Goal: Task Accomplishment & Management: Complete application form

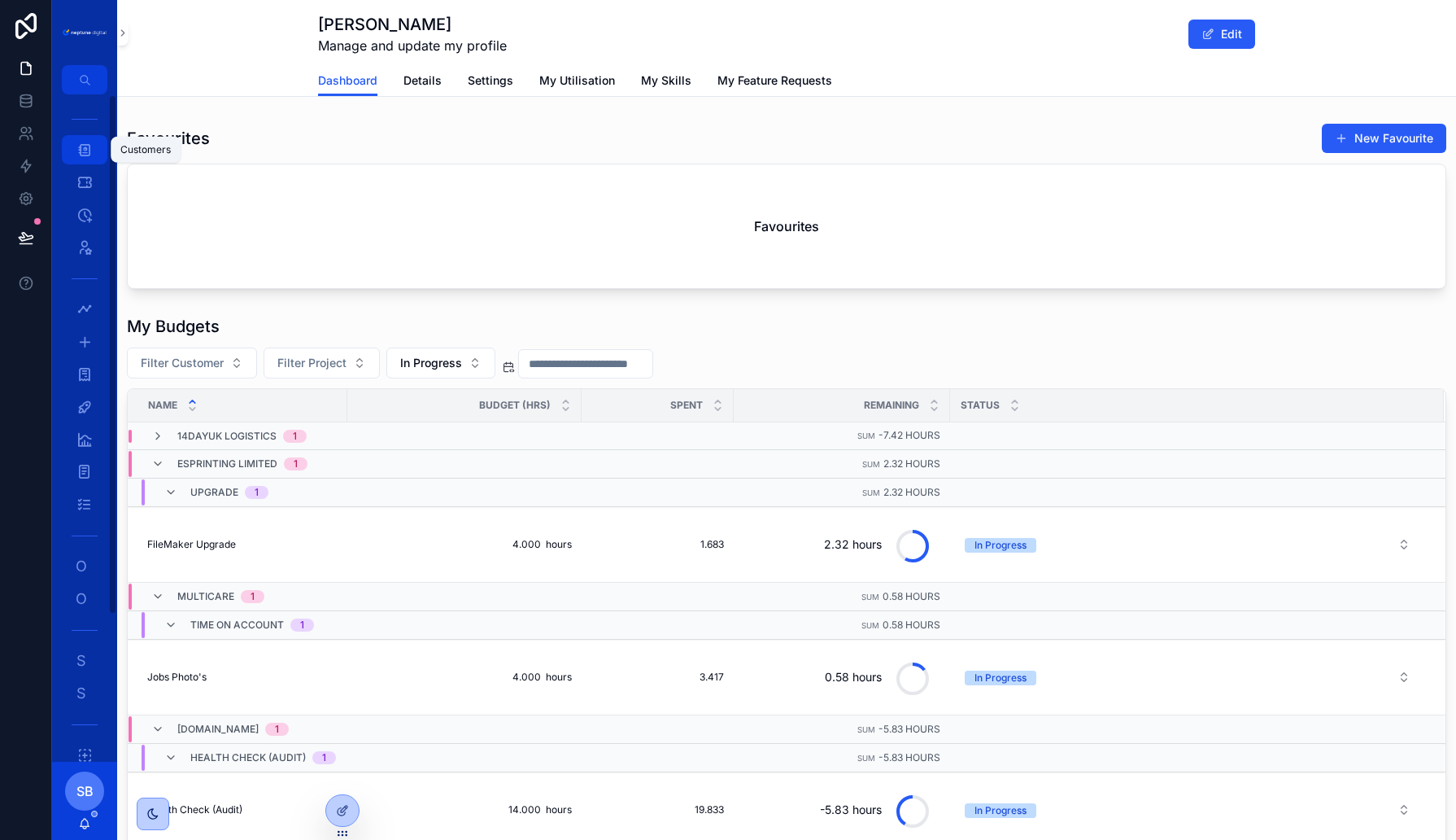
click at [91, 147] on icon "scrollable content" at bounding box center [84, 150] width 16 height 16
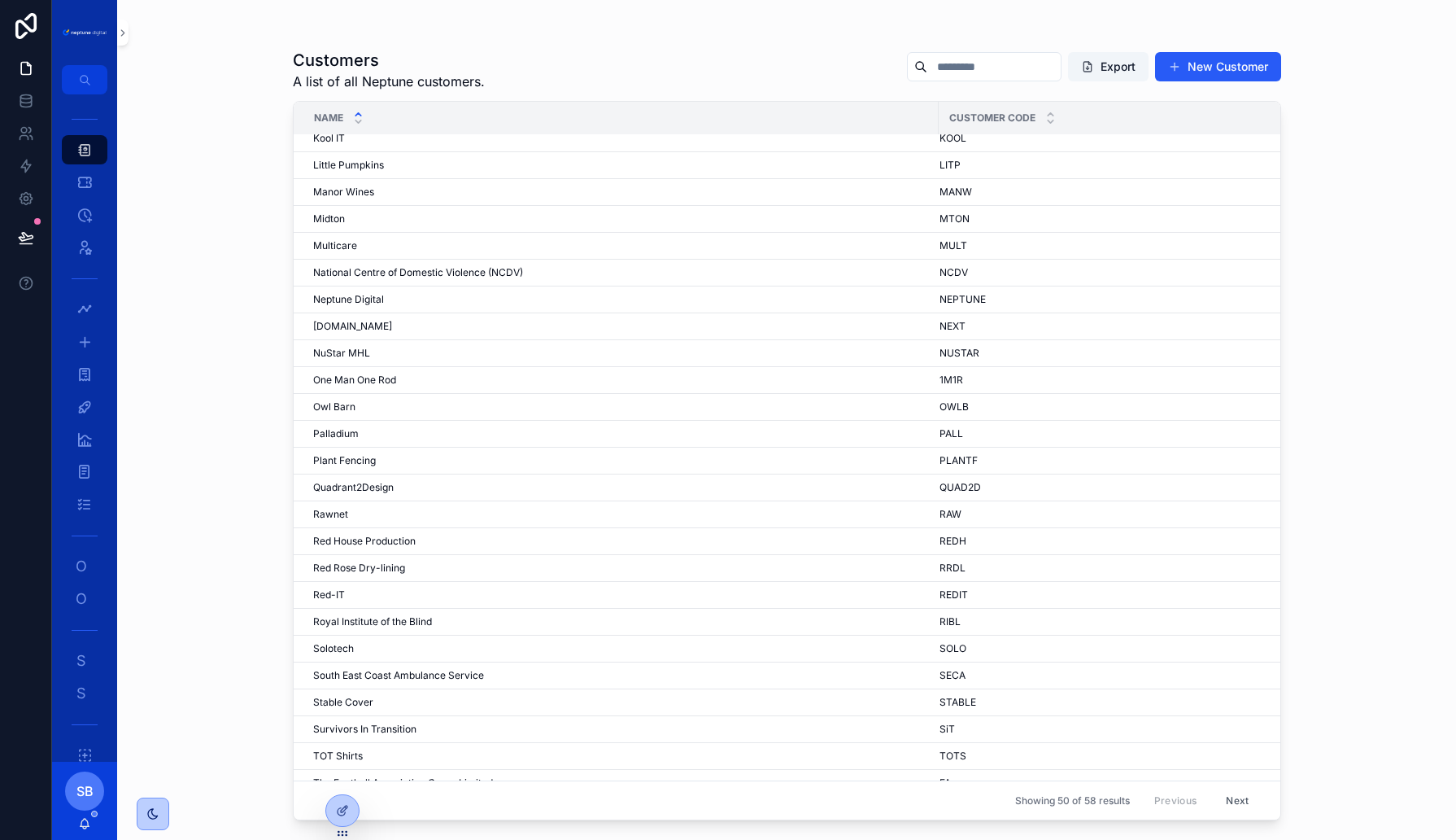
scroll to position [682, 0]
click at [1236, 798] on button "Next" at bounding box center [1237, 800] width 46 height 25
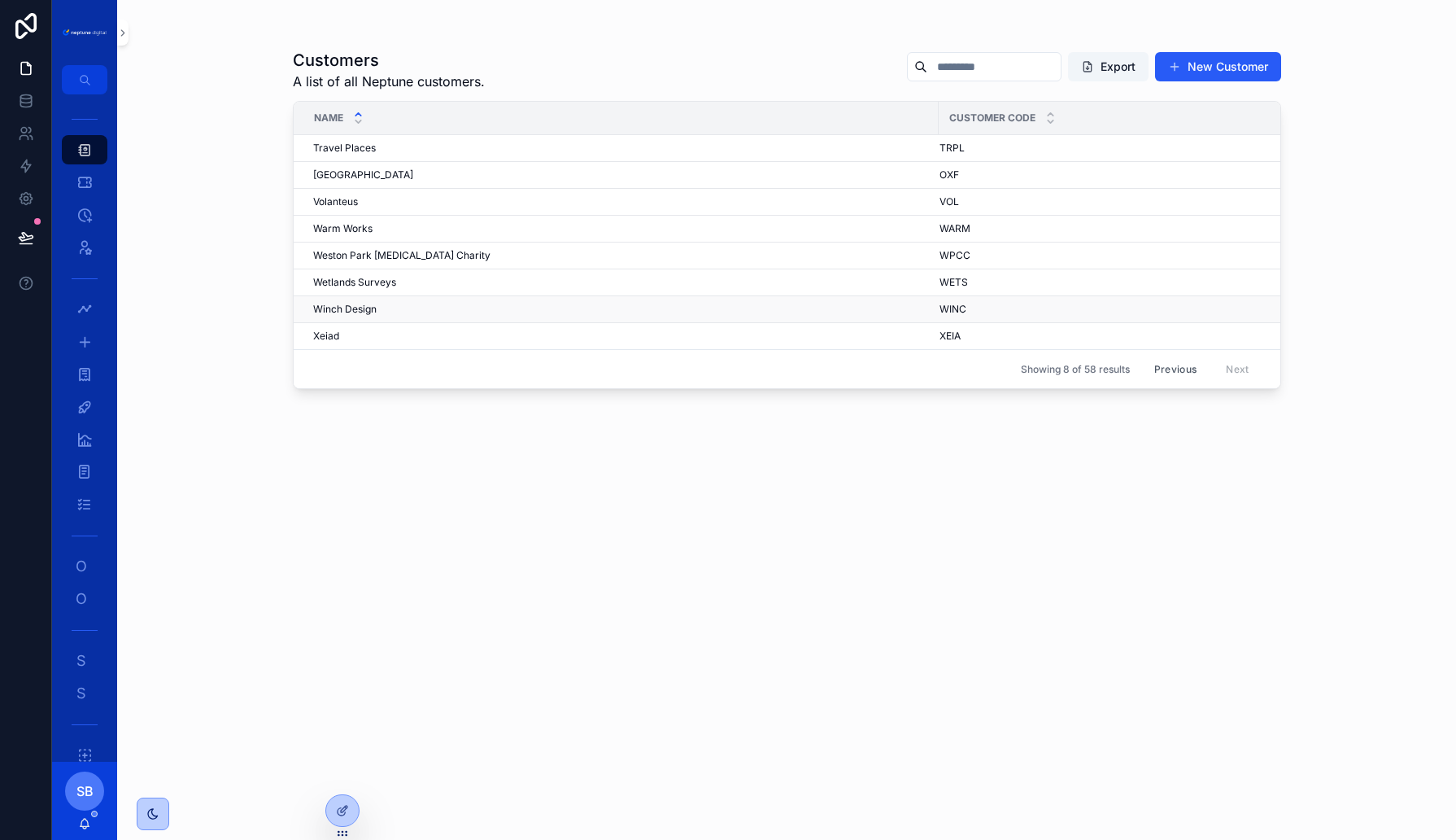
click at [339, 315] on td "Winch Design Winch Design" at bounding box center [616, 309] width 645 height 27
click at [337, 306] on span "Winch Design" at bounding box center [344, 309] width 63 height 13
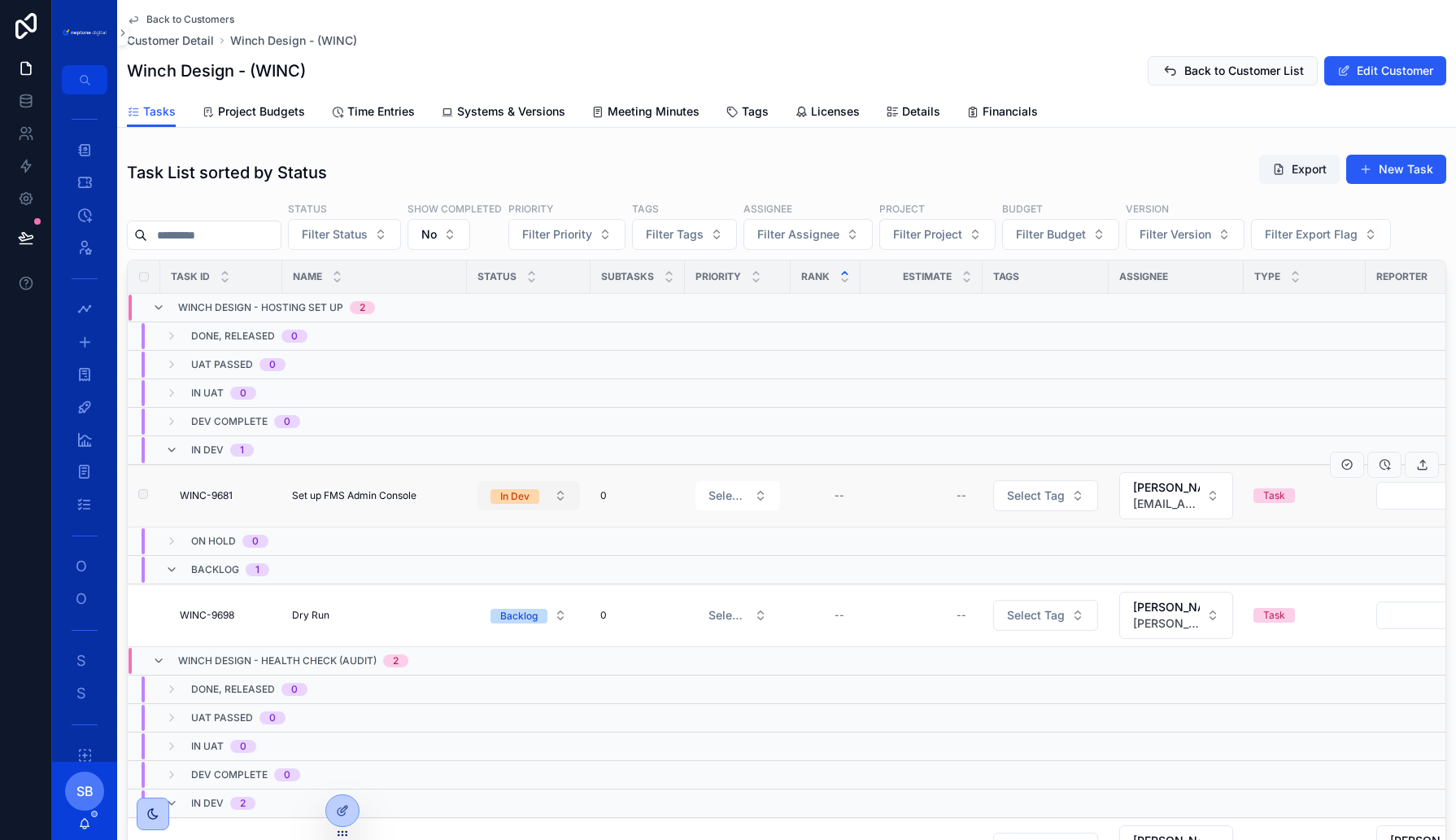
click at [541, 490] on button "In Dev" at bounding box center [528, 496] width 103 height 29
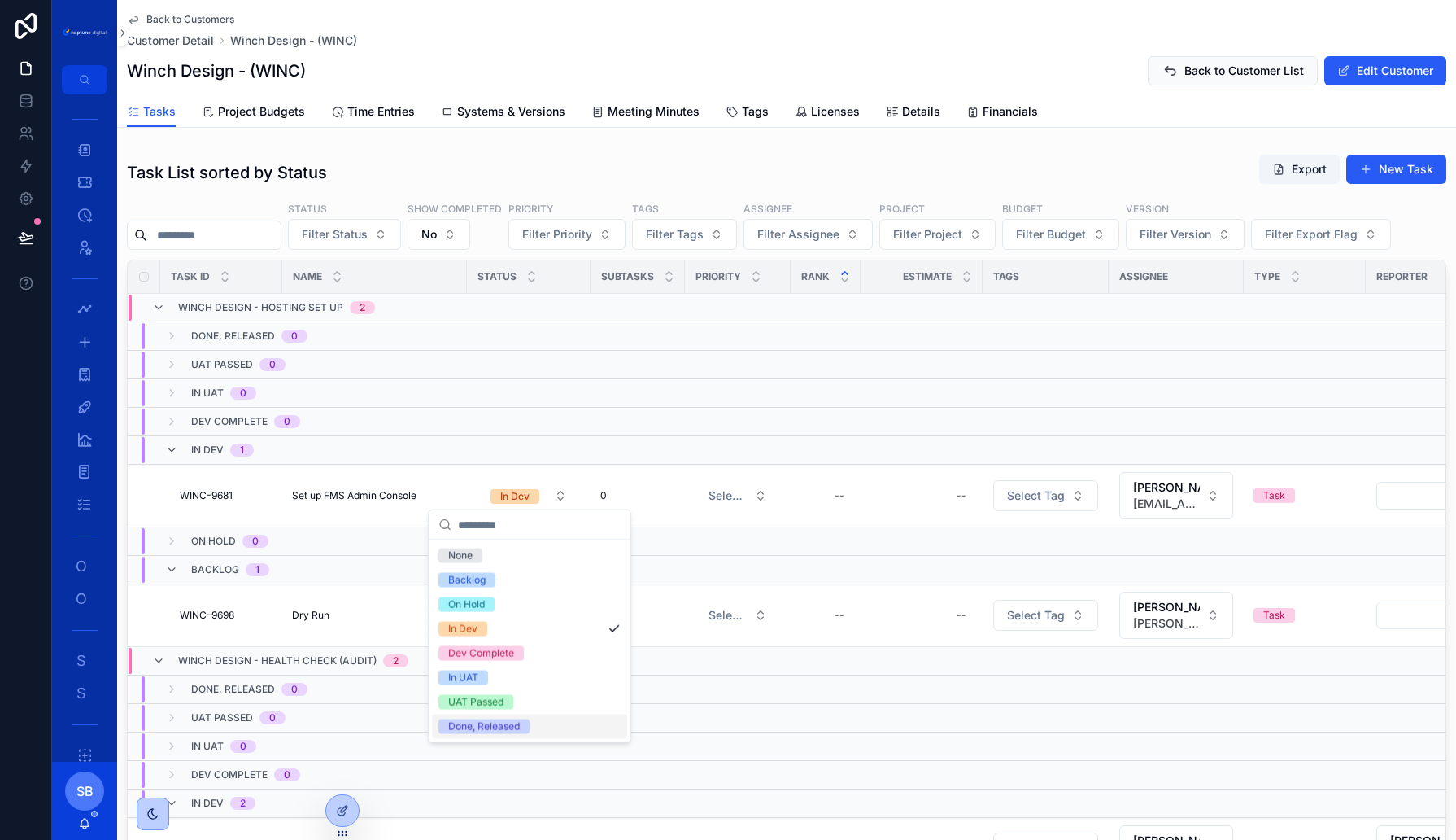
click at [511, 728] on div "Done, Released" at bounding box center [483, 727] width 72 height 15
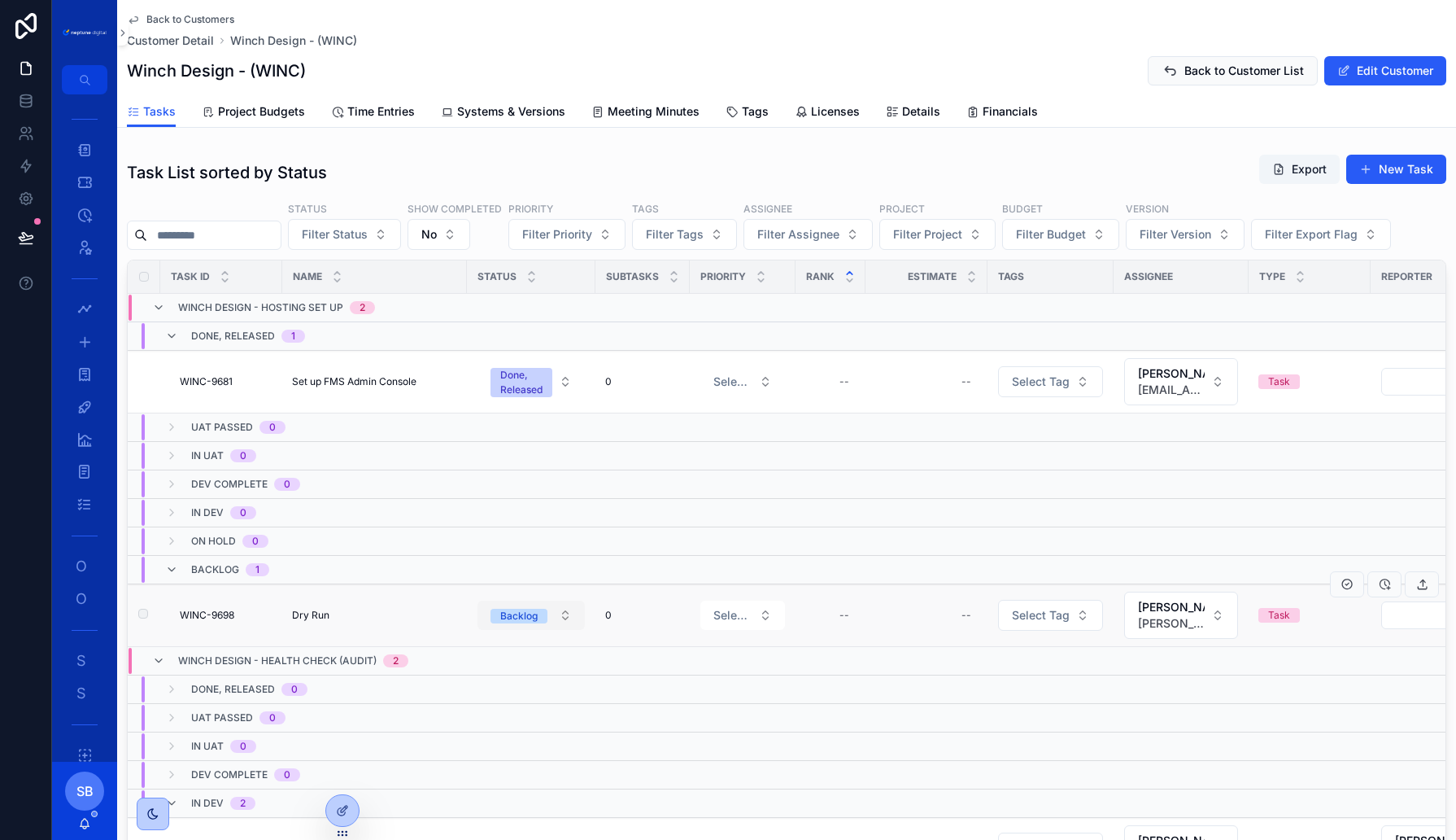
click at [558, 612] on button "Backlog" at bounding box center [531, 615] width 107 height 29
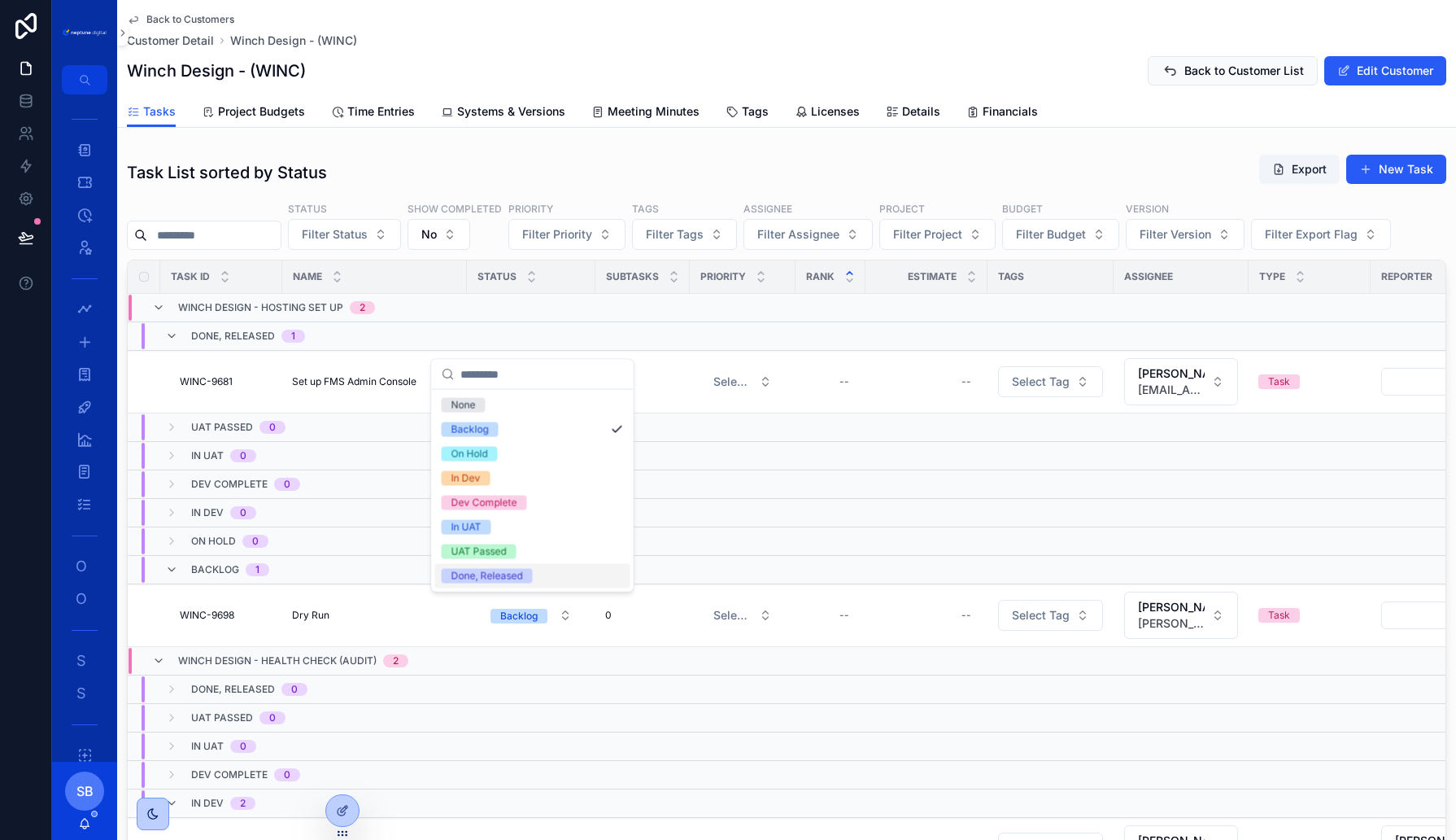
click at [514, 574] on div "Done, Released" at bounding box center [486, 576] width 72 height 15
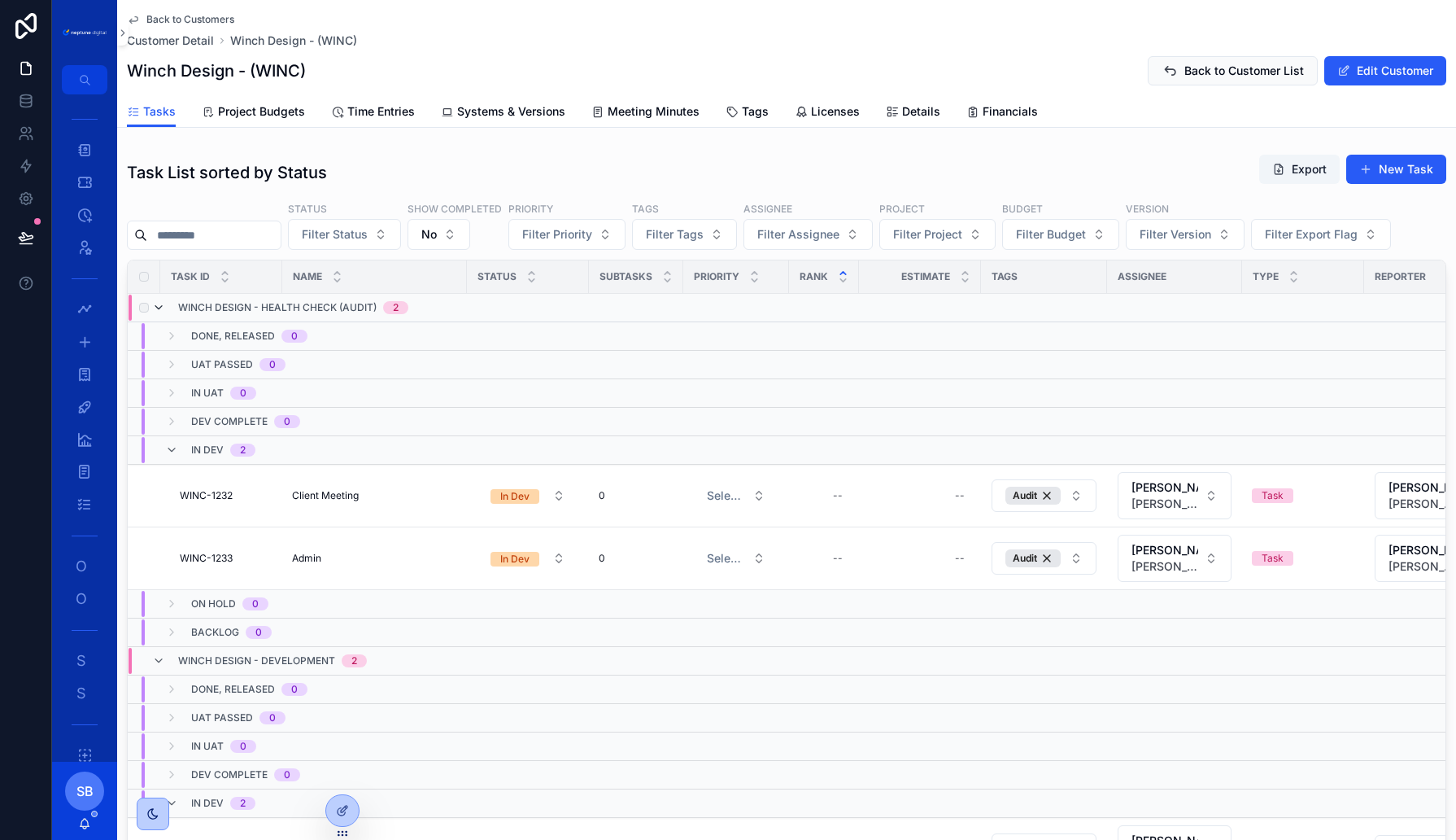
click at [153, 301] on icon "scrollable content" at bounding box center [158, 307] width 13 height 13
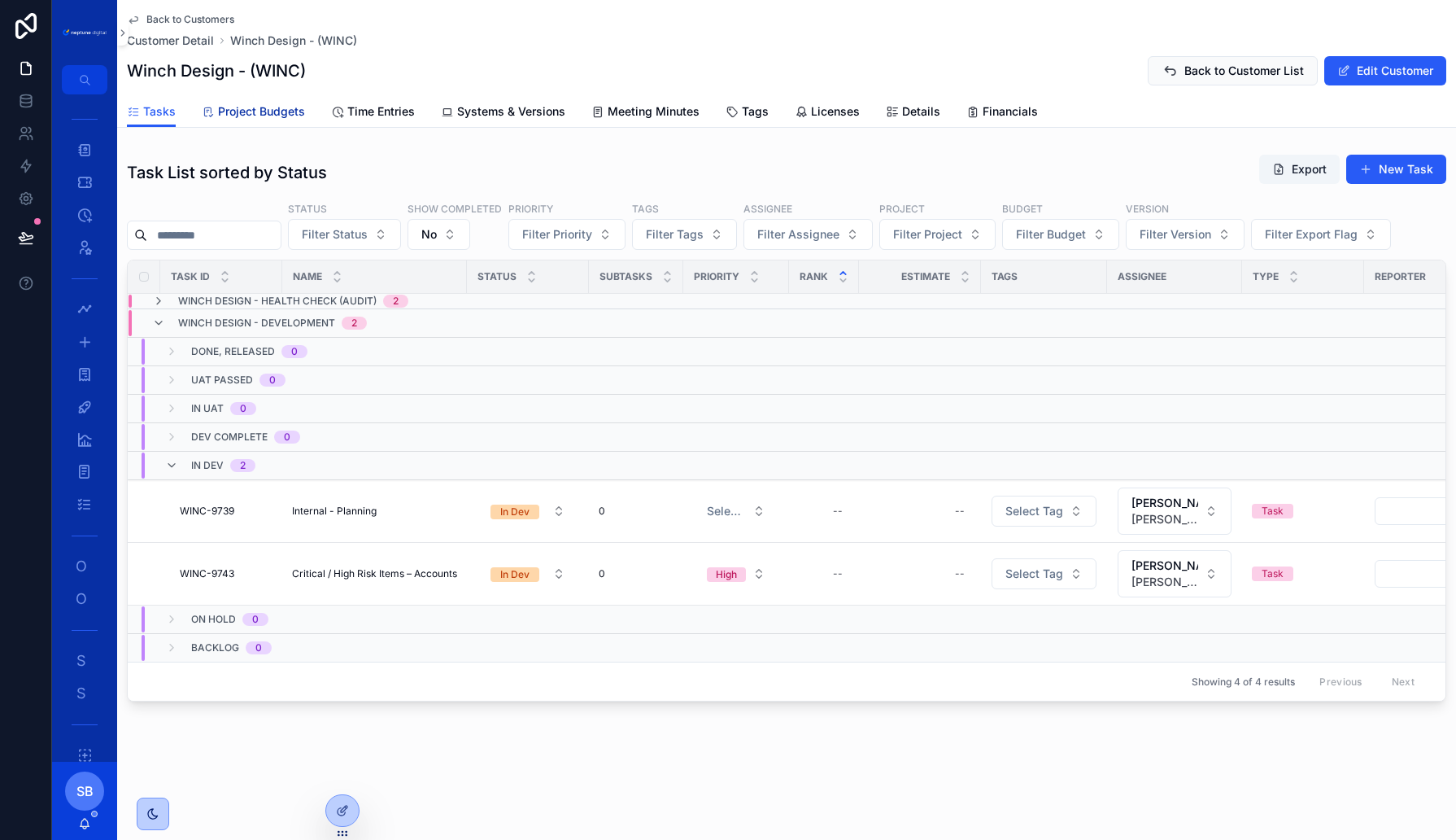
click at [222, 116] on span "Project Budgets" at bounding box center [261, 111] width 87 height 16
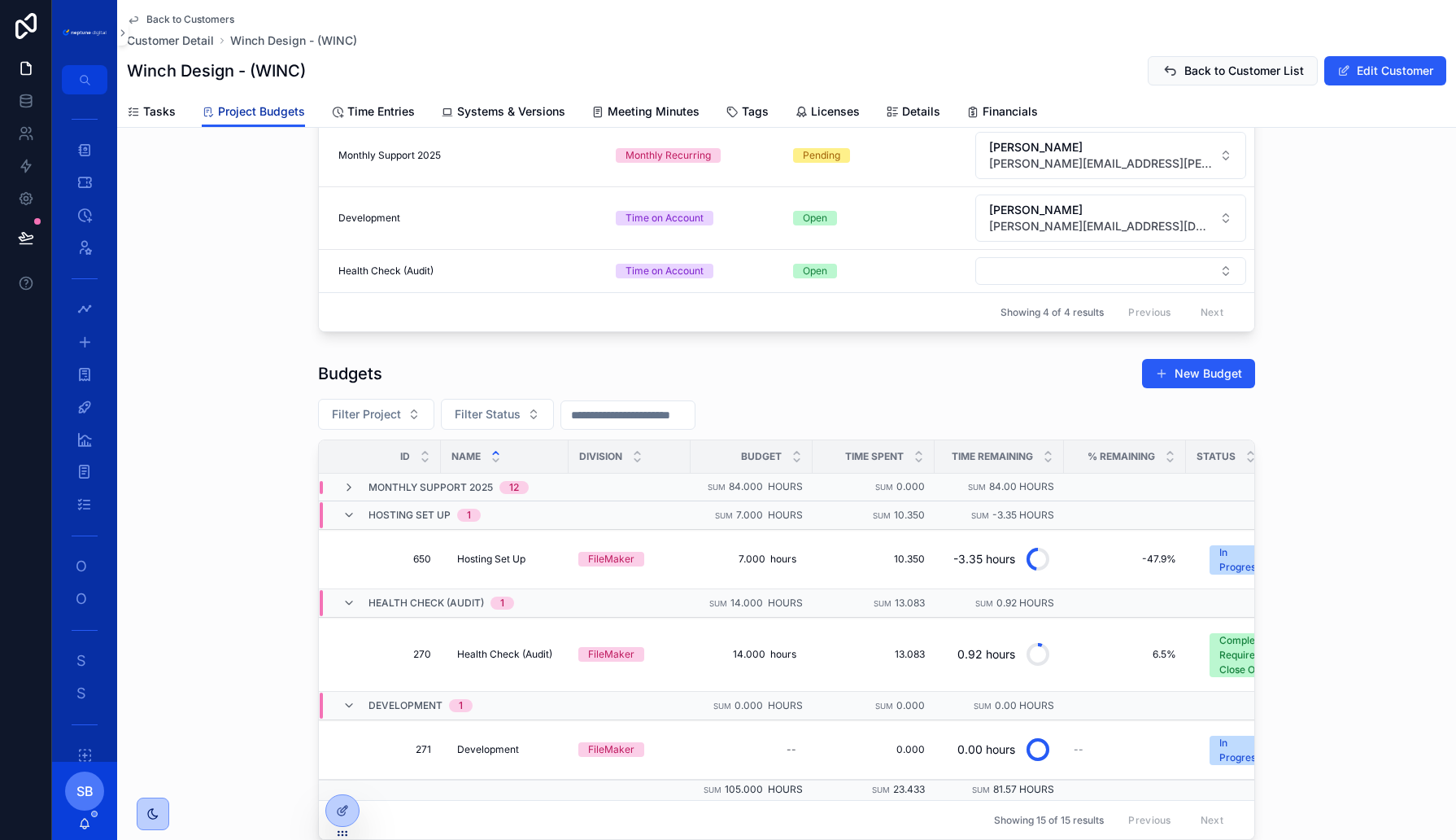
scroll to position [247, 0]
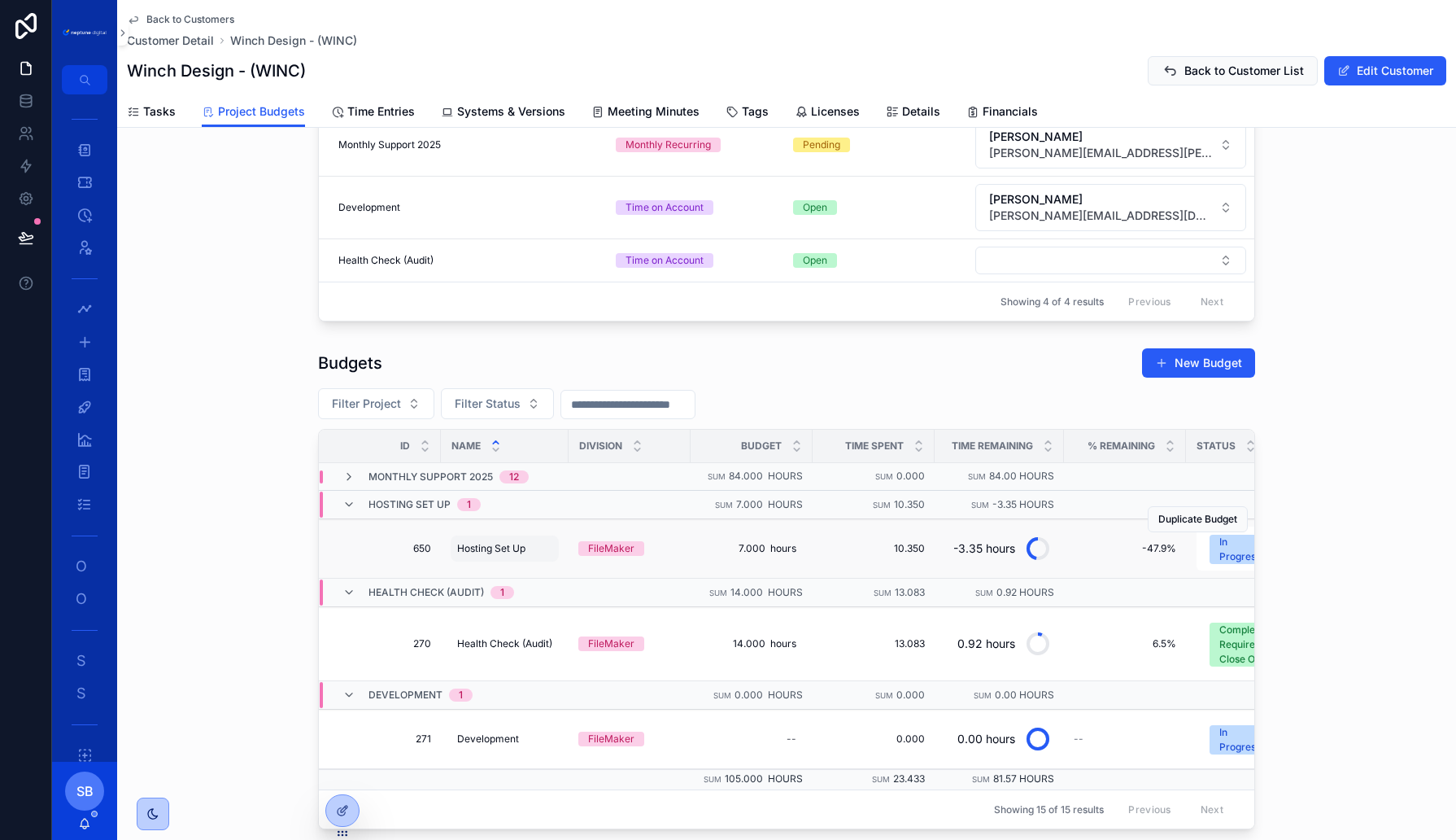
click at [492, 542] on span "Hosting Set Up" at bounding box center [491, 548] width 68 height 13
click at [421, 542] on span "650" at bounding box center [384, 548] width 93 height 13
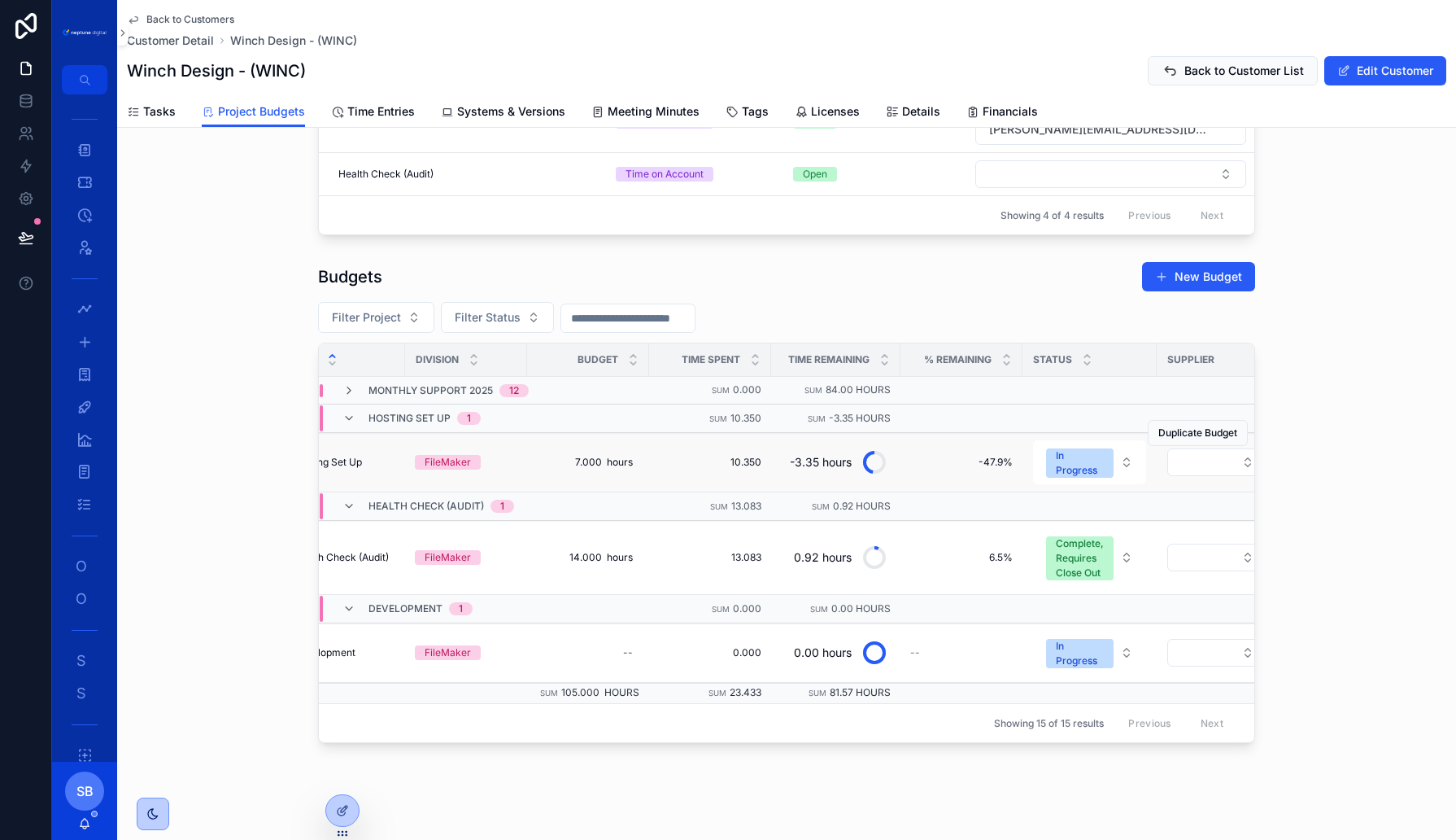
scroll to position [0, 248]
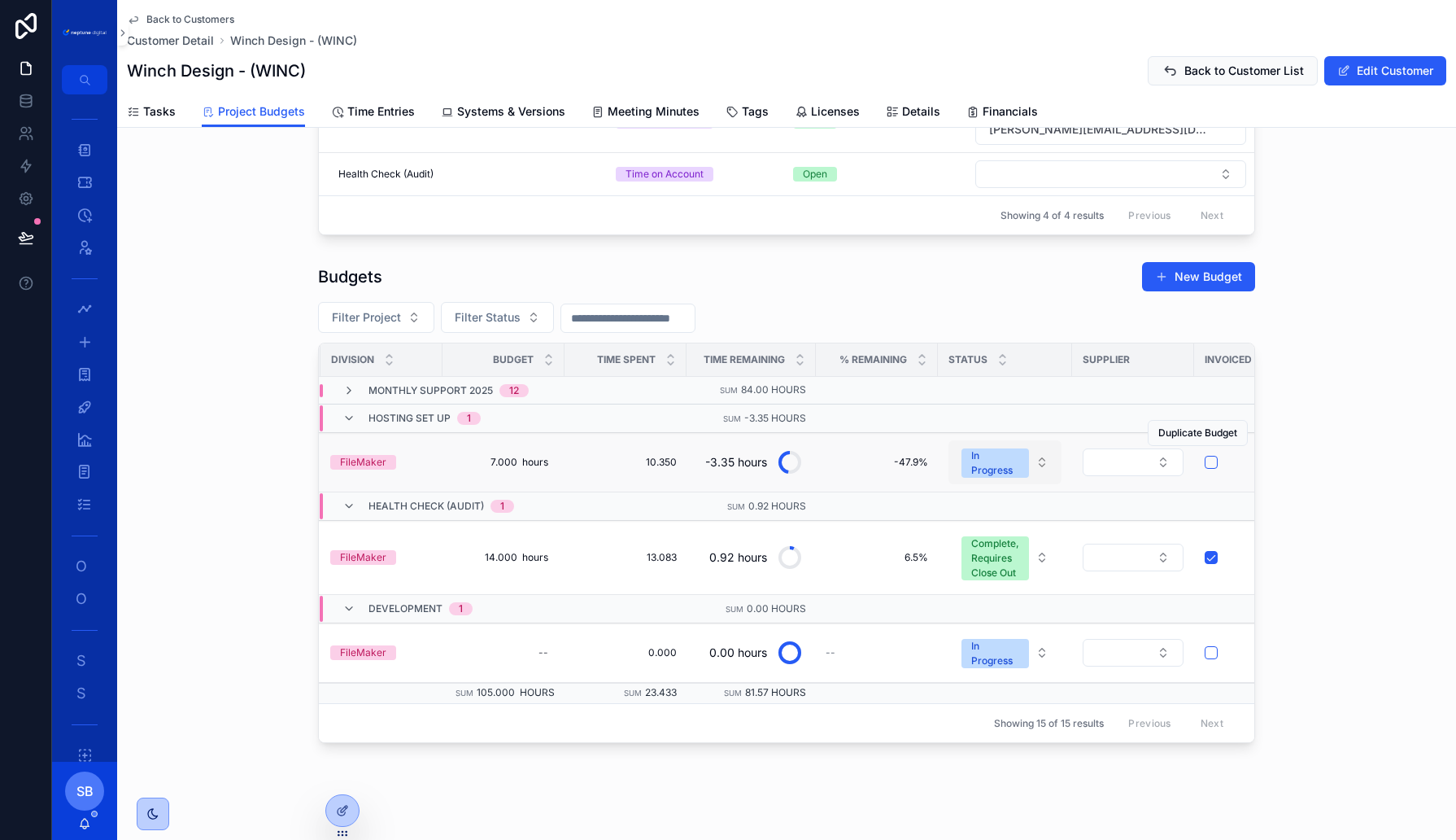
click at [1046, 452] on button "In Progress" at bounding box center [1005, 462] width 113 height 44
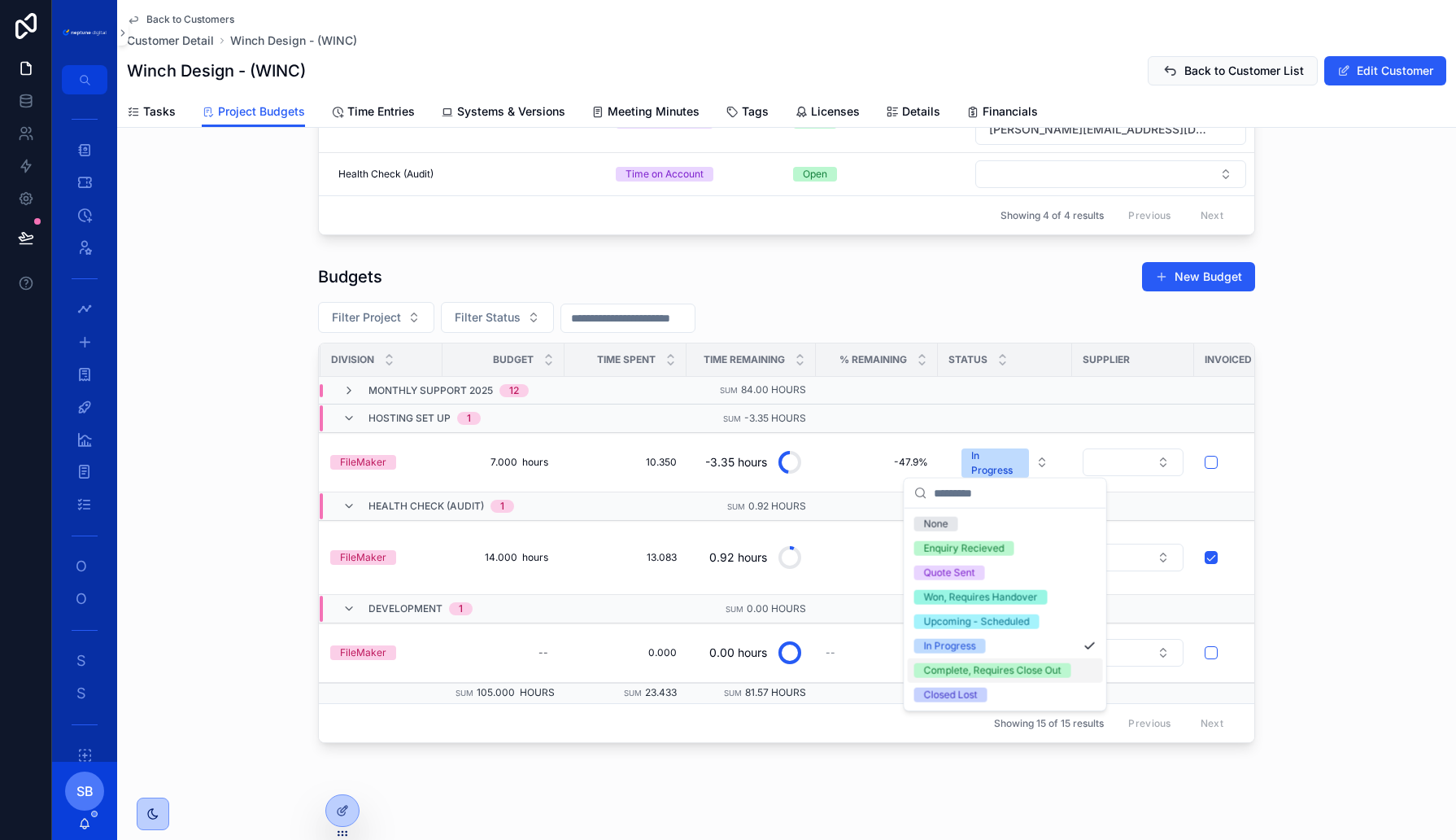
click at [1005, 672] on div "Complete, Requires Close Out" at bounding box center [993, 670] width 137 height 15
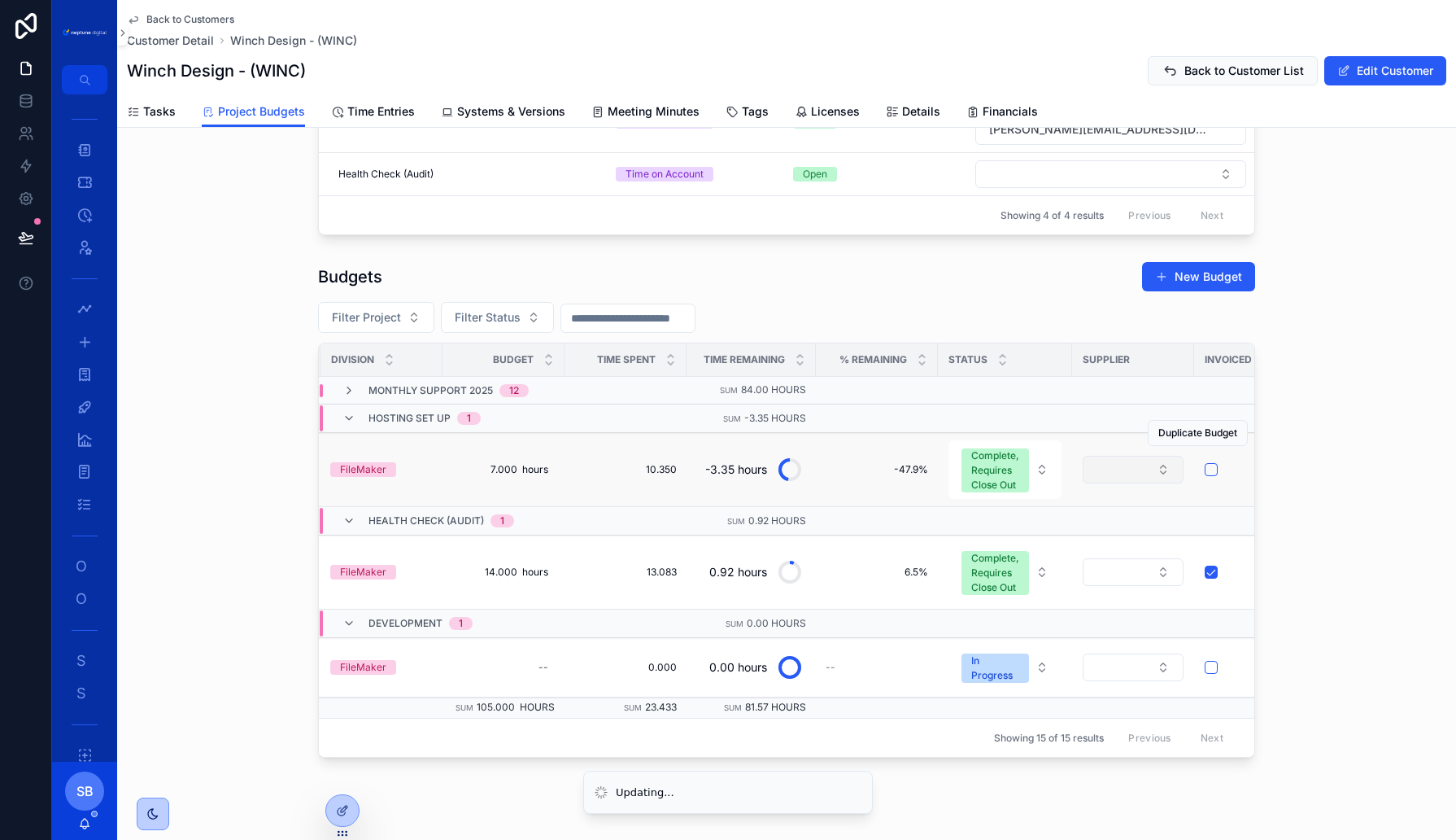
click at [1143, 463] on button "Select Button" at bounding box center [1133, 470] width 101 height 28
click at [1402, 475] on div "Budgets New Budget Filter Project Filter Status Id Name Division Budget Time Sp…" at bounding box center [786, 509] width 1339 height 510
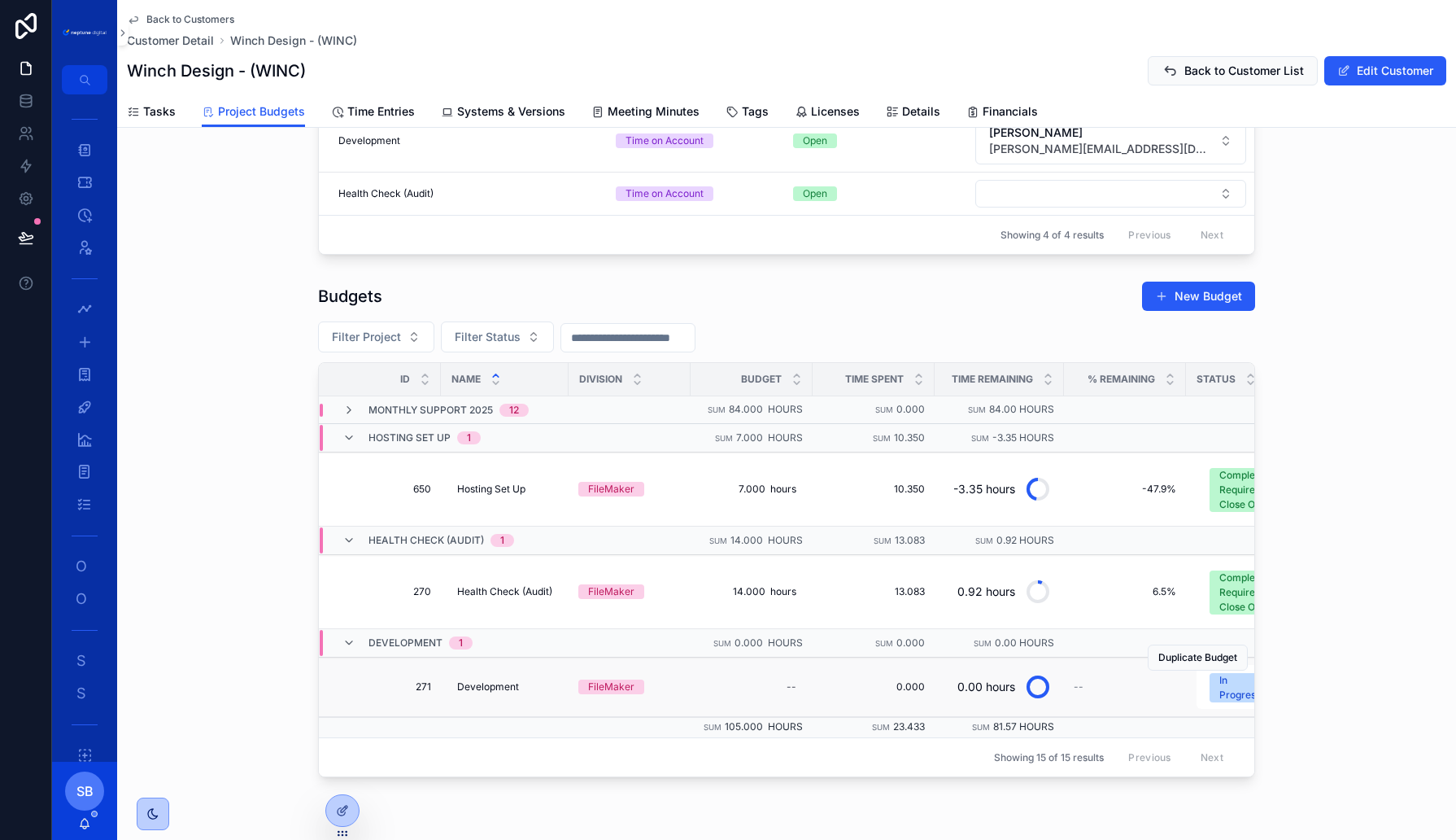
scroll to position [310, 0]
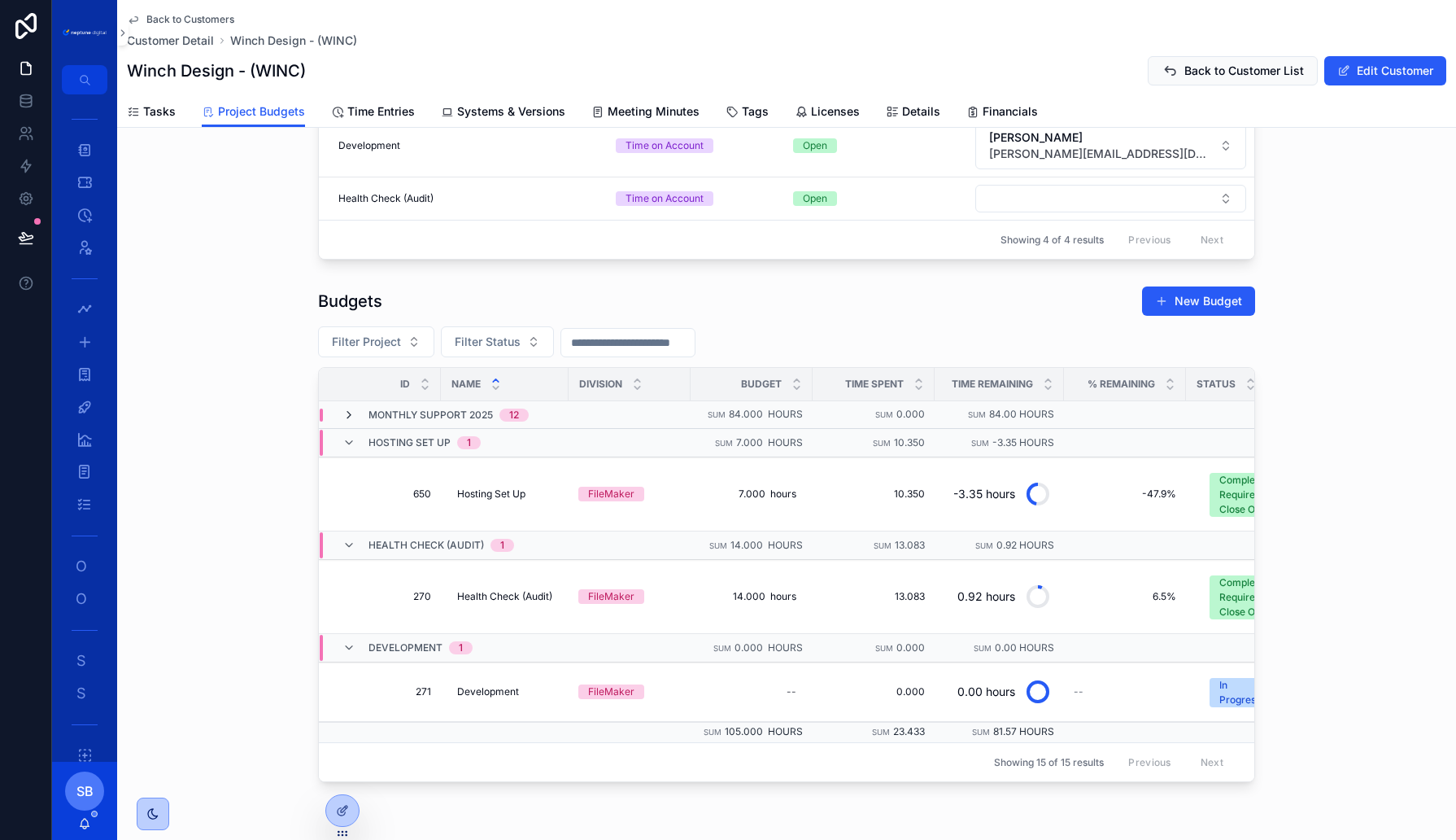
click at [348, 408] on icon "scrollable content" at bounding box center [348, 414] width 13 height 13
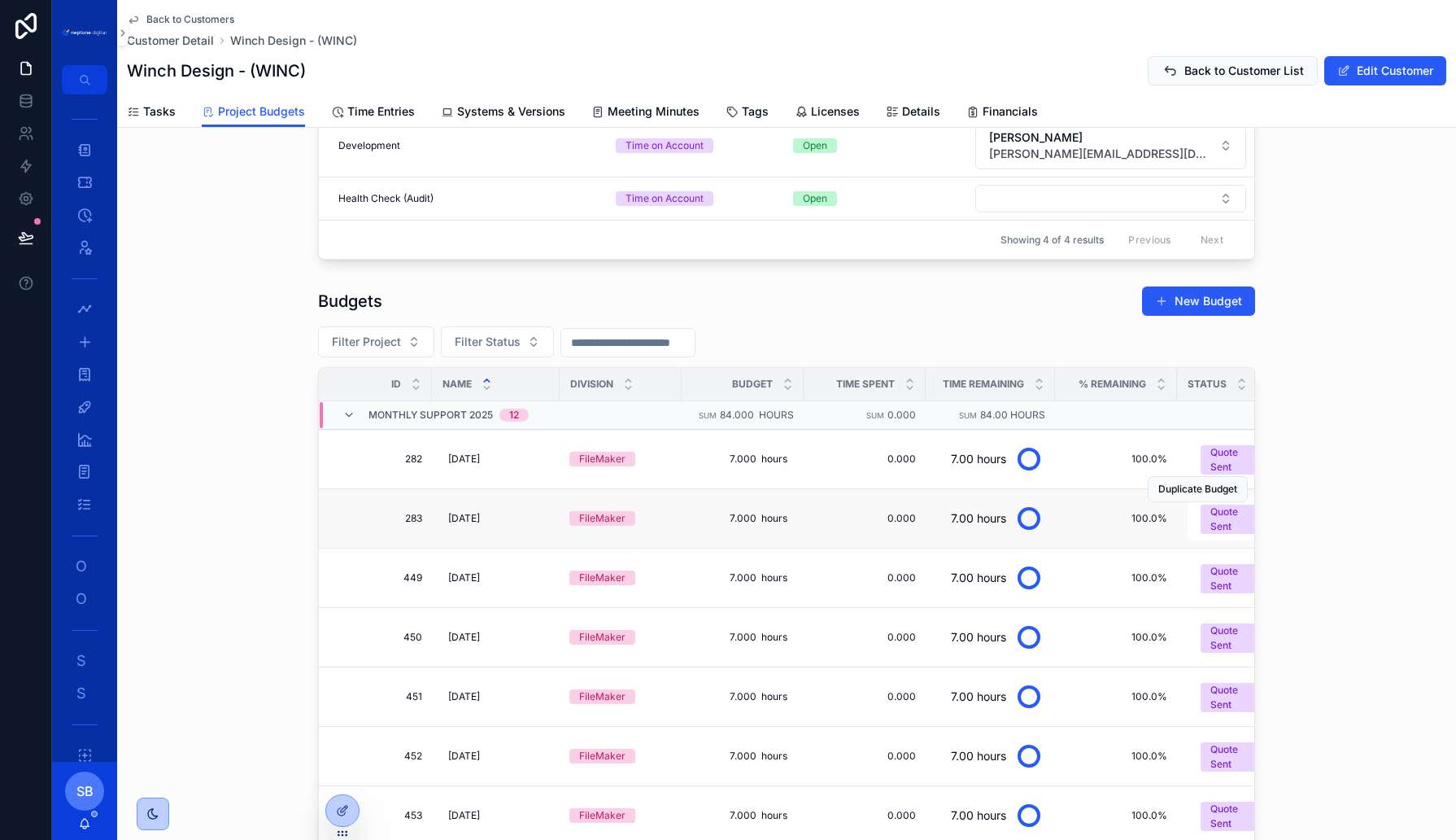
scroll to position [0, 12]
click at [1218, 447] on div "Duplicate Budget" at bounding box center [1198, 430] width 100 height 59
click at [1222, 455] on div "Quote Sent" at bounding box center [1231, 460] width 48 height 29
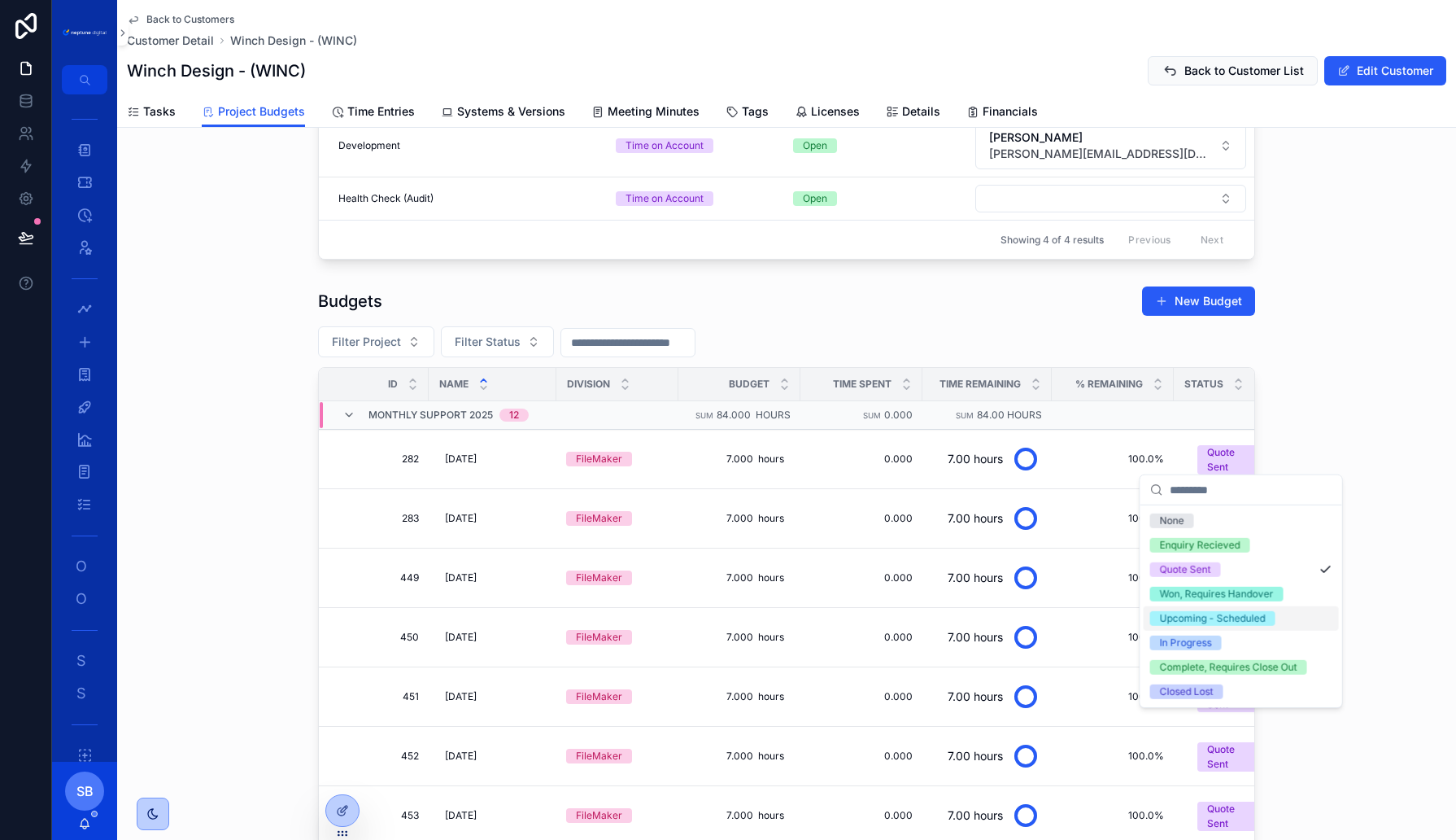
click at [1198, 614] on div "Upcoming - Scheduled" at bounding box center [1213, 619] width 105 height 15
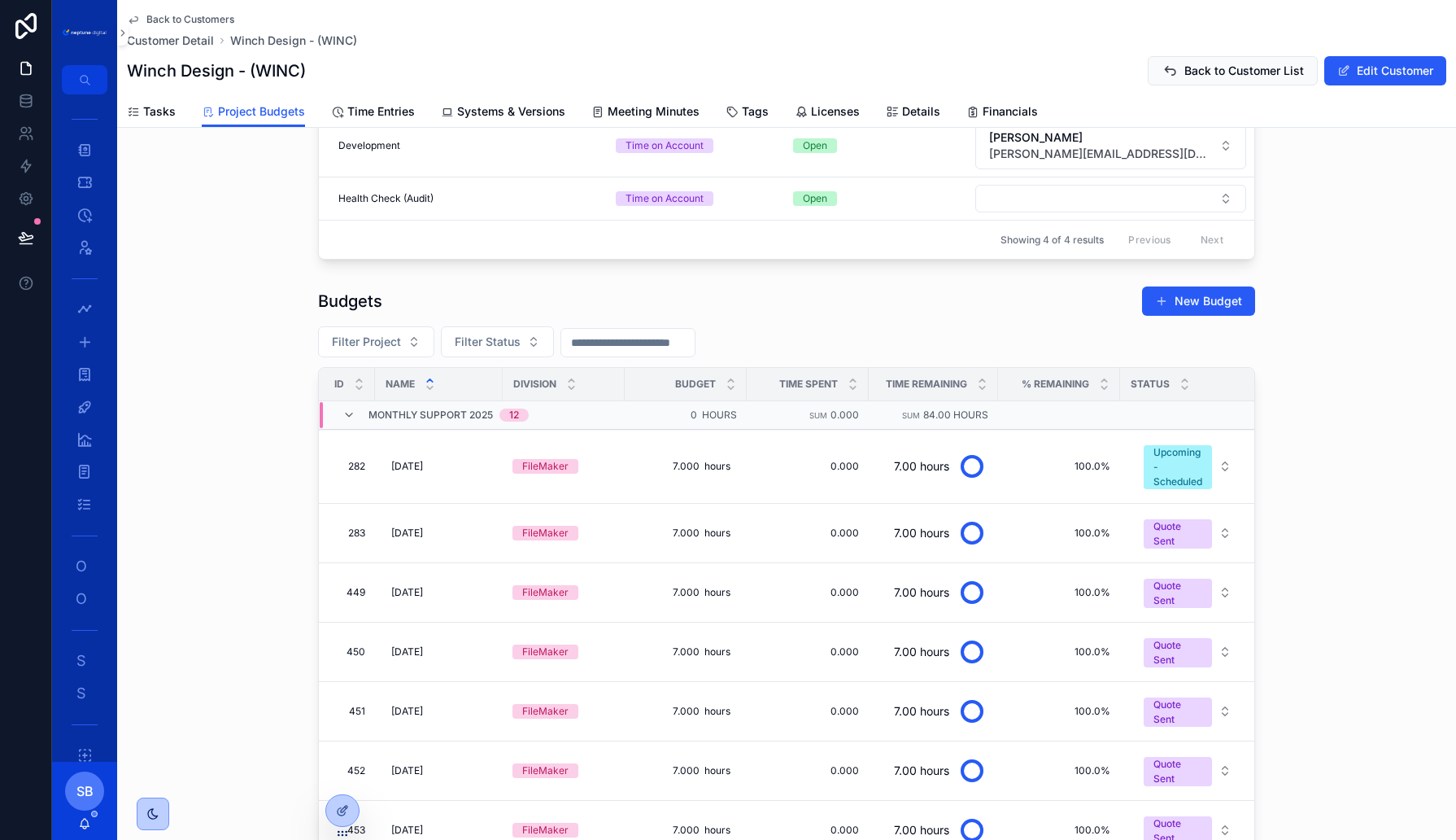
scroll to position [0, 77]
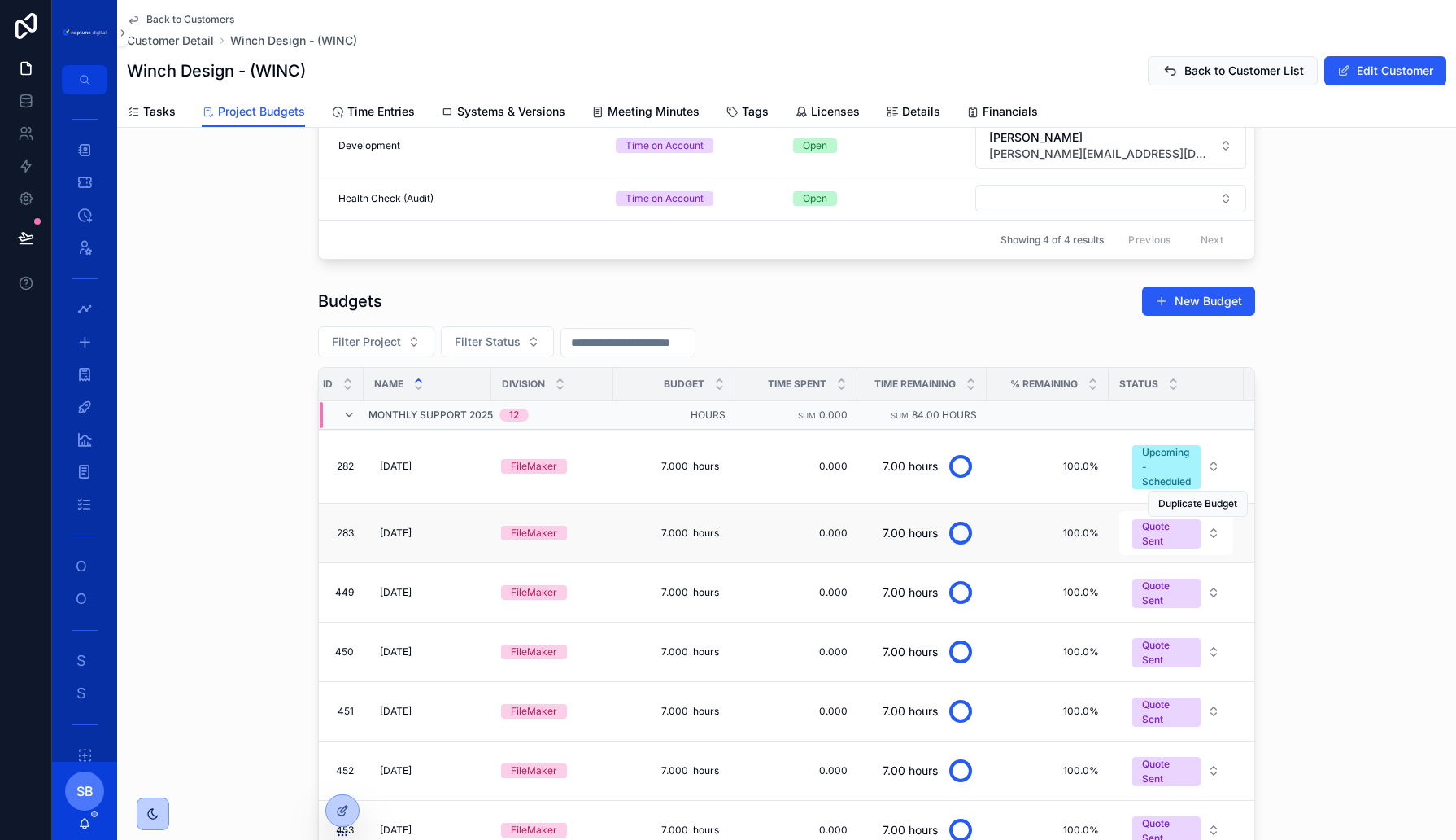
click at [1199, 522] on div "Duplicate Budget" at bounding box center [1198, 504] width 100 height 59
click at [1214, 523] on button "Quote Sent" at bounding box center [1177, 533] width 114 height 44
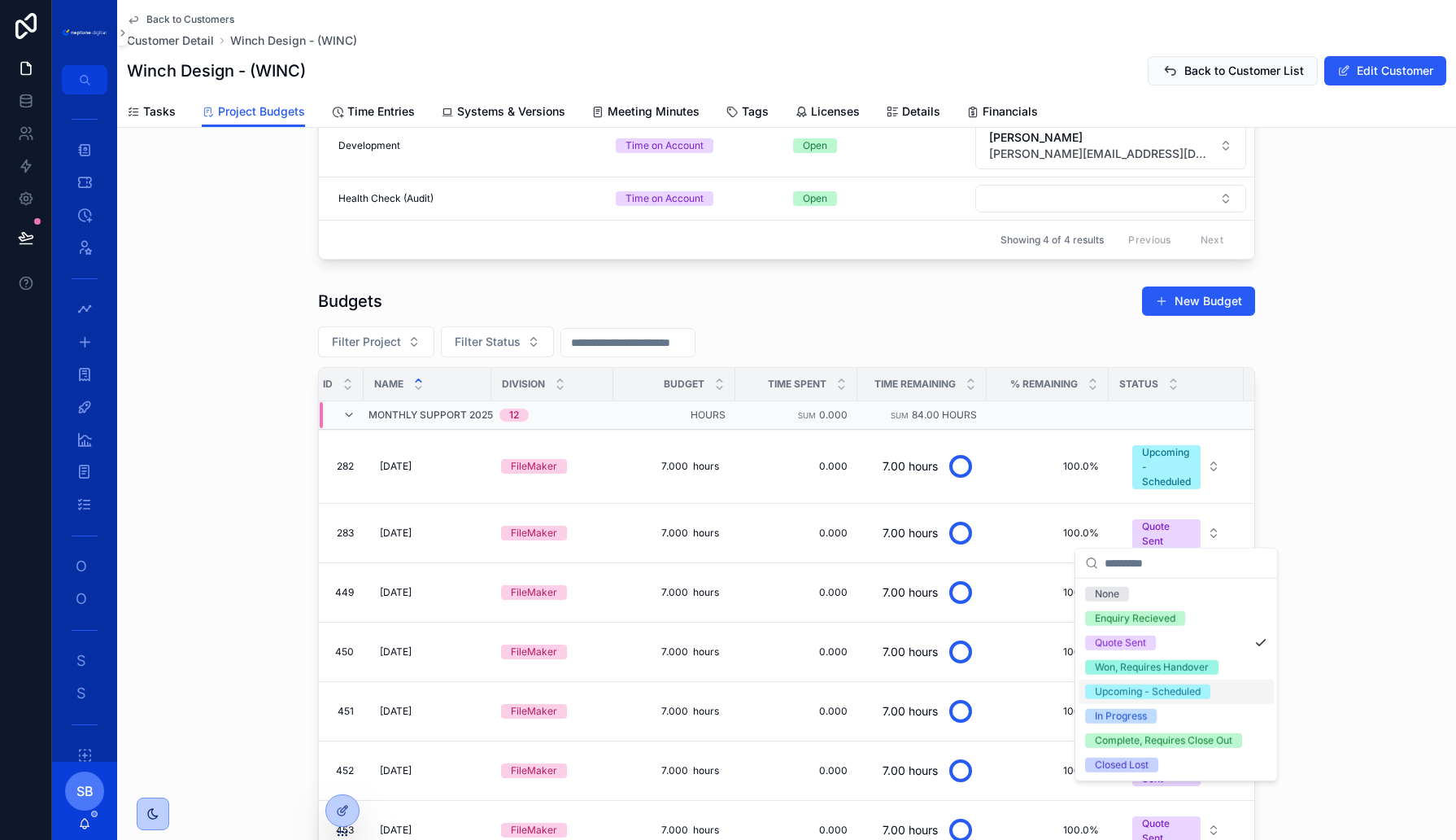
click at [1134, 689] on div "Upcoming - Scheduled" at bounding box center [1147, 691] width 105 height 15
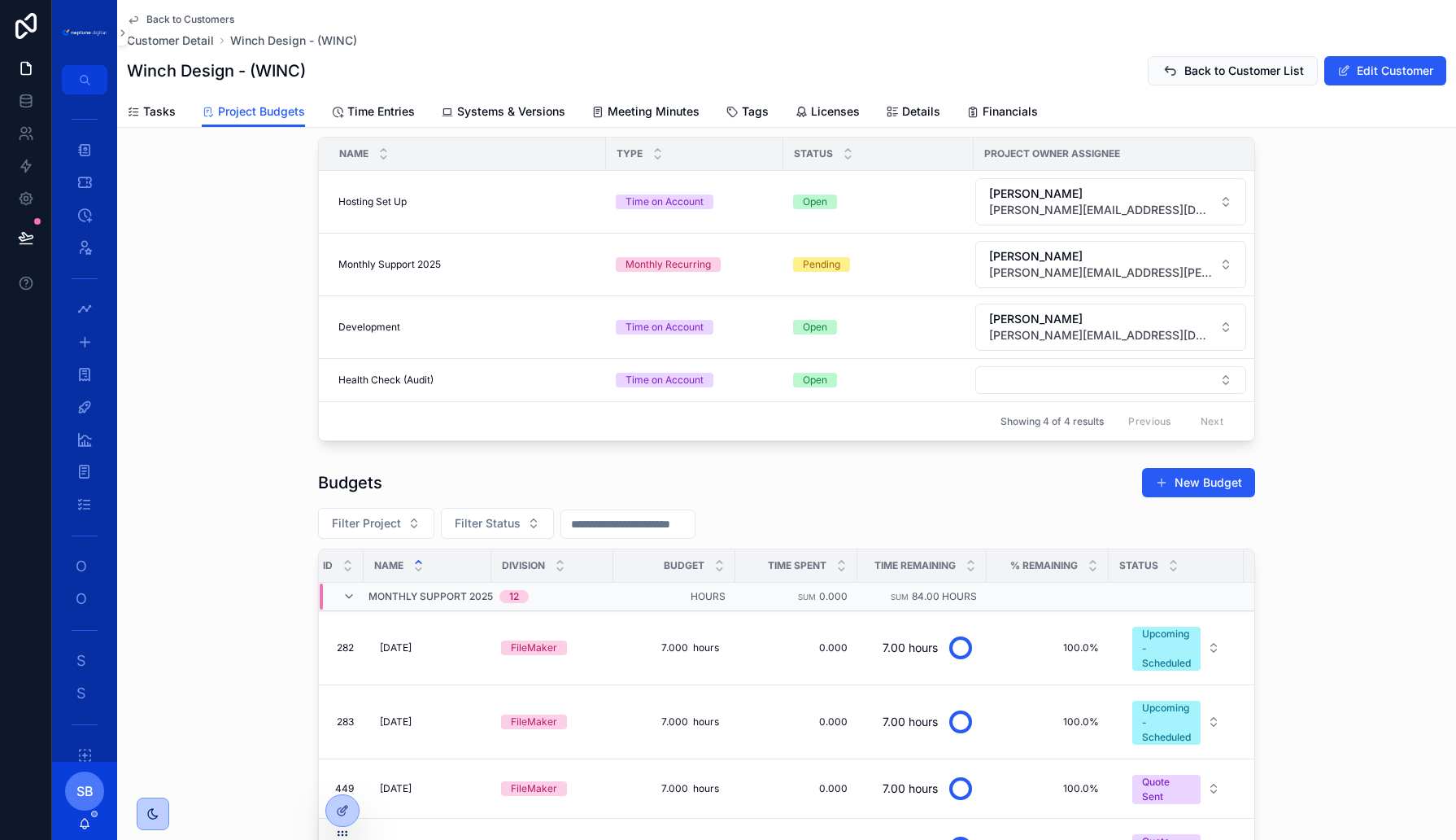
scroll to position [127, 0]
click at [812, 261] on div "Pending" at bounding box center [821, 265] width 37 height 15
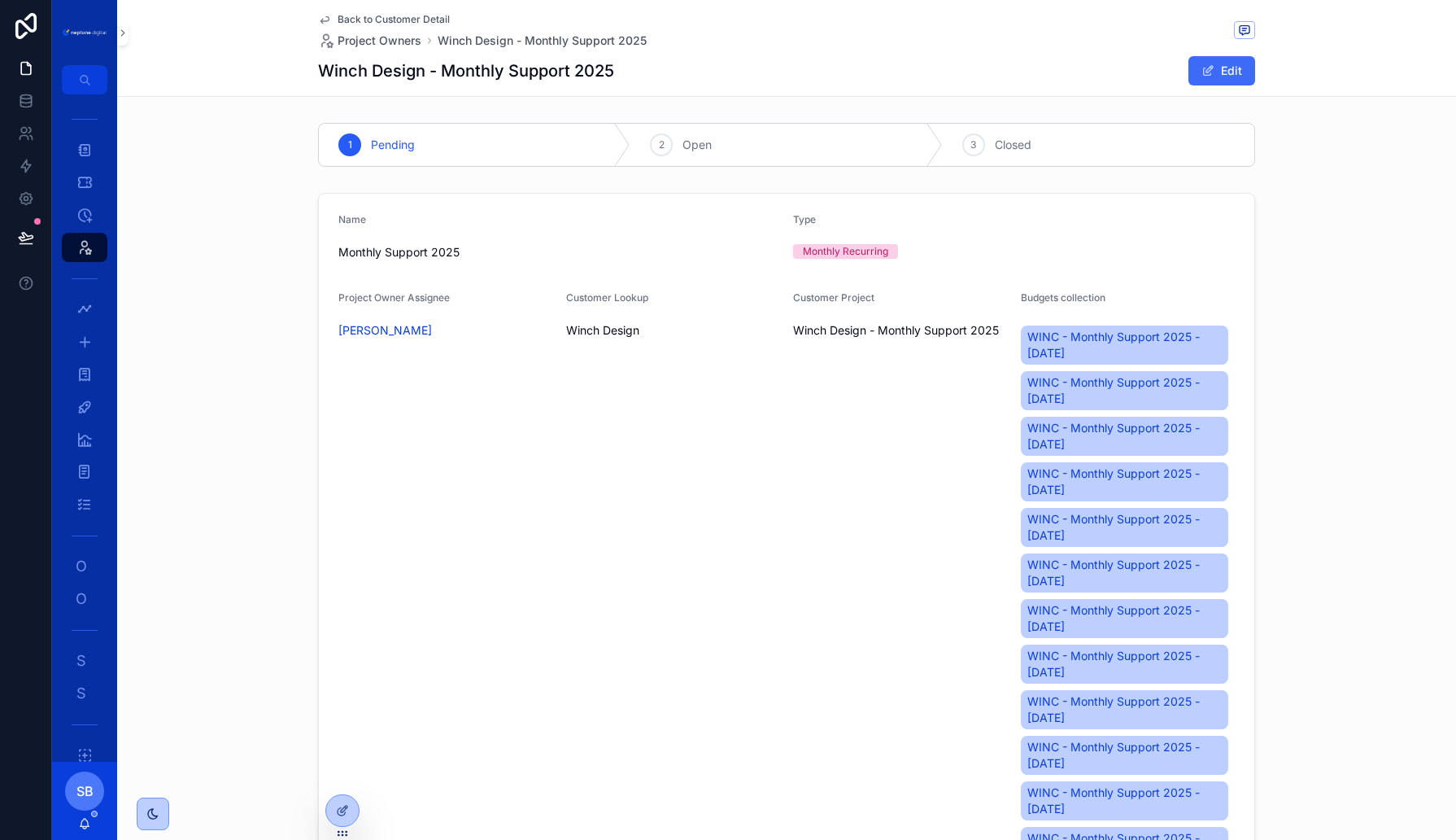
click at [1227, 74] on button "Edit" at bounding box center [1222, 71] width 67 height 29
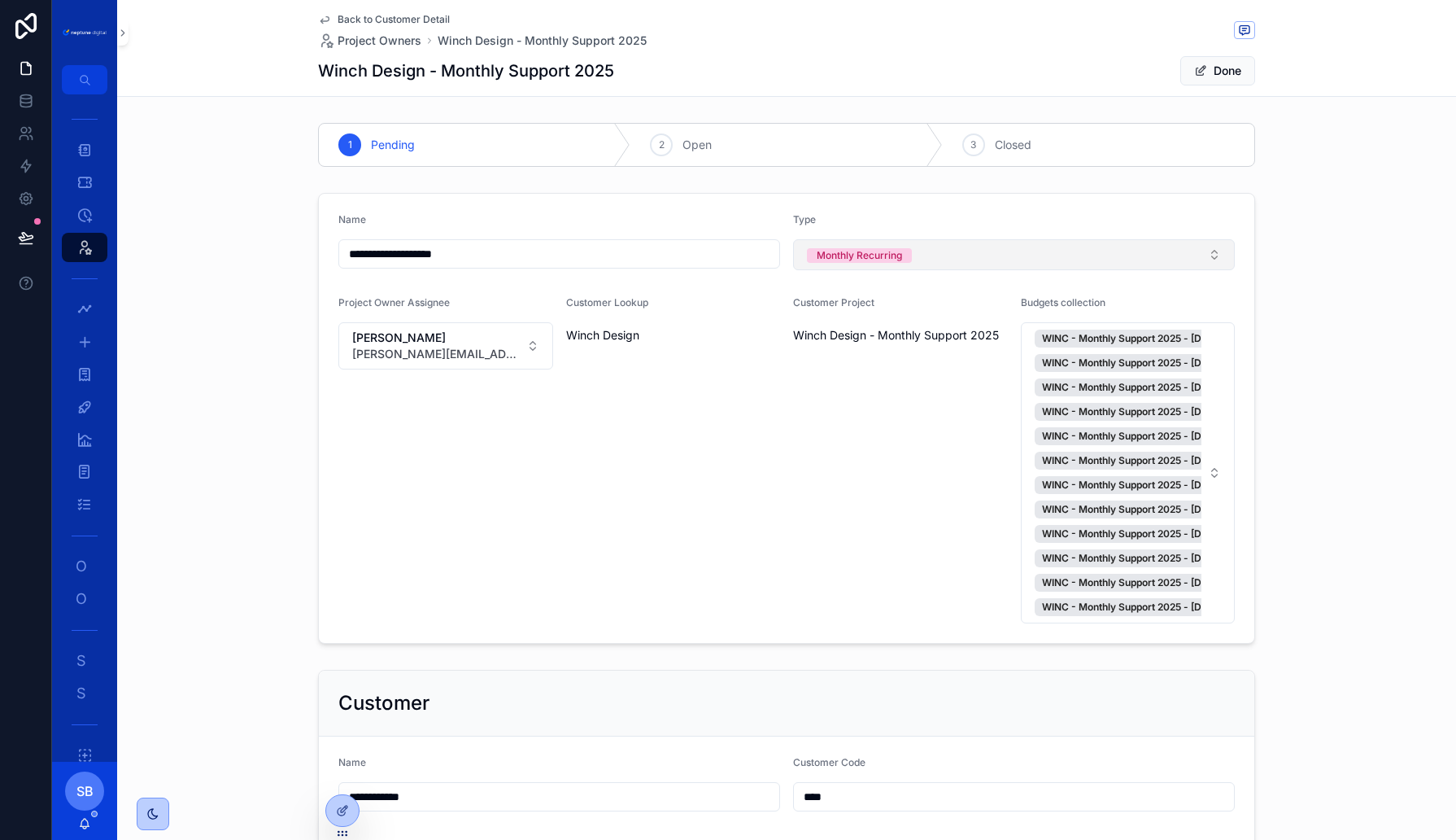
click at [884, 253] on div "Monthly Recurring" at bounding box center [859, 255] width 86 height 15
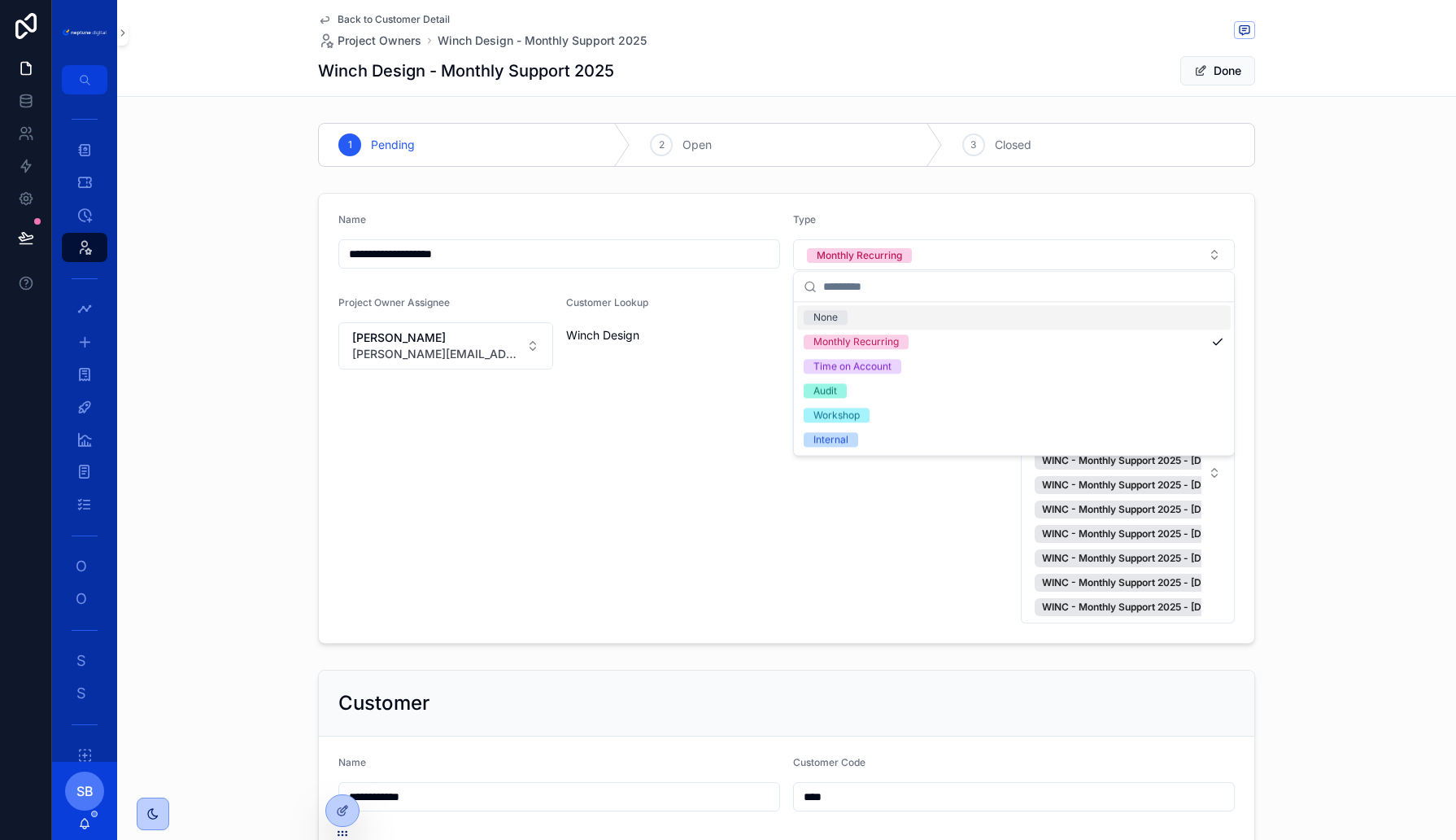
click at [654, 479] on div "Customer Lookup Winch Design" at bounding box center [674, 459] width 214 height 327
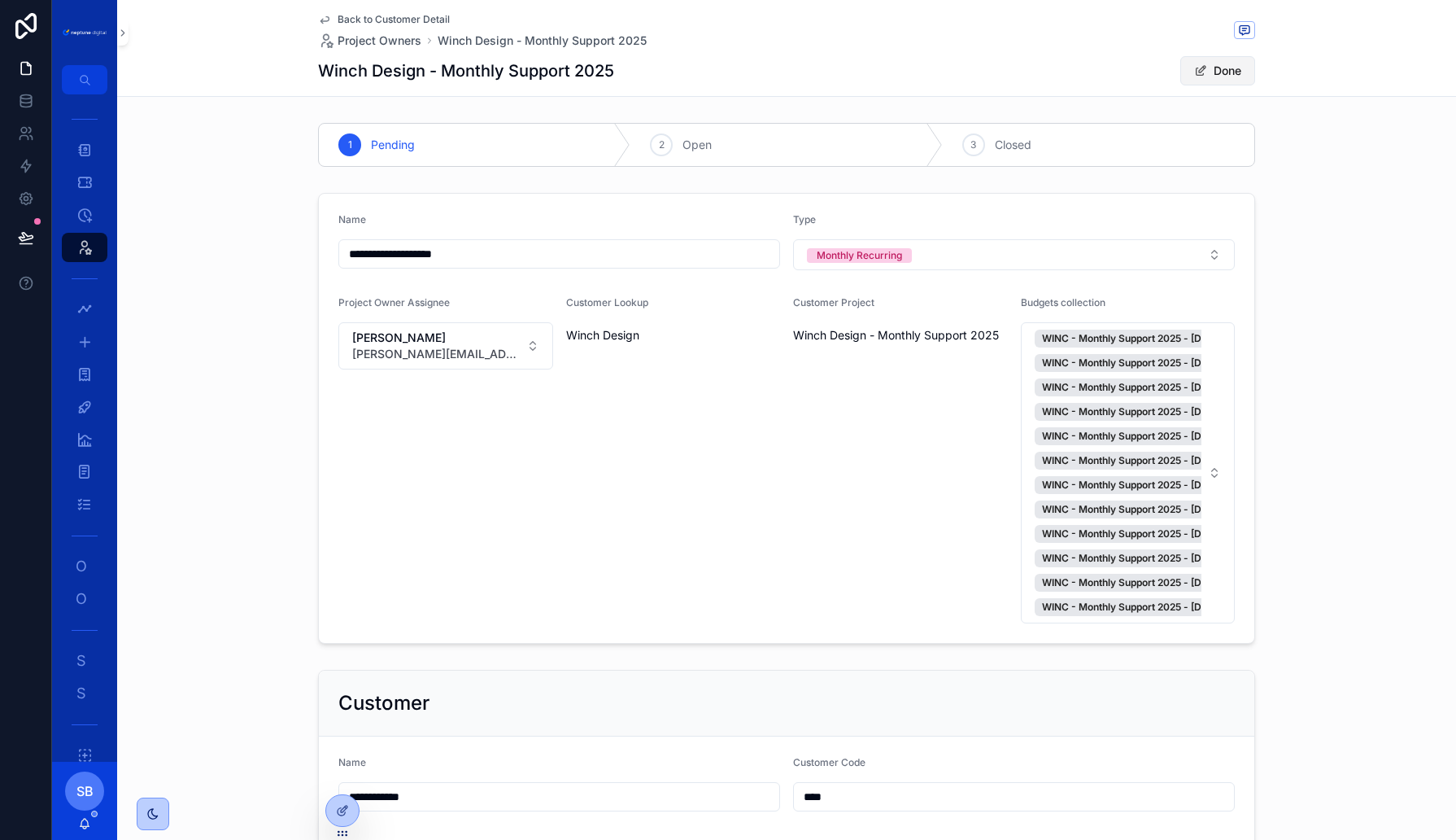
click at [1217, 76] on button "Done" at bounding box center [1217, 71] width 75 height 29
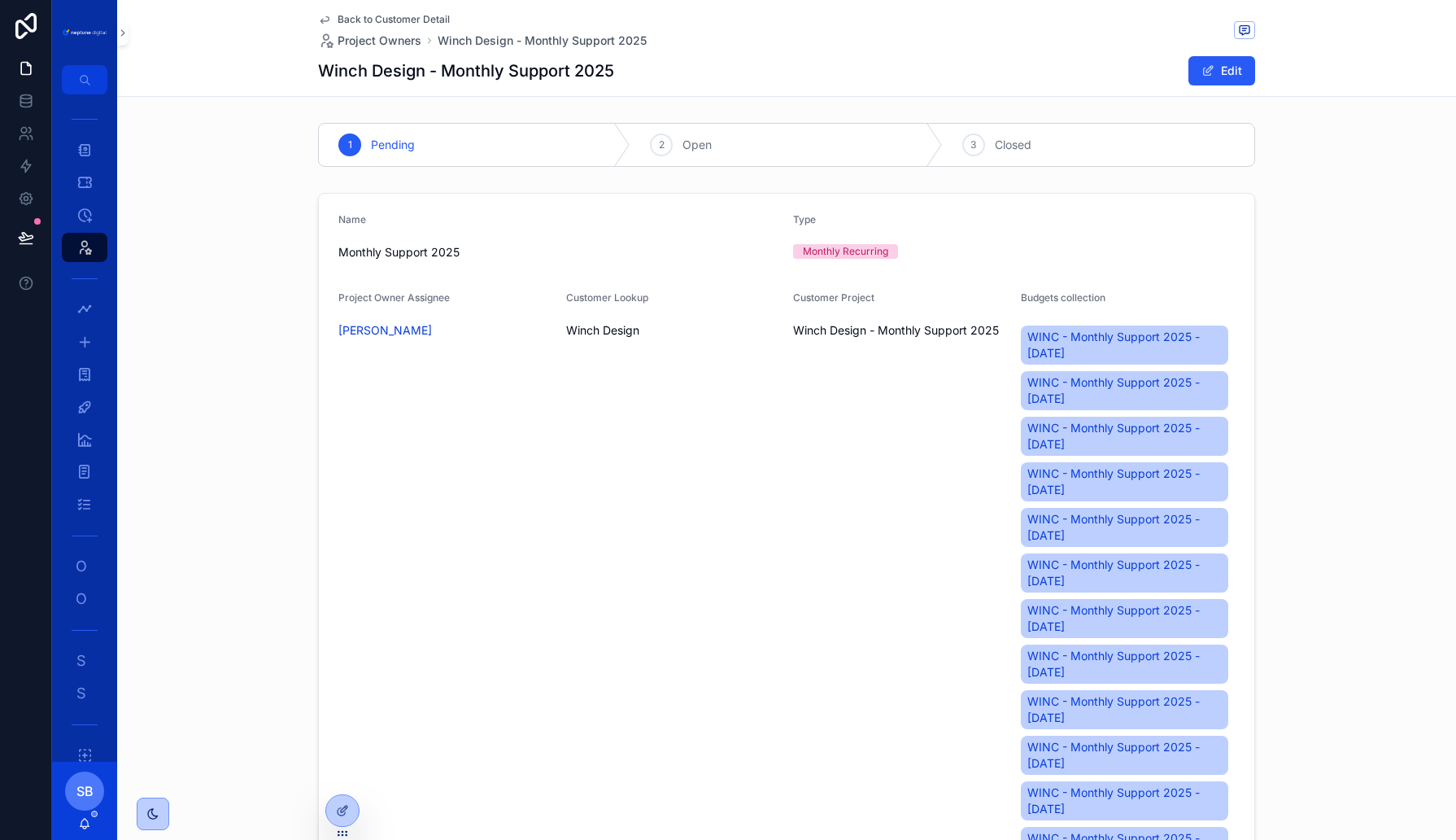
click at [427, 18] on span "Back to Customer Detail" at bounding box center [393, 19] width 112 height 13
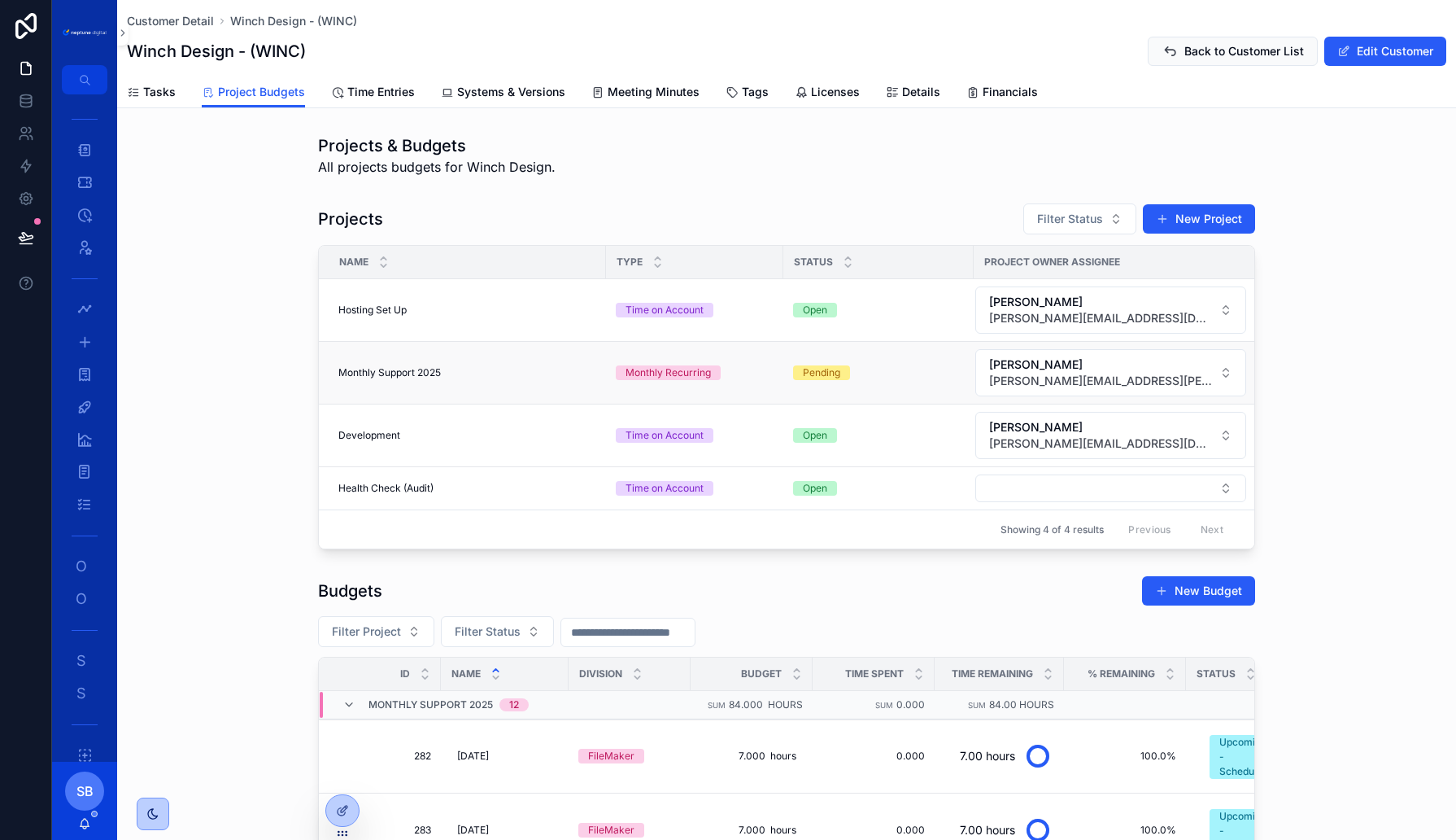
click at [831, 370] on div "Pending" at bounding box center [821, 372] width 37 height 15
click at [829, 356] on td "Pending" at bounding box center [878, 373] width 190 height 62
click at [1200, 216] on button "New Project" at bounding box center [1199, 219] width 112 height 29
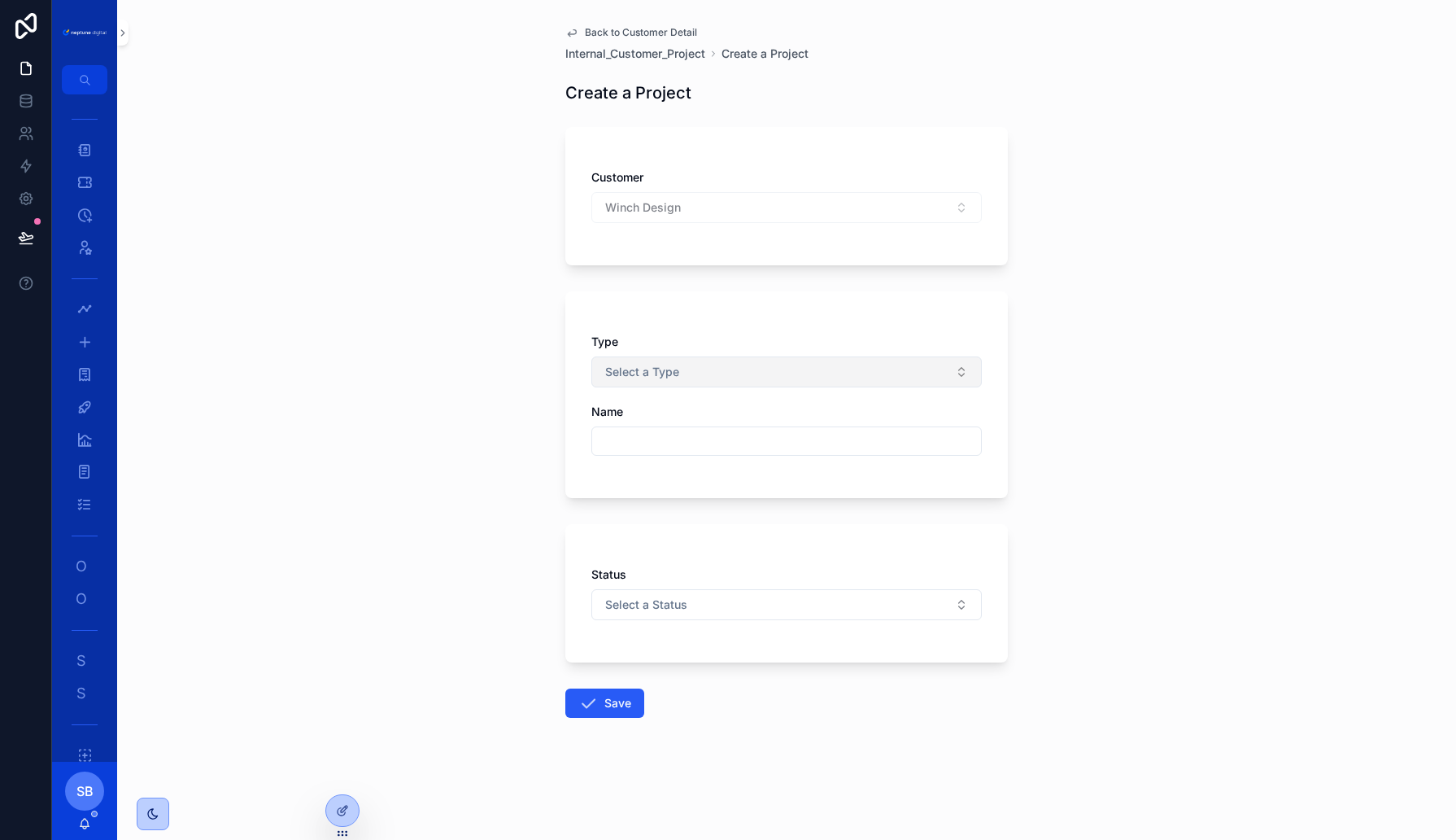
click at [737, 369] on button "Select a Type" at bounding box center [787, 372] width 391 height 31
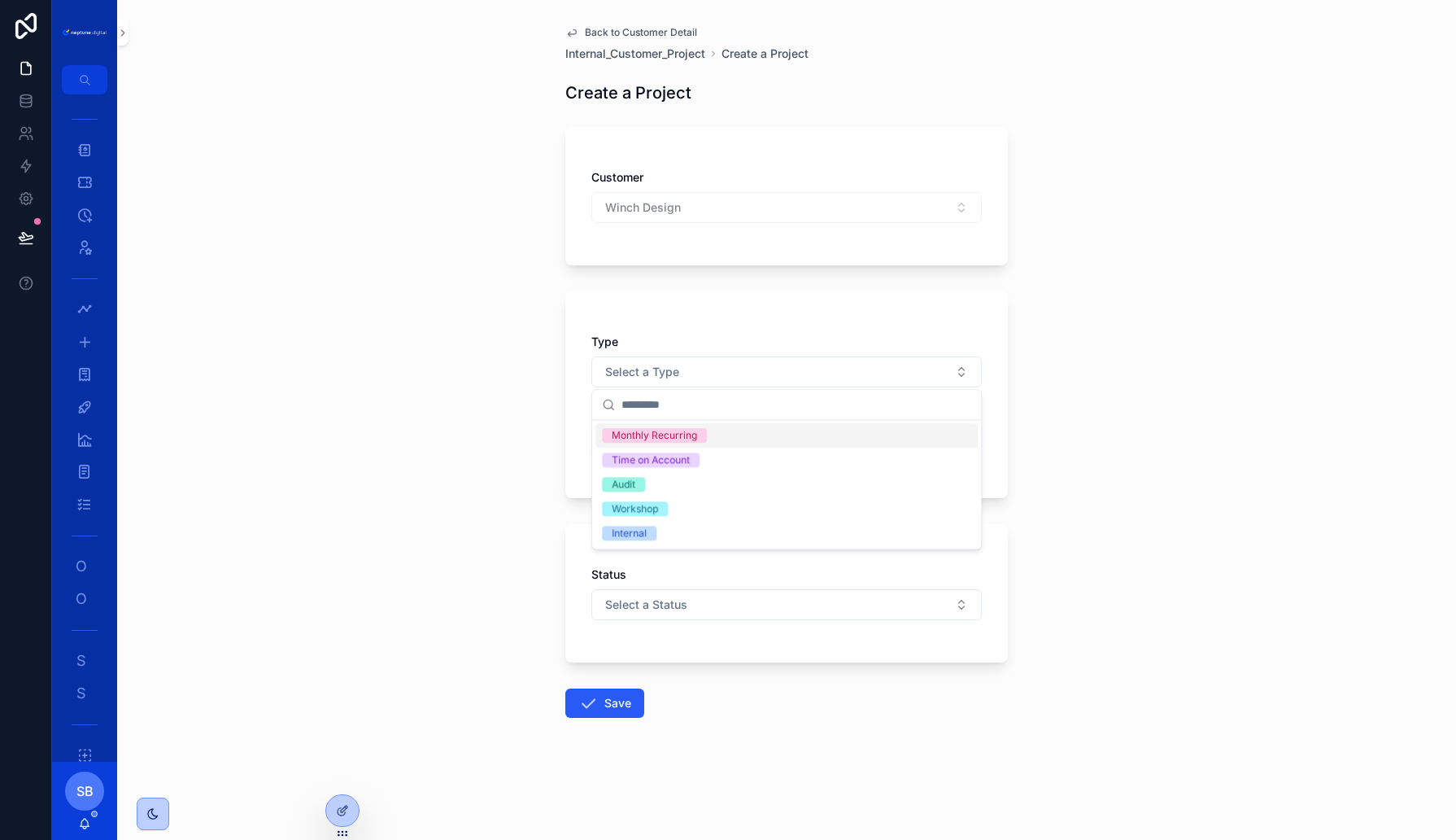
click at [668, 432] on div "Monthly Recurring" at bounding box center [655, 435] width 86 height 15
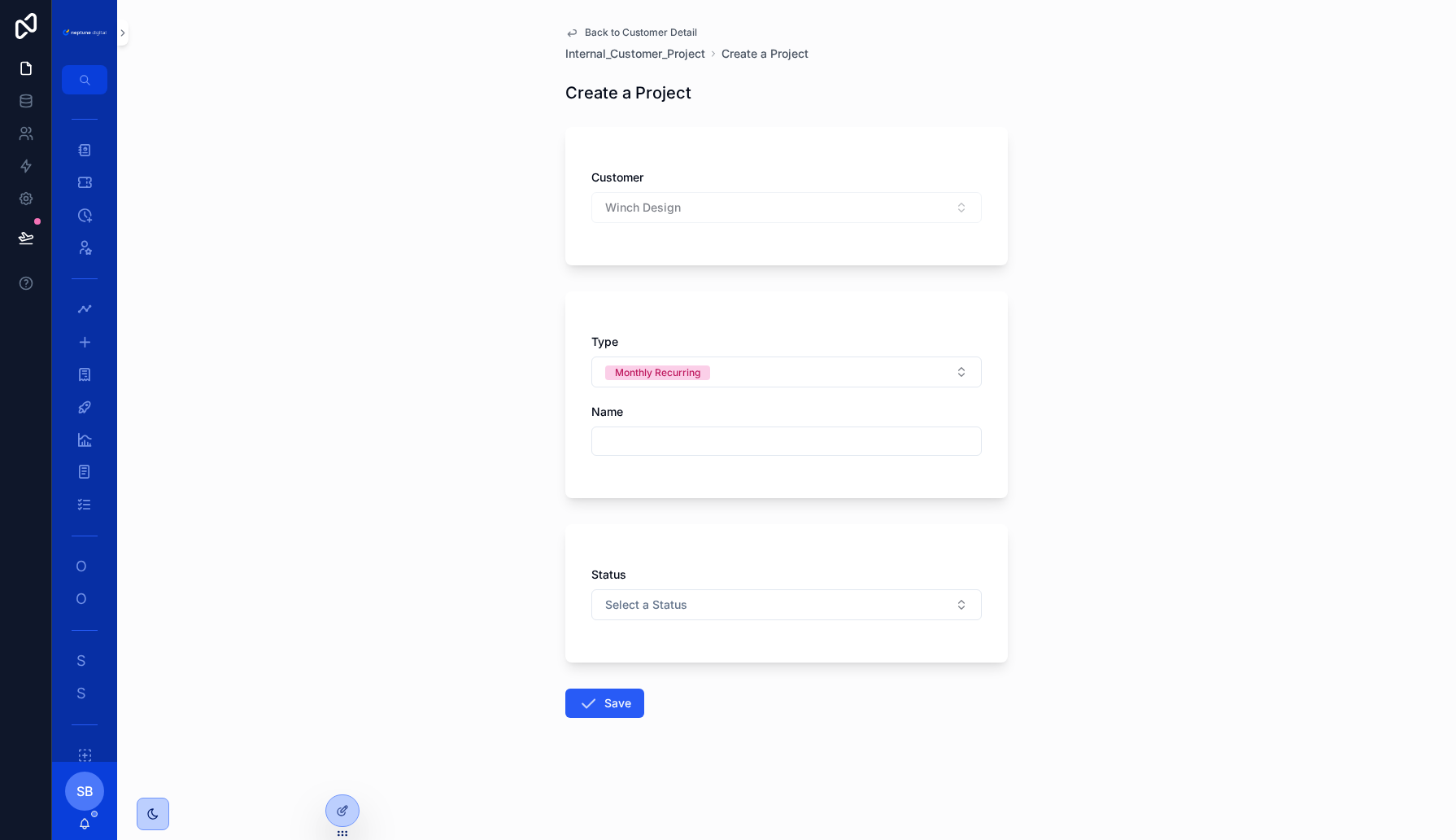
click at [628, 440] on input "scrollable content" at bounding box center [787, 441] width 389 height 22
type input "**********"
click at [619, 706] on button "Save" at bounding box center [604, 703] width 79 height 29
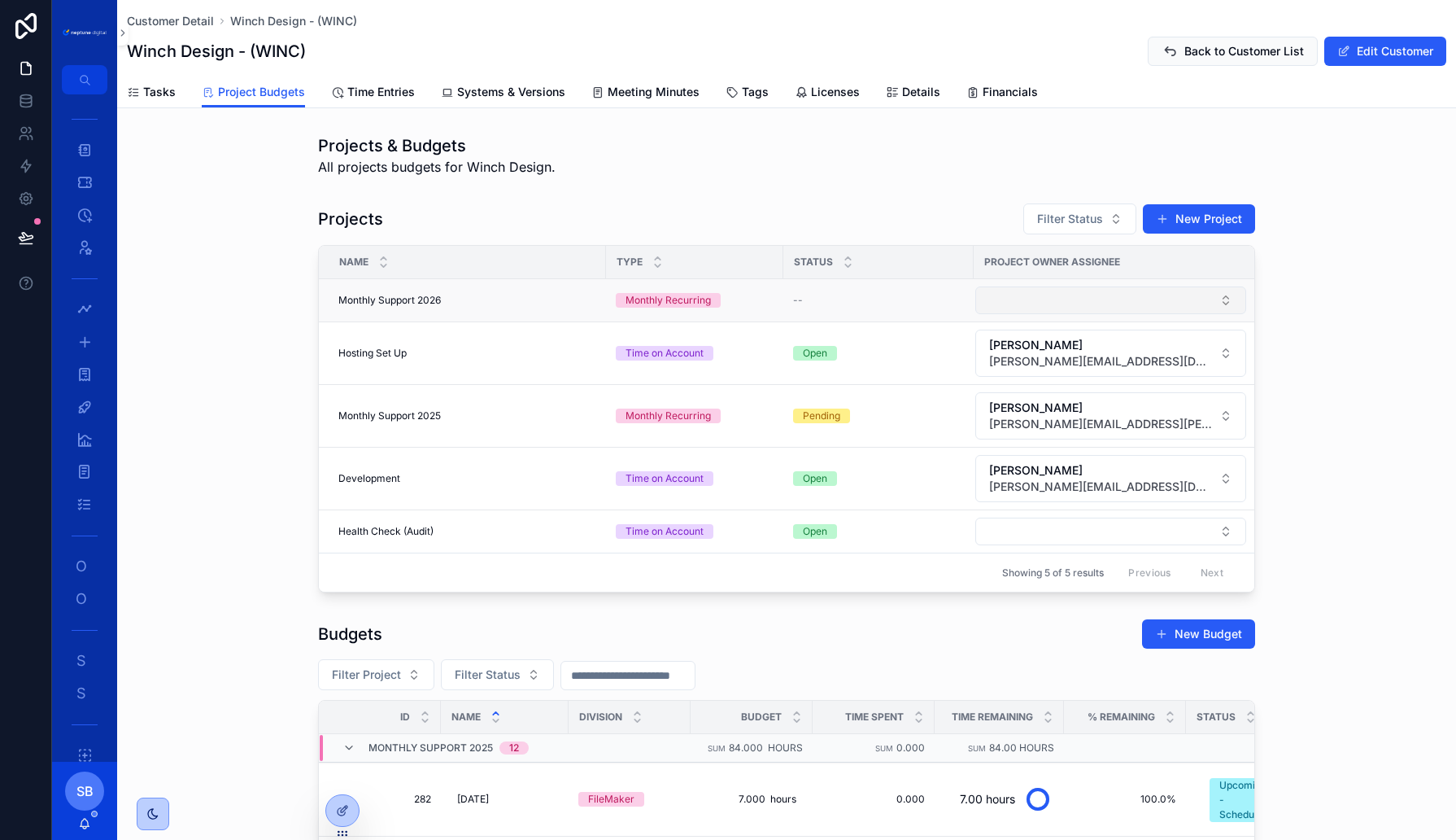
click at [1031, 306] on button "Select Button" at bounding box center [1110, 300] width 271 height 28
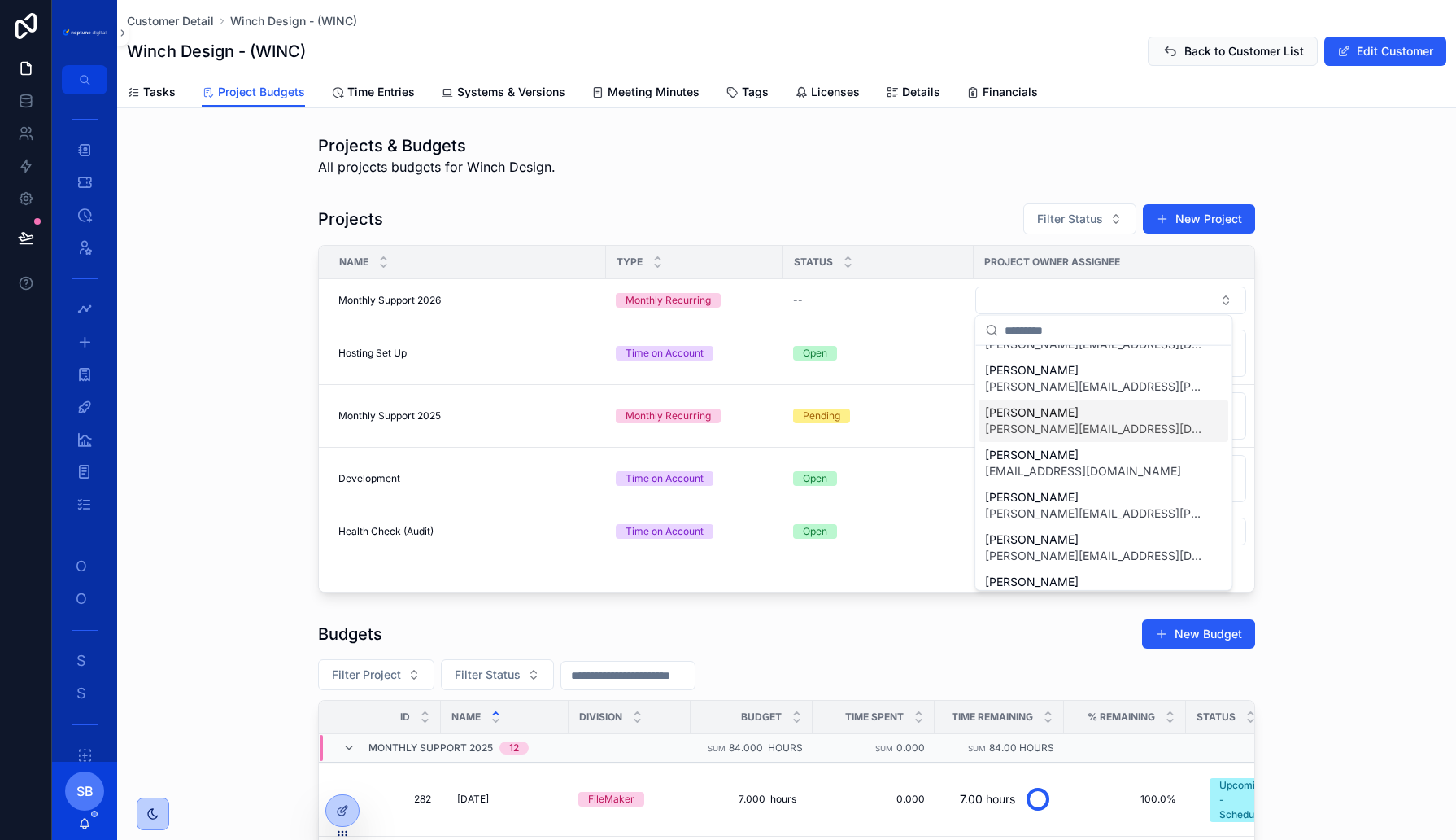
scroll to position [34, 0]
click at [1020, 502] on span "Carl Bevis" at bounding box center [1093, 497] width 217 height 16
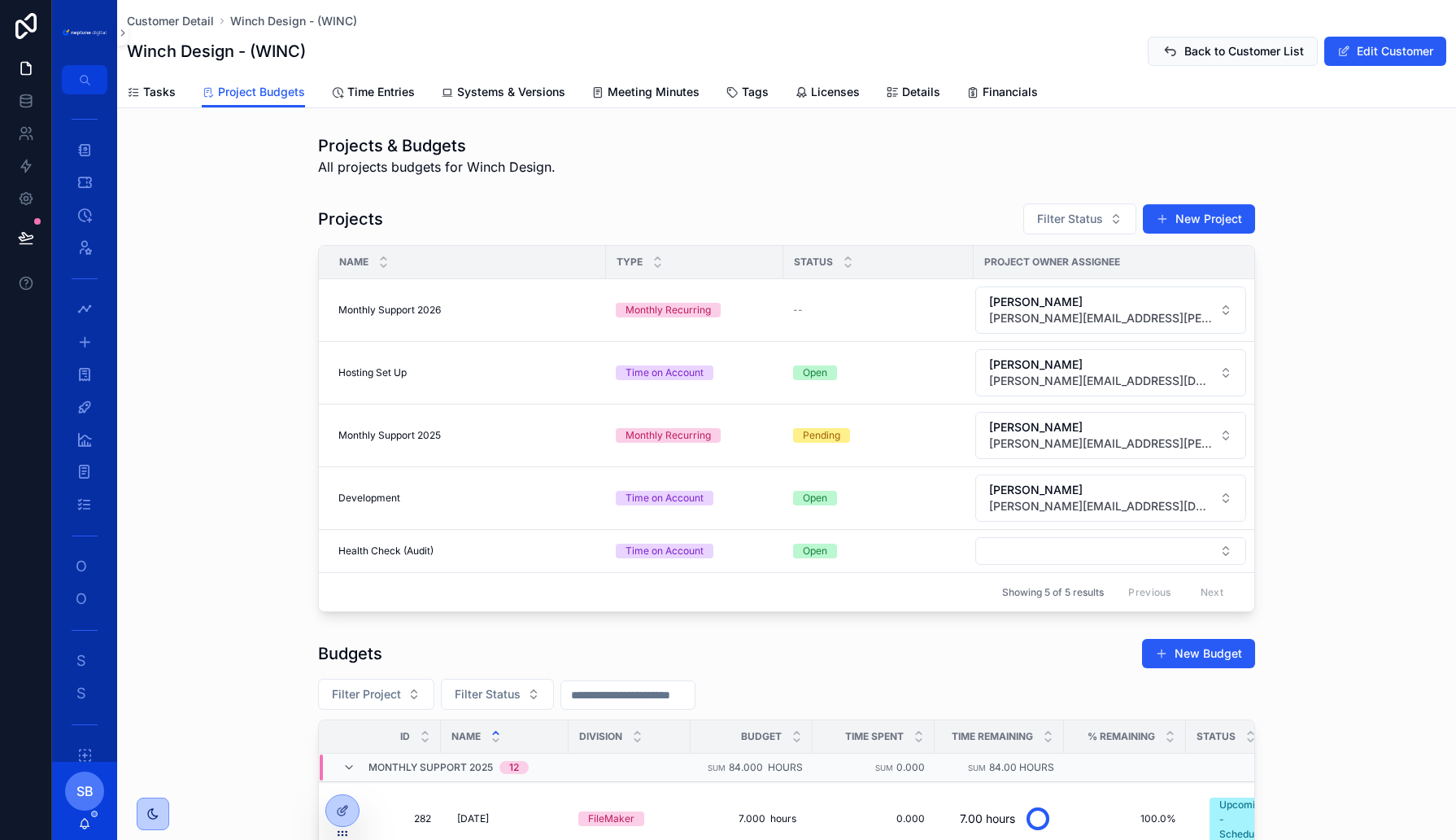
click at [1293, 420] on div "Projects Filter Status New Project Name Type Status Project Owner Assignee Mont…" at bounding box center [786, 407] width 1339 height 422
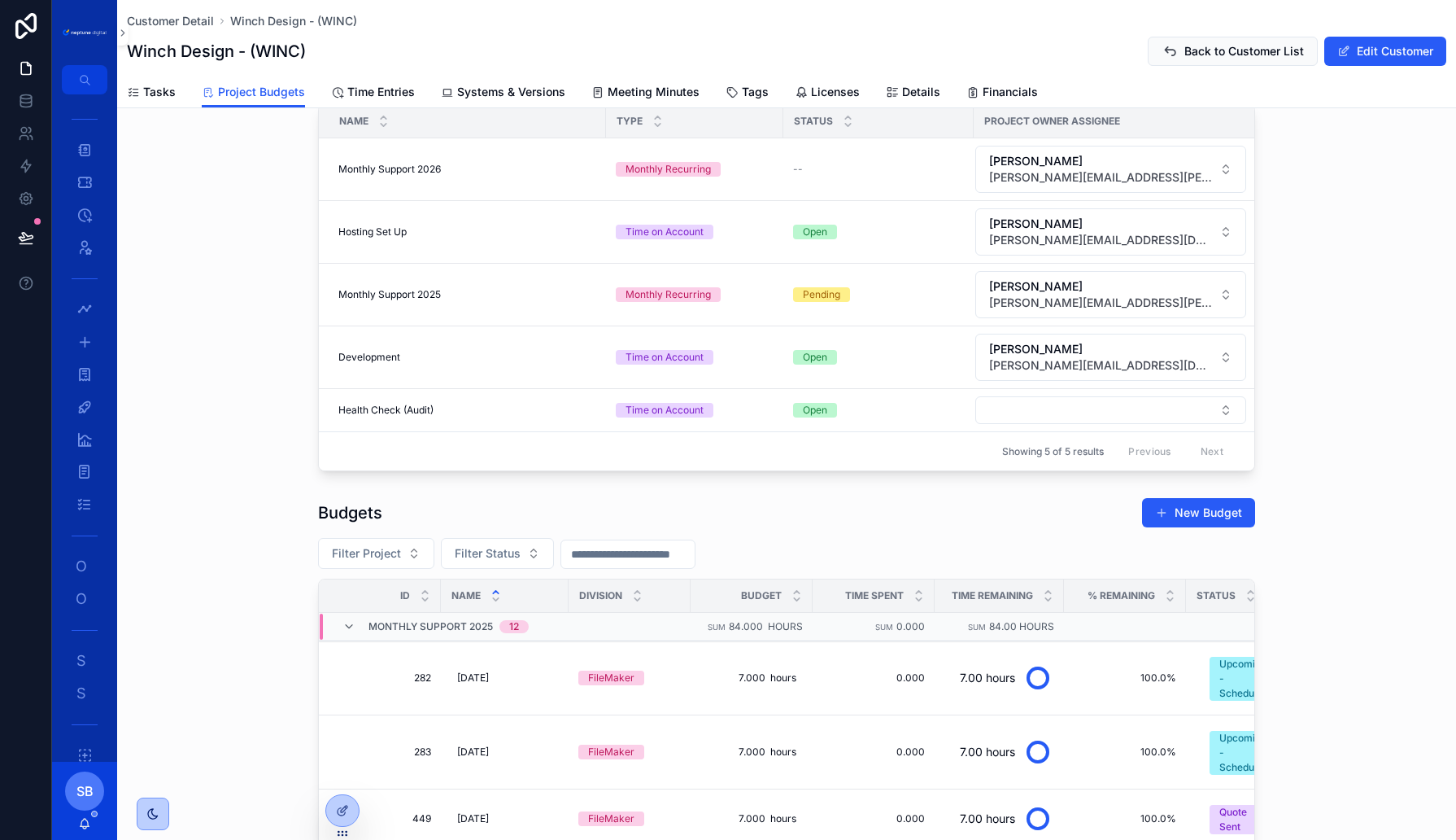
scroll to position [251, 0]
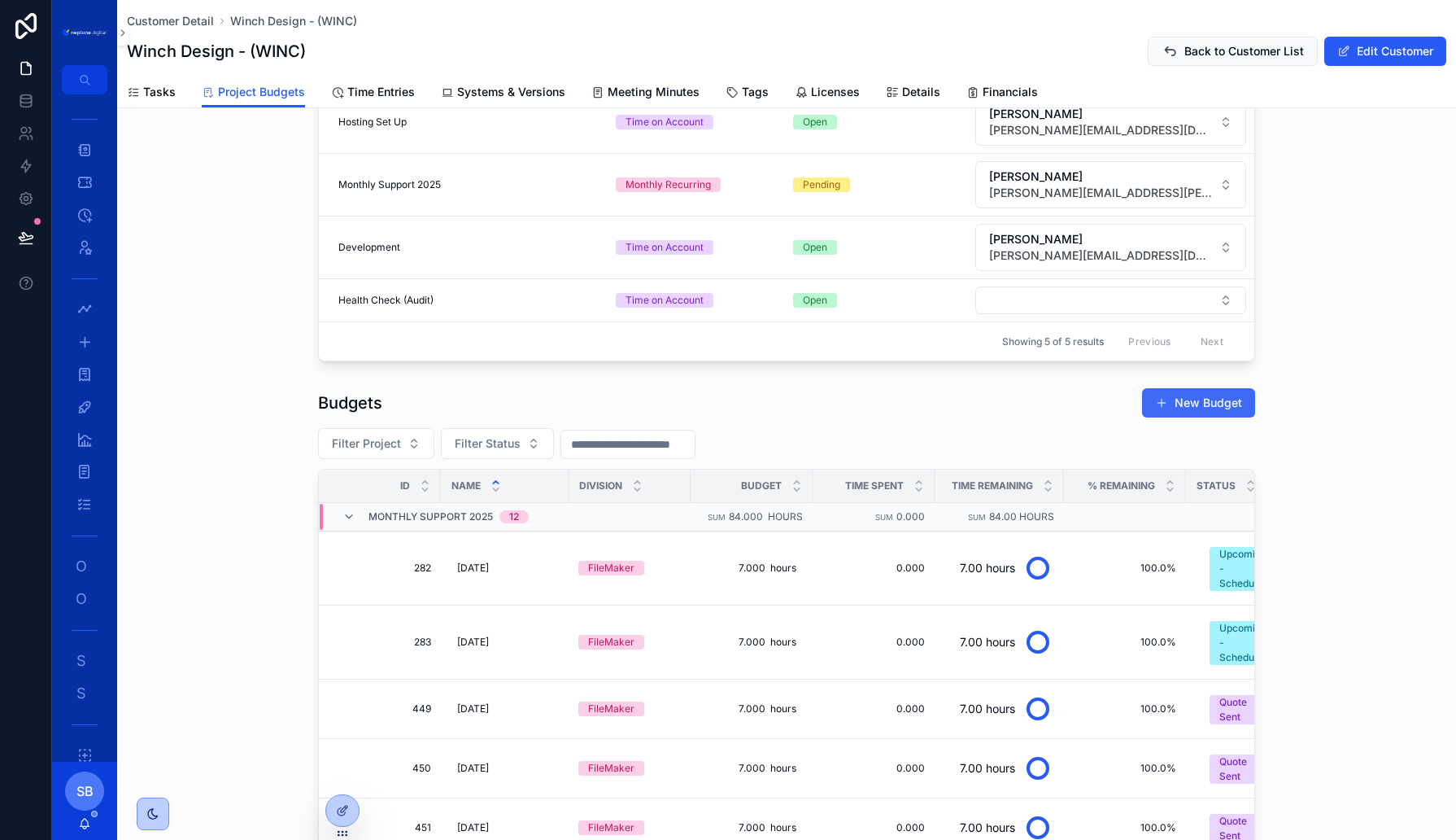
click at [1201, 392] on button "New Budget" at bounding box center [1198, 403] width 113 height 29
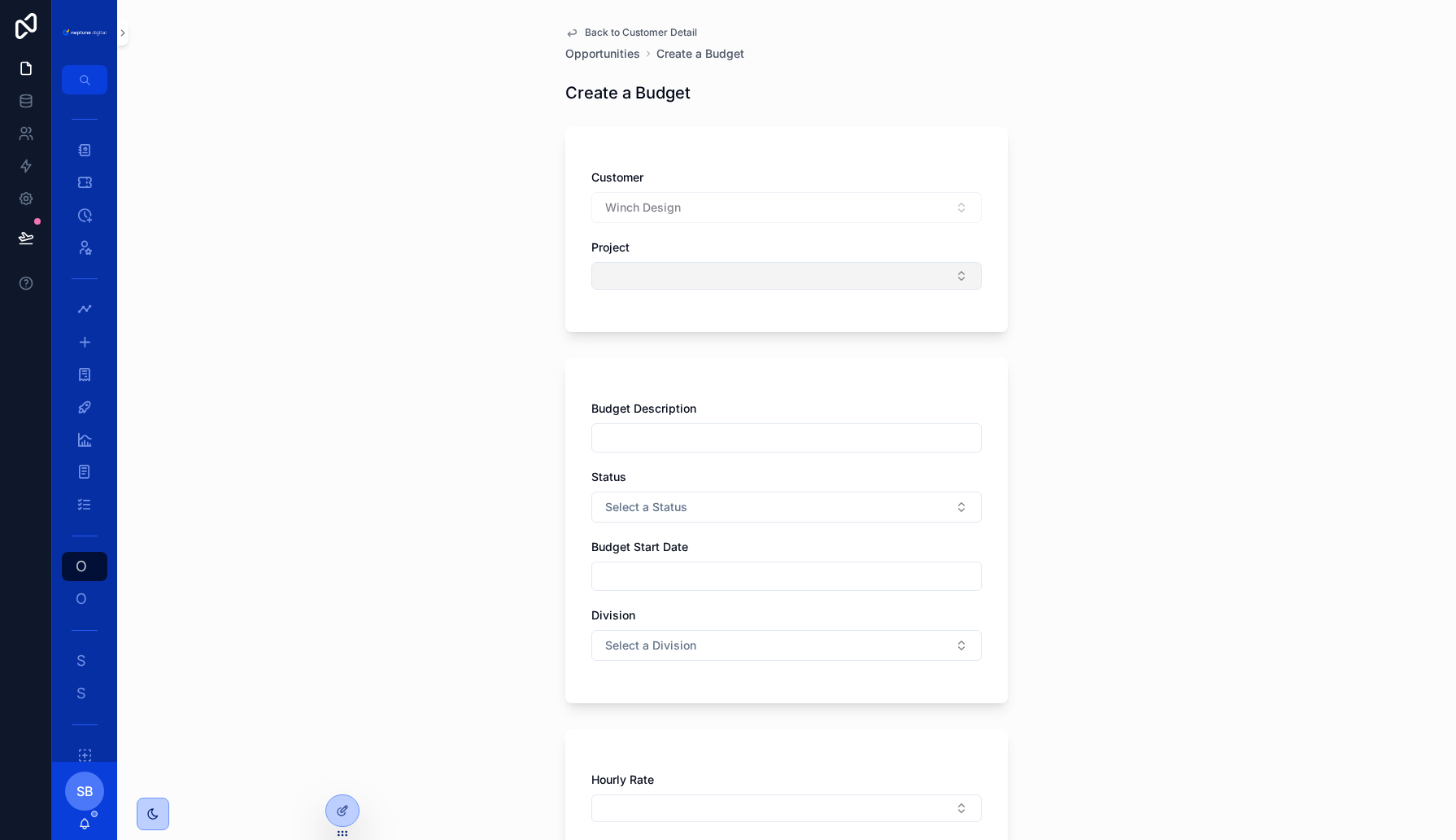
click at [695, 275] on button "Select Button" at bounding box center [787, 276] width 391 height 28
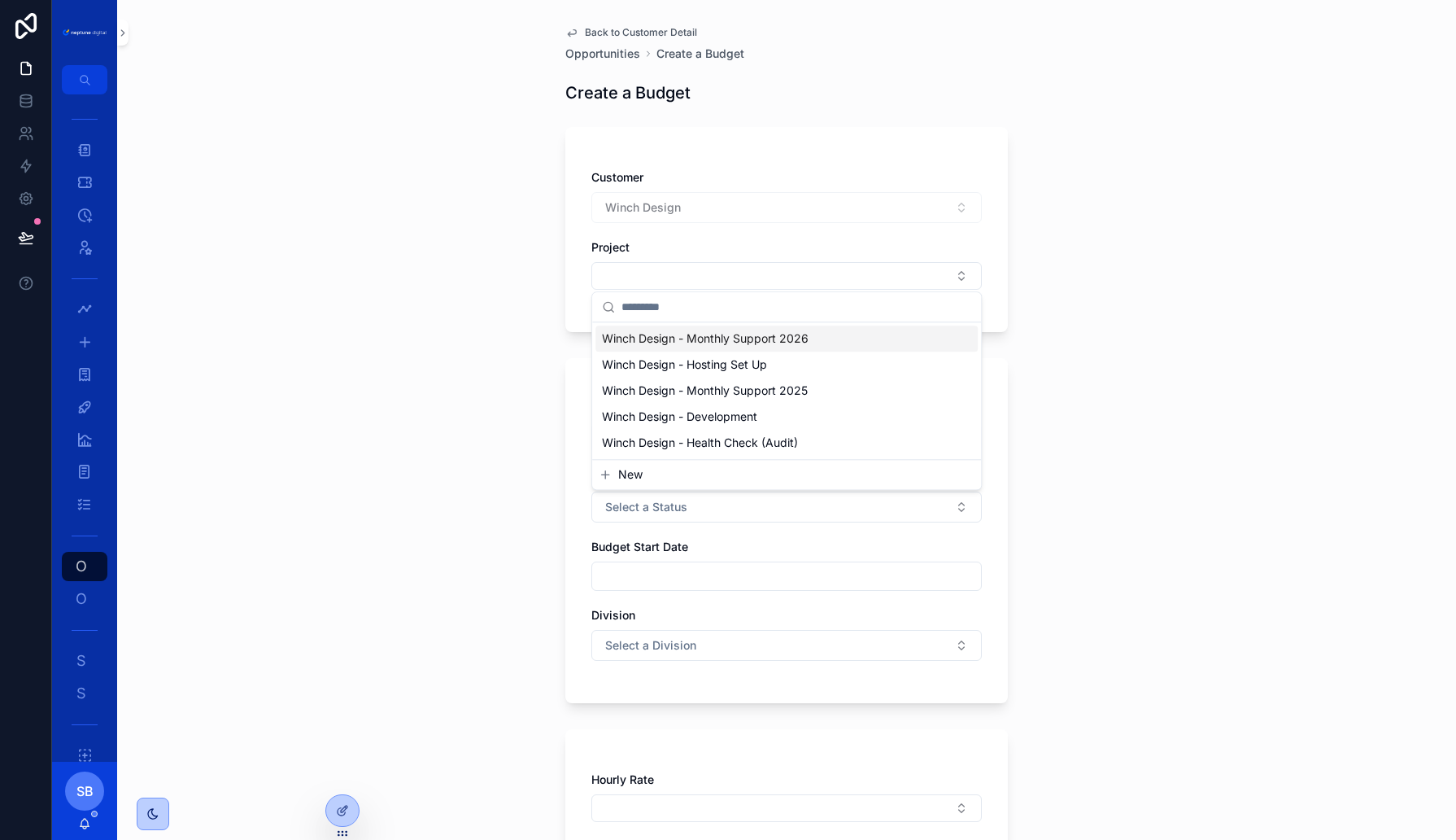
click at [658, 337] on span "Winch Design - Monthly Support 2026" at bounding box center [705, 338] width 207 height 16
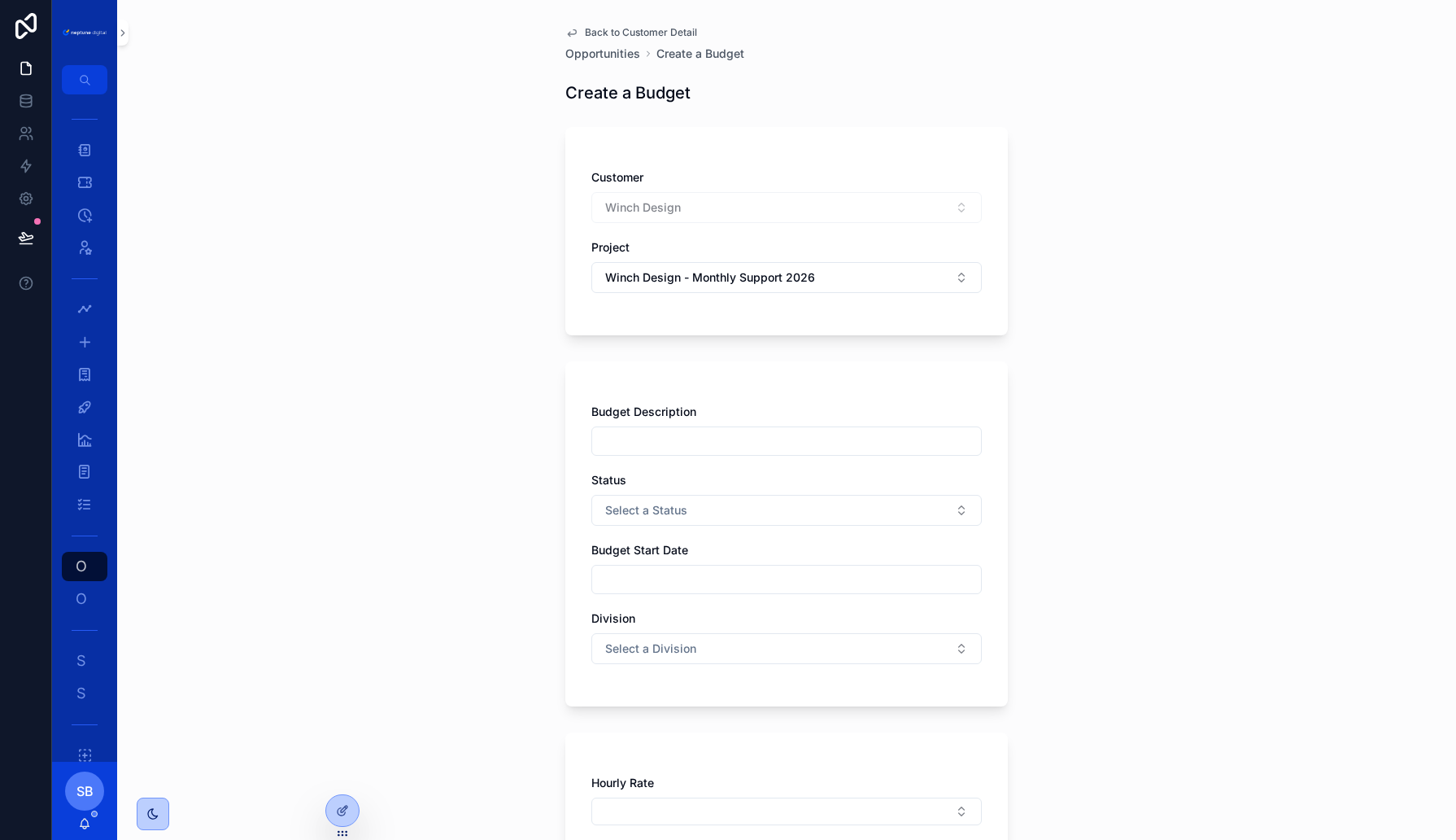
click at [626, 441] on input "scrollable content" at bounding box center [787, 441] width 389 height 22
type input "**********"
click at [597, 28] on span "Back to Customer Detail" at bounding box center [642, 32] width 112 height 13
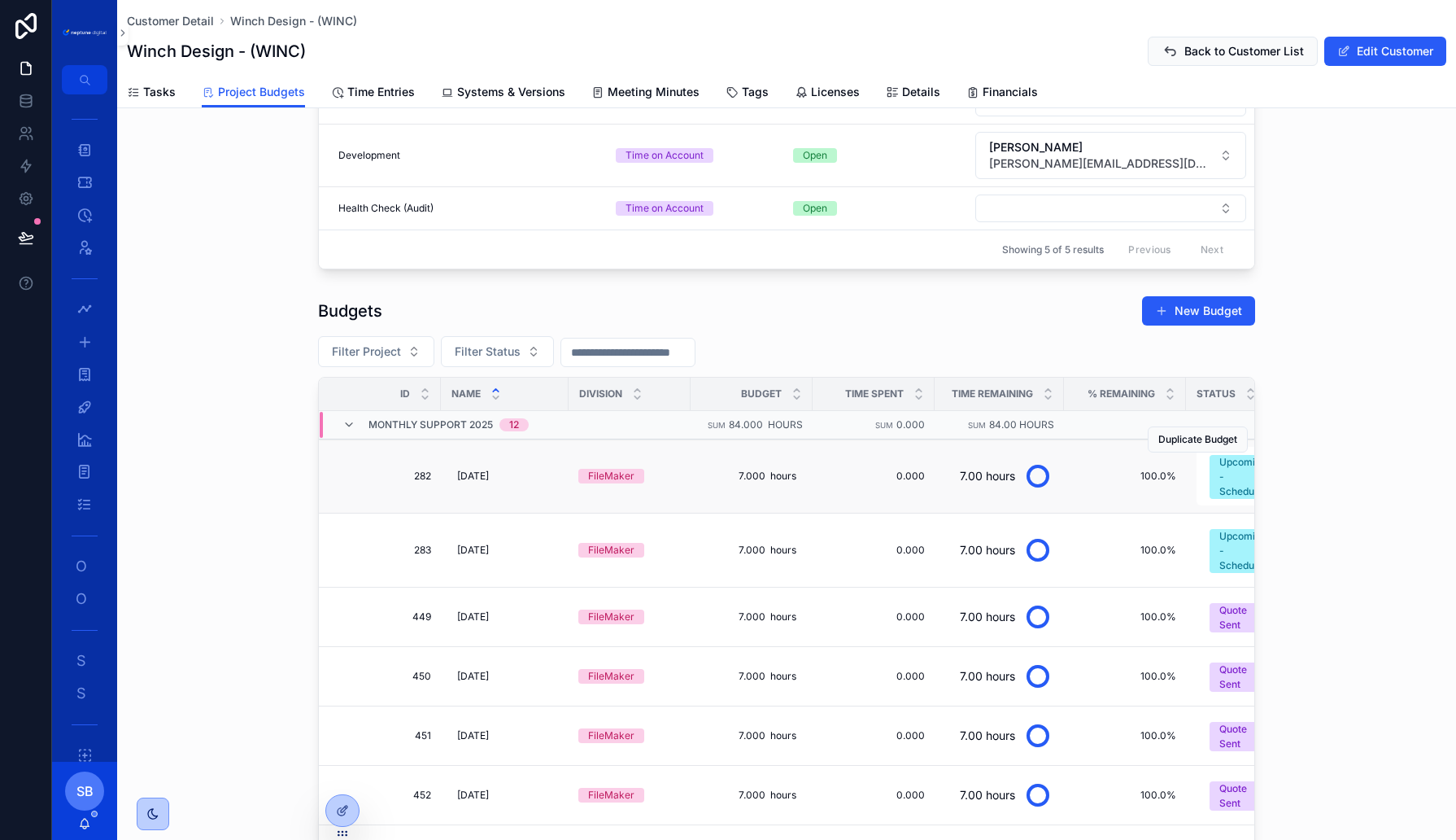
scroll to position [4, 0]
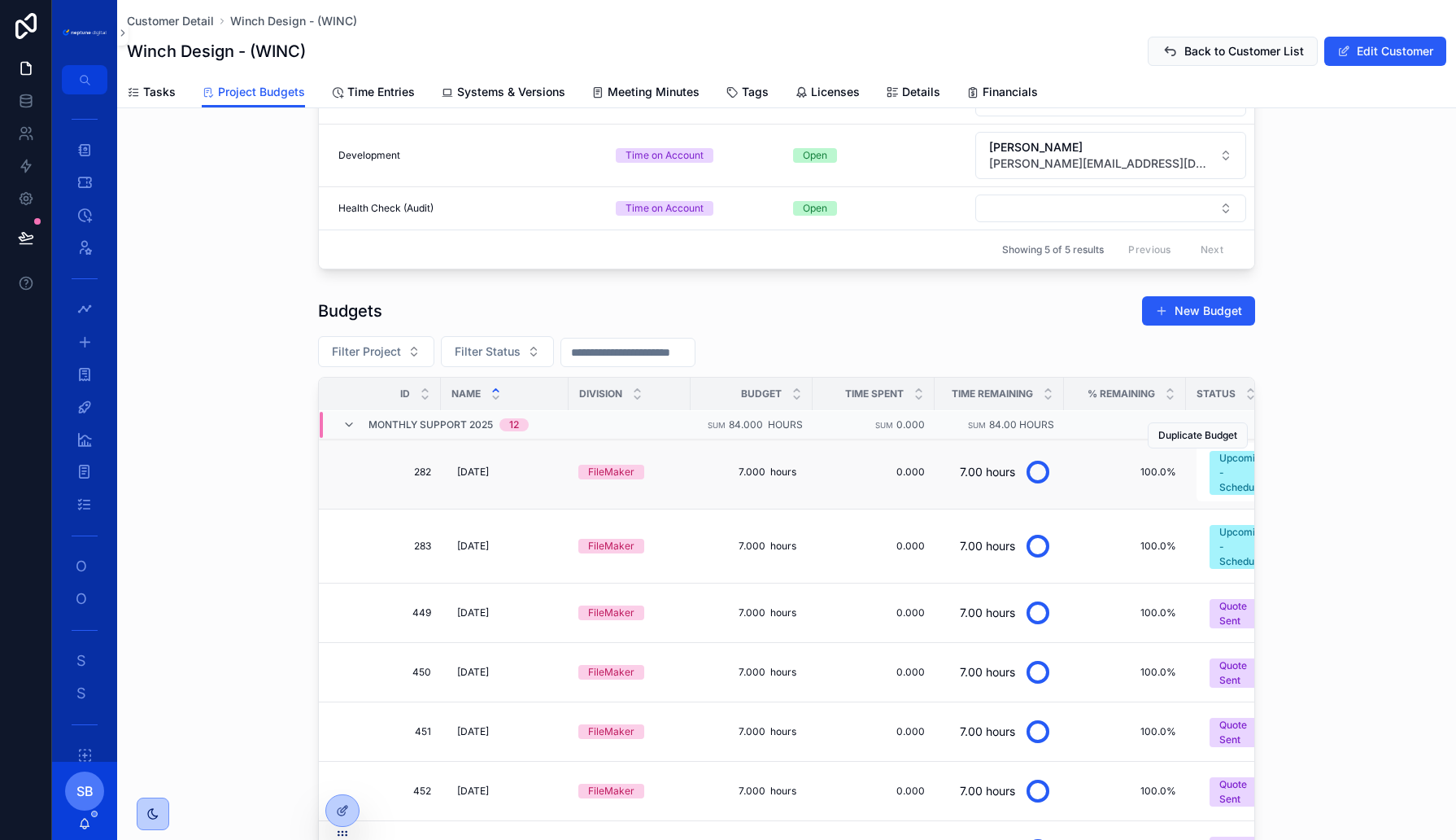
click at [418, 465] on span "282" at bounding box center [384, 471] width 93 height 13
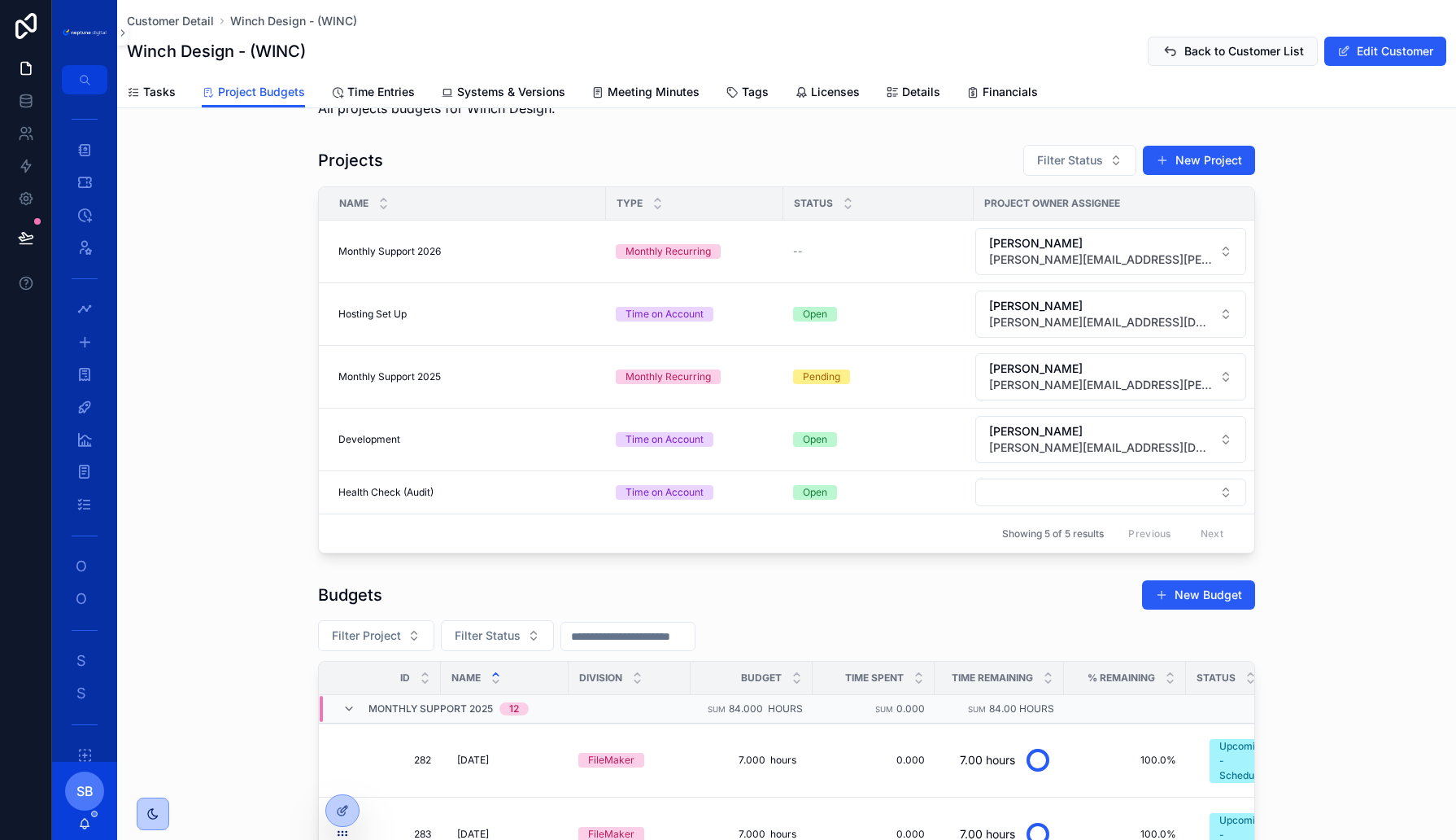
scroll to position [62, 0]
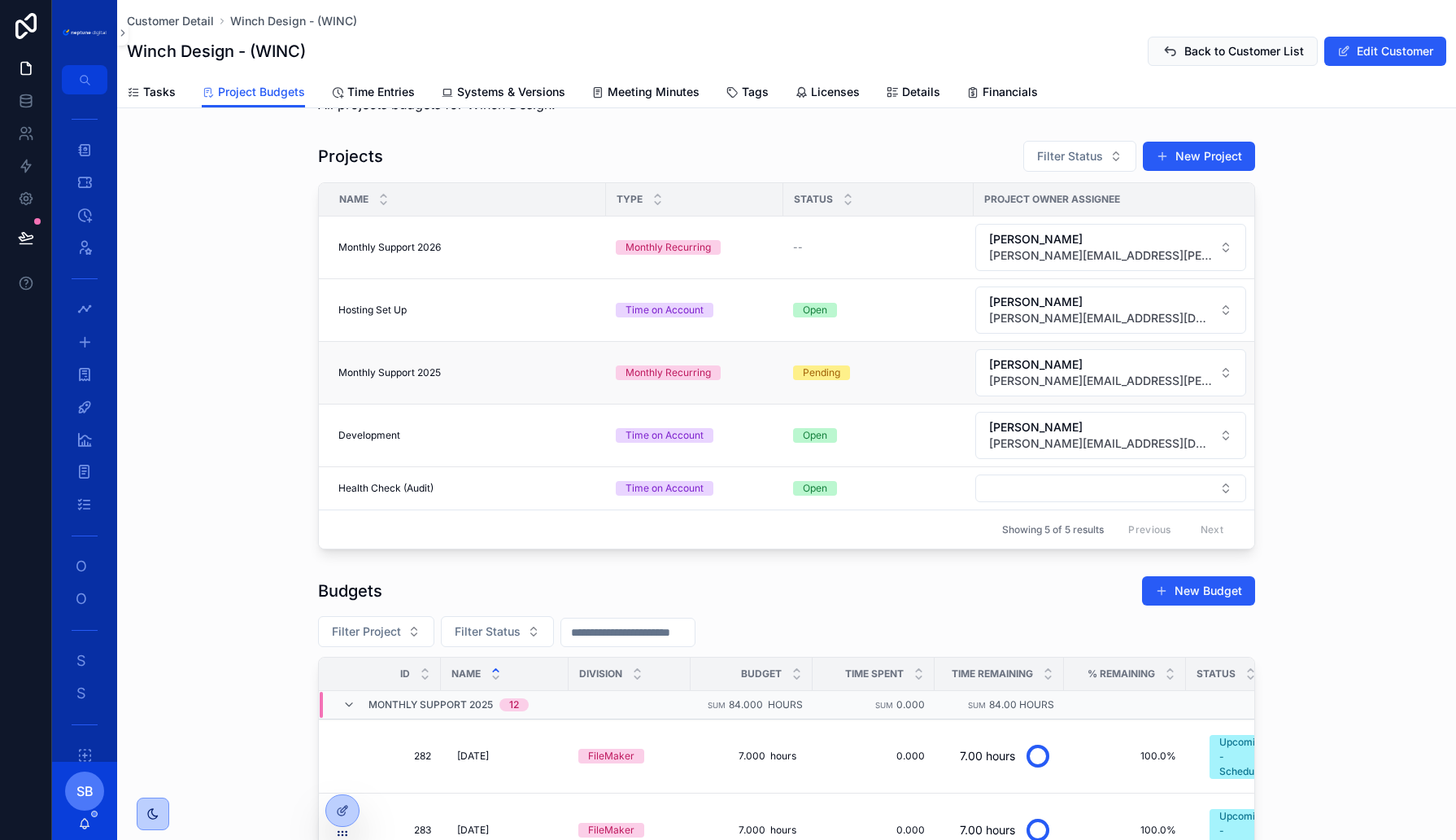
click at [406, 366] on span "Monthly Support 2025" at bounding box center [389, 372] width 103 height 13
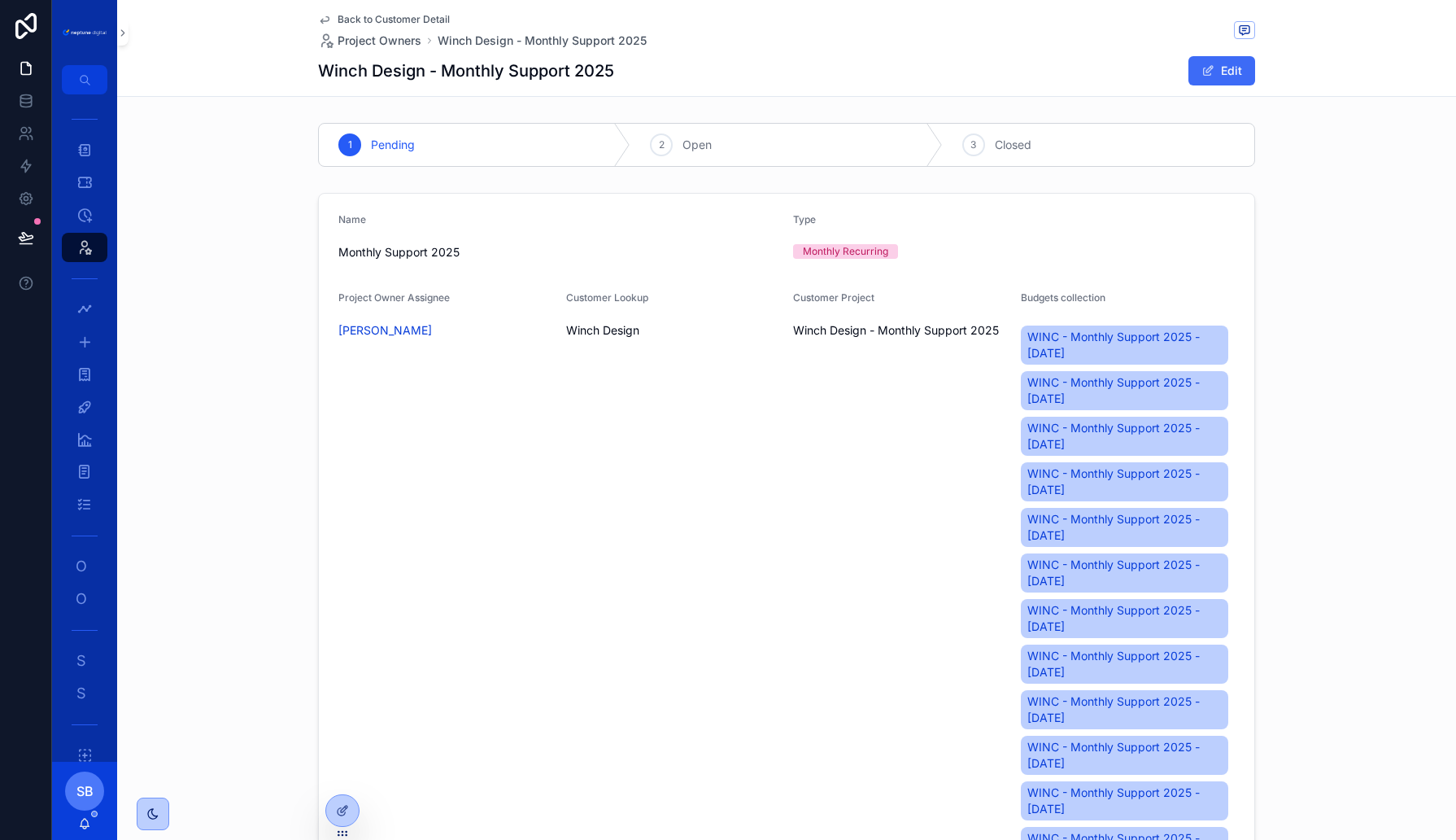
click at [1224, 76] on button "Edit" at bounding box center [1222, 71] width 67 height 29
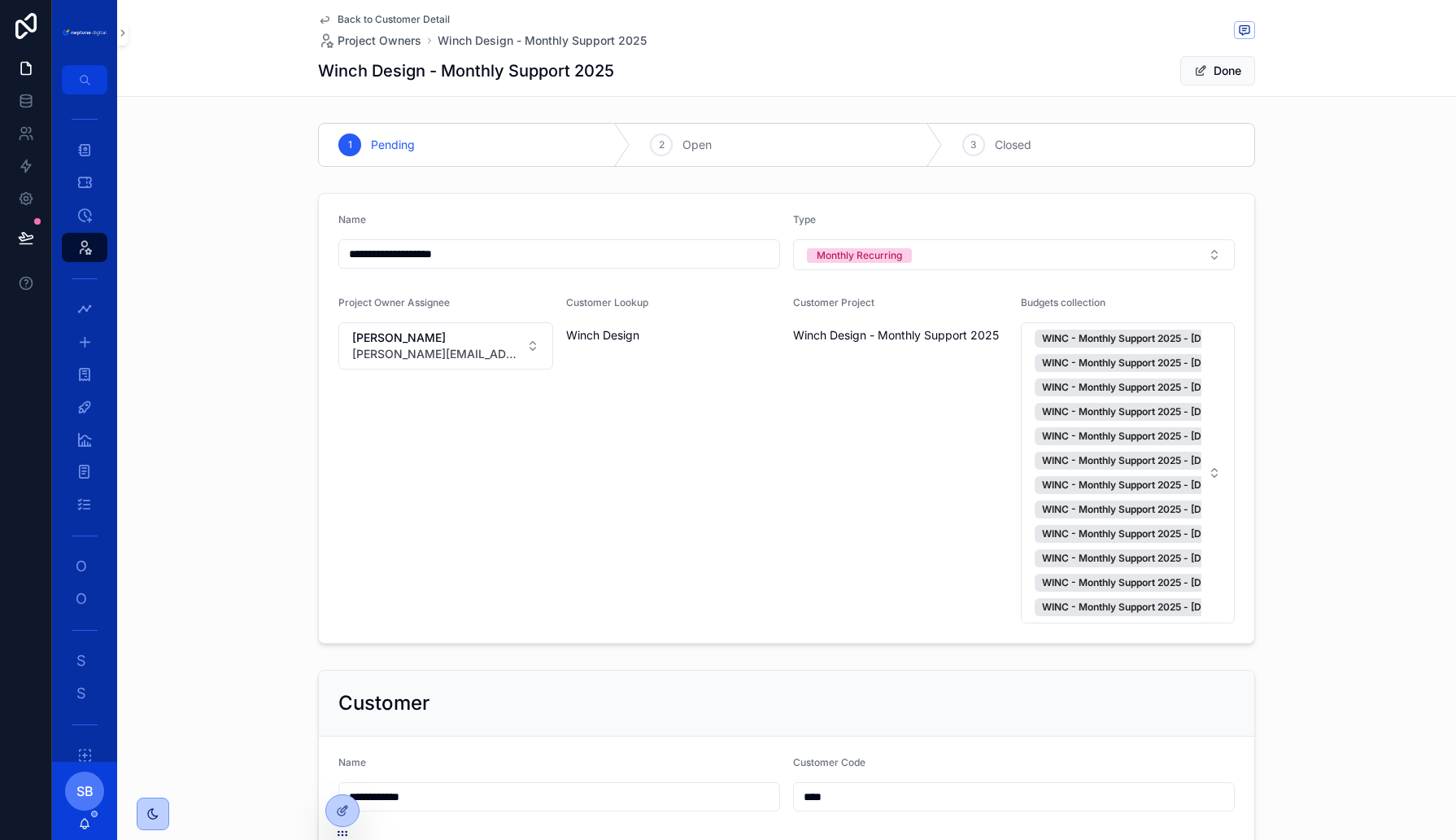
click at [518, 254] on input "**********" at bounding box center [559, 253] width 440 height 22
type input "**********"
click at [231, 350] on div "**********" at bounding box center [786, 418] width 1339 height 464
click at [1224, 63] on button "Done" at bounding box center [1217, 71] width 75 height 29
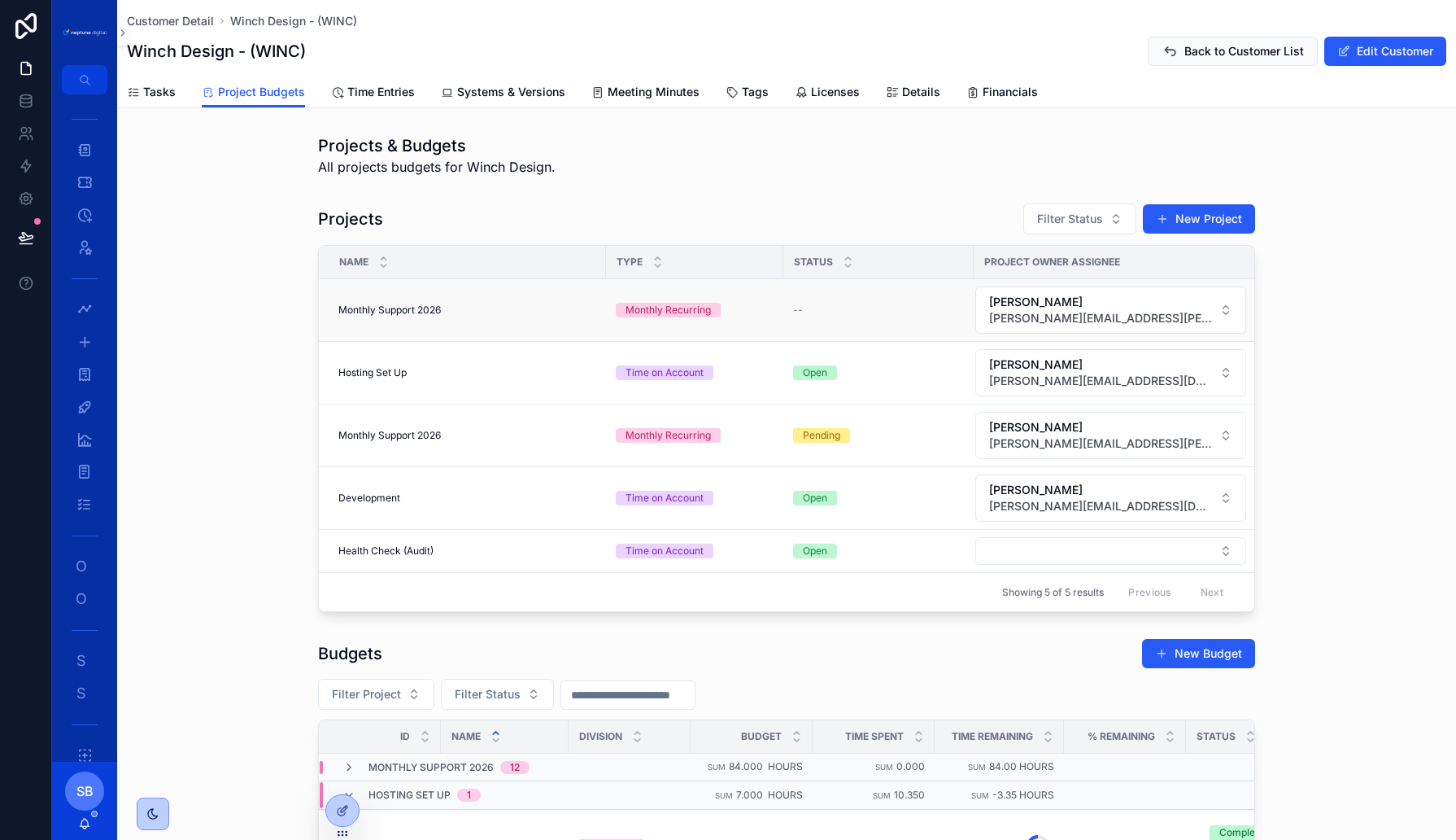
click at [401, 304] on span "Monthly Support 2026" at bounding box center [389, 310] width 103 height 13
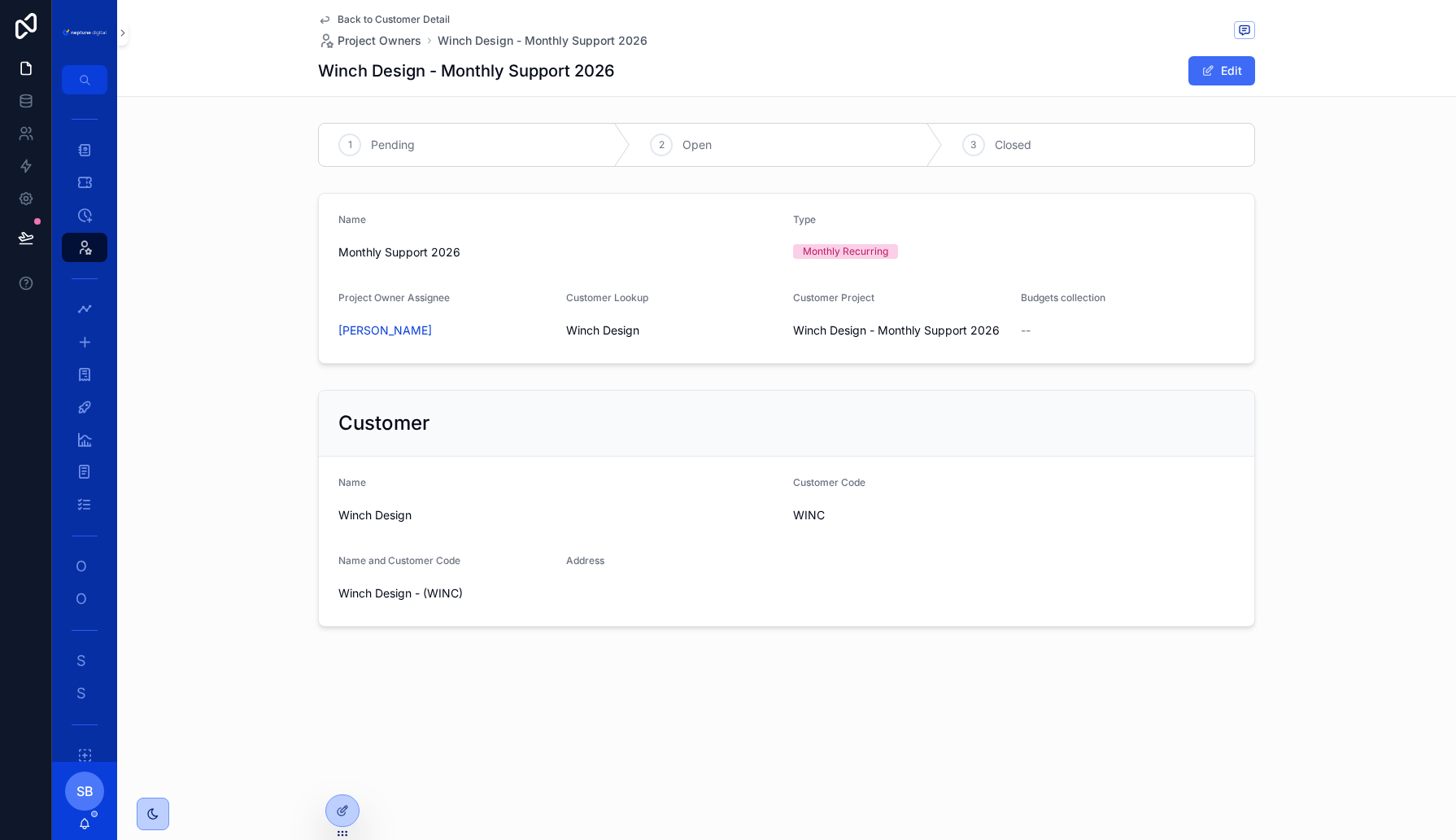
click at [1235, 70] on button "Edit" at bounding box center [1222, 71] width 67 height 29
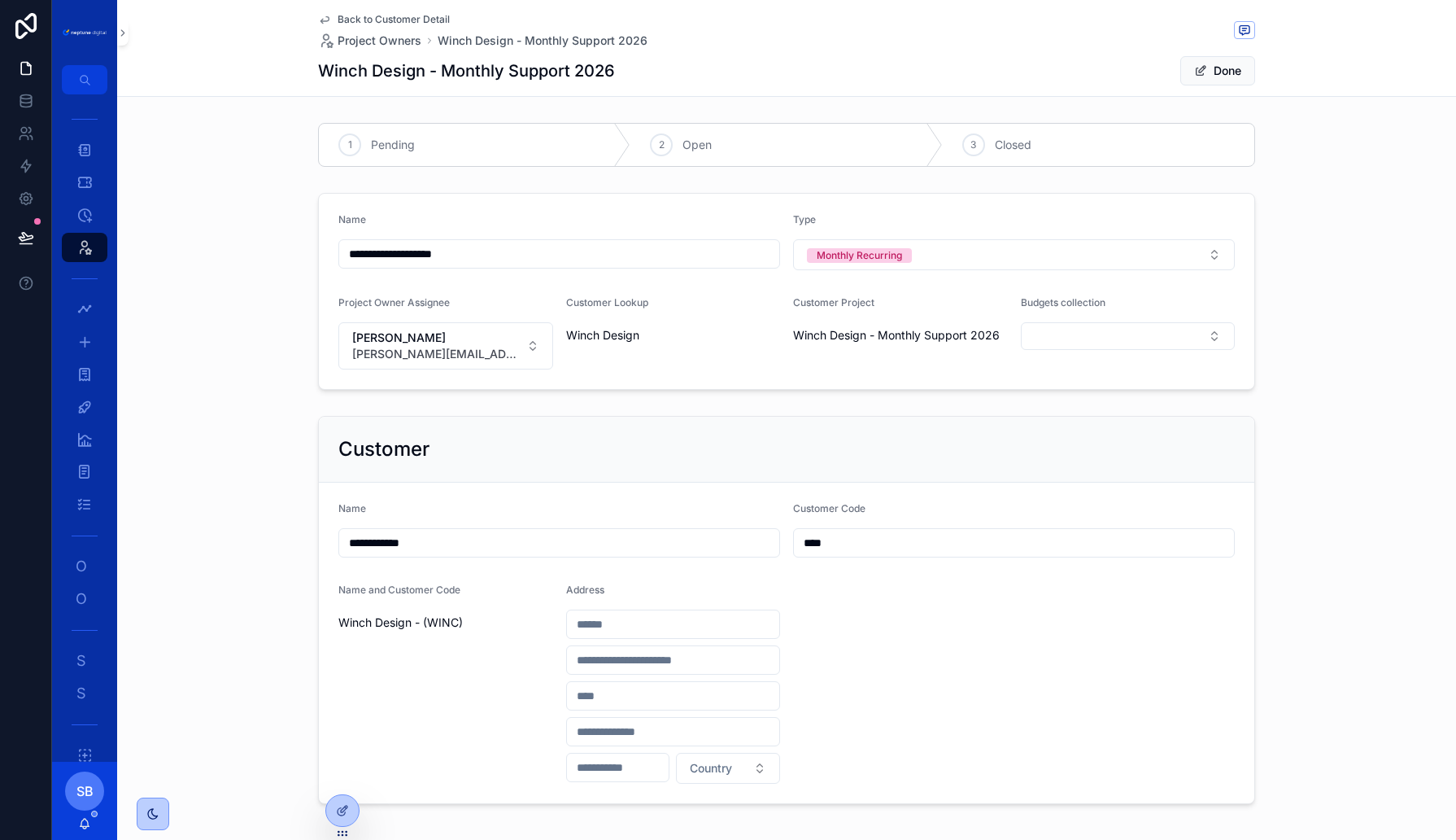
click at [489, 251] on input "**********" at bounding box center [559, 253] width 440 height 22
type input "**********"
click at [1200, 71] on span "scrollable content" at bounding box center [1200, 70] width 13 height 13
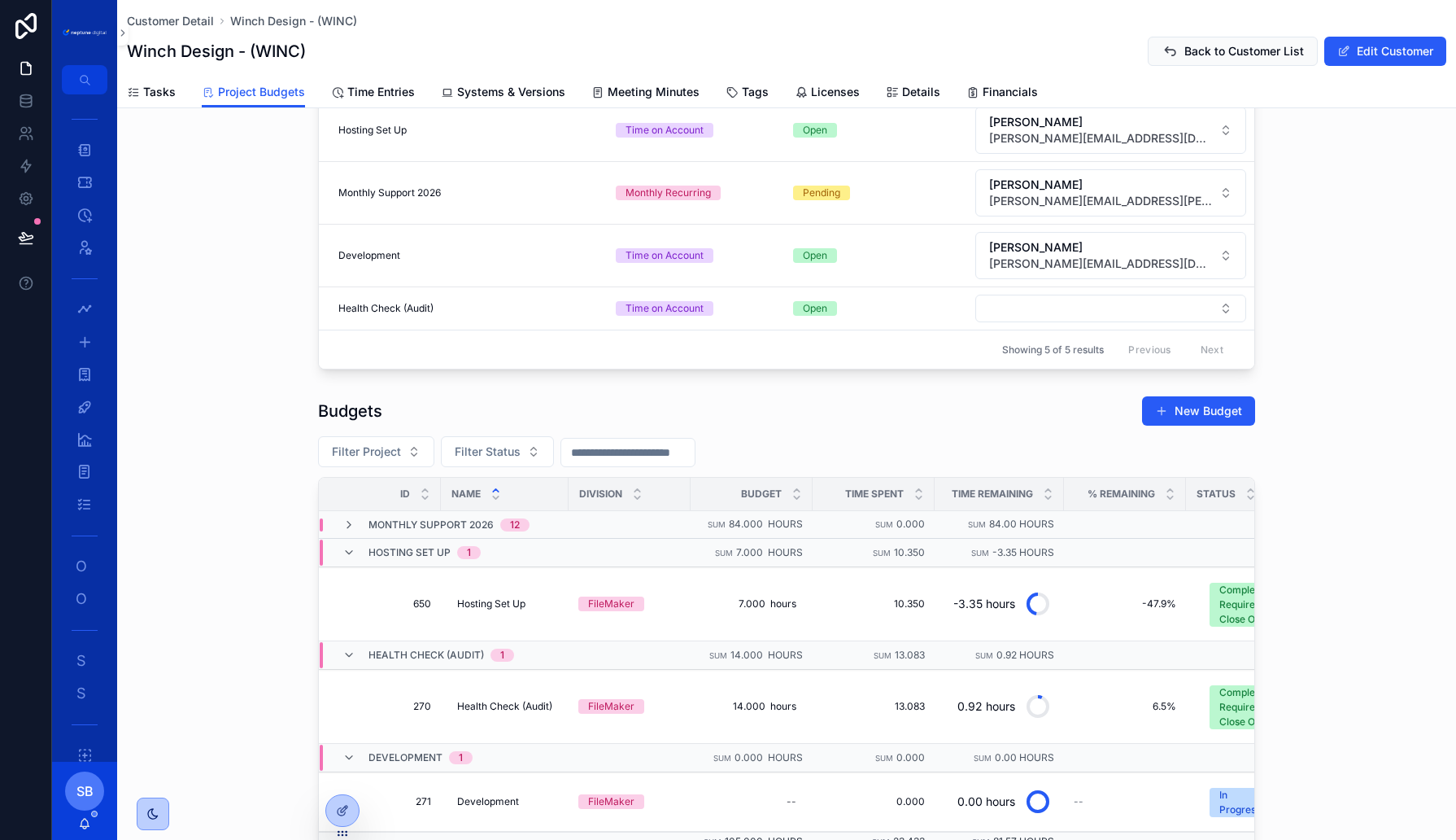
scroll to position [328, 0]
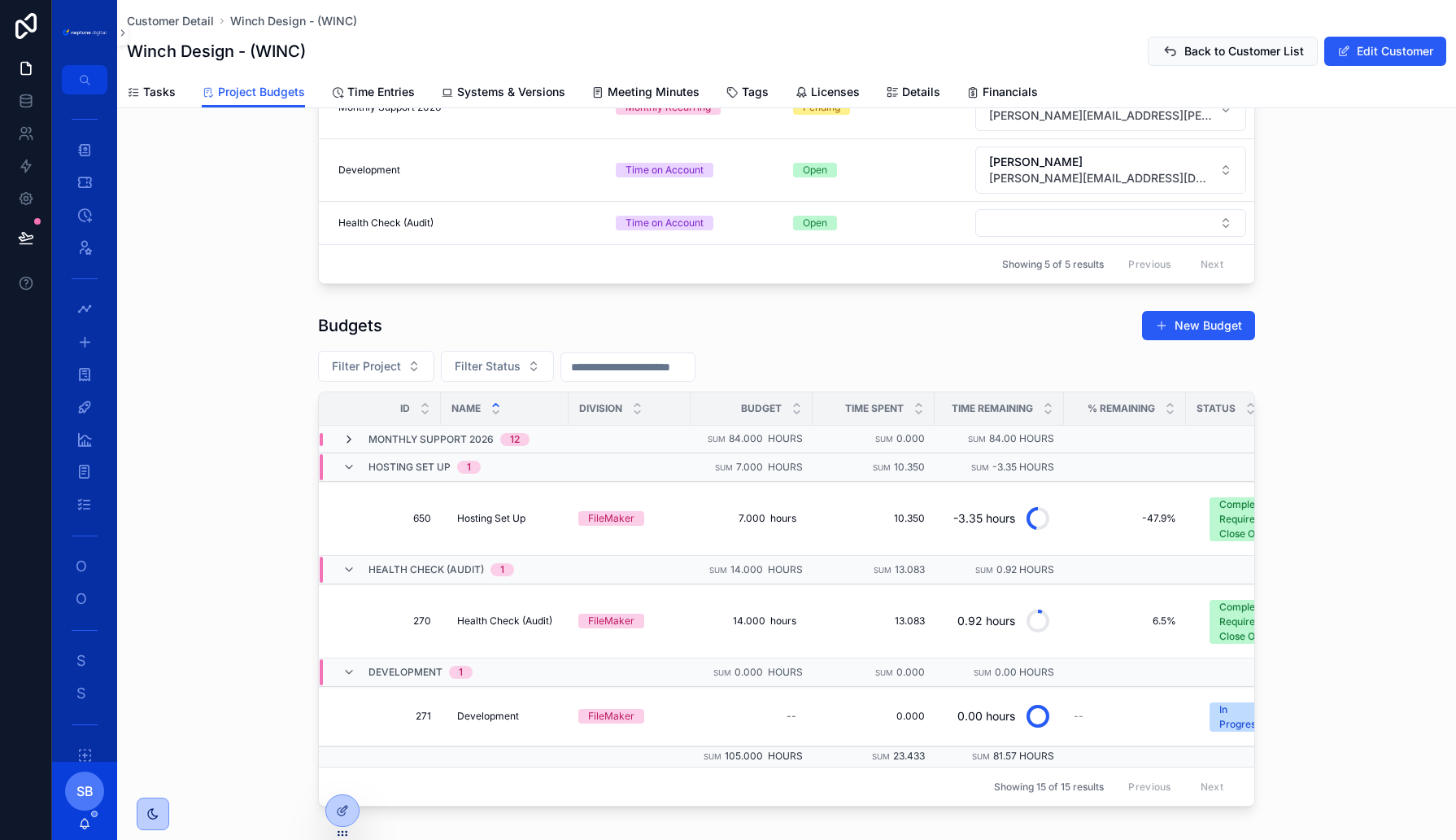
click at [349, 433] on icon "scrollable content" at bounding box center [348, 439] width 13 height 13
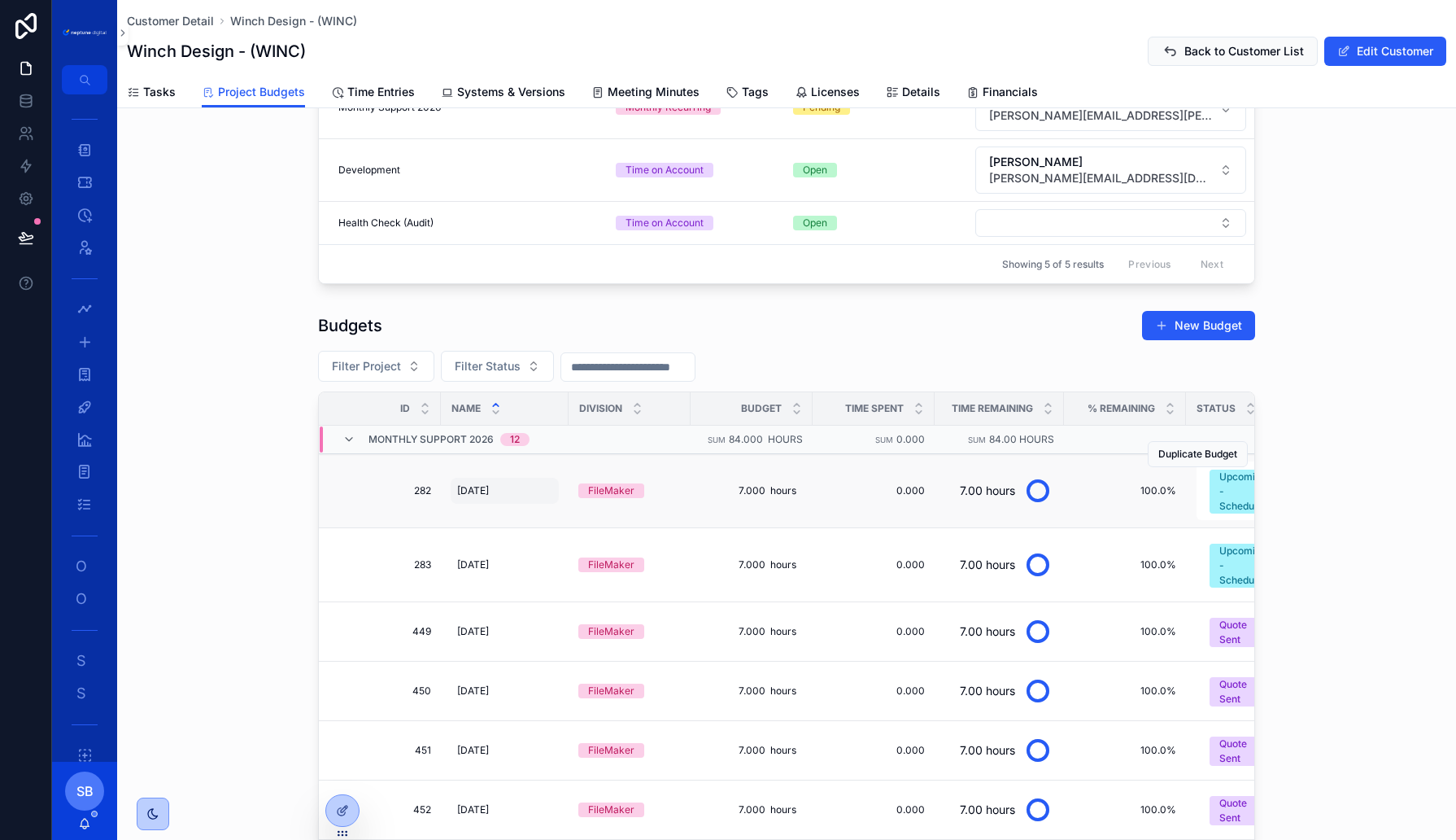
click at [489, 484] on span "01. January 2025" at bounding box center [473, 491] width 32 height 13
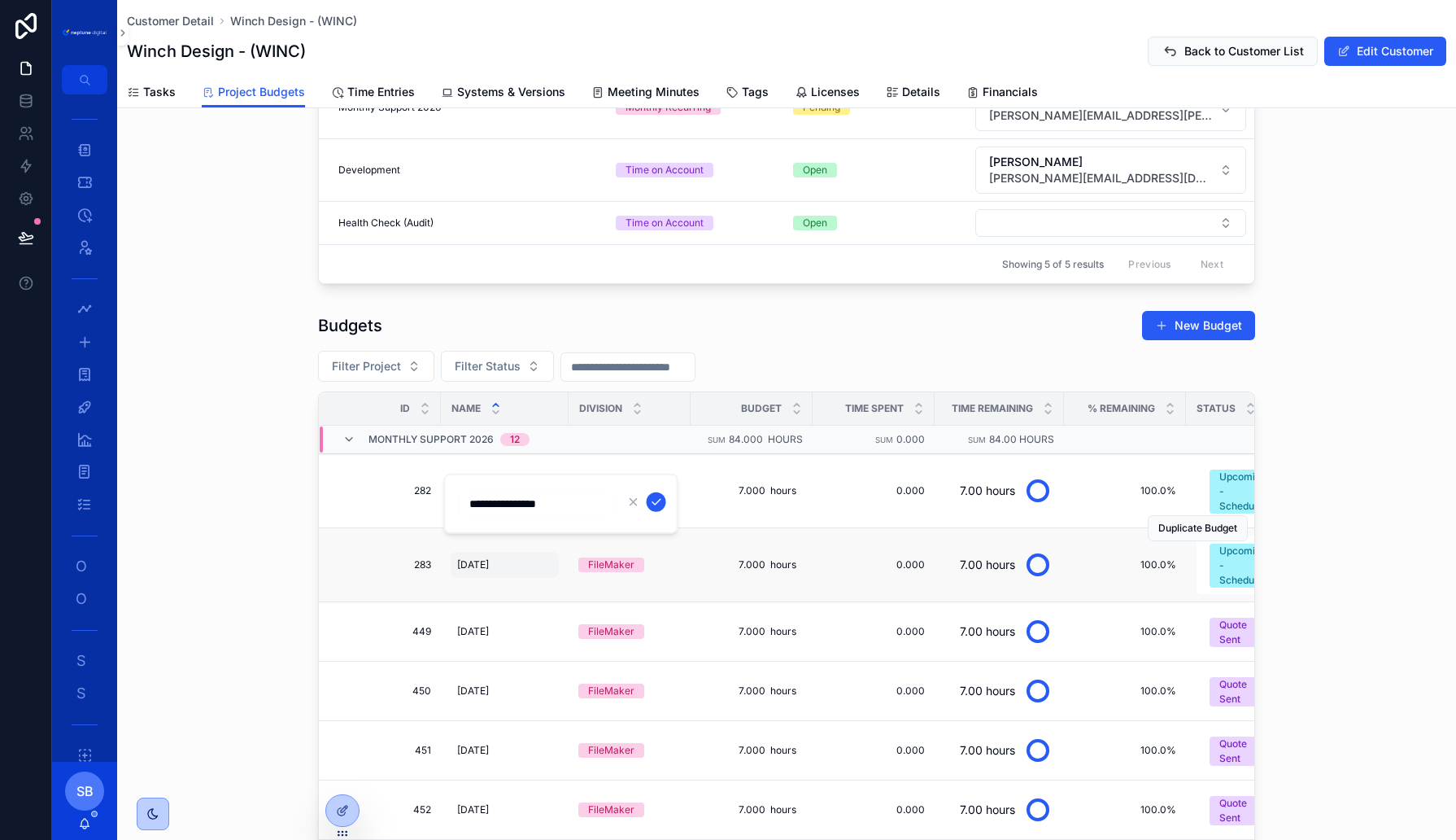
type input "**********"
click at [489, 558] on span "02. Feb 2025" at bounding box center [473, 564] width 32 height 13
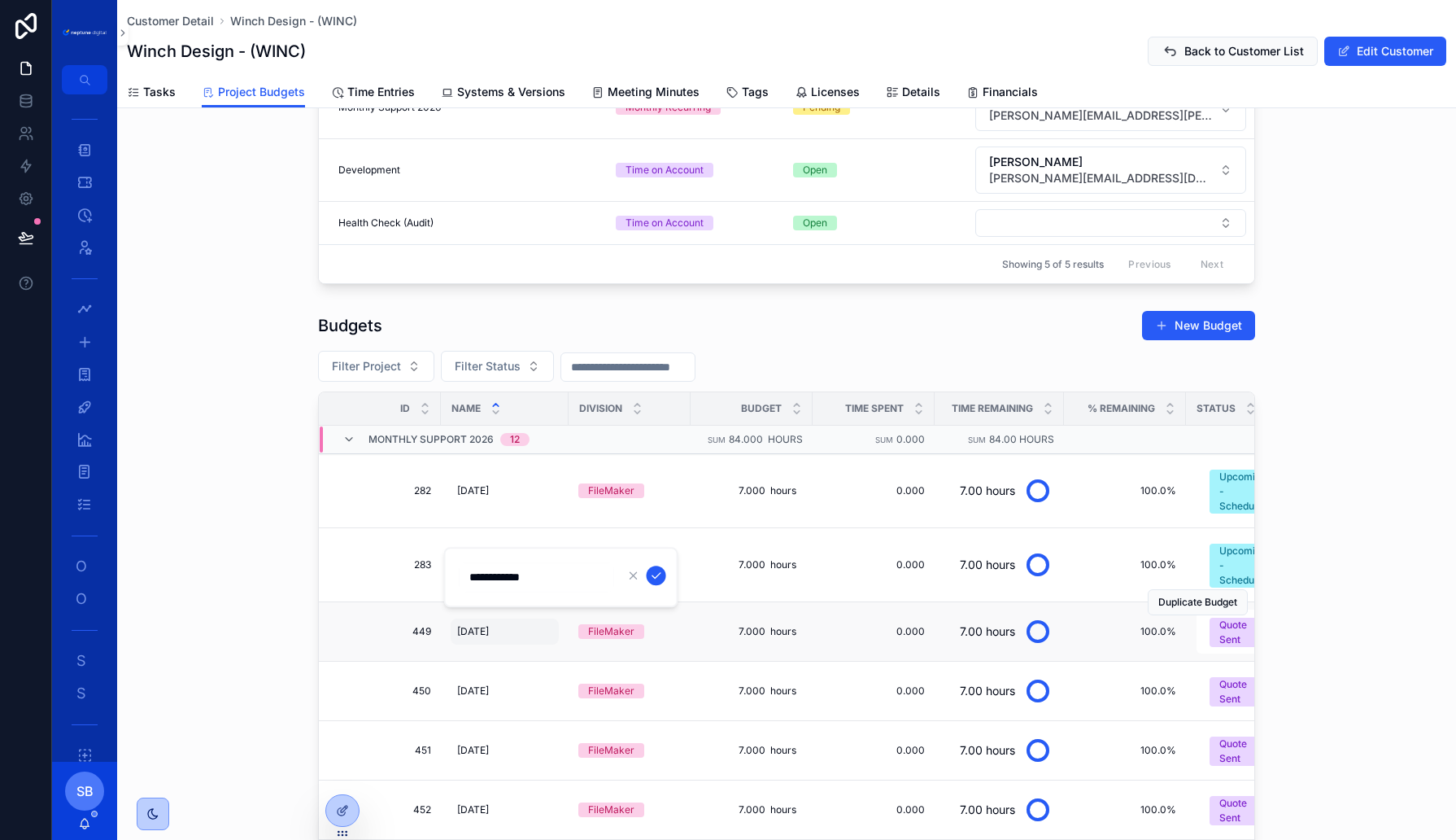
type input "**********"
click at [489, 625] on span "03. March 2025" at bounding box center [473, 632] width 32 height 13
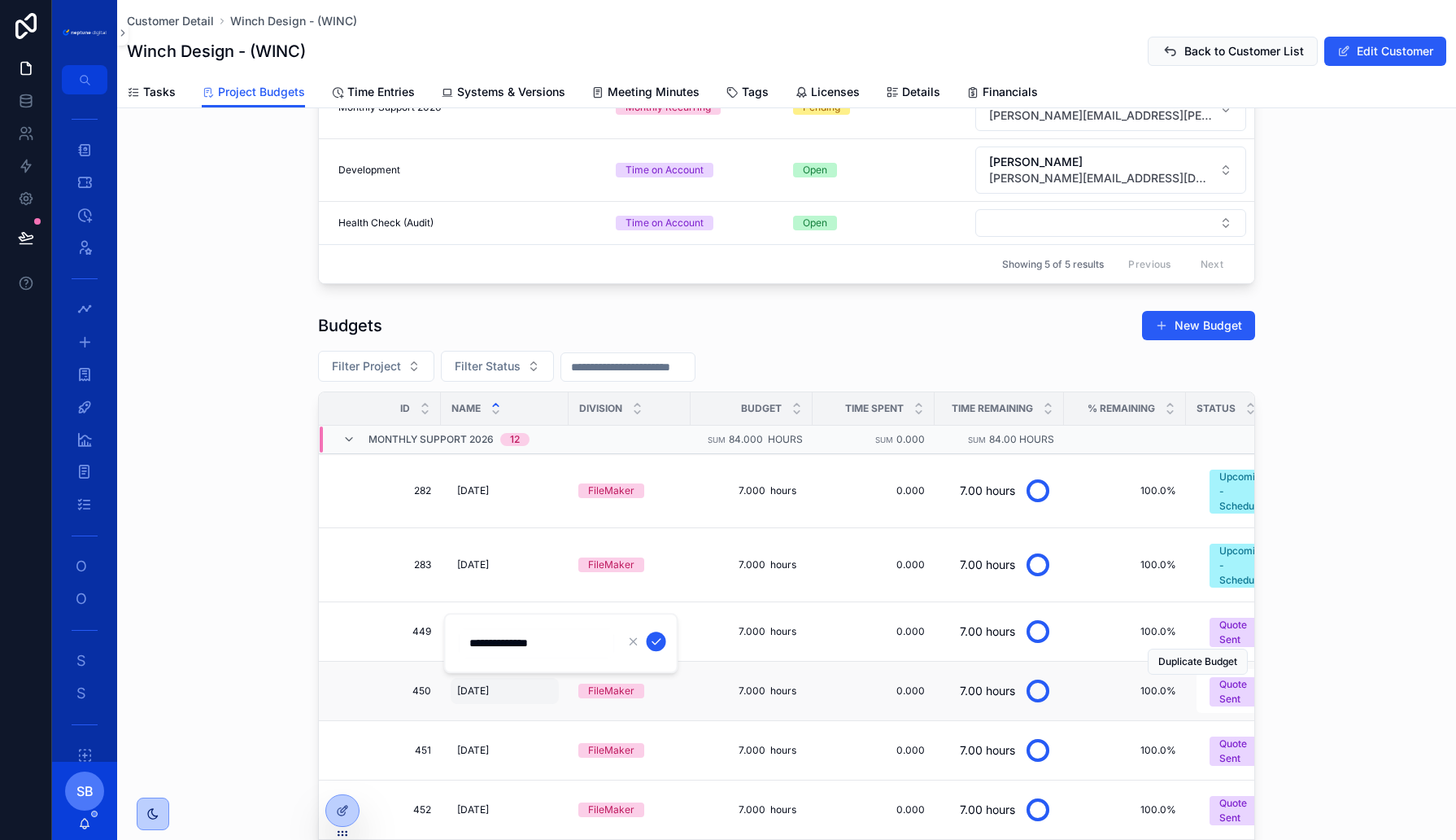
type input "**********"
click at [514, 688] on div "04. April 2025 04. April 2025" at bounding box center [504, 691] width 108 height 26
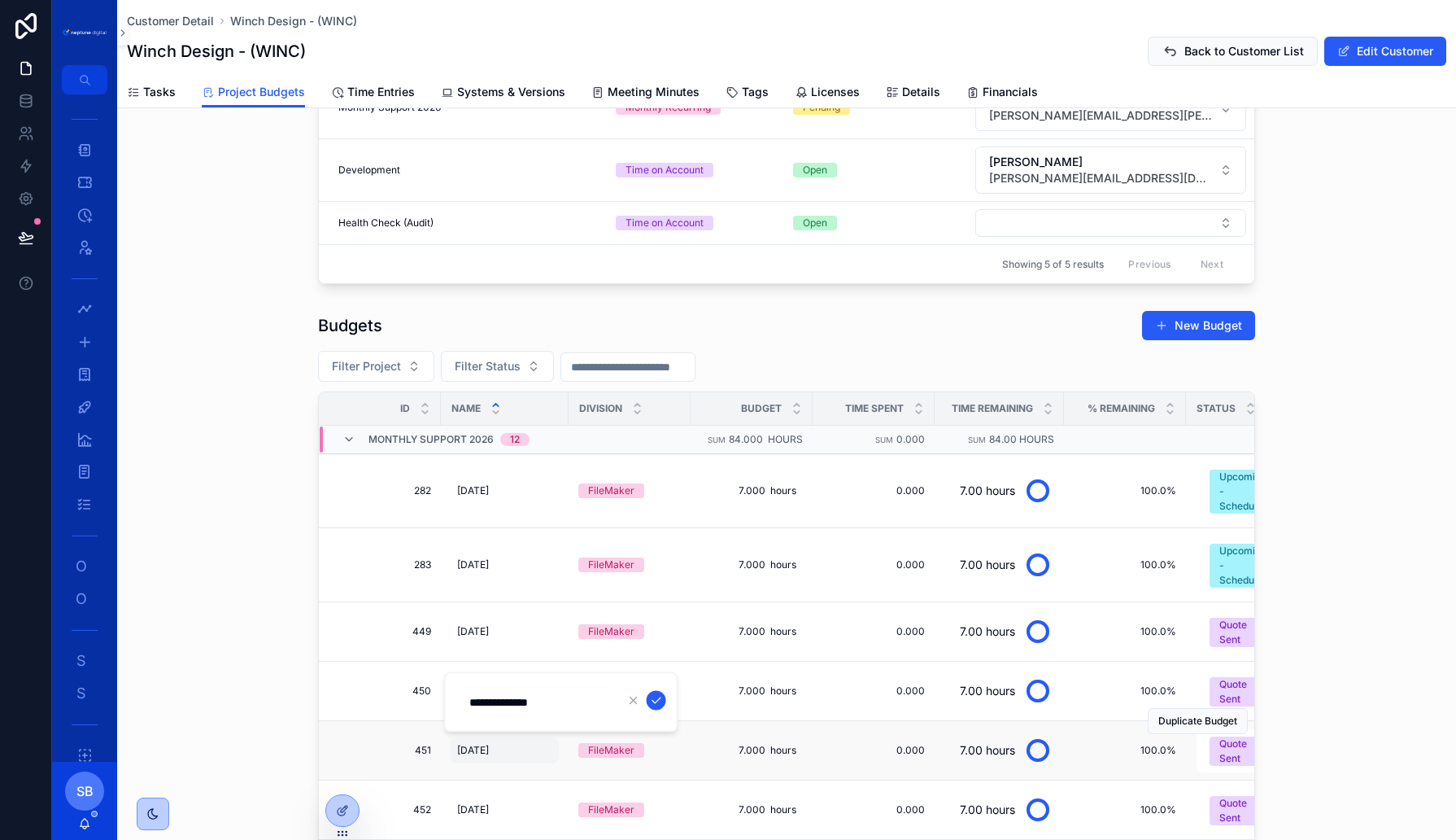
type input "**********"
click at [489, 744] on span "05. May 2025" at bounding box center [473, 750] width 32 height 13
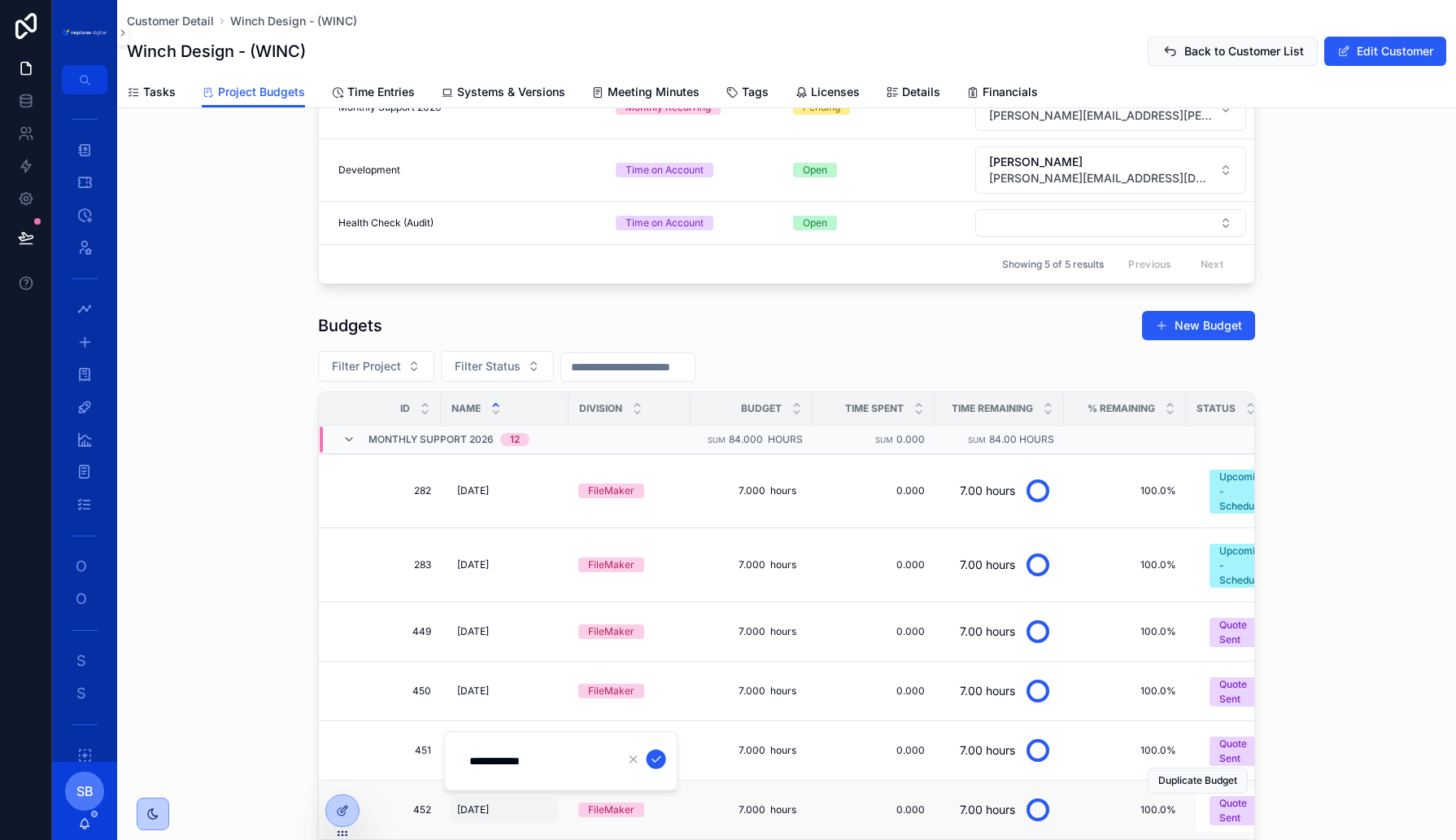
type input "**********"
click at [489, 804] on span "06. June 2025" at bounding box center [473, 810] width 32 height 13
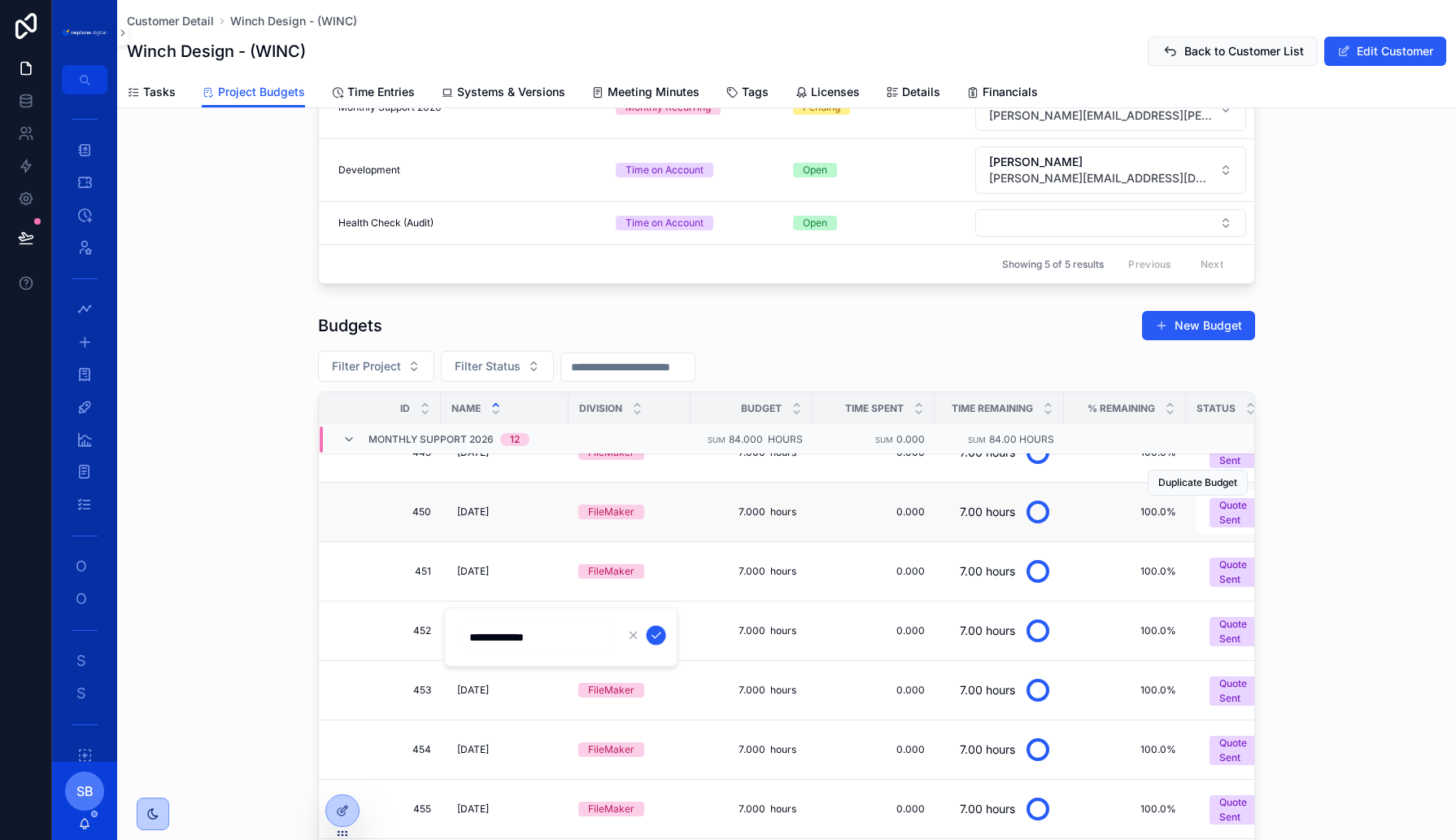
scroll to position [183, 0]
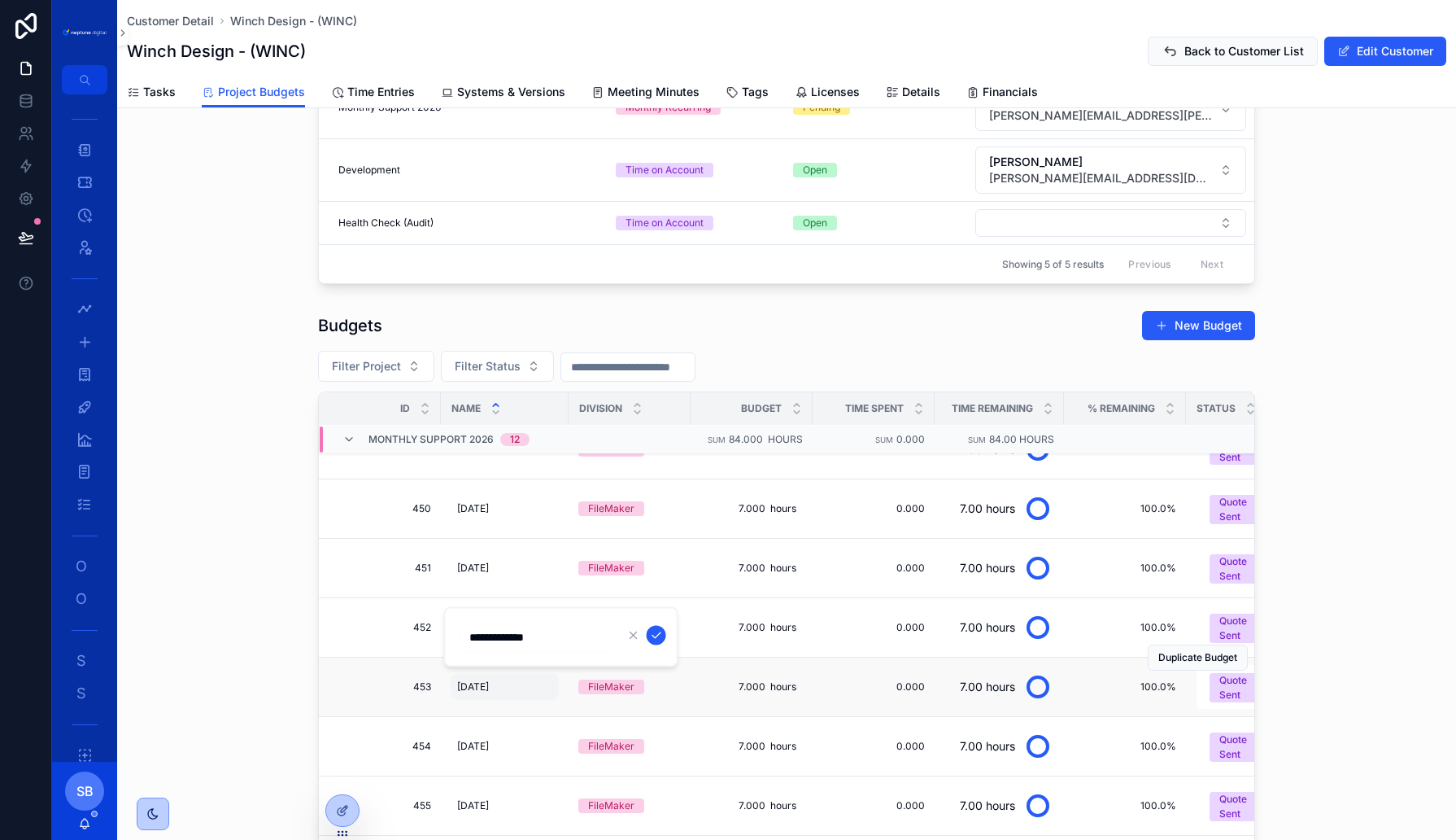
type input "**********"
click at [518, 676] on div "07. July 2025 07. July 2025" at bounding box center [504, 687] width 108 height 26
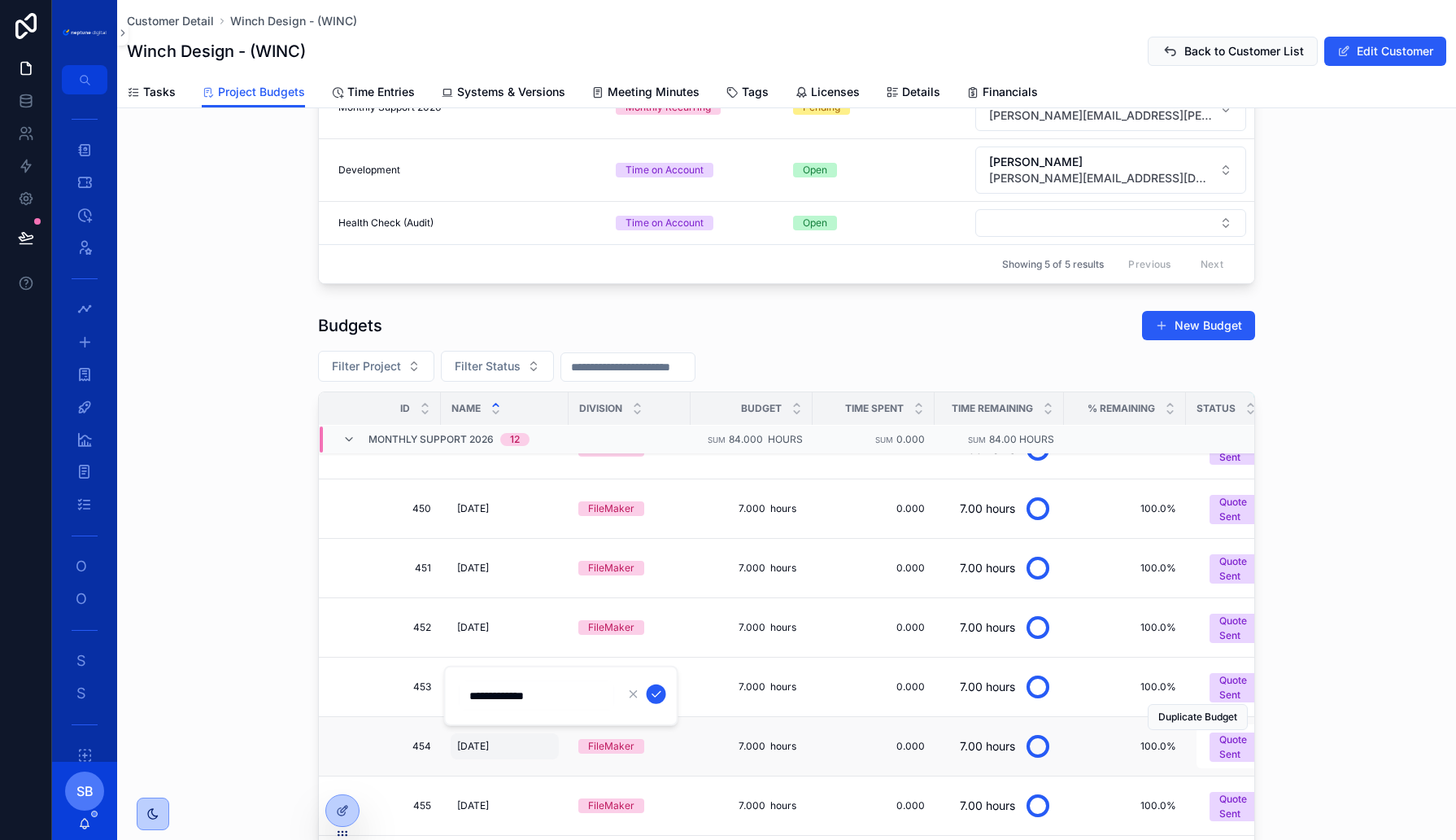
type input "**********"
click at [489, 740] on span "08. August 2025" at bounding box center [473, 746] width 32 height 13
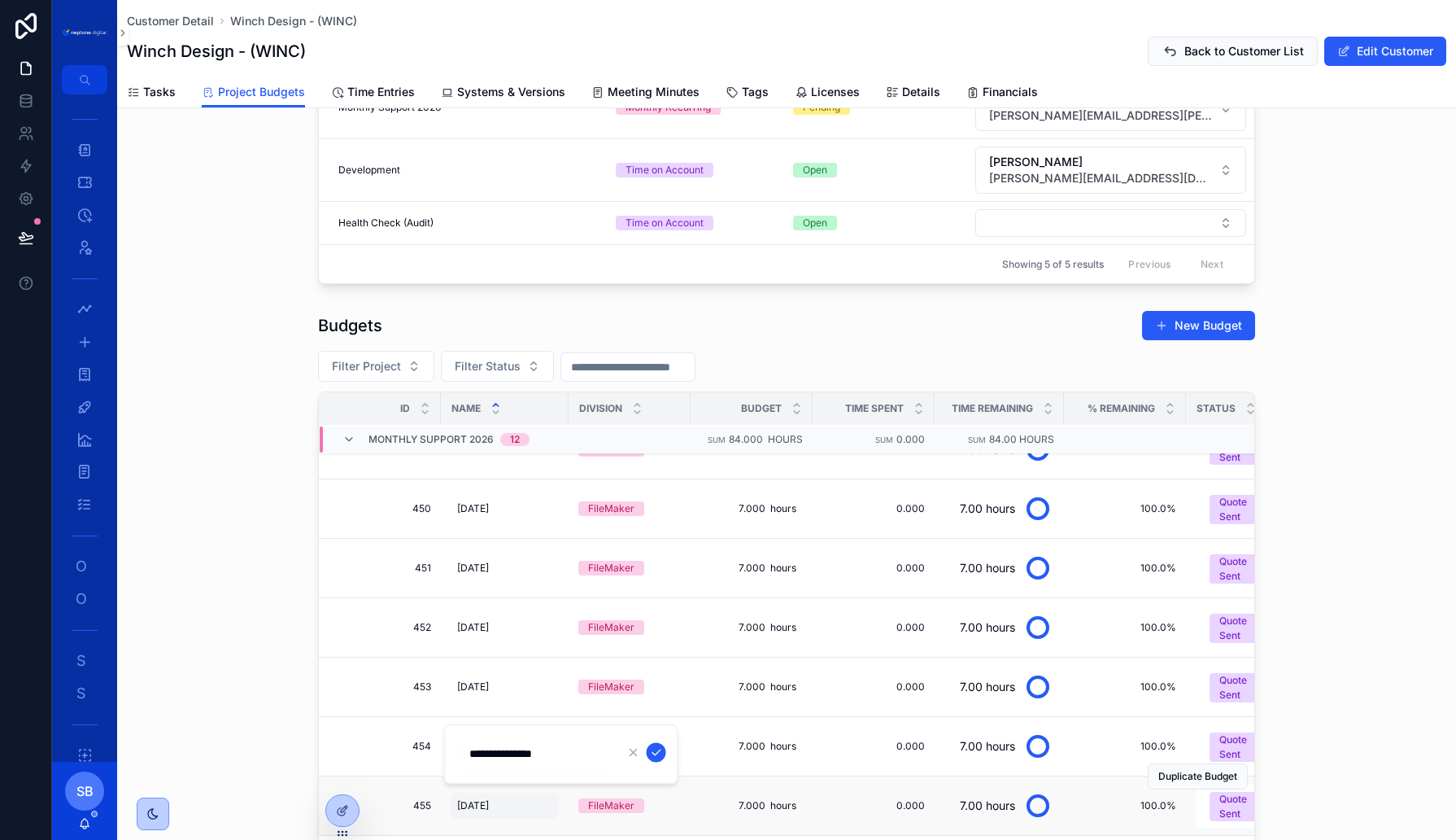
type input "**********"
click at [489, 799] on span "[DATE]" at bounding box center [473, 805] width 32 height 13
type input "**********"
click at [661, 808] on icon "scrollable content" at bounding box center [656, 809] width 13 height 13
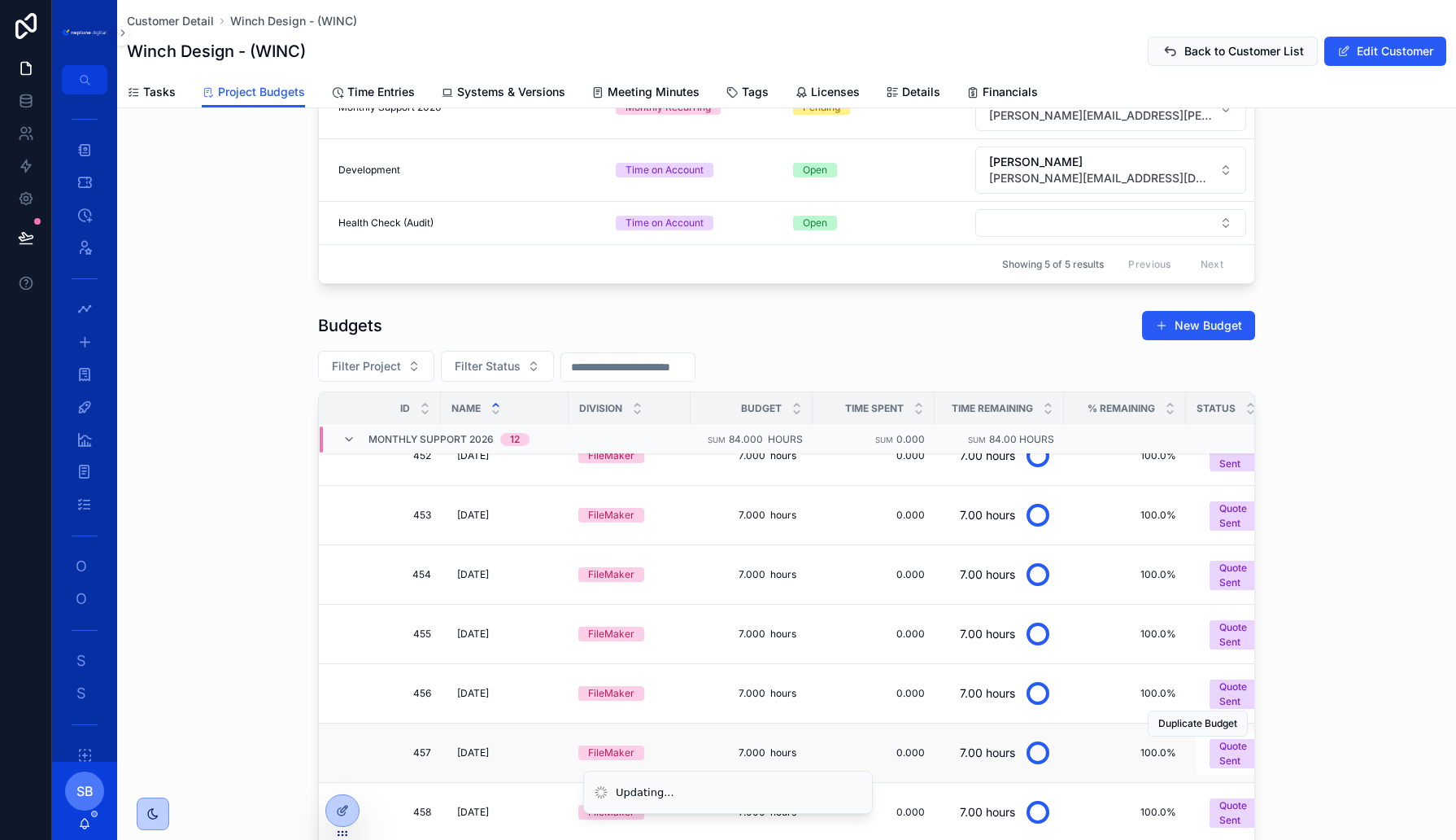
scroll to position [377, 0]
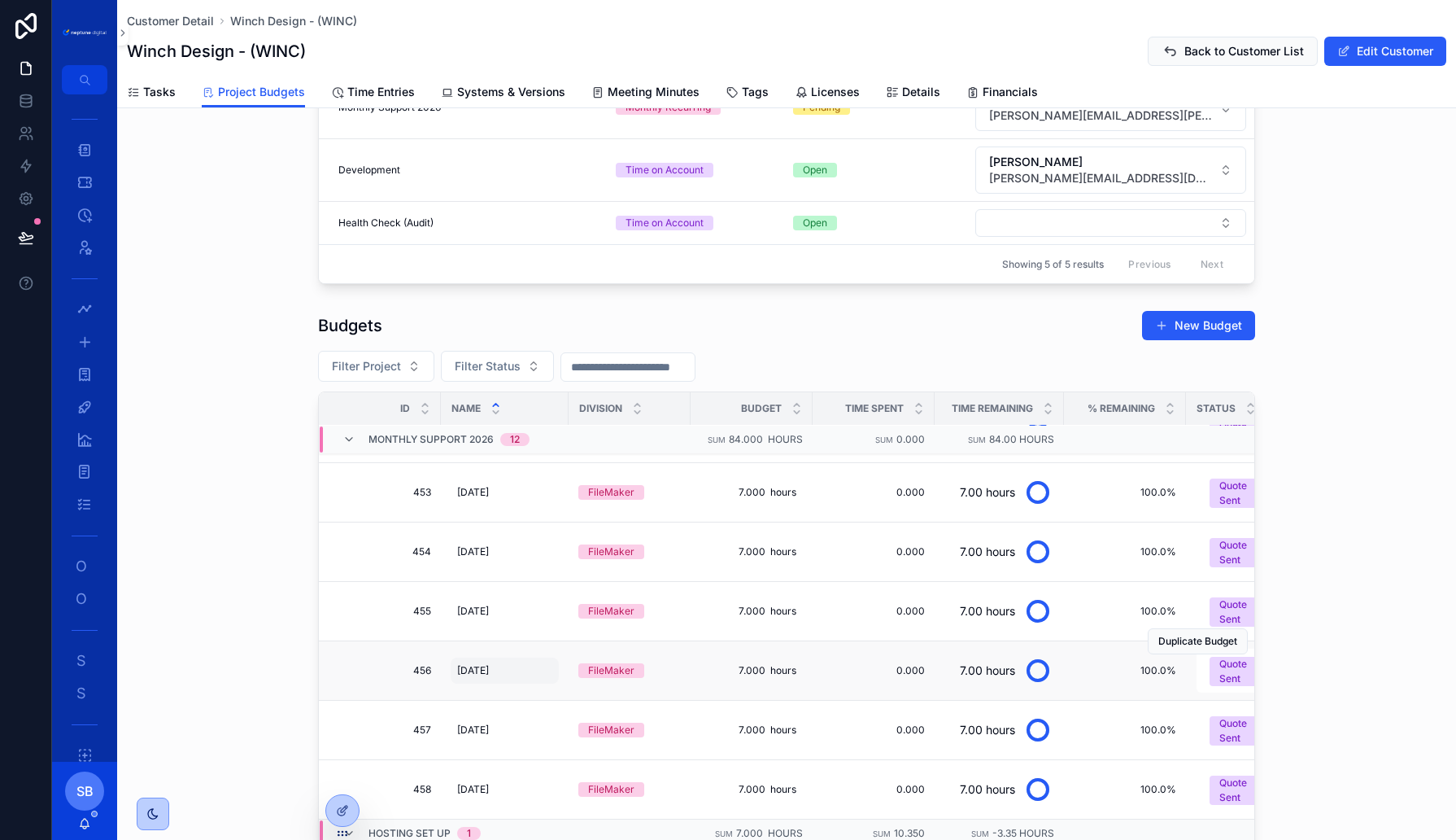
click at [489, 664] on span "10. October 2025" at bounding box center [473, 670] width 32 height 13
type input "**********"
click at [489, 723] on span "11. November 2025" at bounding box center [473, 729] width 32 height 13
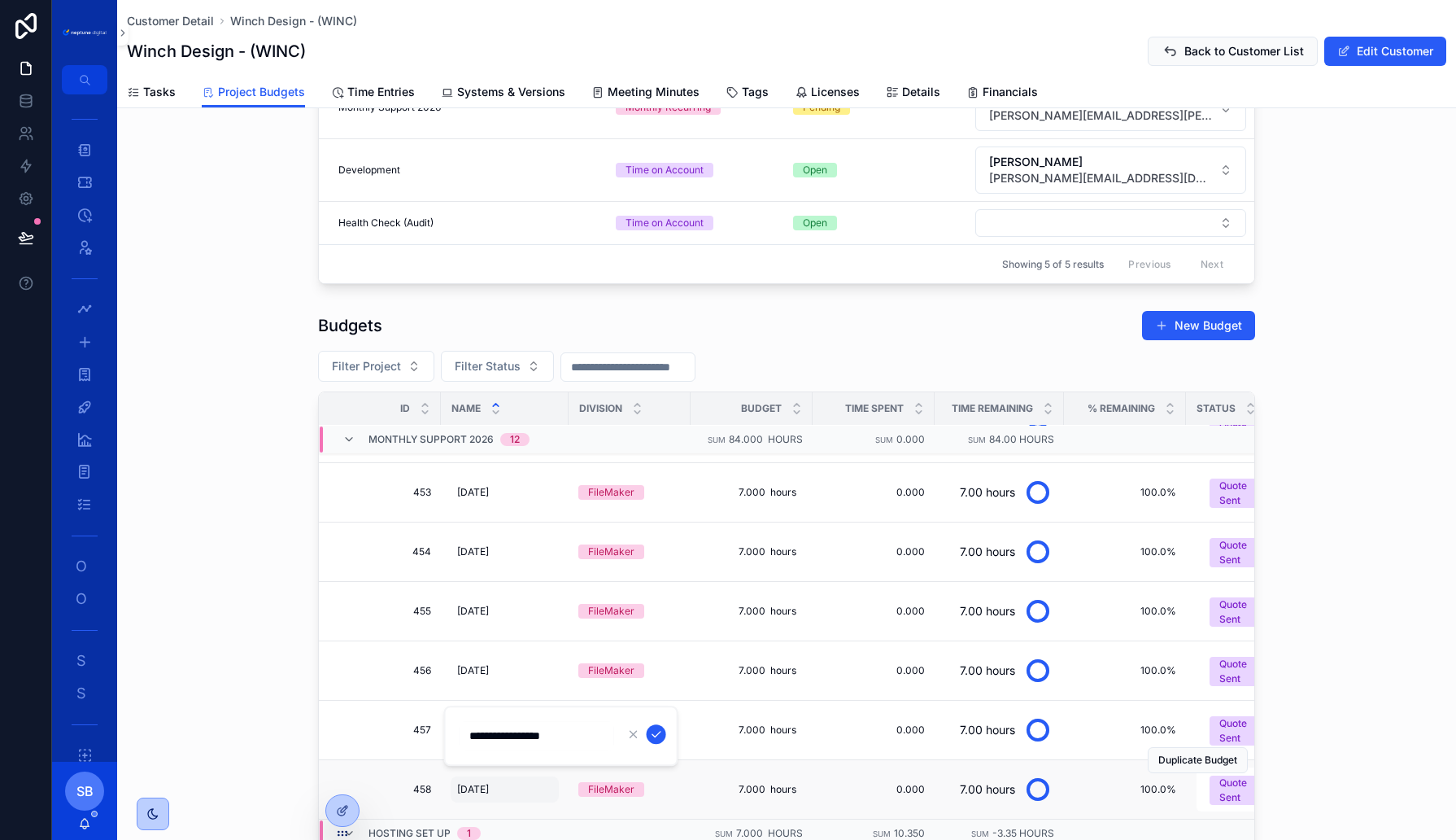
type input "**********"
click at [526, 778] on div "12. December 2025 12. December 2025" at bounding box center [504, 790] width 108 height 26
type input "**********"
click button "scrollable content" at bounding box center [656, 792] width 20 height 20
click at [144, 689] on div "Budgets New Budget Filter Project Filter Status Id Name Division Budget Time Sp…" at bounding box center [786, 666] width 1339 height 726
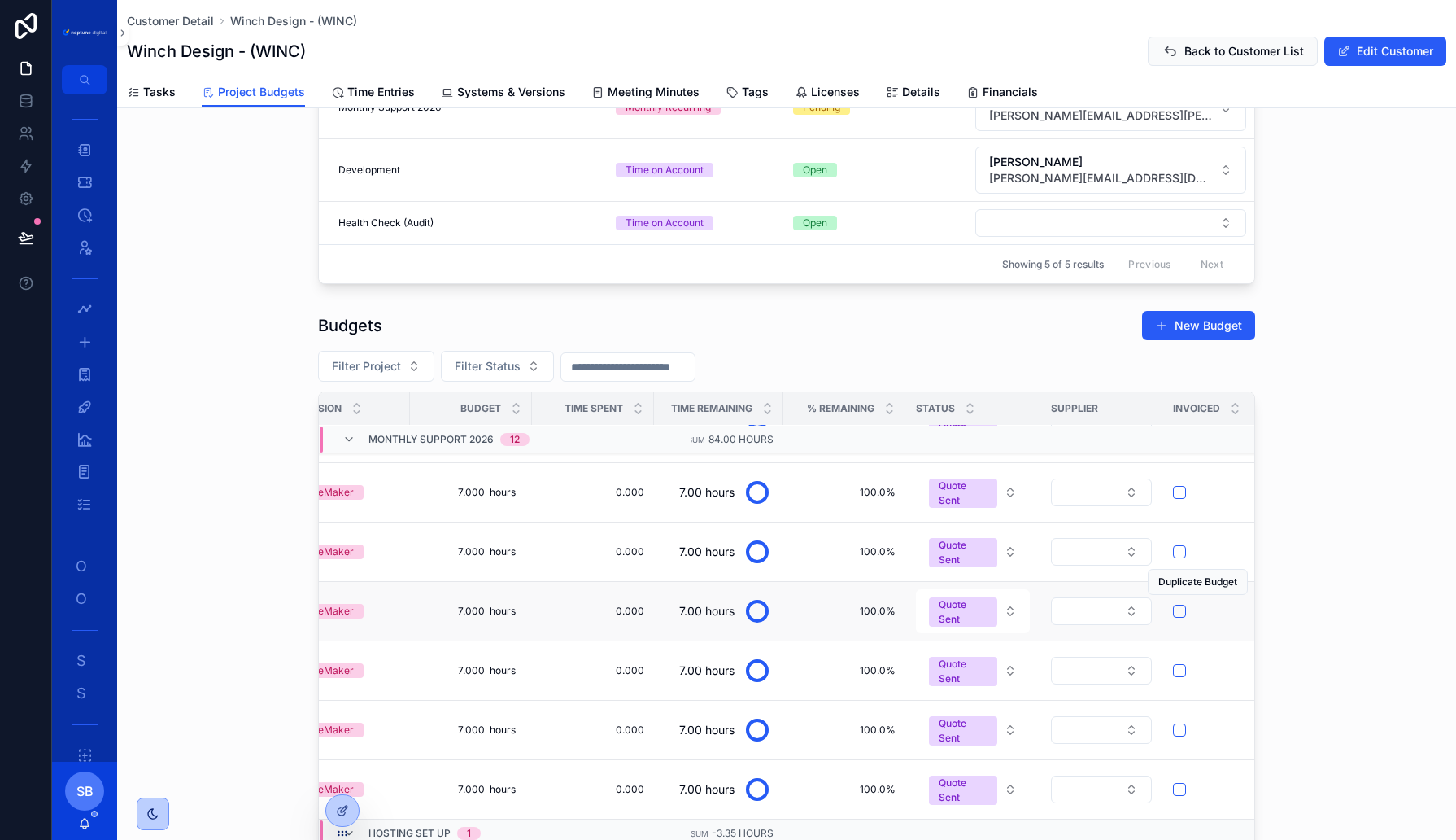
scroll to position [377, 364]
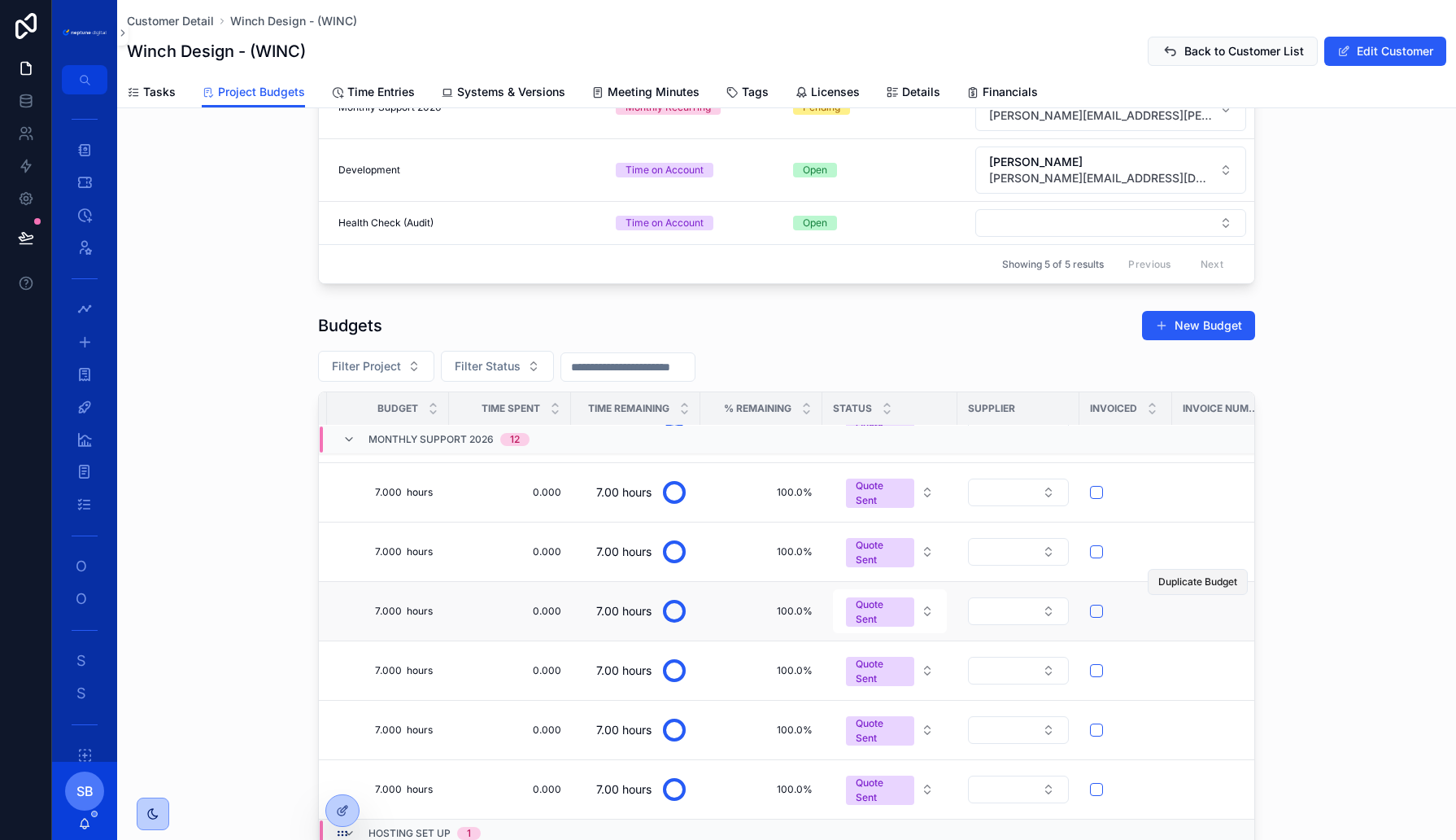
click at [1194, 575] on span "Duplicate Budget" at bounding box center [1197, 581] width 79 height 13
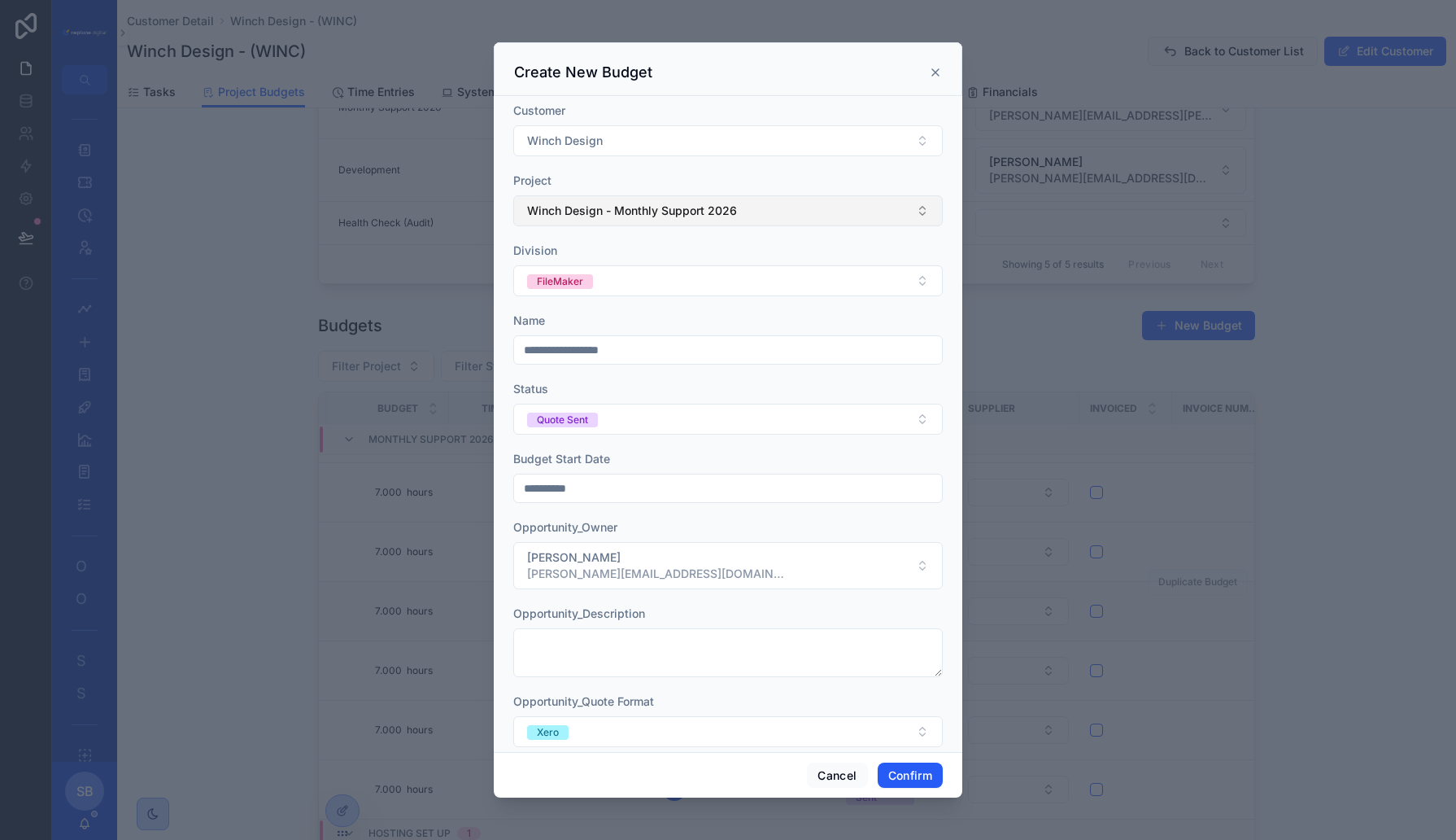
click at [623, 219] on button "Winch Design - Monthly Support 2026" at bounding box center [728, 211] width 430 height 31
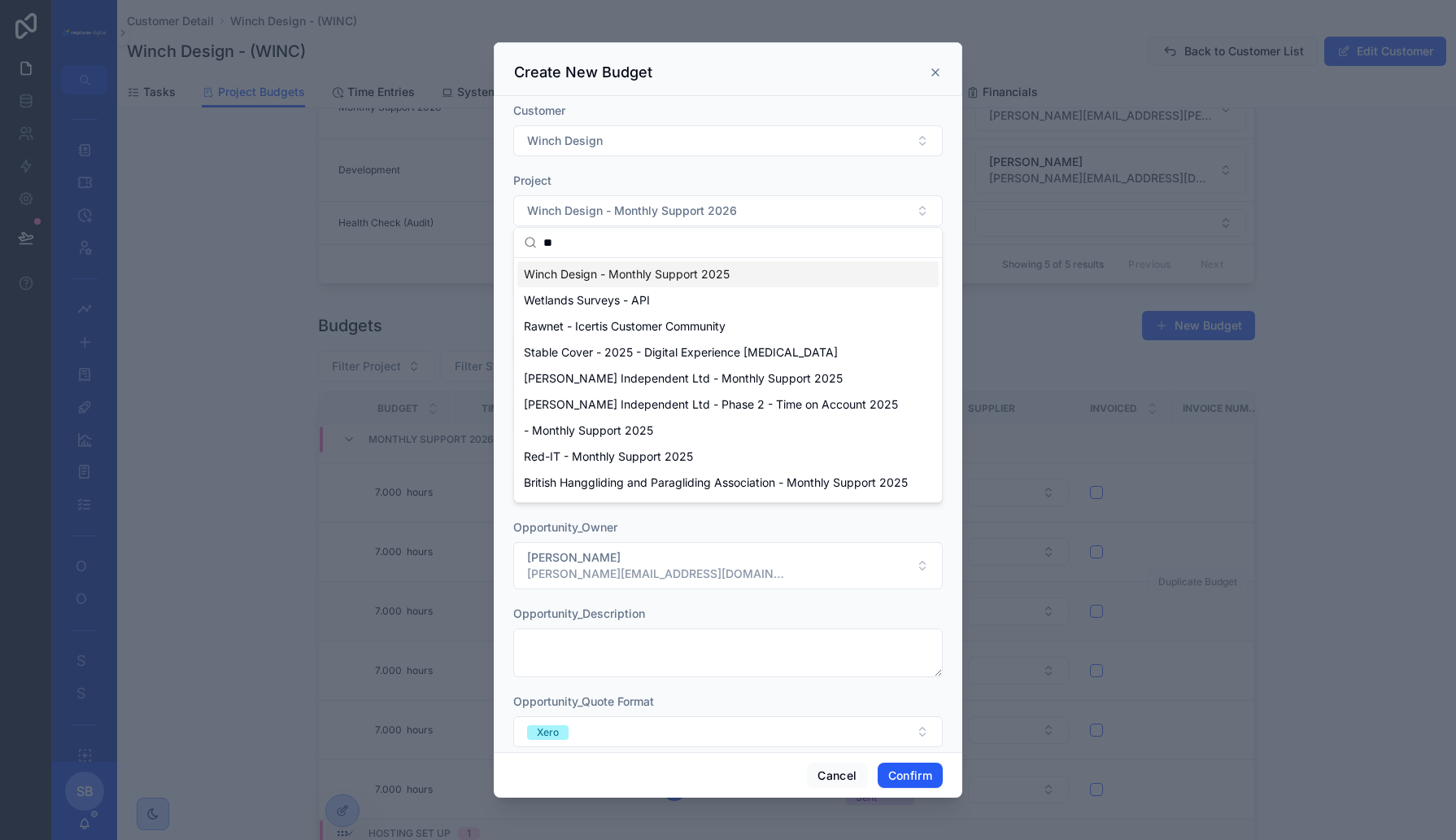
type input "*"
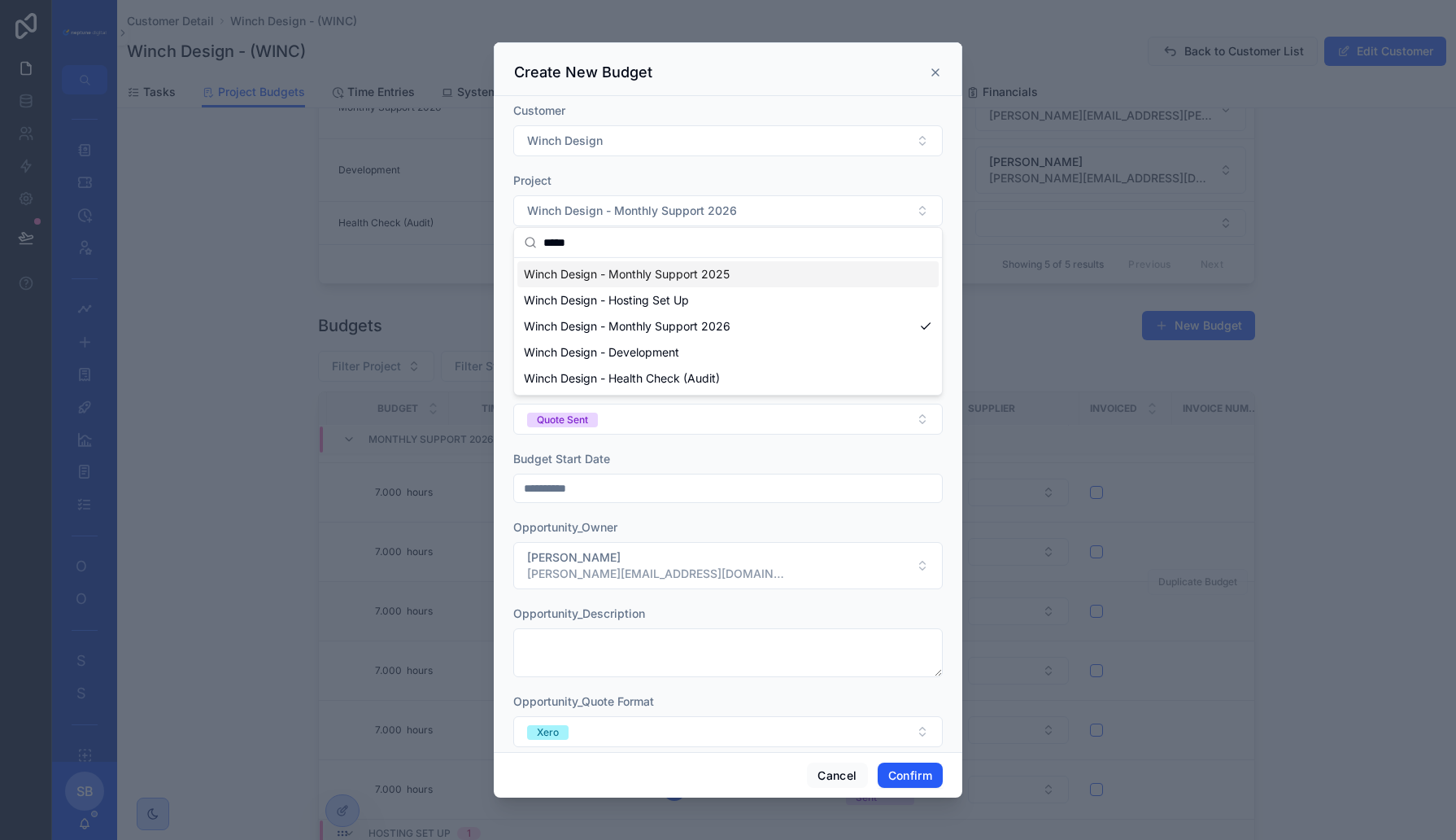
type input "*****"
click at [677, 273] on span "Winch Design - Monthly Support 2025" at bounding box center [627, 274] width 206 height 16
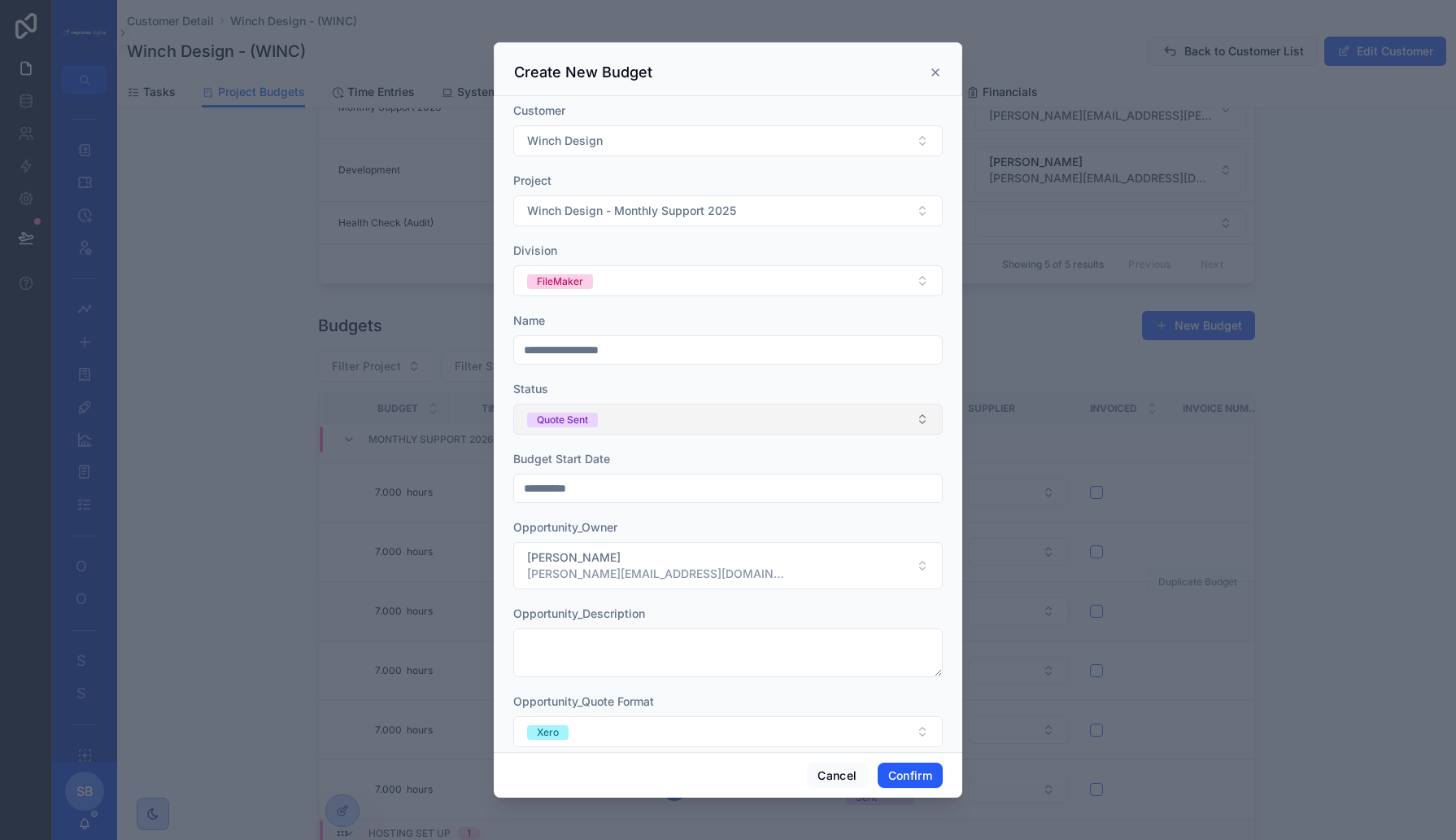
click at [659, 420] on button "Quote Sent" at bounding box center [728, 420] width 430 height 31
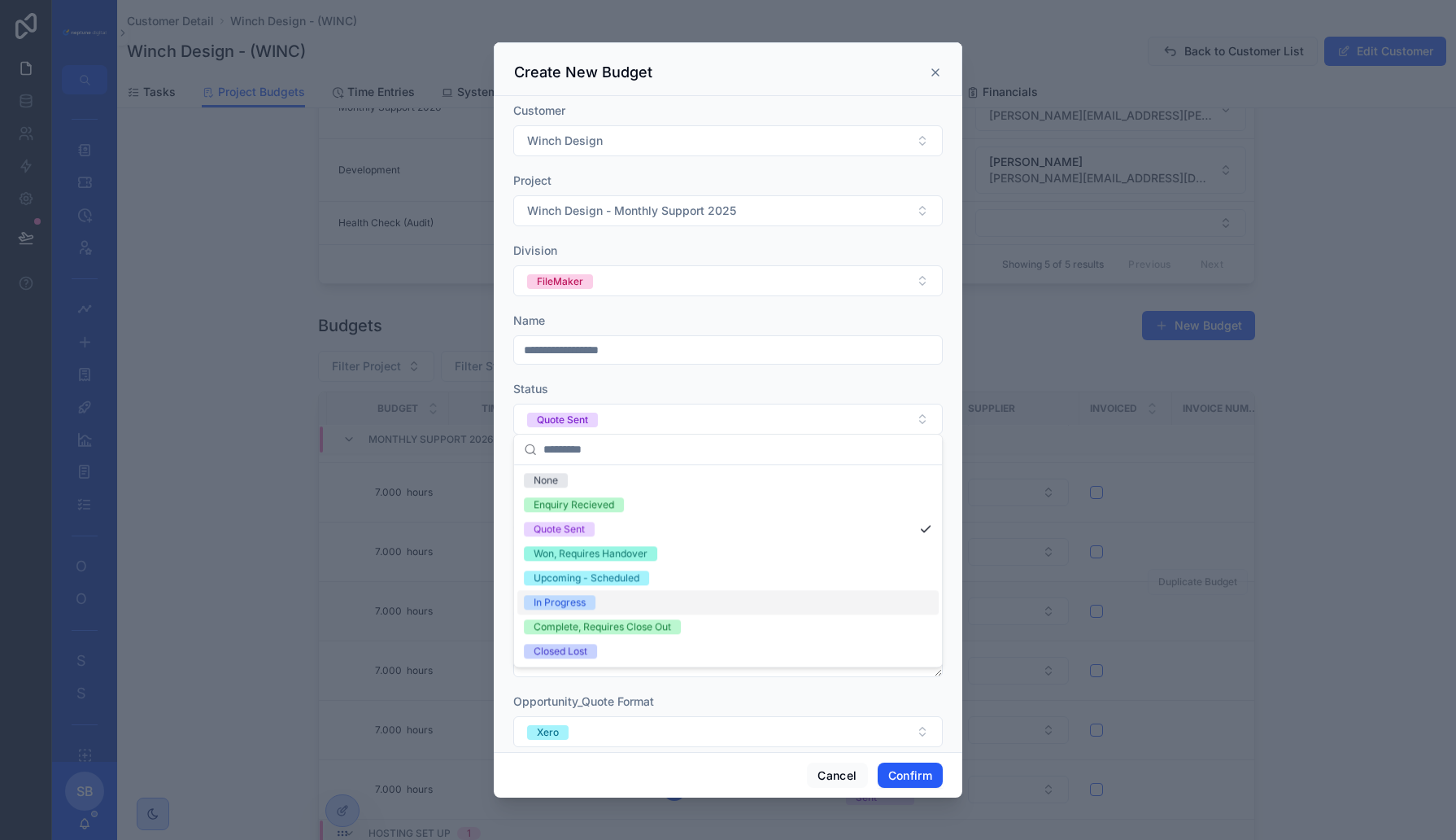
click at [571, 597] on div "In Progress" at bounding box center [559, 602] width 52 height 15
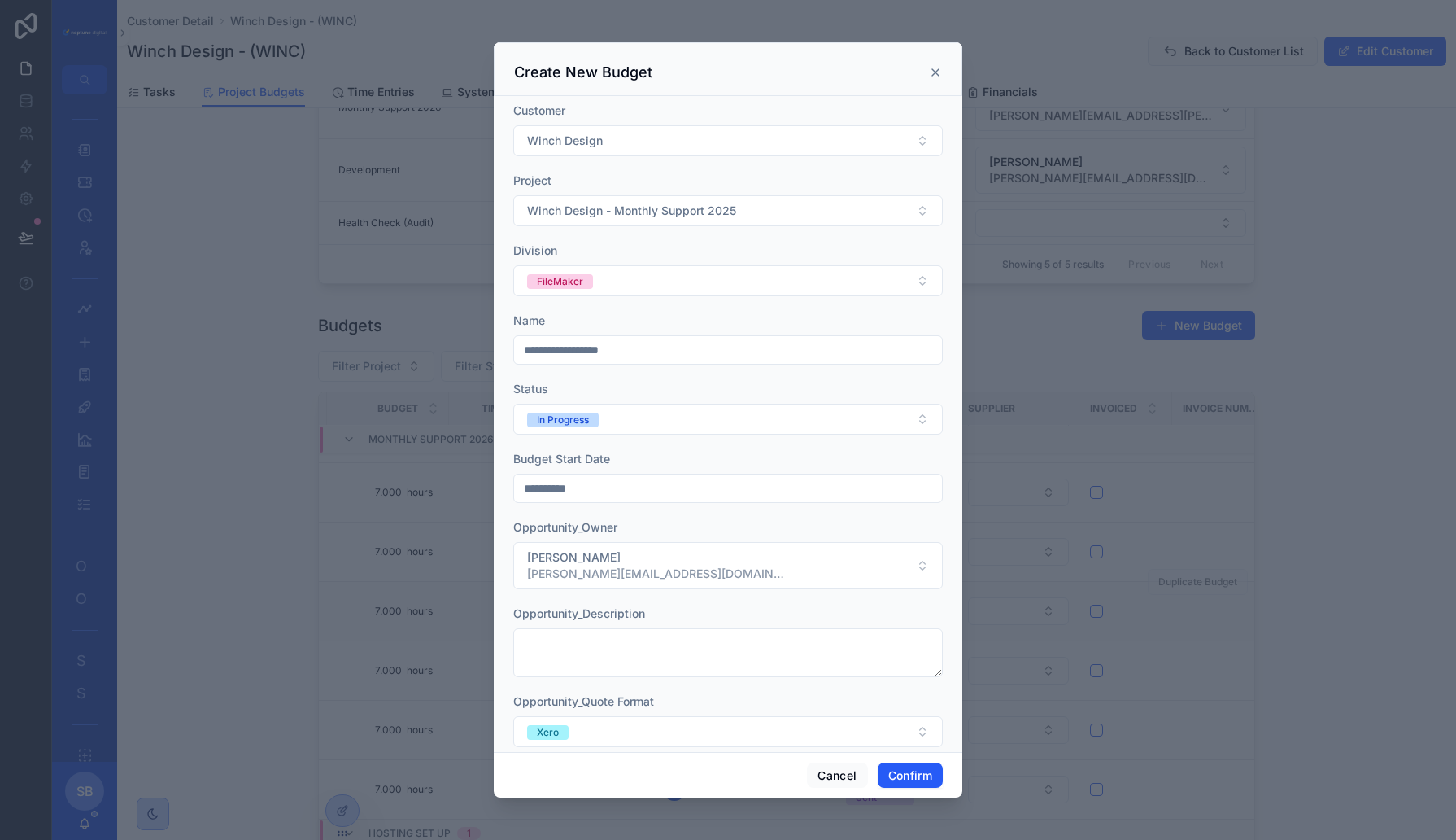
click at [653, 349] on input "**********" at bounding box center [728, 349] width 428 height 22
type input "**********"
click at [750, 388] on div "Status" at bounding box center [728, 388] width 430 height 16
click at [916, 778] on button "Confirm" at bounding box center [910, 776] width 65 height 26
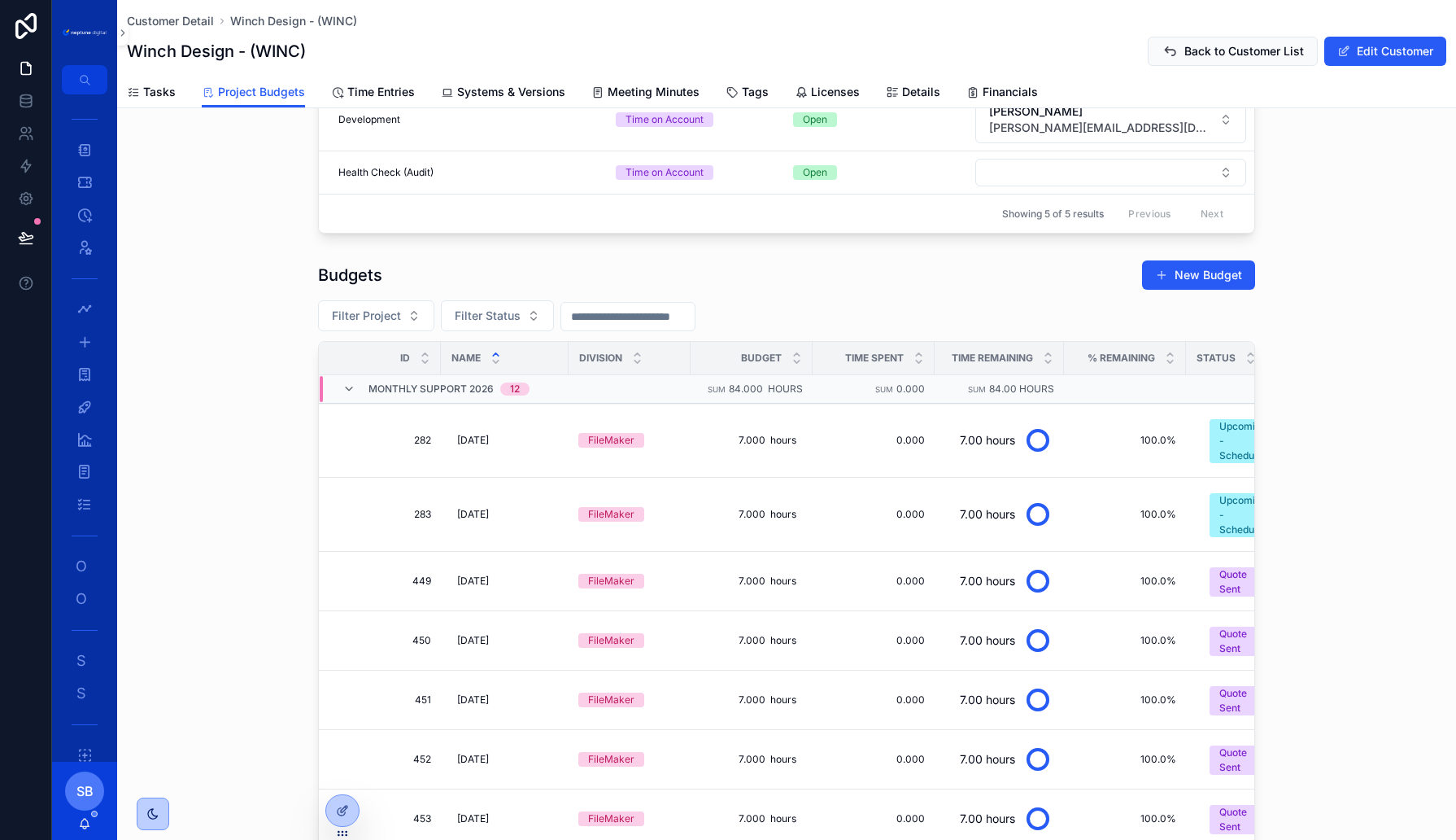
scroll to position [395, 0]
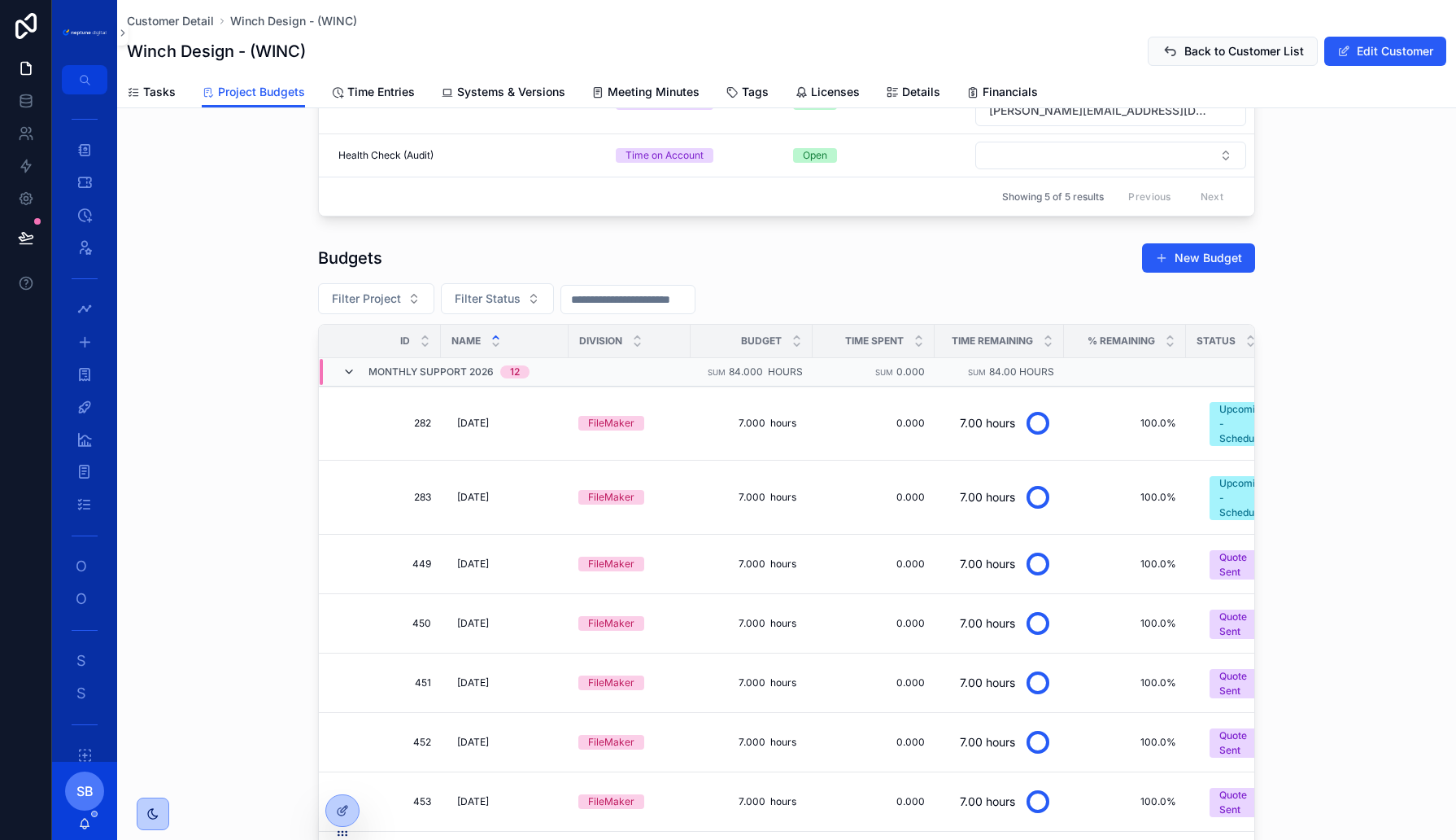
click at [347, 365] on icon "scrollable content" at bounding box center [348, 371] width 13 height 13
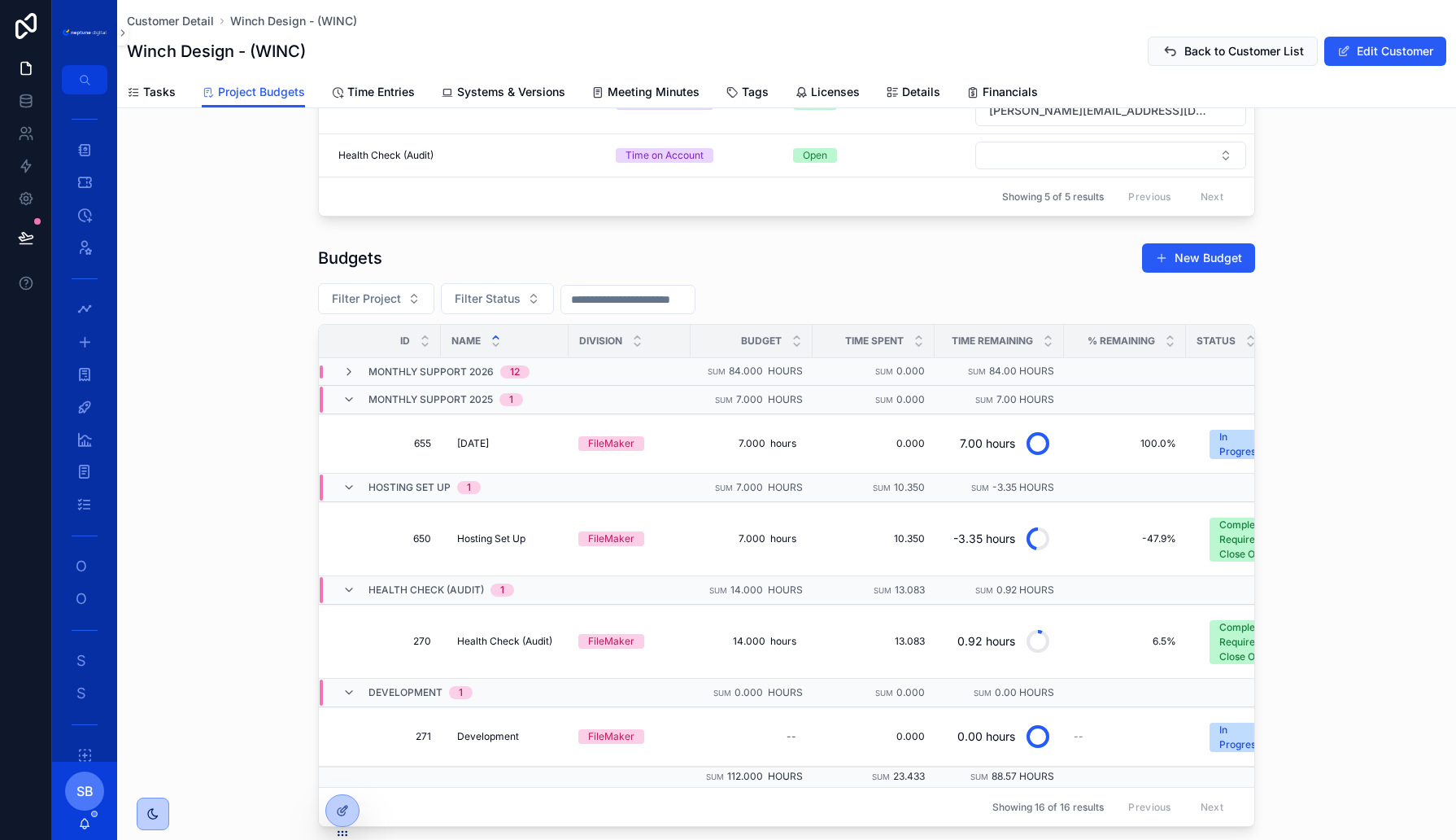
click at [347, 365] on icon "scrollable content" at bounding box center [348, 371] width 13 height 13
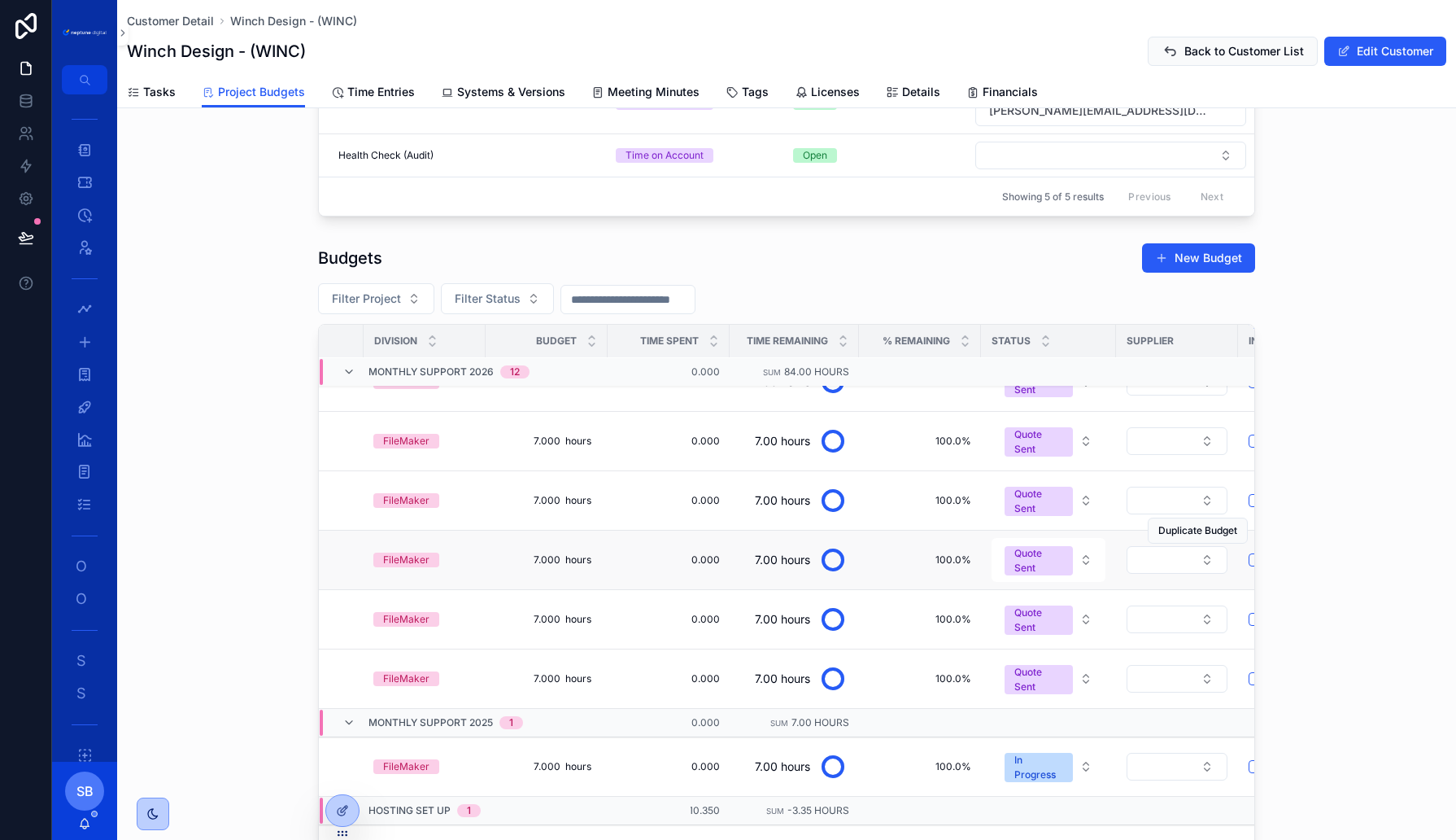
scroll to position [420, 314]
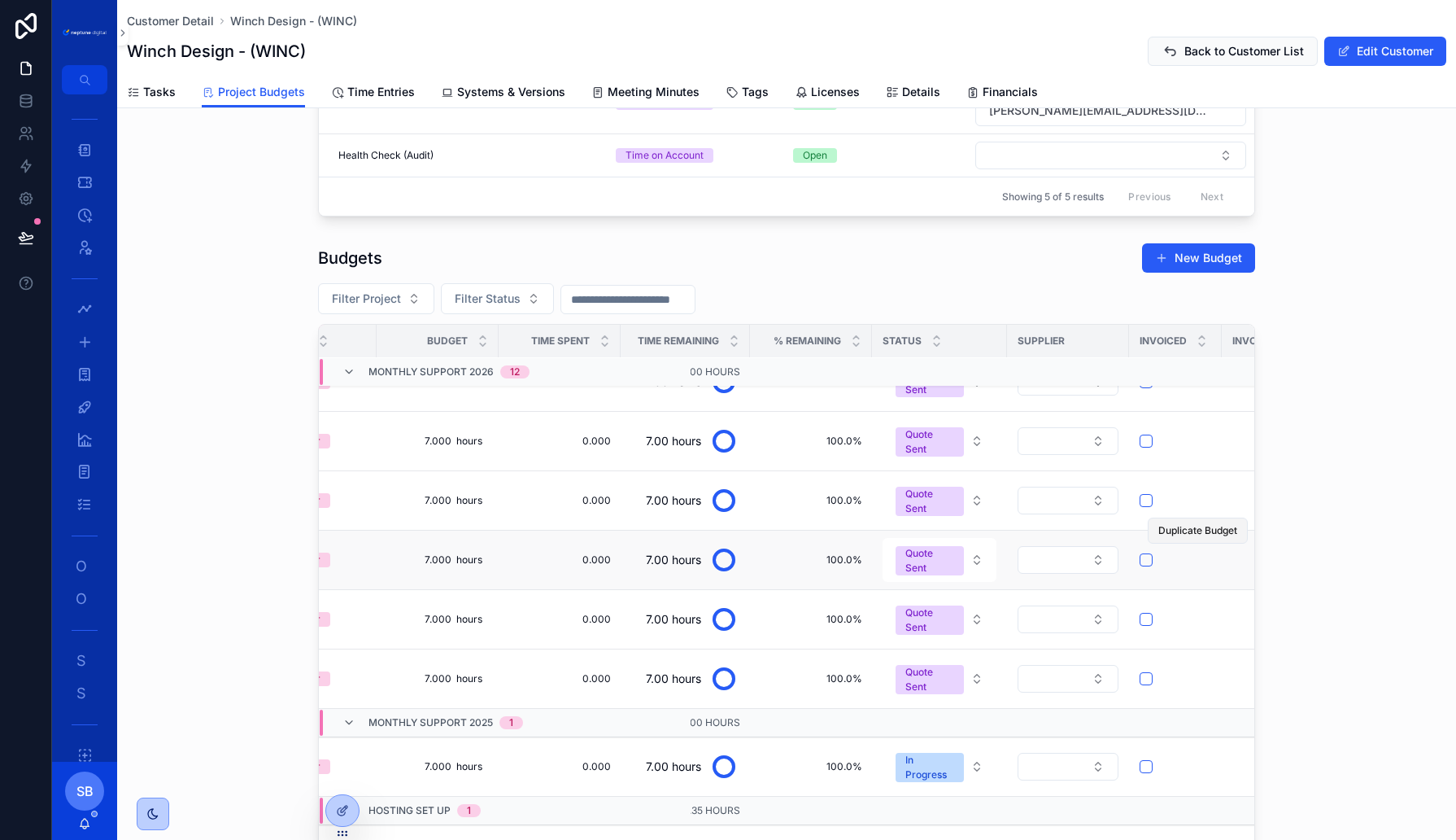
click at [1190, 520] on button "Duplicate Budget" at bounding box center [1198, 530] width 100 height 26
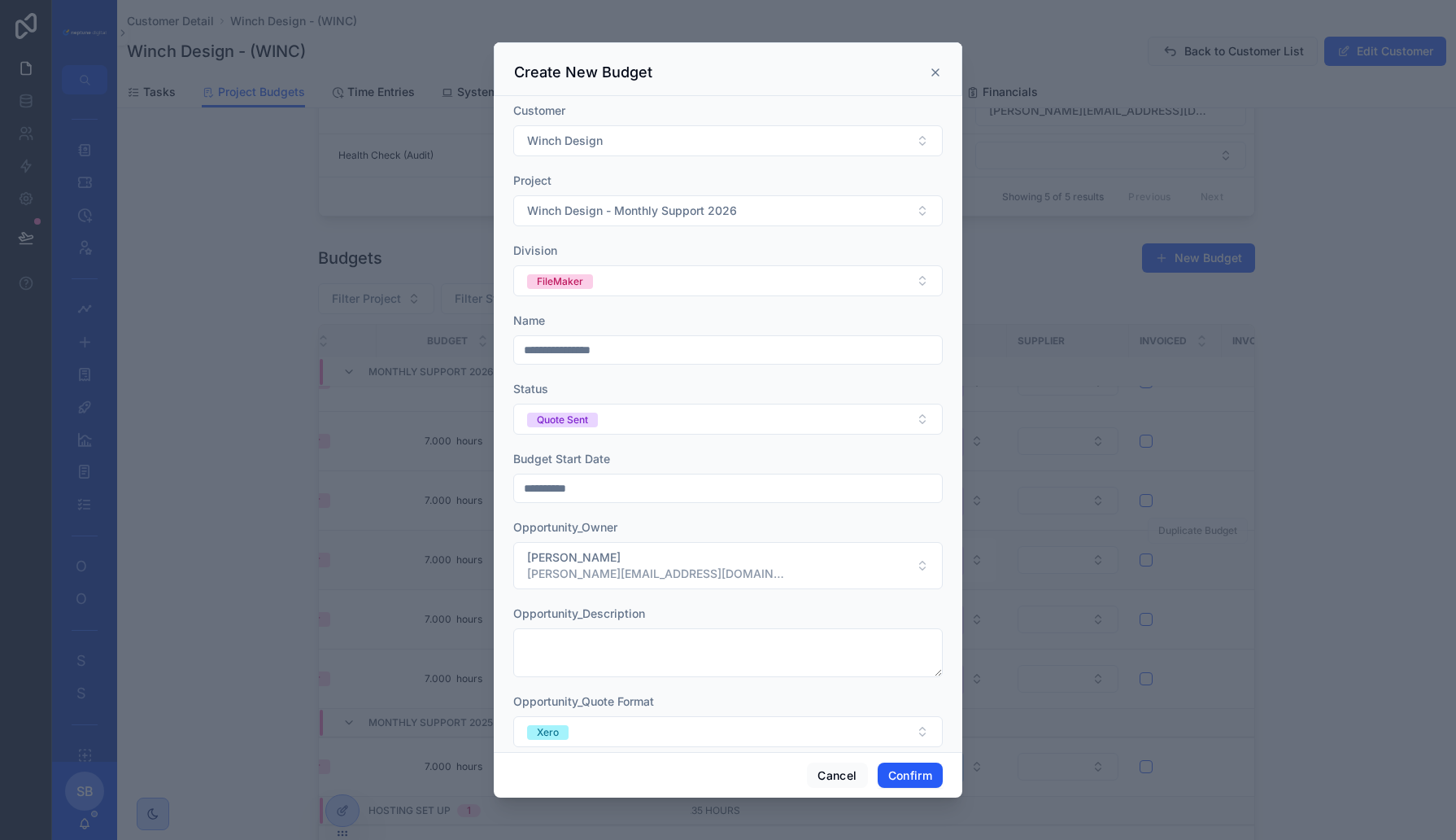
click at [667, 350] on input "**********" at bounding box center [728, 349] width 428 height 22
click at [678, 212] on span "Winch Design - Monthly Support 2026" at bounding box center [632, 210] width 210 height 16
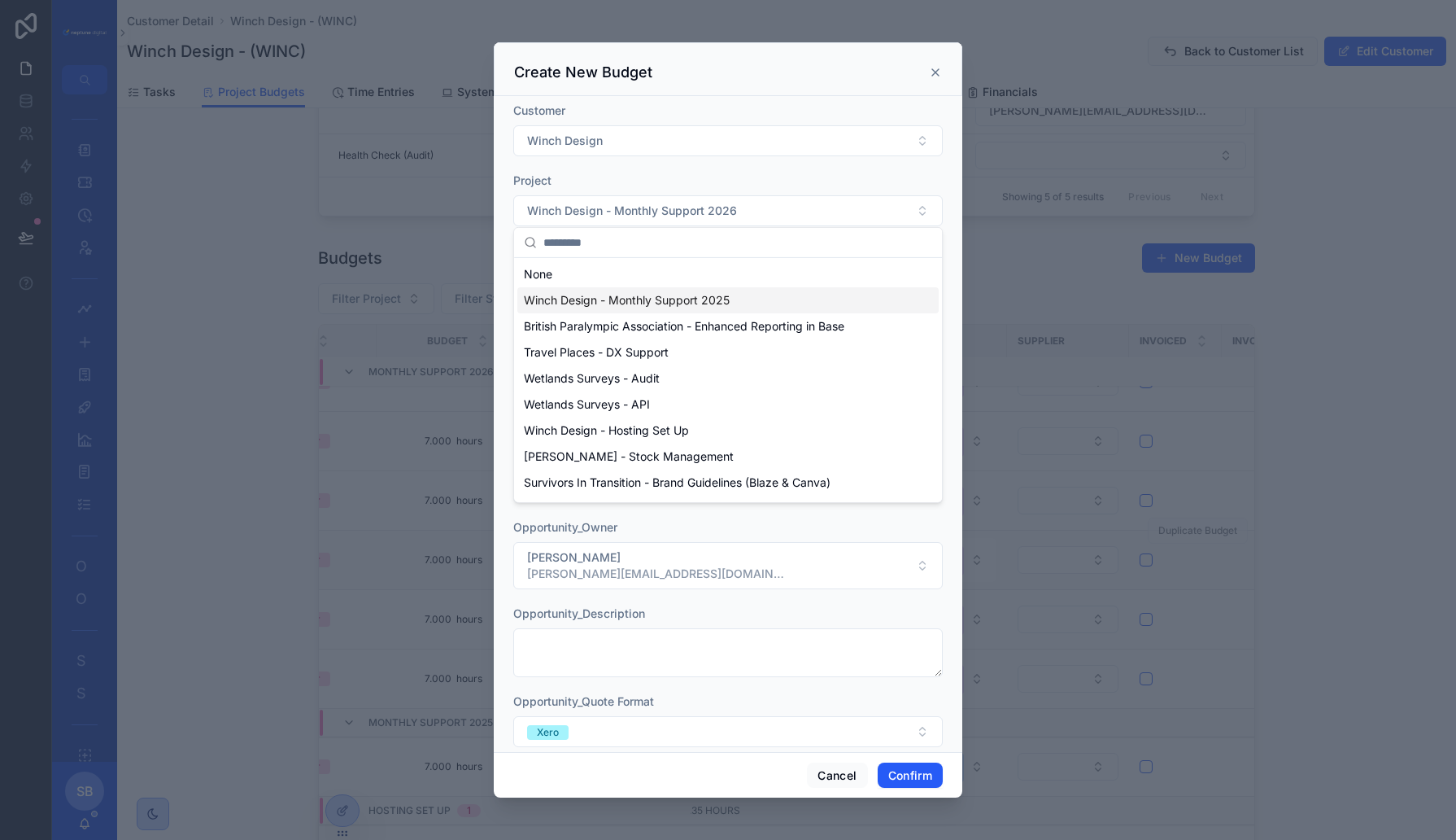
click at [658, 296] on span "Winch Design - Monthly Support 2025" at bounding box center [627, 300] width 206 height 16
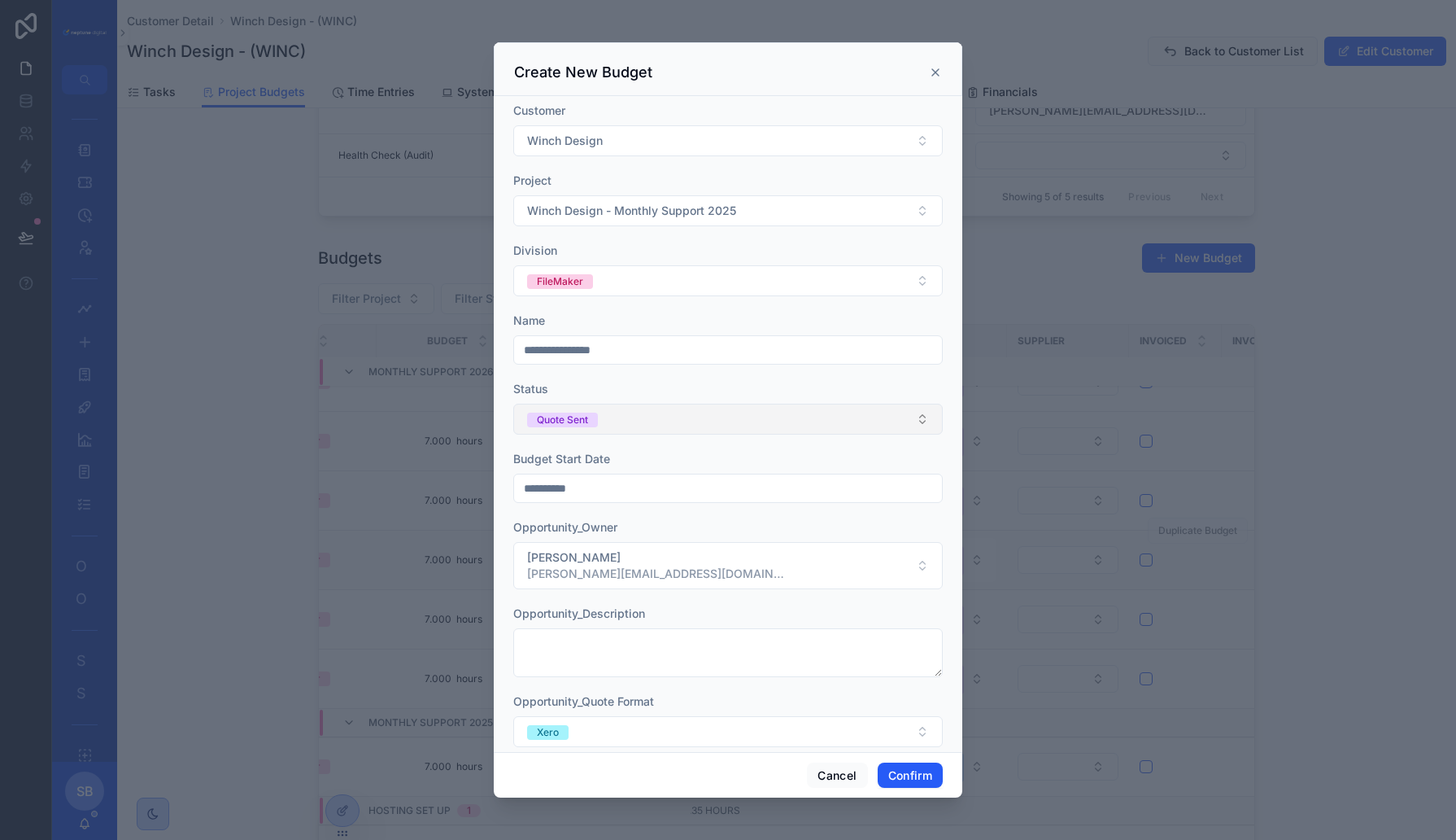
click at [631, 414] on button "Quote Sent" at bounding box center [728, 420] width 430 height 31
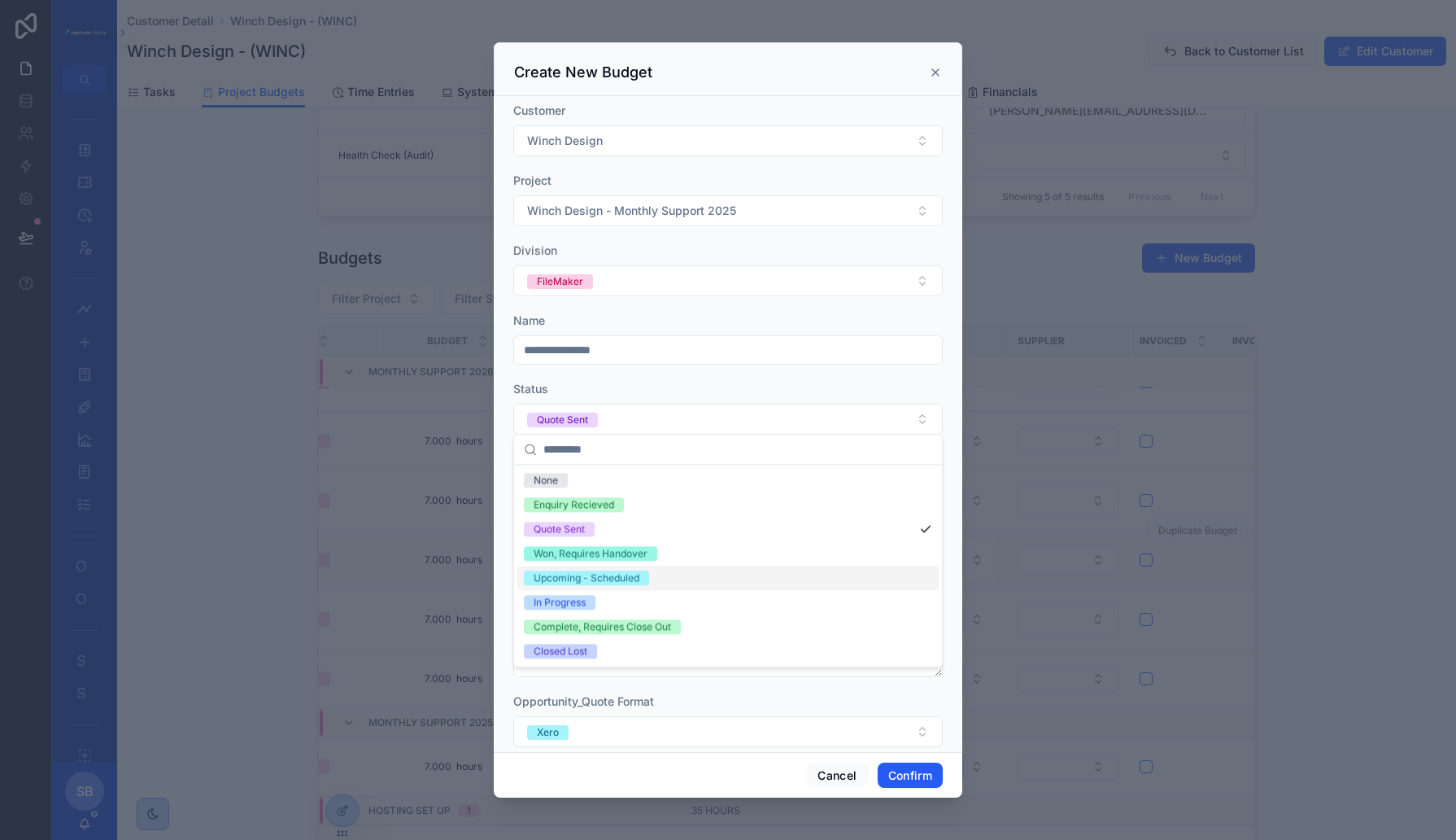
click at [602, 574] on div "Upcoming - Scheduled" at bounding box center [586, 578] width 105 height 15
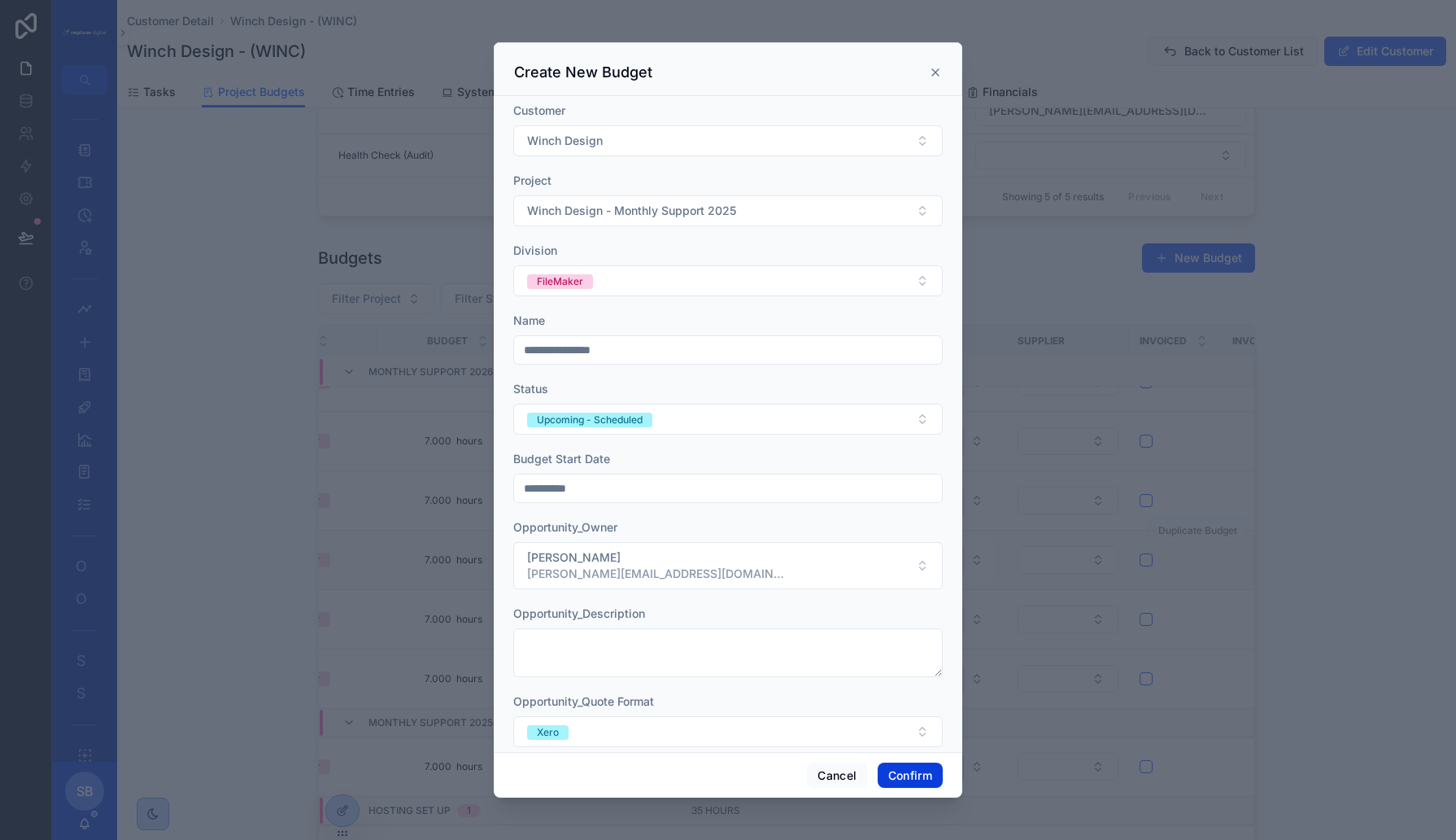
click at [906, 774] on button "Confirm" at bounding box center [910, 776] width 65 height 26
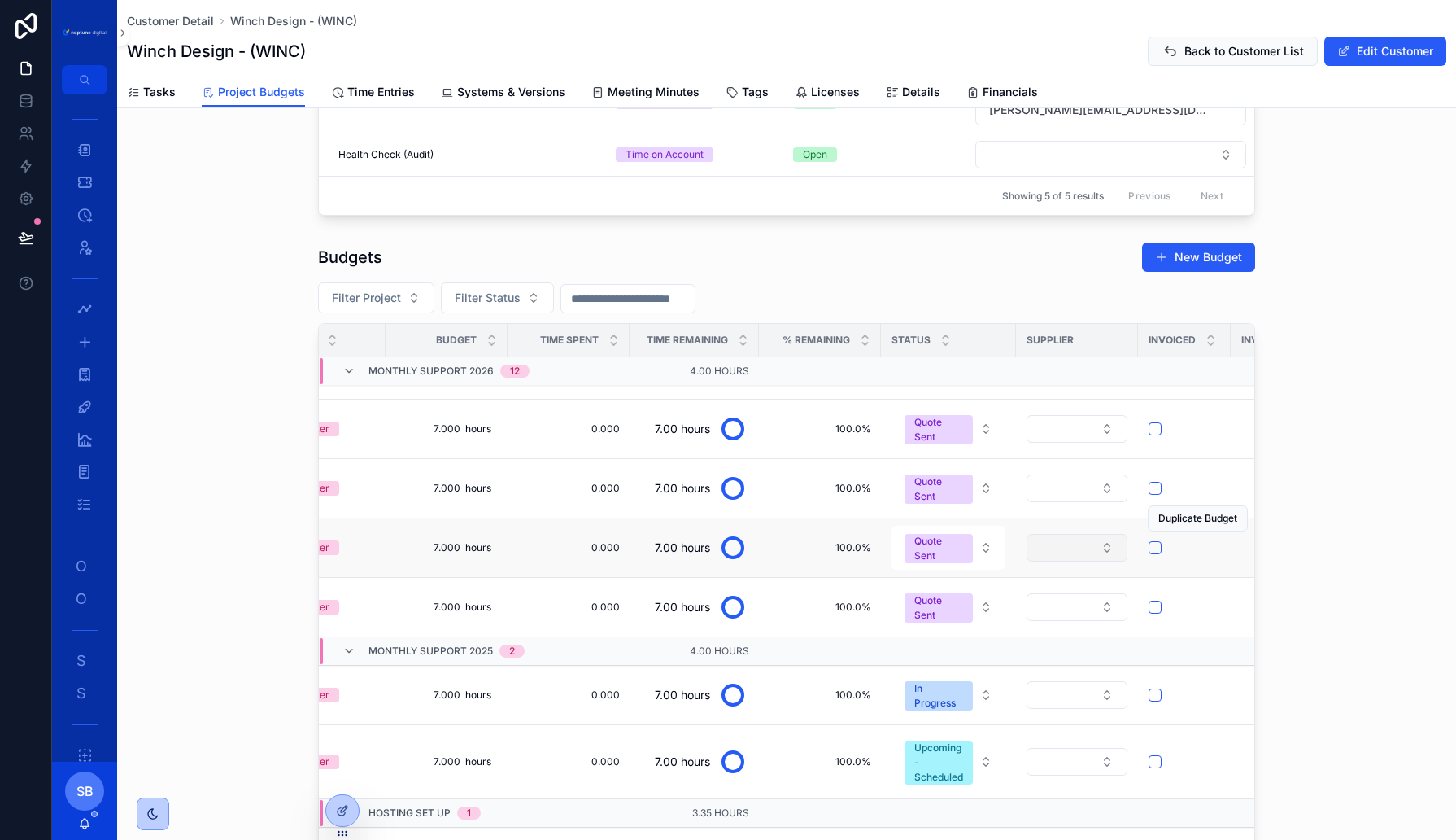
scroll to position [491, 323]
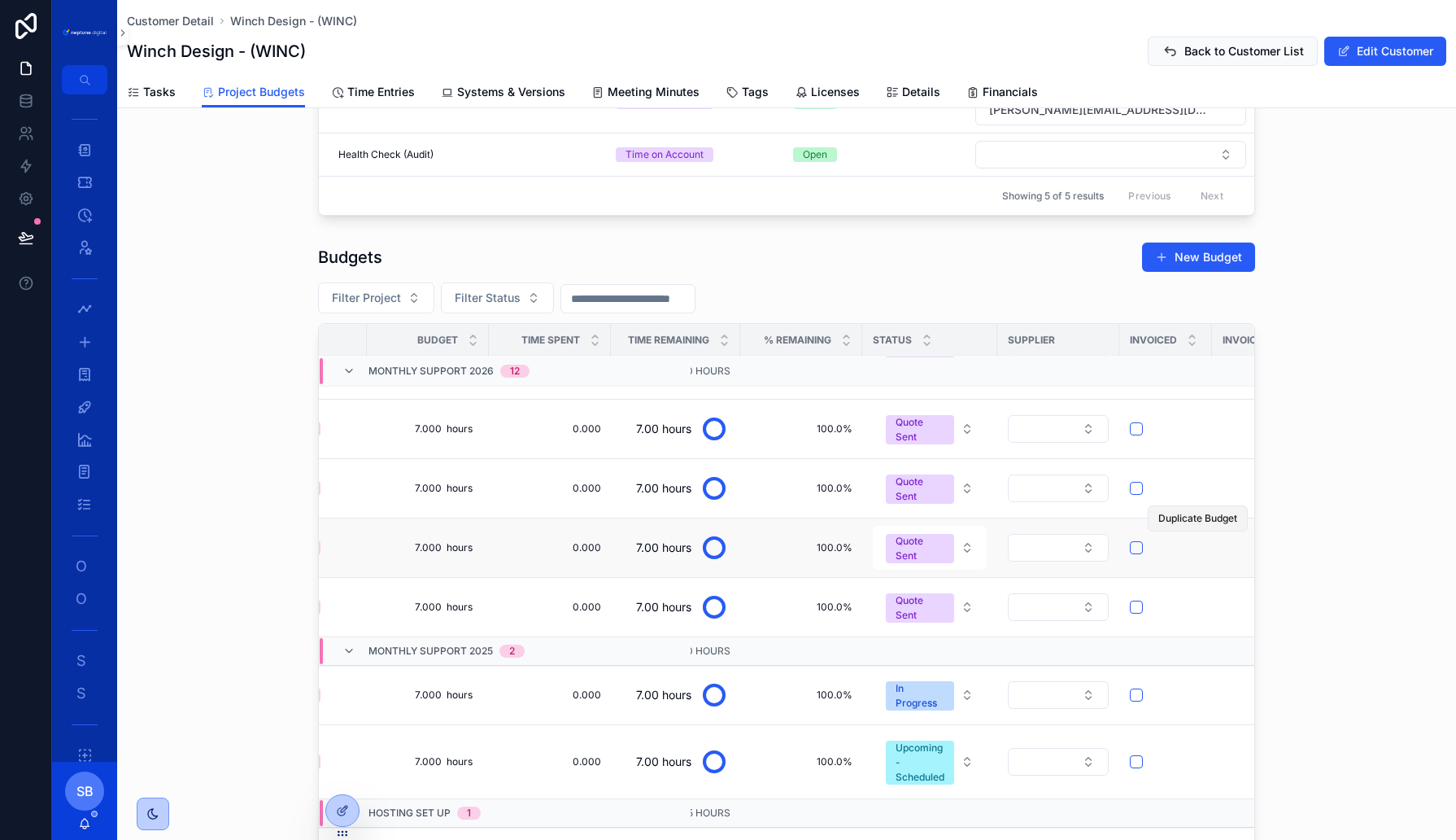
click at [1177, 512] on span "Duplicate Budget" at bounding box center [1197, 518] width 79 height 13
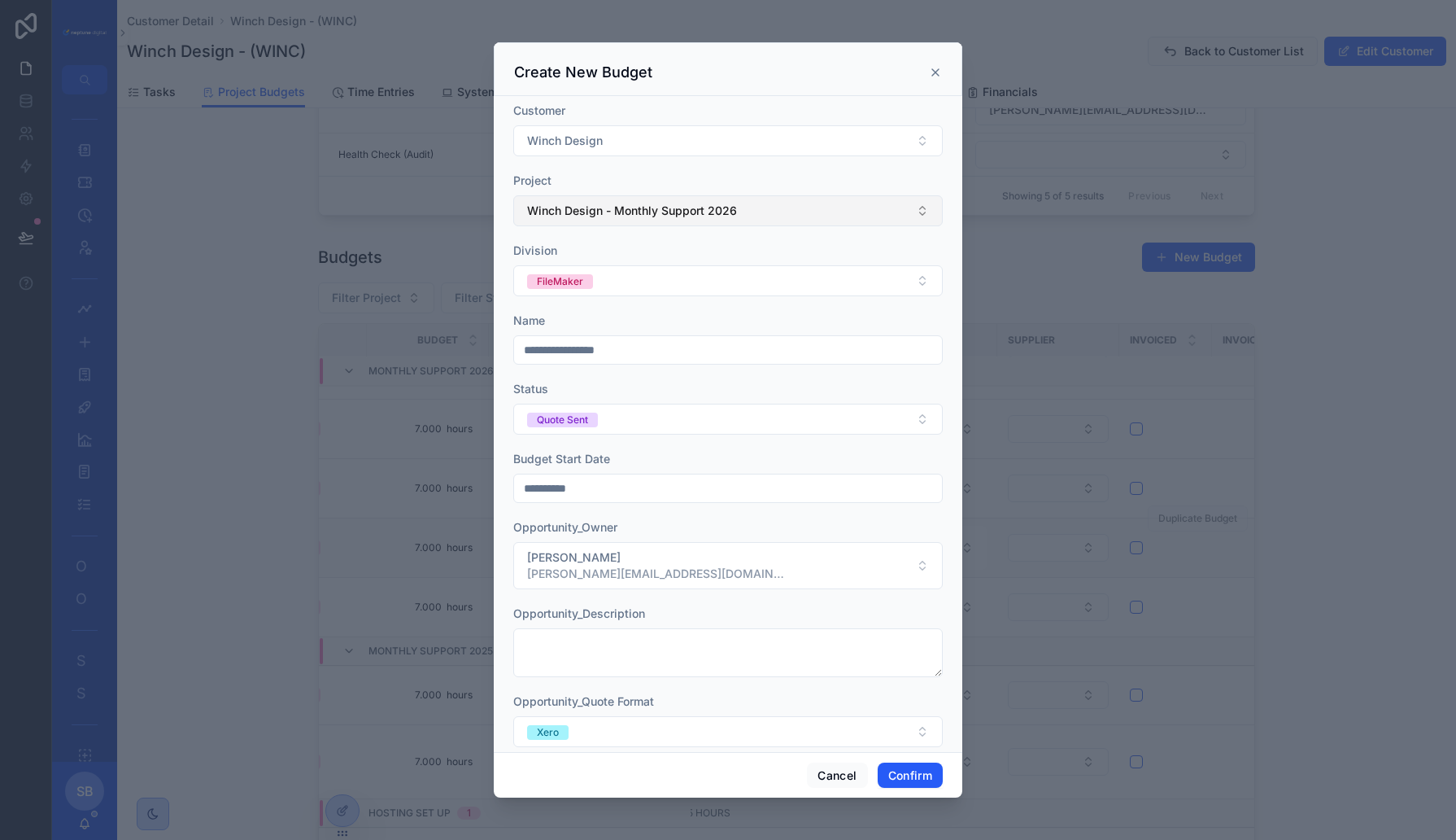
click at [760, 210] on button "Winch Design - Monthly Support 2026" at bounding box center [728, 211] width 430 height 31
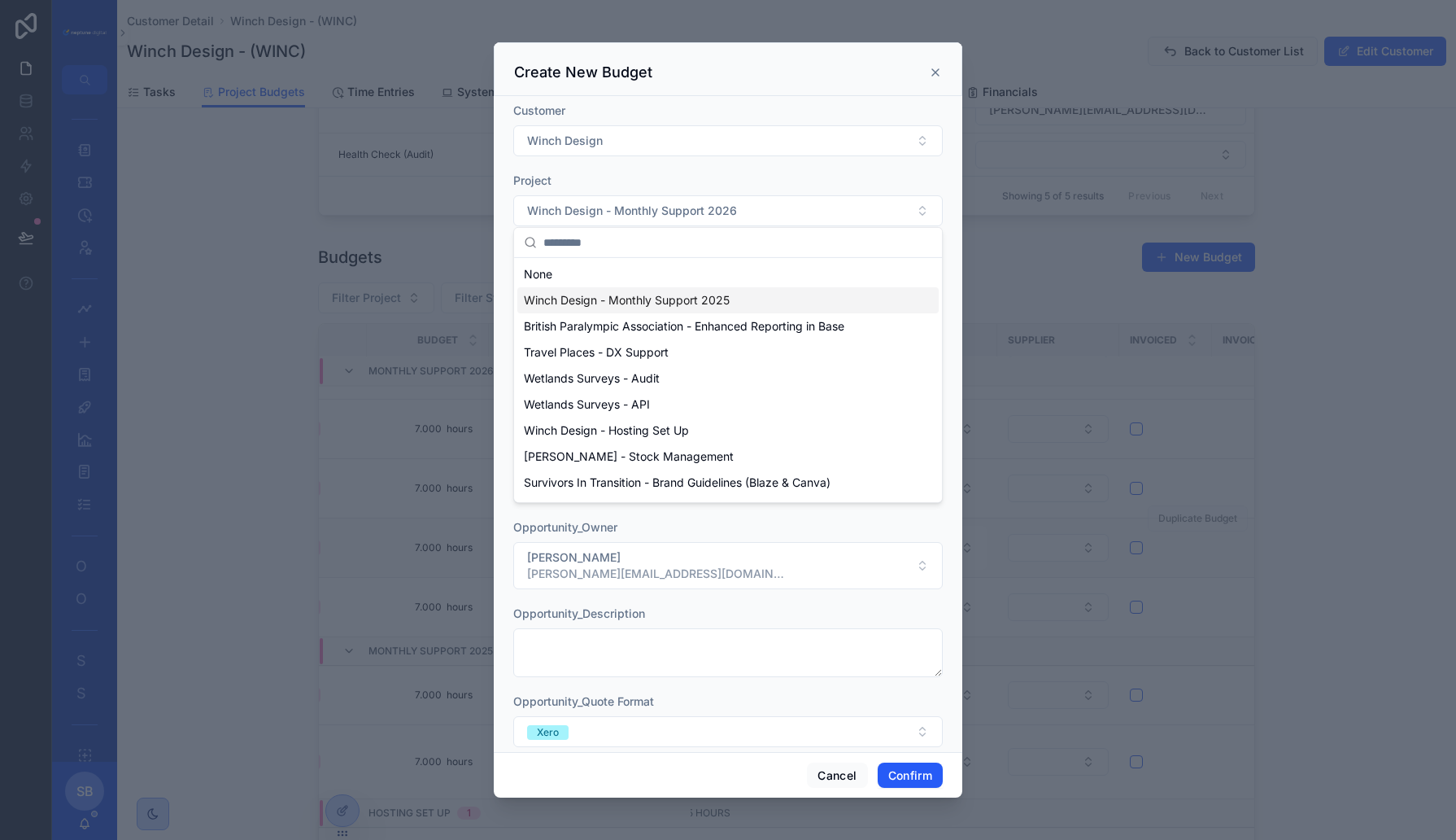
click at [680, 295] on span "Winch Design - Monthly Support 2025" at bounding box center [627, 300] width 206 height 16
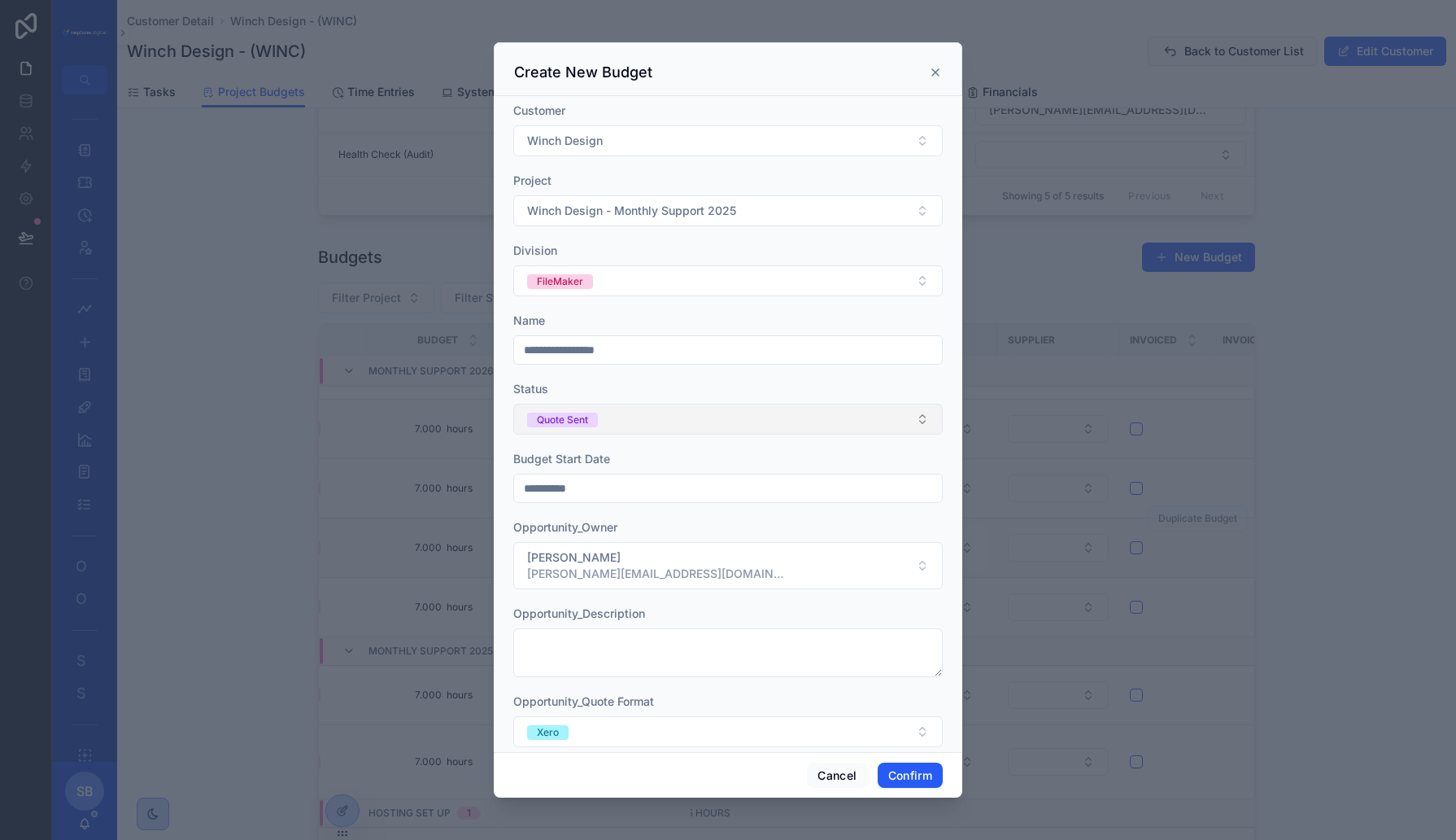
click at [609, 407] on button "Quote Sent" at bounding box center [728, 420] width 430 height 31
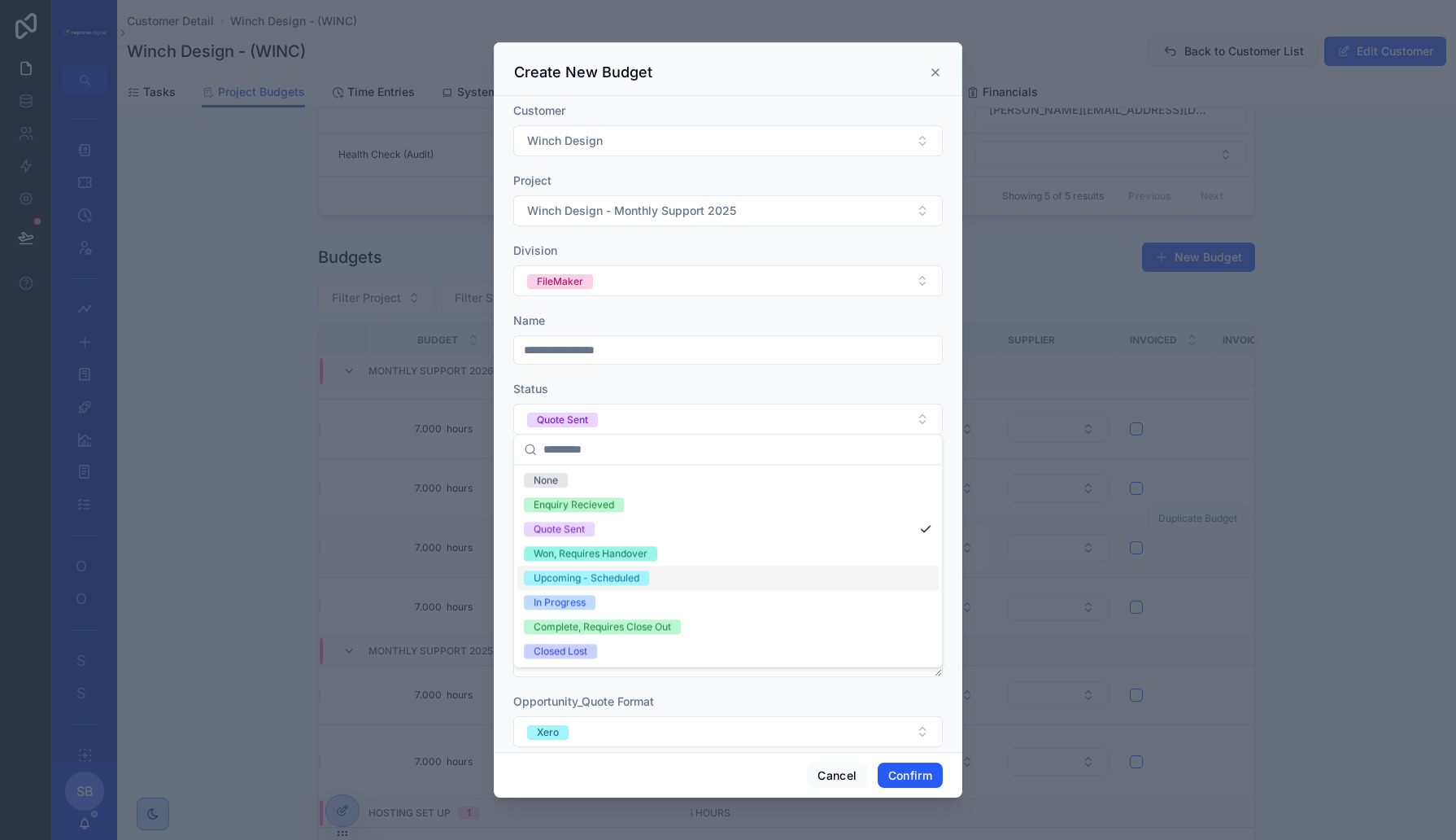
click at [608, 581] on div "Upcoming - Scheduled" at bounding box center [586, 578] width 105 height 15
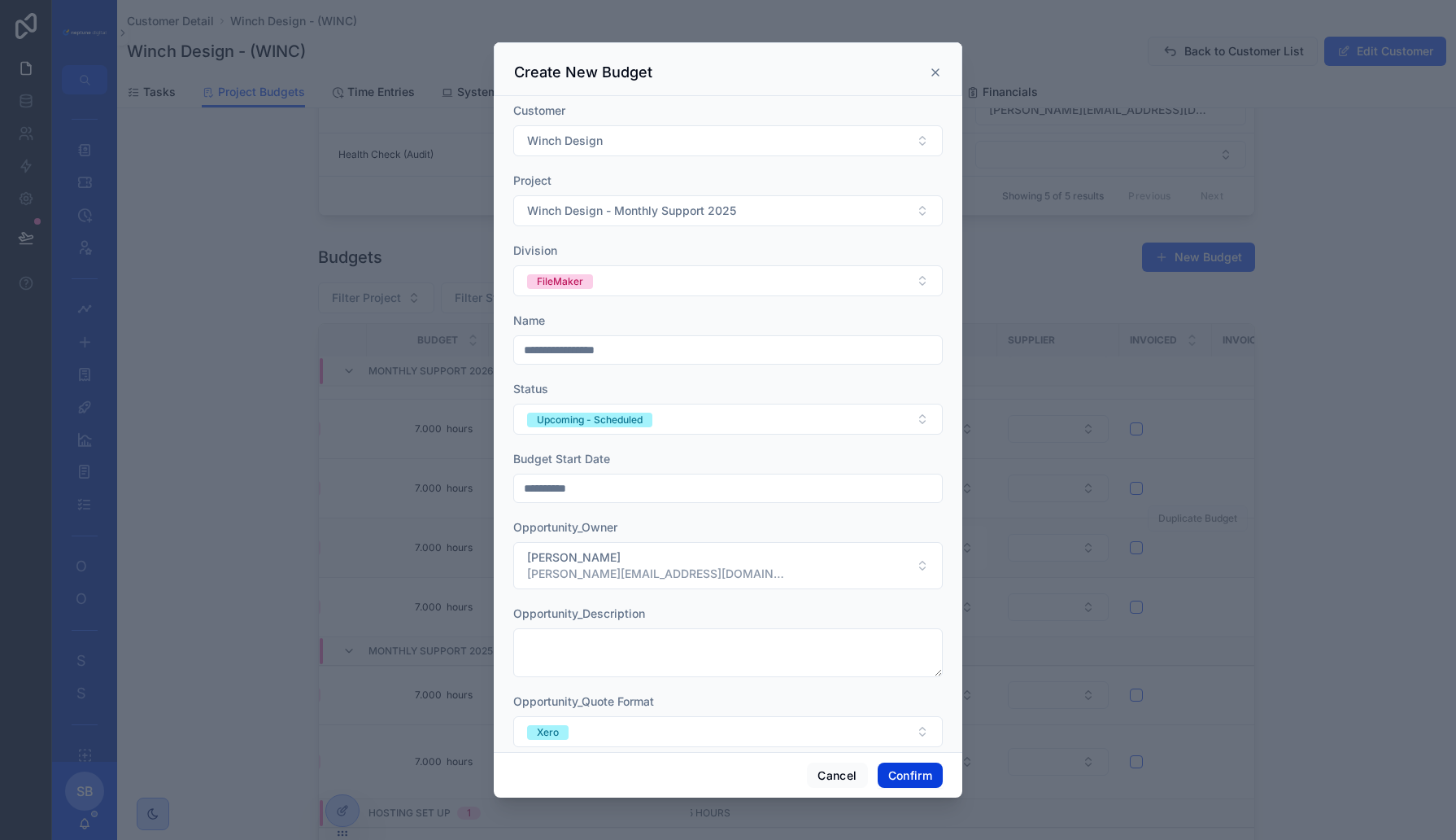
click at [902, 777] on button "Confirm" at bounding box center [910, 776] width 65 height 26
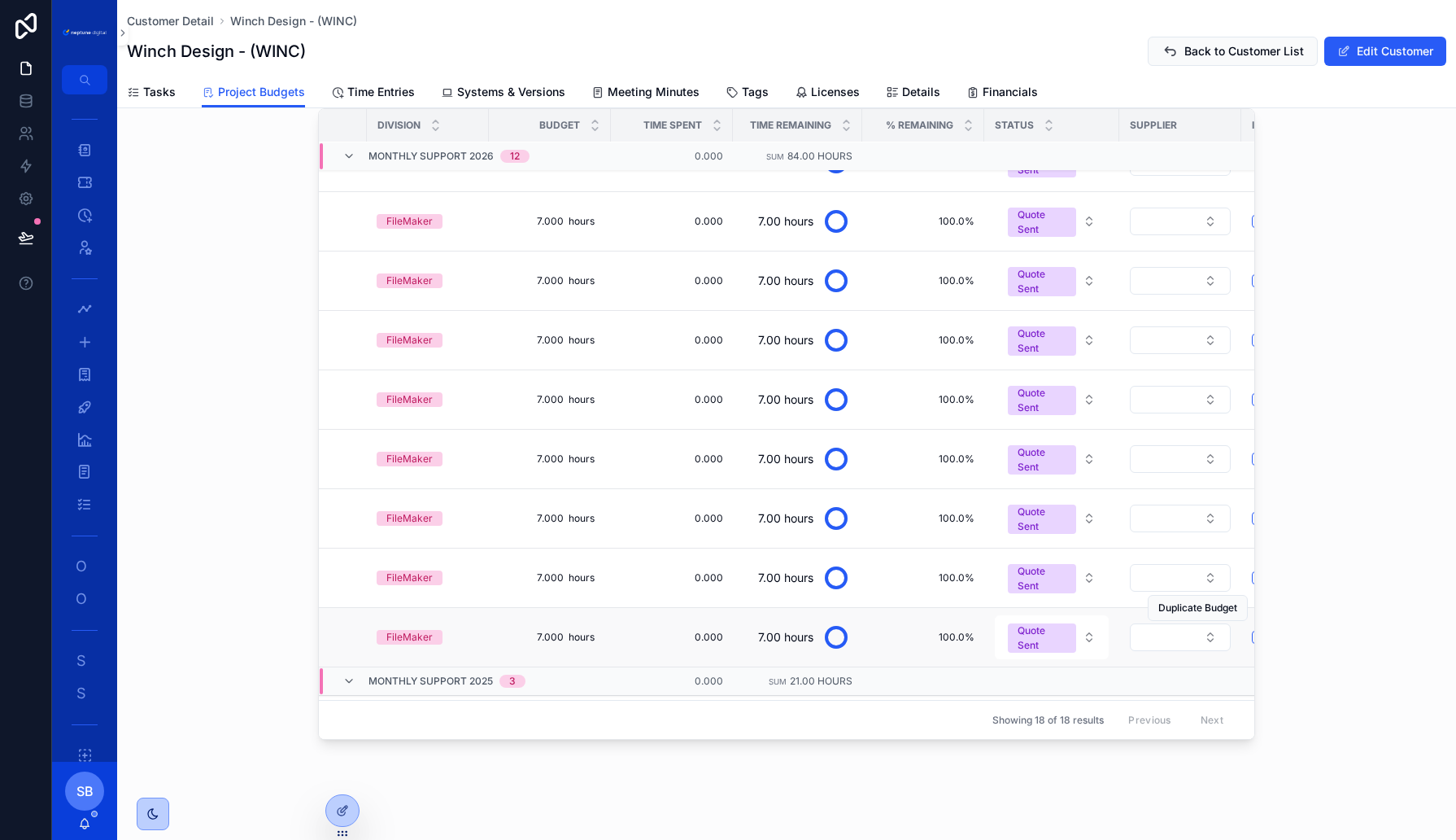
scroll to position [246, 350]
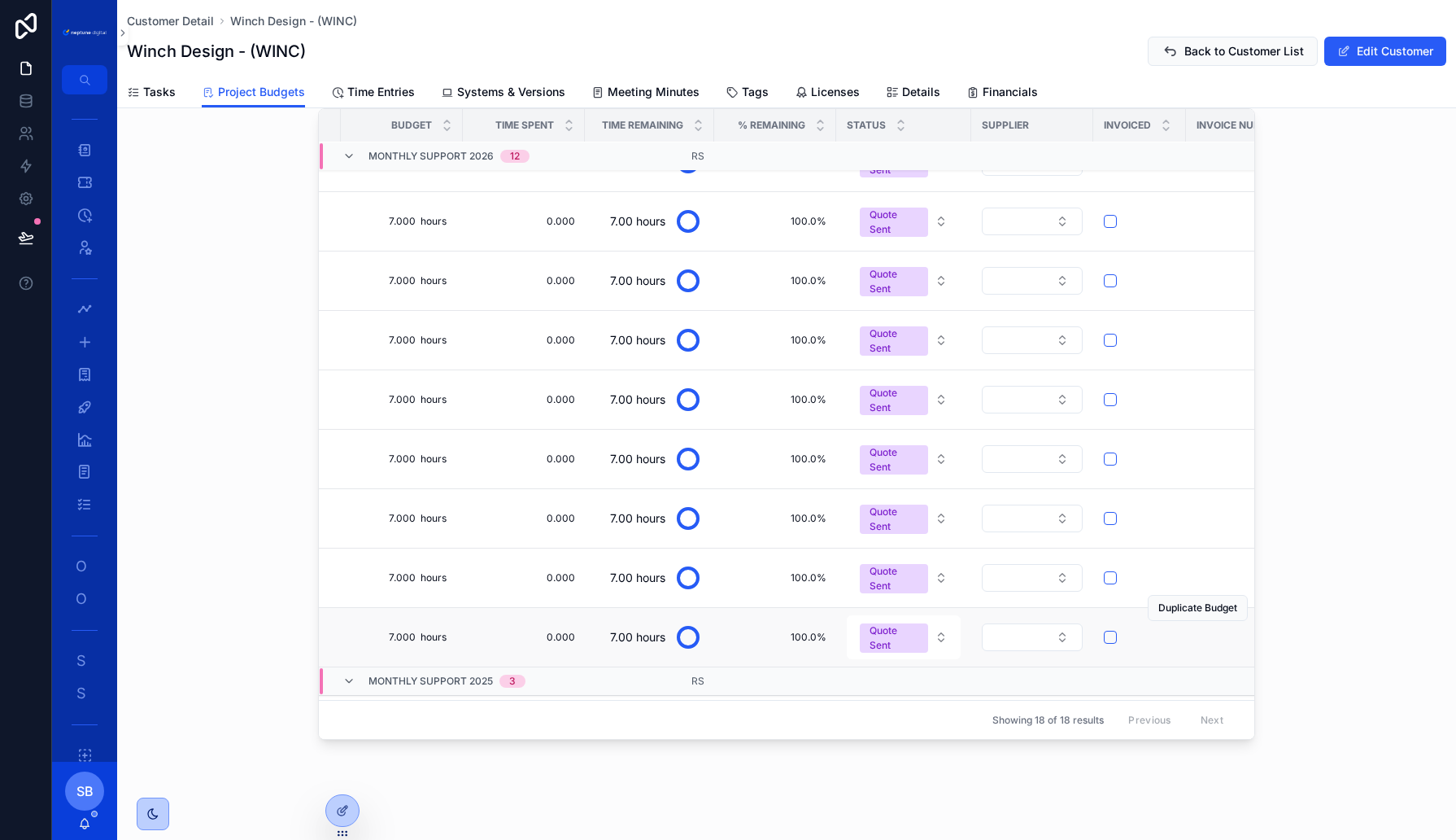
click at [1188, 602] on div "Duplicate Budget" at bounding box center [1198, 608] width 100 height 59
click at [1188, 601] on span "Duplicate Budget" at bounding box center [1197, 607] width 79 height 13
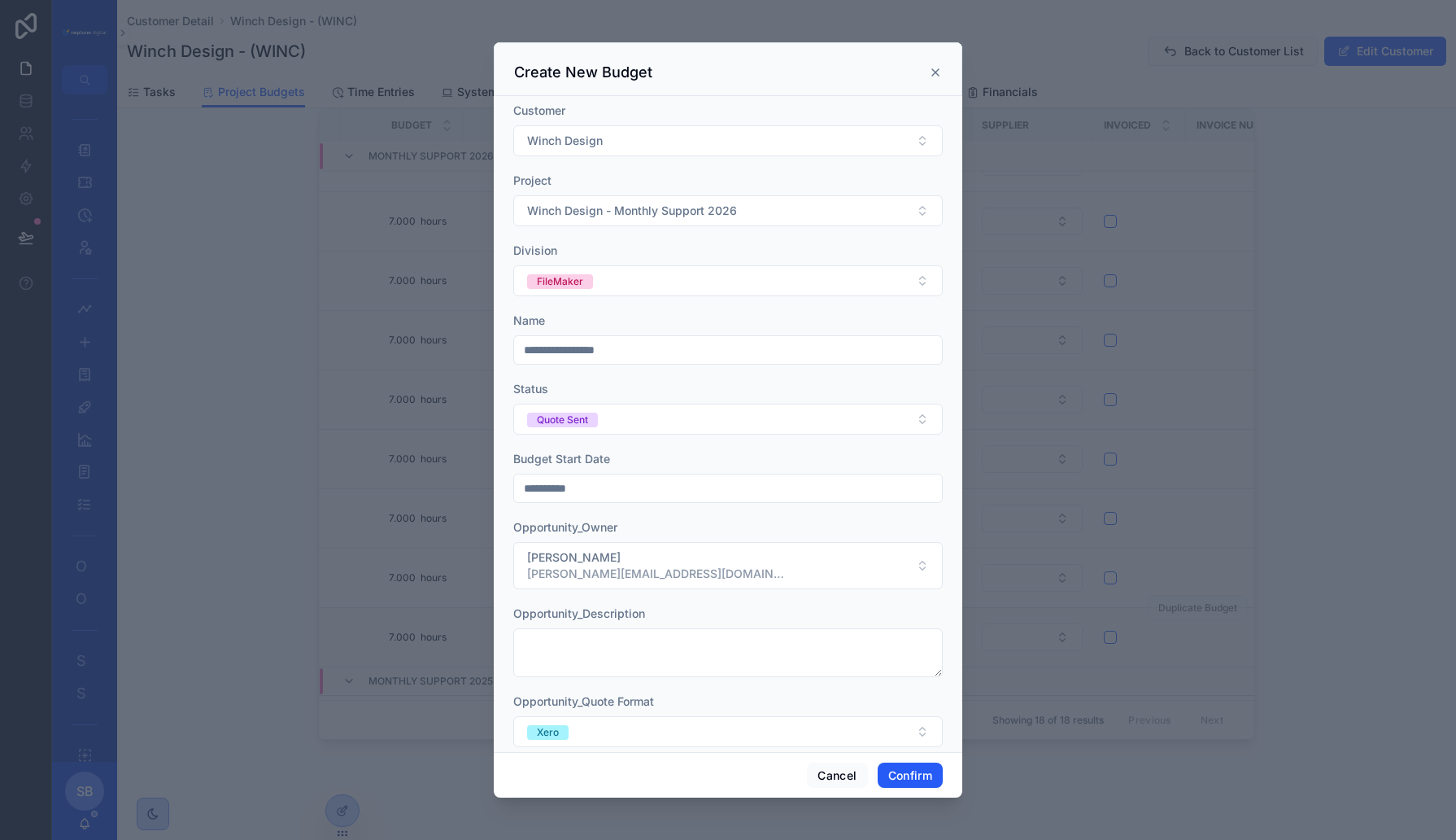
click at [642, 344] on input "**********" at bounding box center [728, 349] width 428 height 22
type input "**********"
click at [746, 206] on button "Winch Design - Monthly Support 2026" at bounding box center [728, 211] width 430 height 31
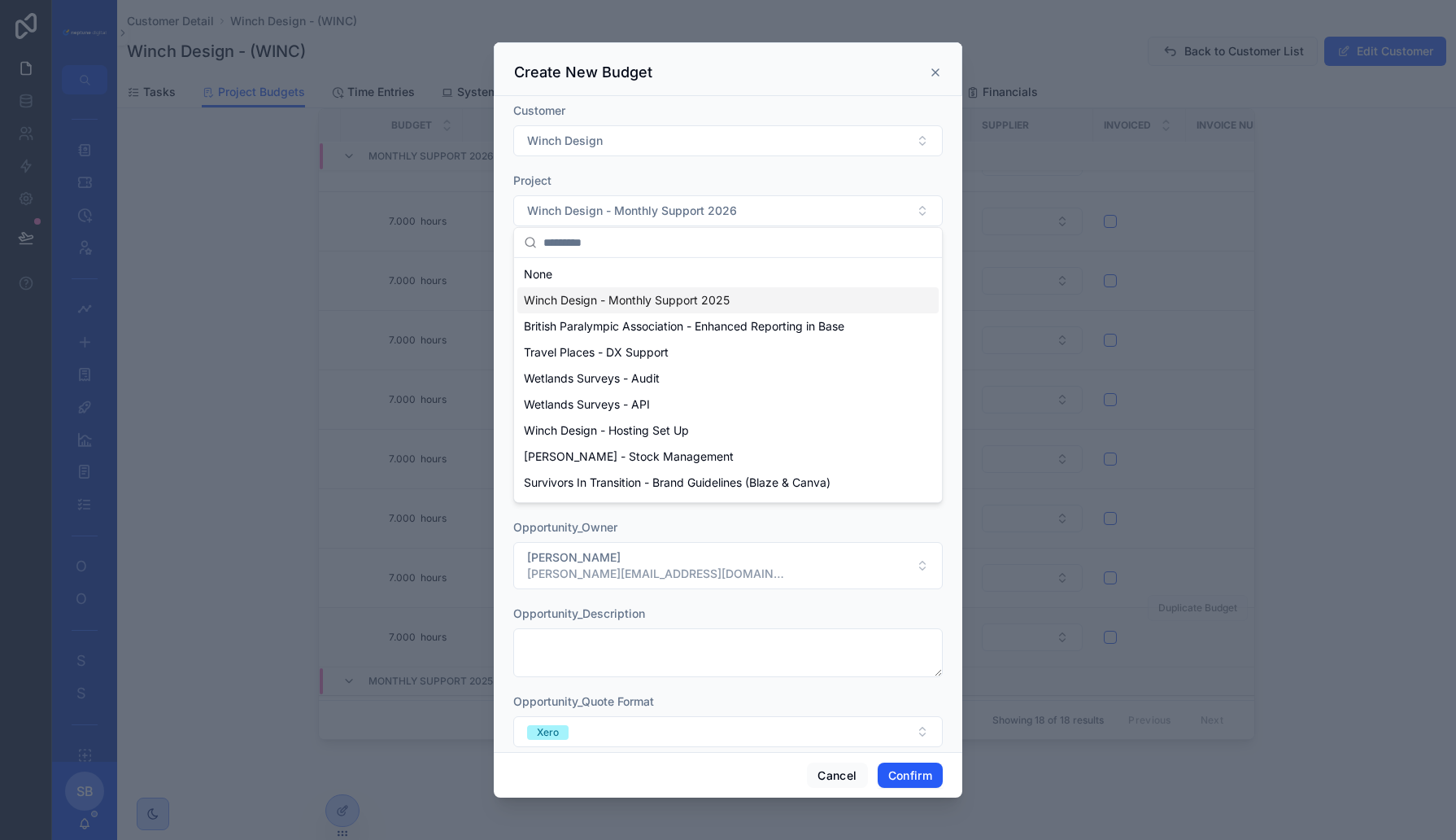
click at [700, 301] on span "Winch Design - Monthly Support 2025" at bounding box center [627, 300] width 206 height 16
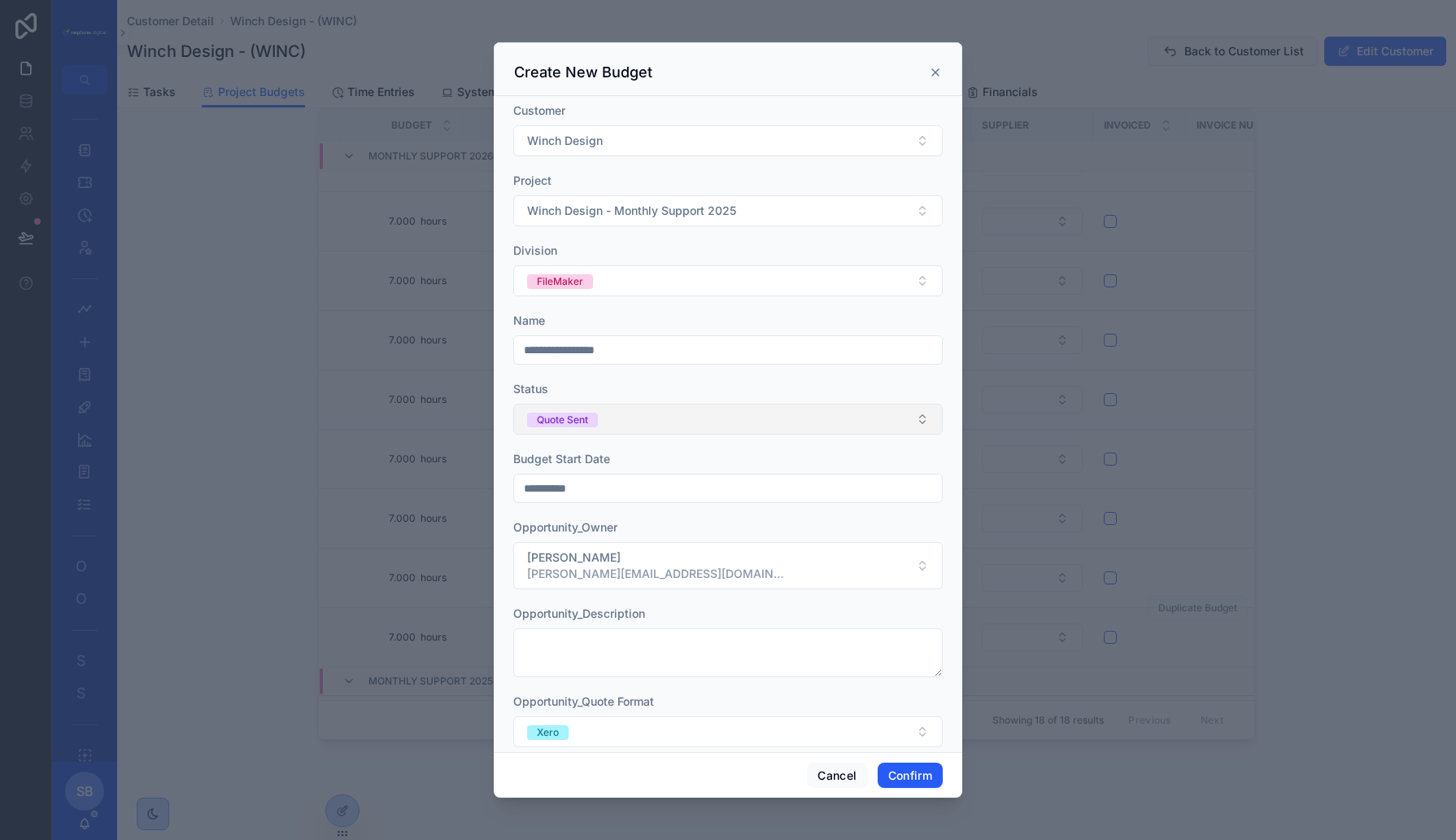
click at [634, 422] on button "Quote Sent" at bounding box center [728, 420] width 430 height 31
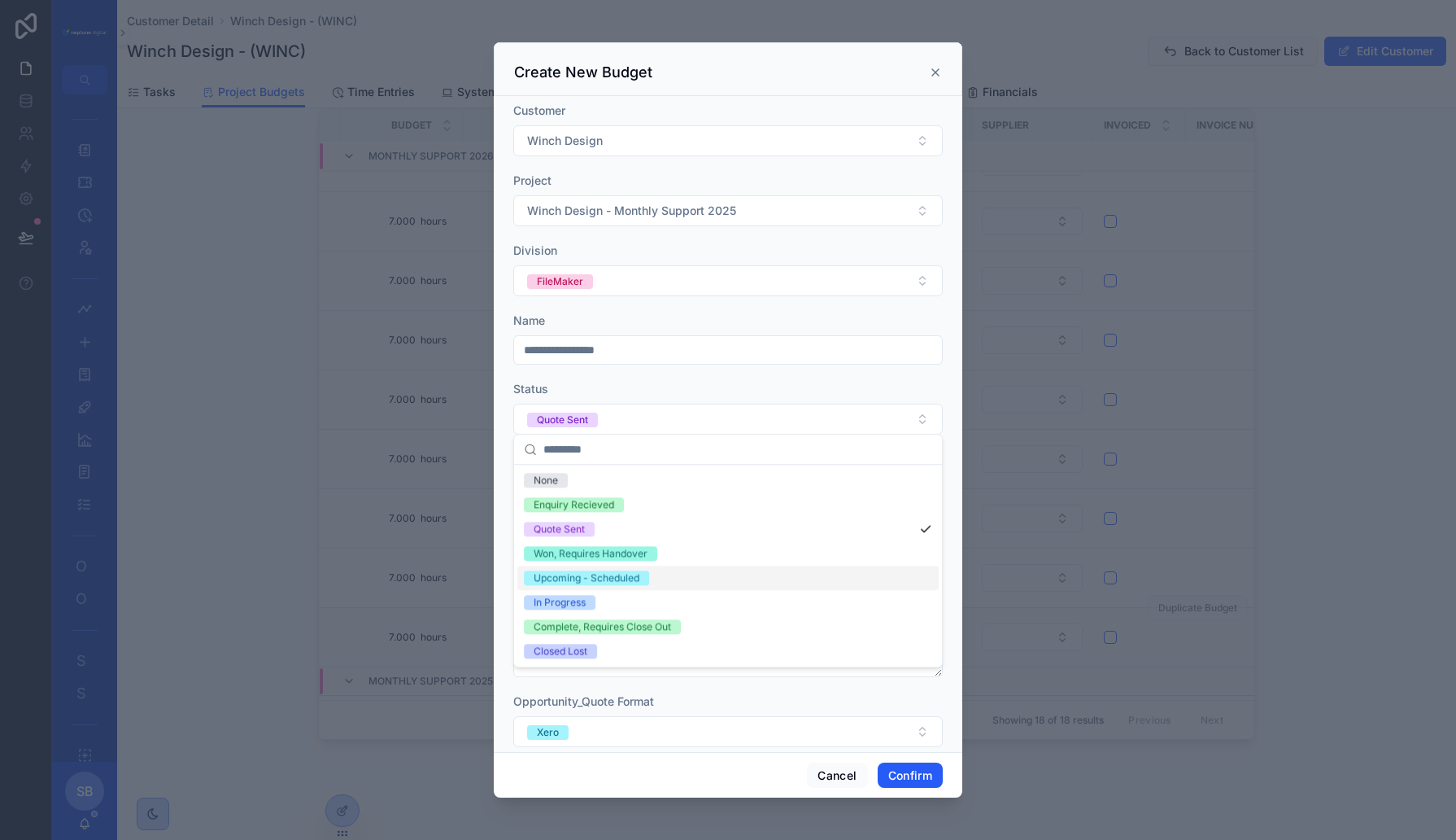
click at [622, 576] on div "Upcoming - Scheduled" at bounding box center [586, 578] width 105 height 15
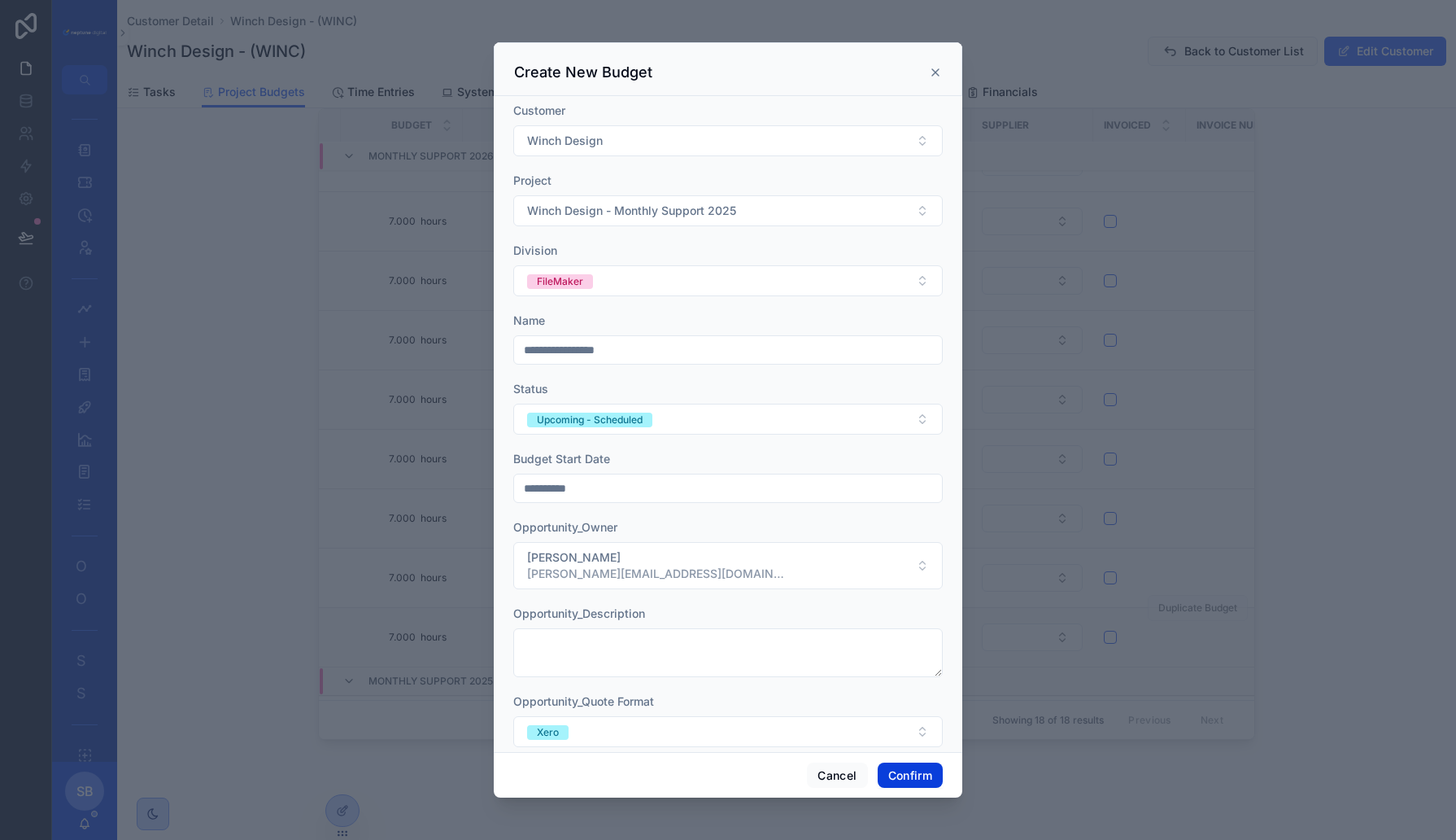
click at [910, 774] on button "Confirm" at bounding box center [910, 776] width 65 height 26
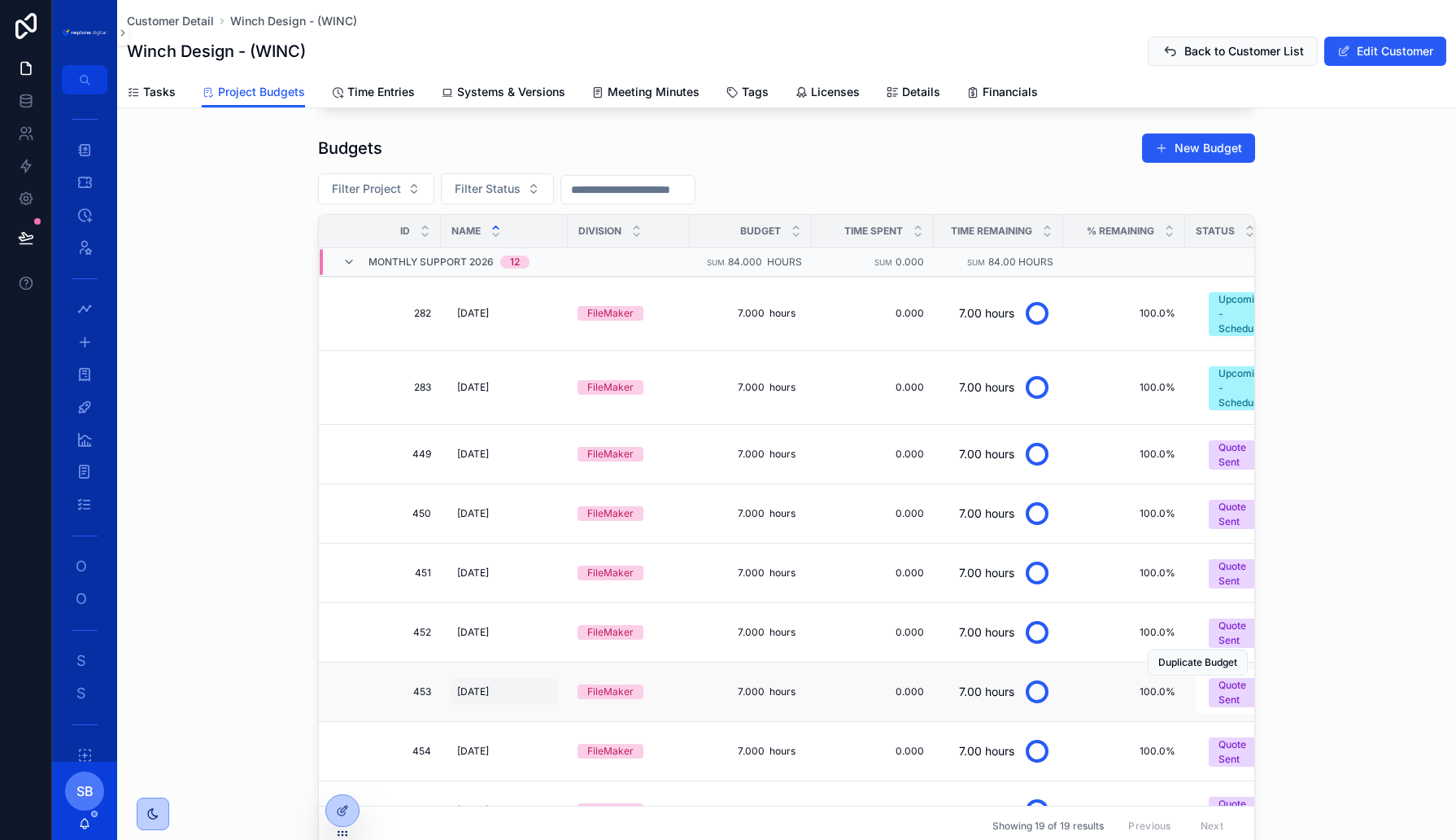
scroll to position [471, 0]
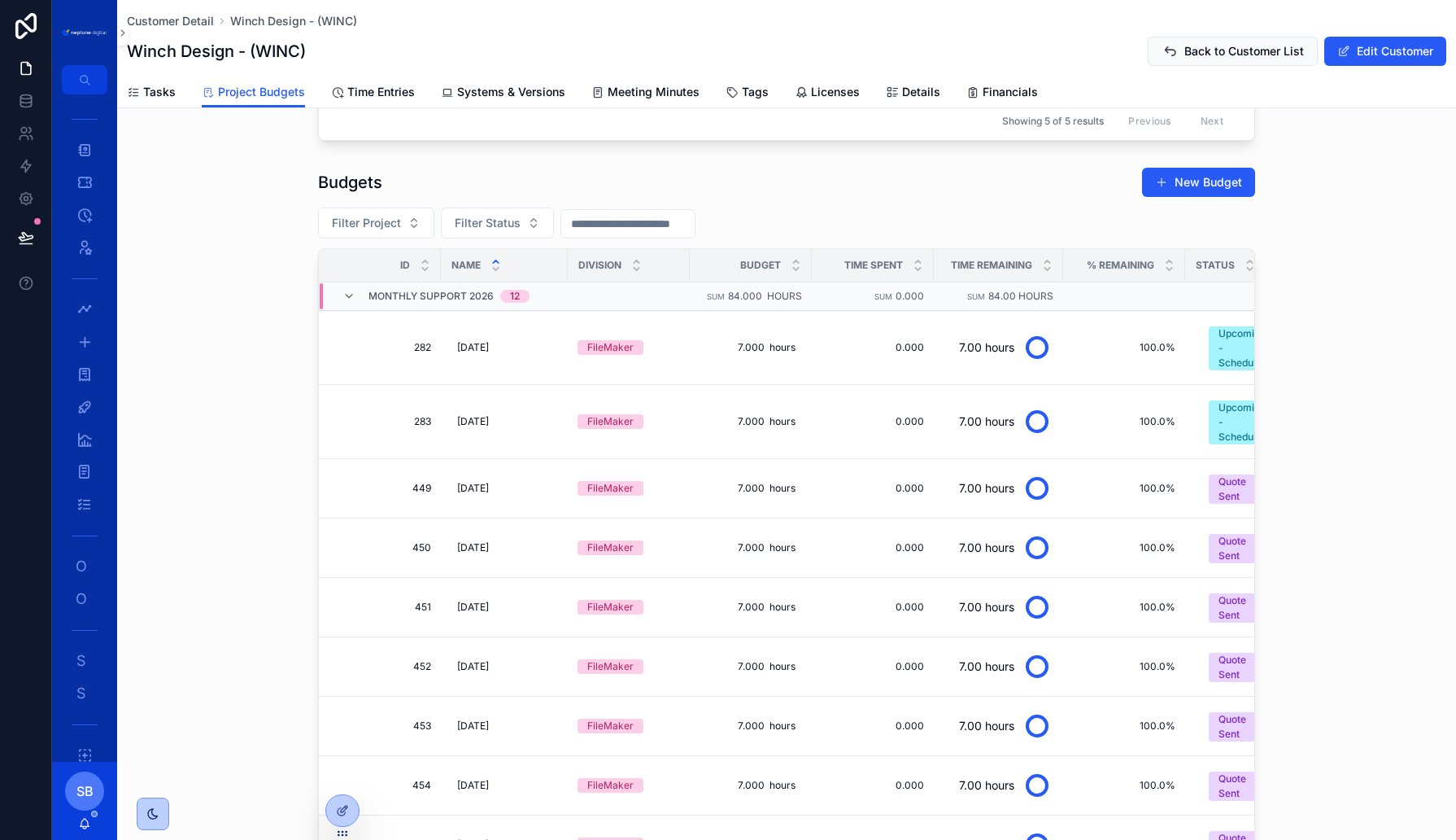
click at [261, 458] on div "Budgets New Budget Filter Project Filter Status Id Name Division Budget Time Sp…" at bounding box center [786, 523] width 1339 height 726
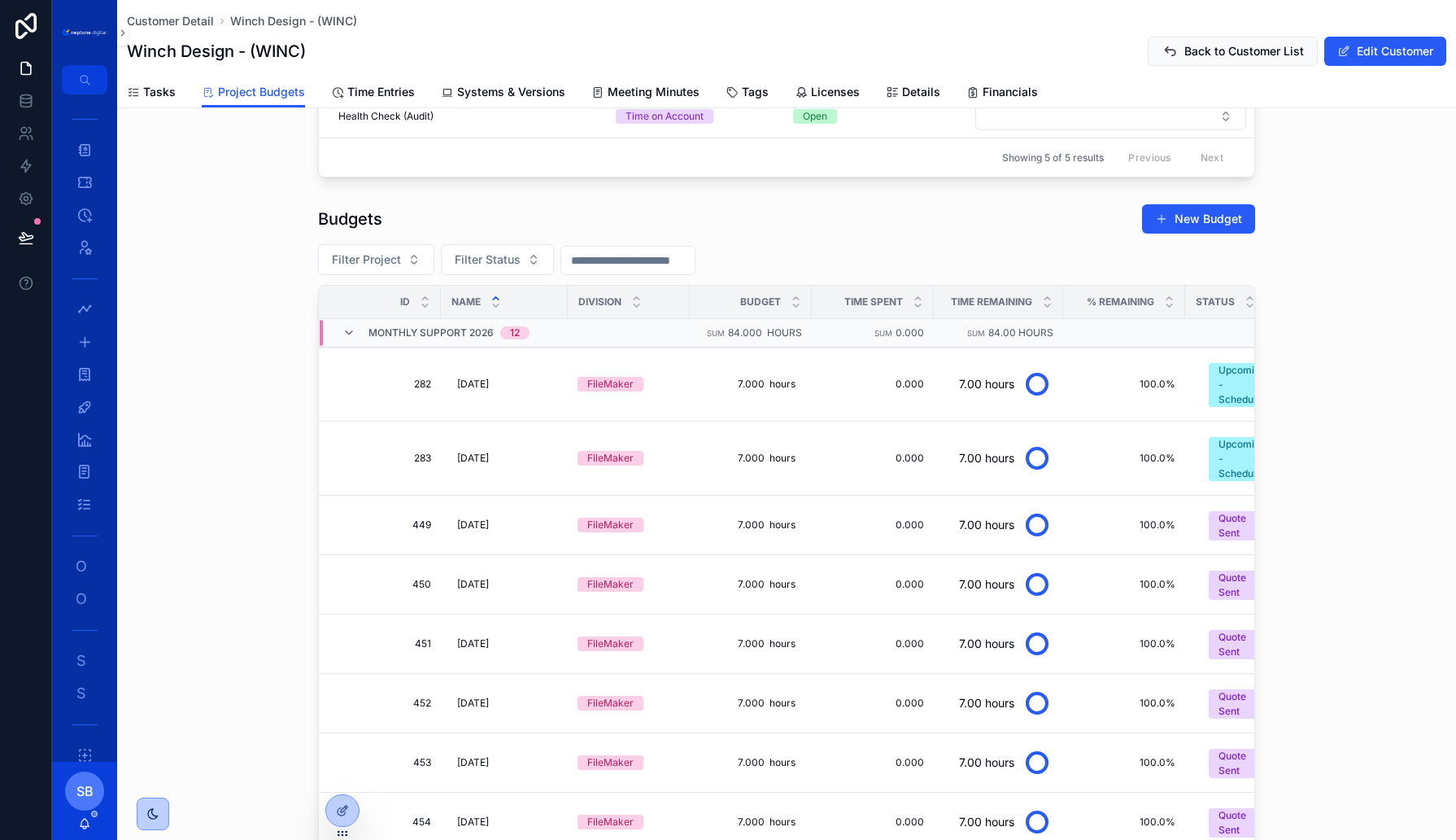
scroll to position [438, 0]
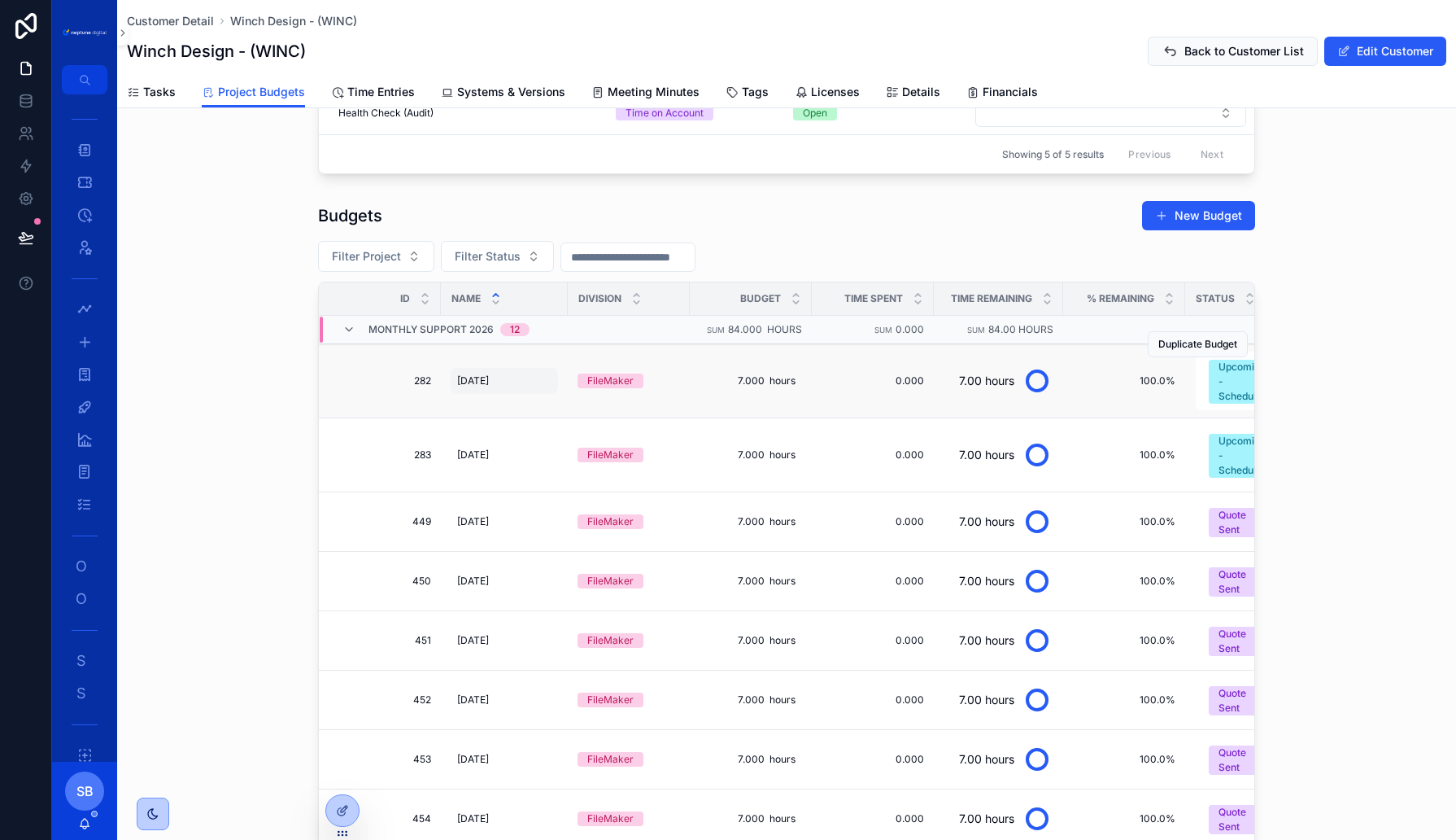
click at [489, 375] on span "[DATE]" at bounding box center [473, 381] width 32 height 13
type input "**********"
click button "scrollable content" at bounding box center [656, 391] width 20 height 20
click at [536, 375] on span "01. January 20256" at bounding box center [500, 381] width 86 height 13
click at [525, 375] on span "01. January 20256" at bounding box center [500, 381] width 86 height 13
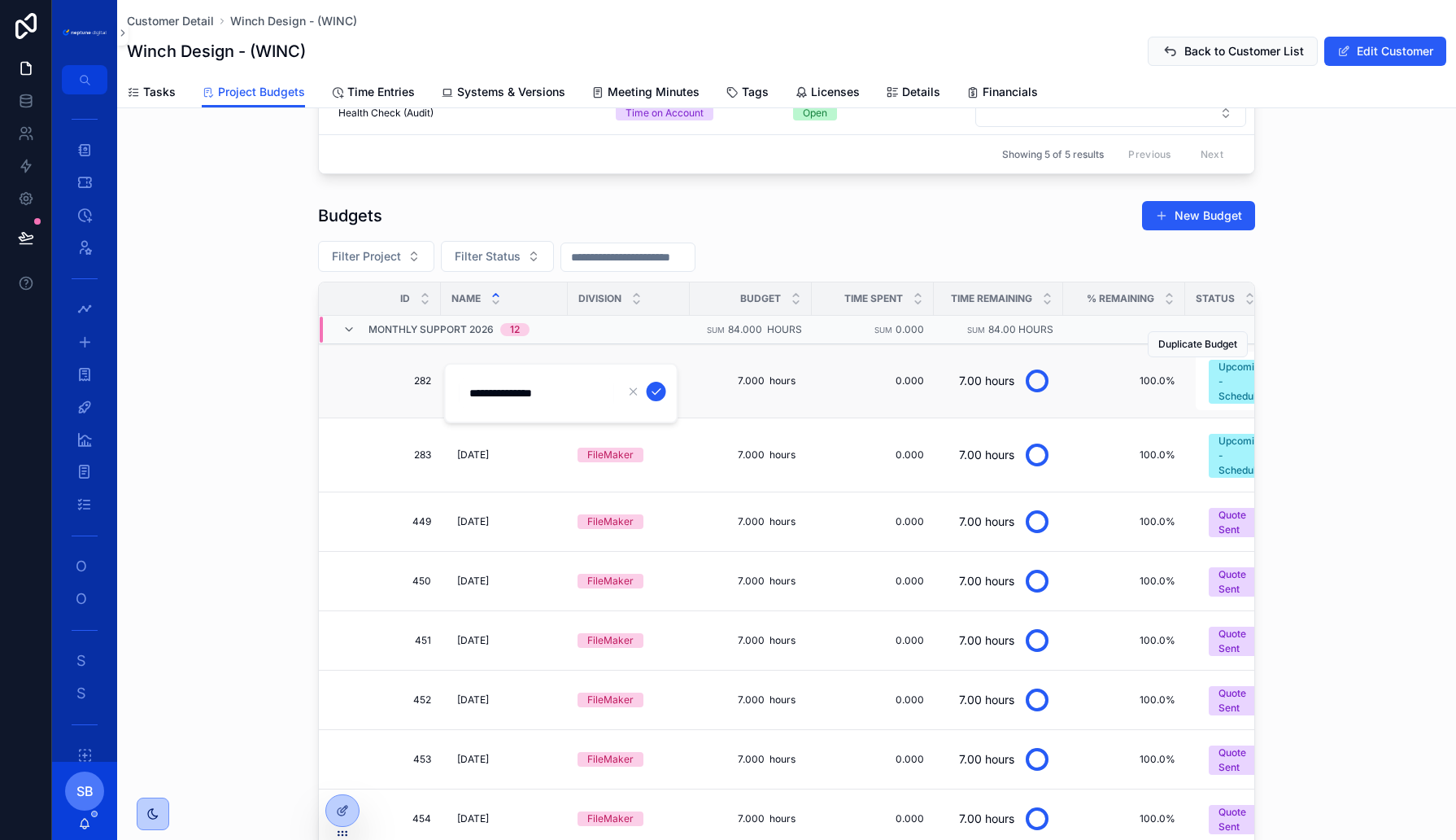
type input "**********"
click button "scrollable content" at bounding box center [656, 391] width 20 height 20
click at [413, 375] on span "282" at bounding box center [384, 381] width 93 height 13
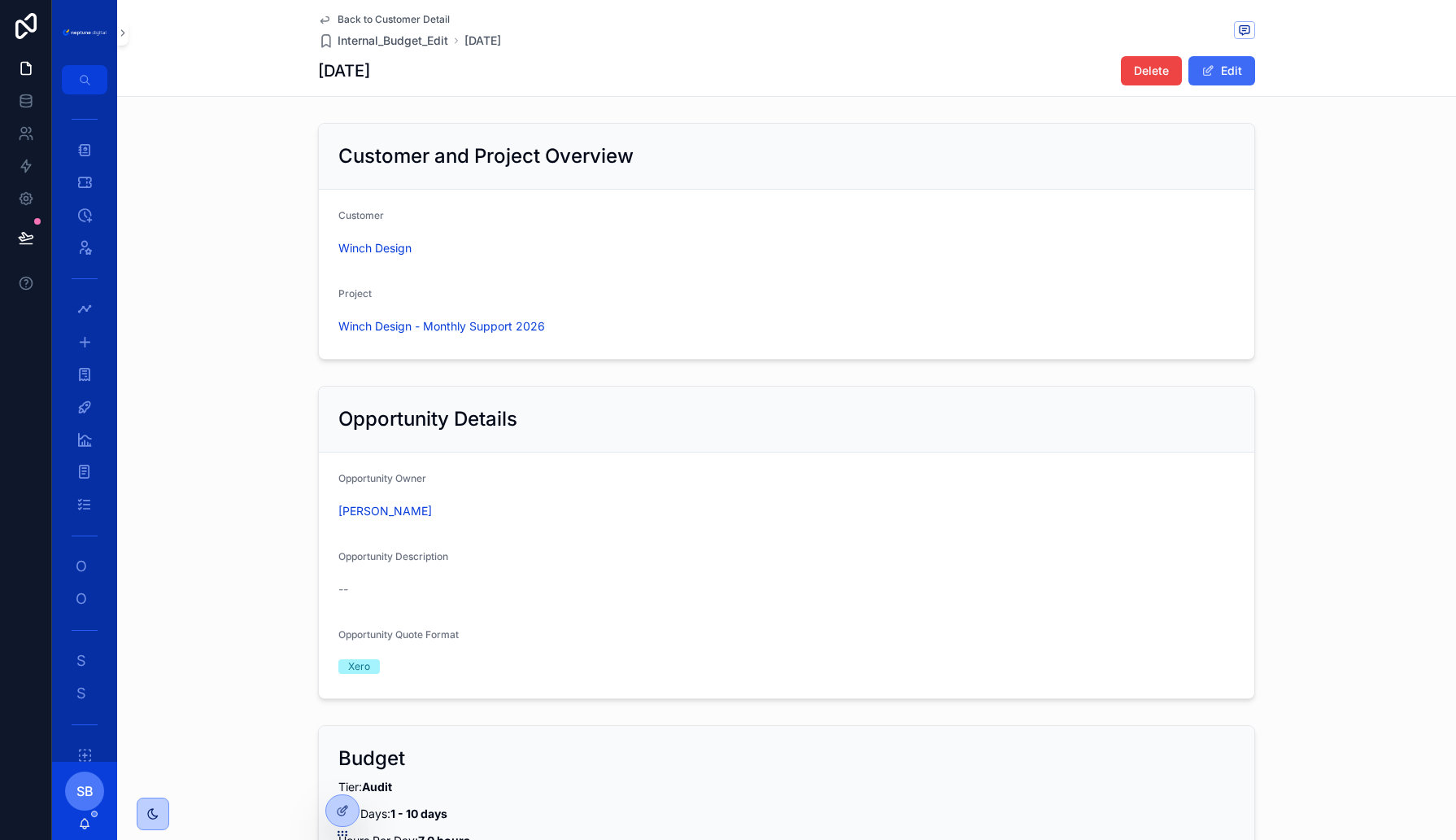
click at [1237, 71] on button "Edit" at bounding box center [1222, 71] width 67 height 29
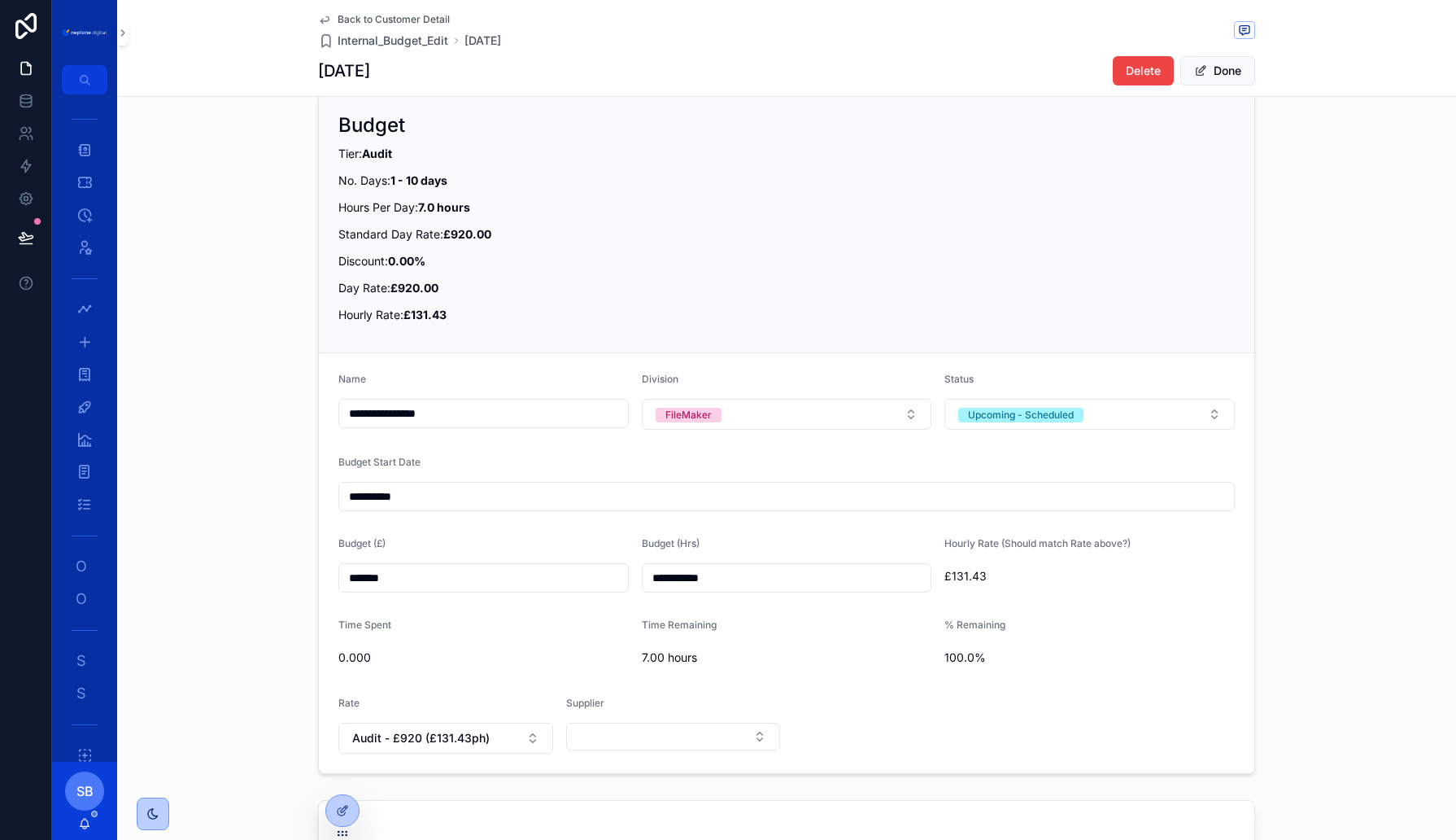
scroll to position [758, 0]
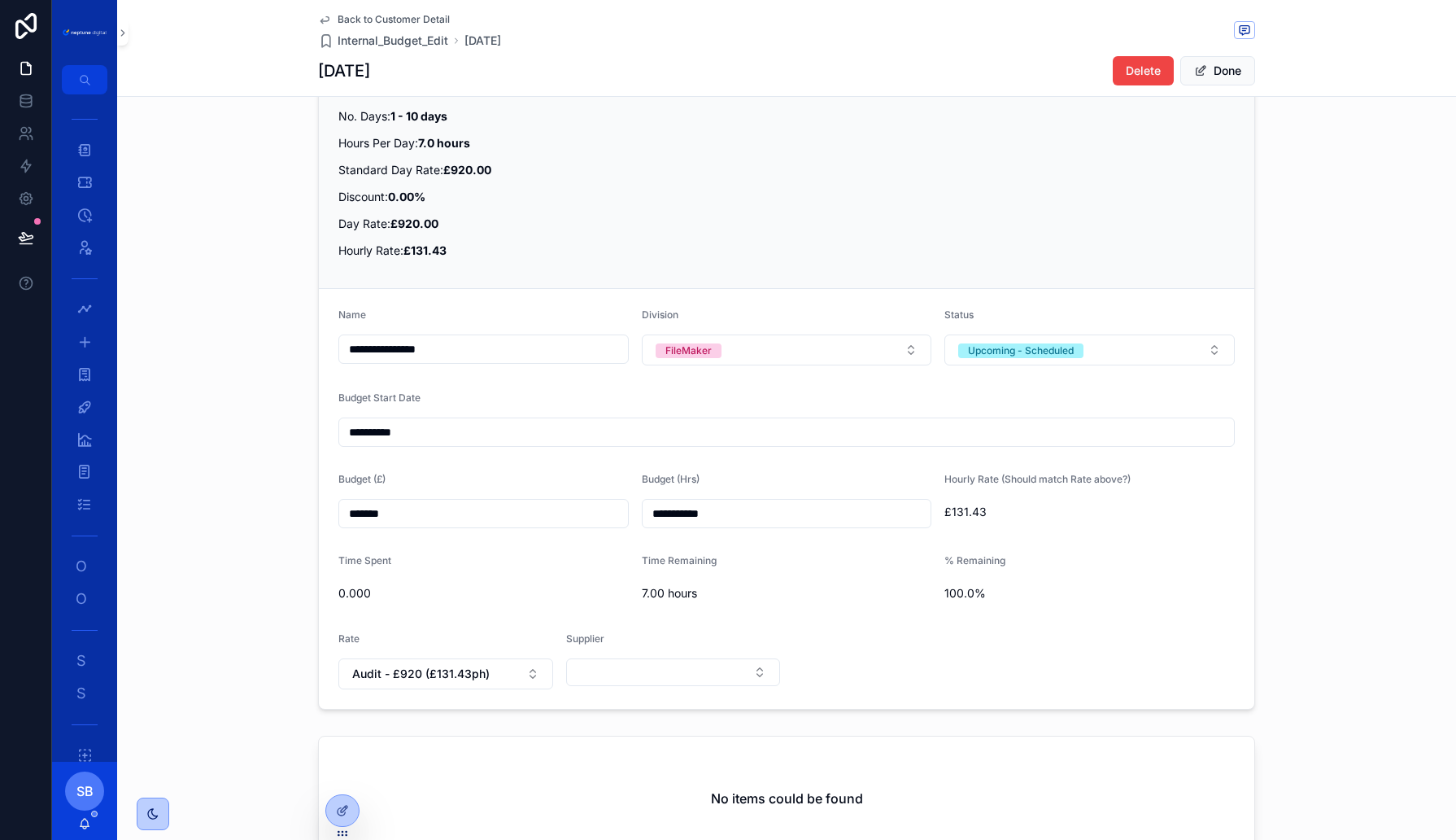
click at [420, 420] on input "**********" at bounding box center [786, 432] width 895 height 22
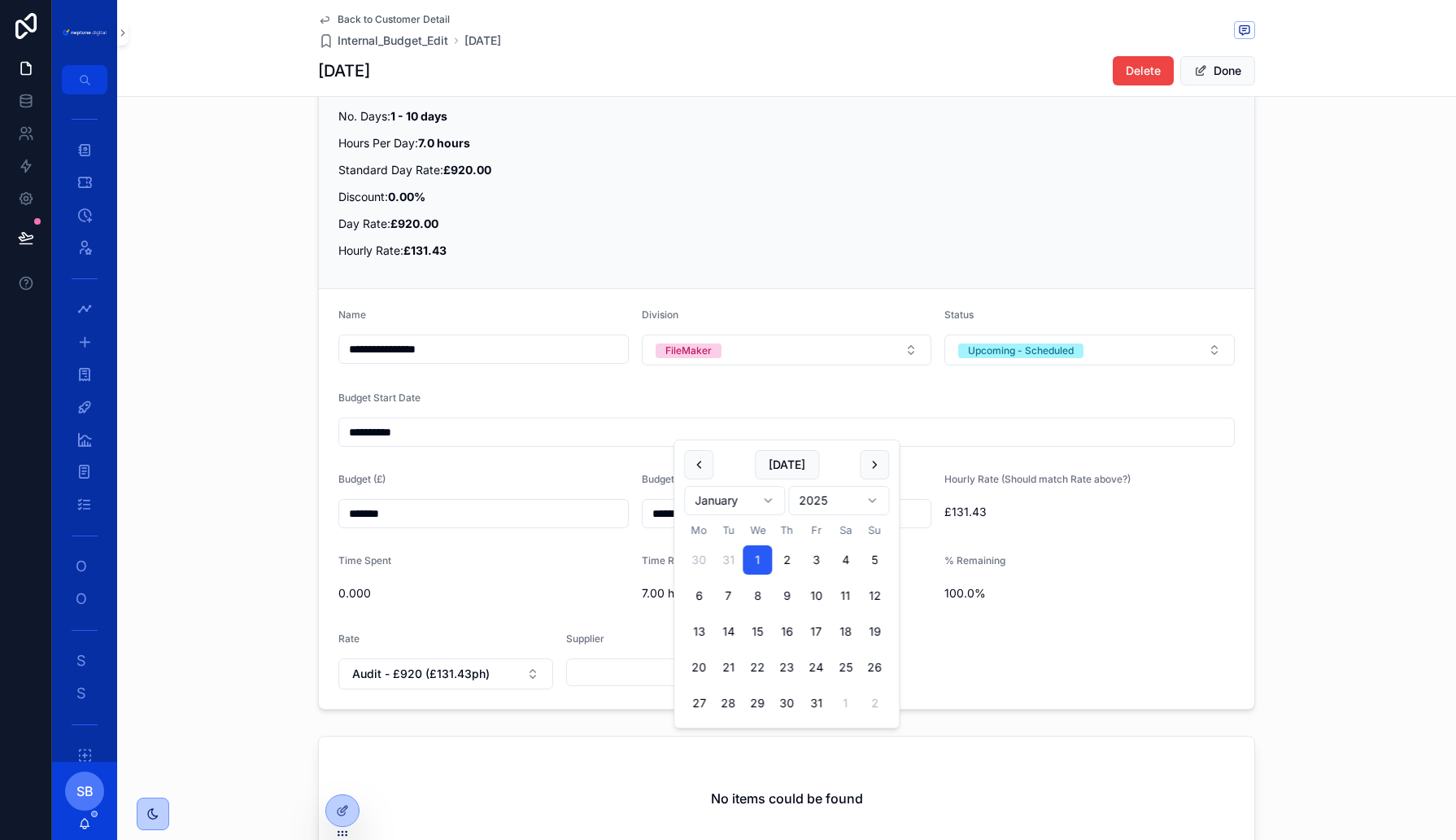
click at [836, 498] on html "**********" at bounding box center [728, 420] width 1456 height 840
click at [150, 501] on div "**********" at bounding box center [786, 369] width 1339 height 696
click at [426, 434] on input "**********" at bounding box center [786, 432] width 895 height 22
type input "**********"
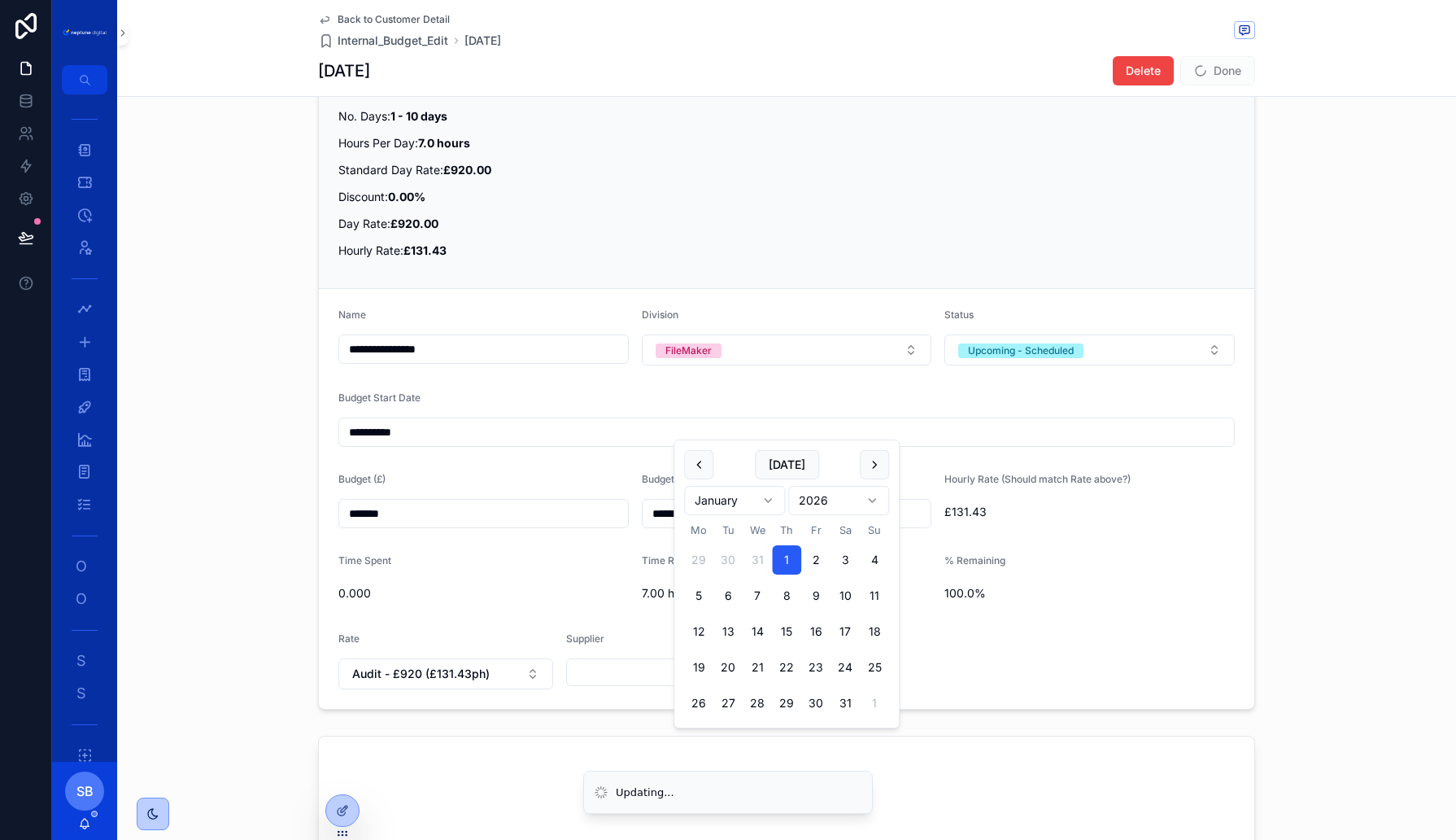
click at [260, 453] on div "**********" at bounding box center [786, 369] width 1339 height 696
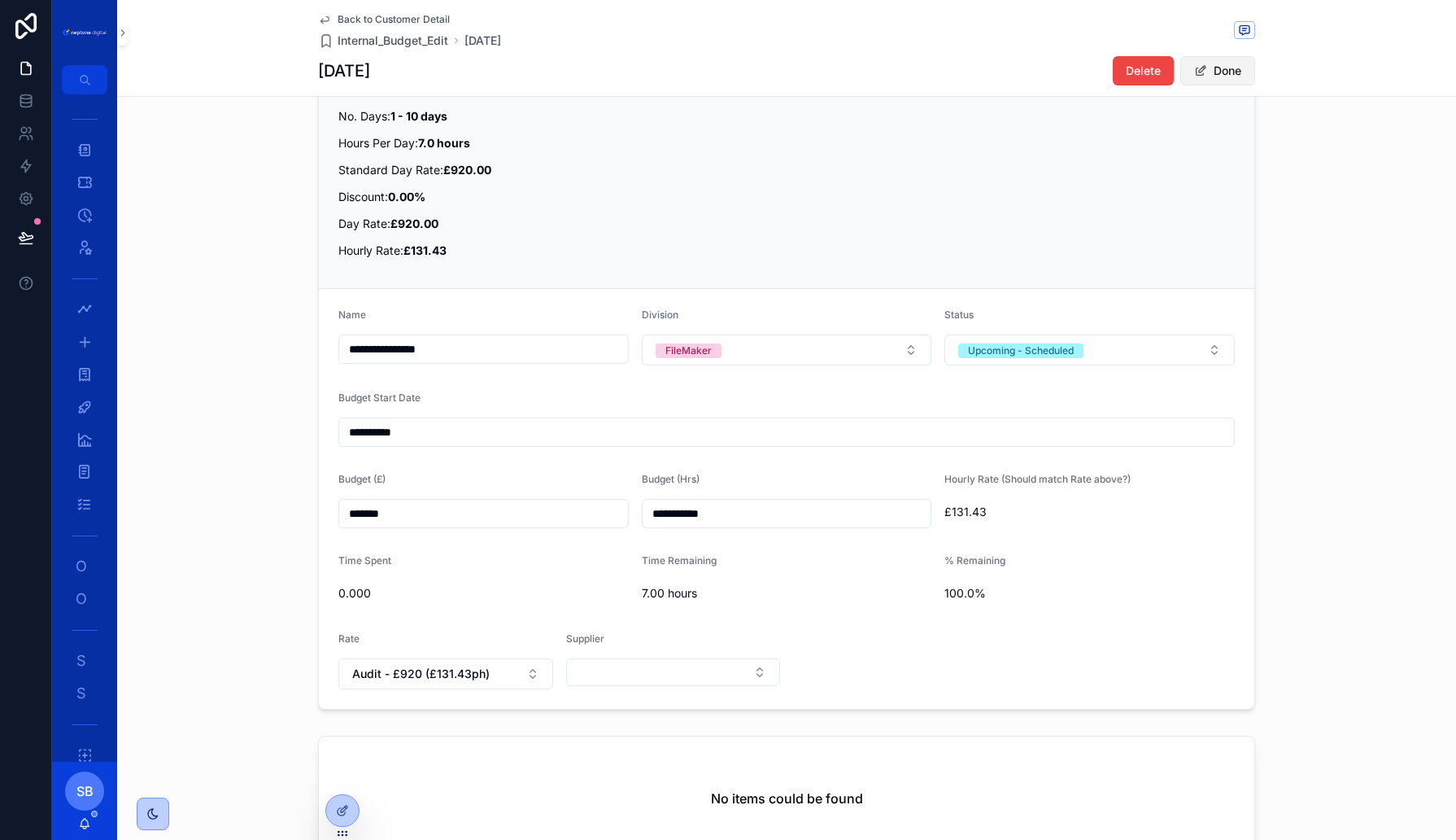
click at [1210, 75] on button "Done" at bounding box center [1217, 71] width 75 height 29
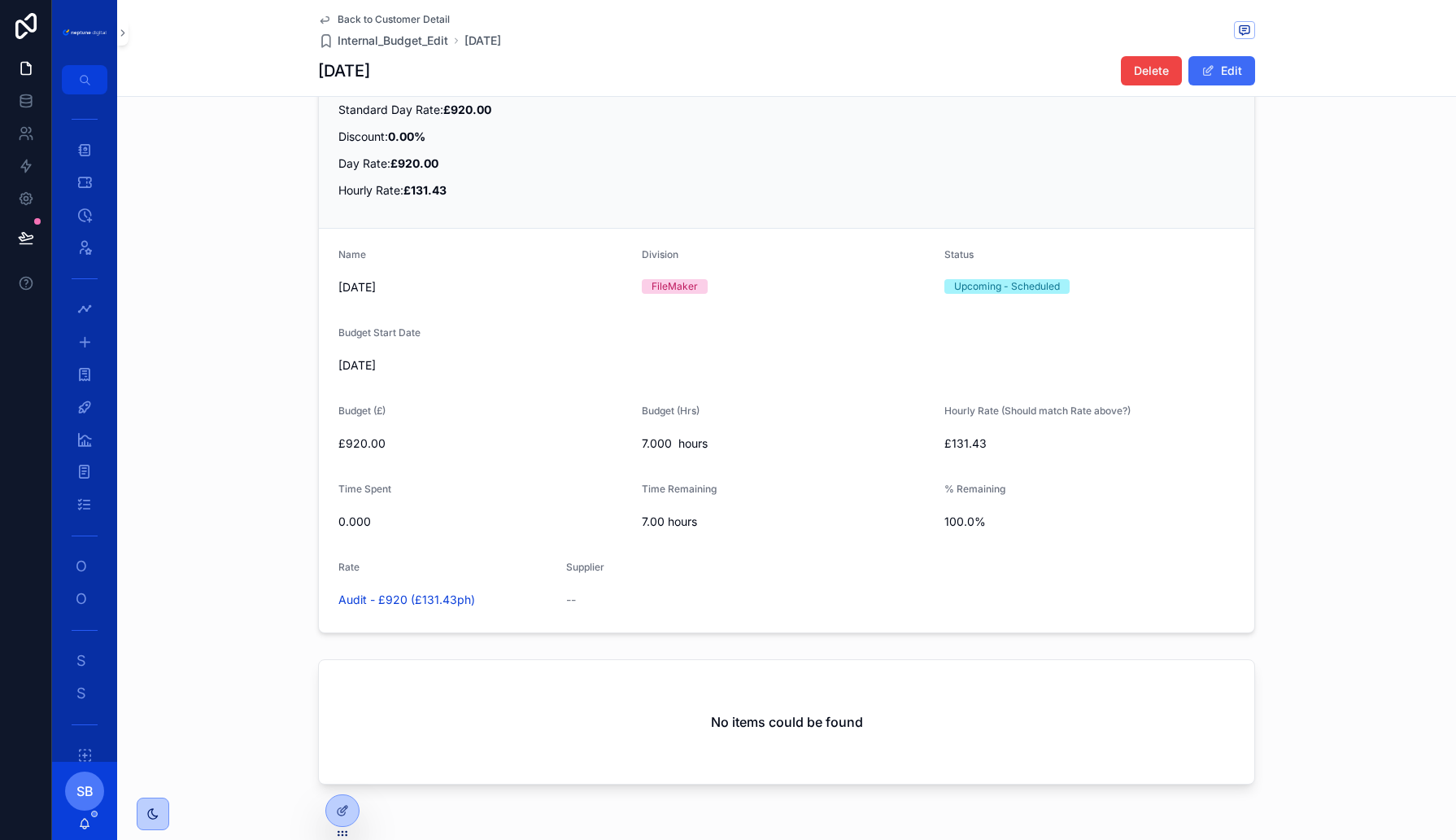
scroll to position [749, 0]
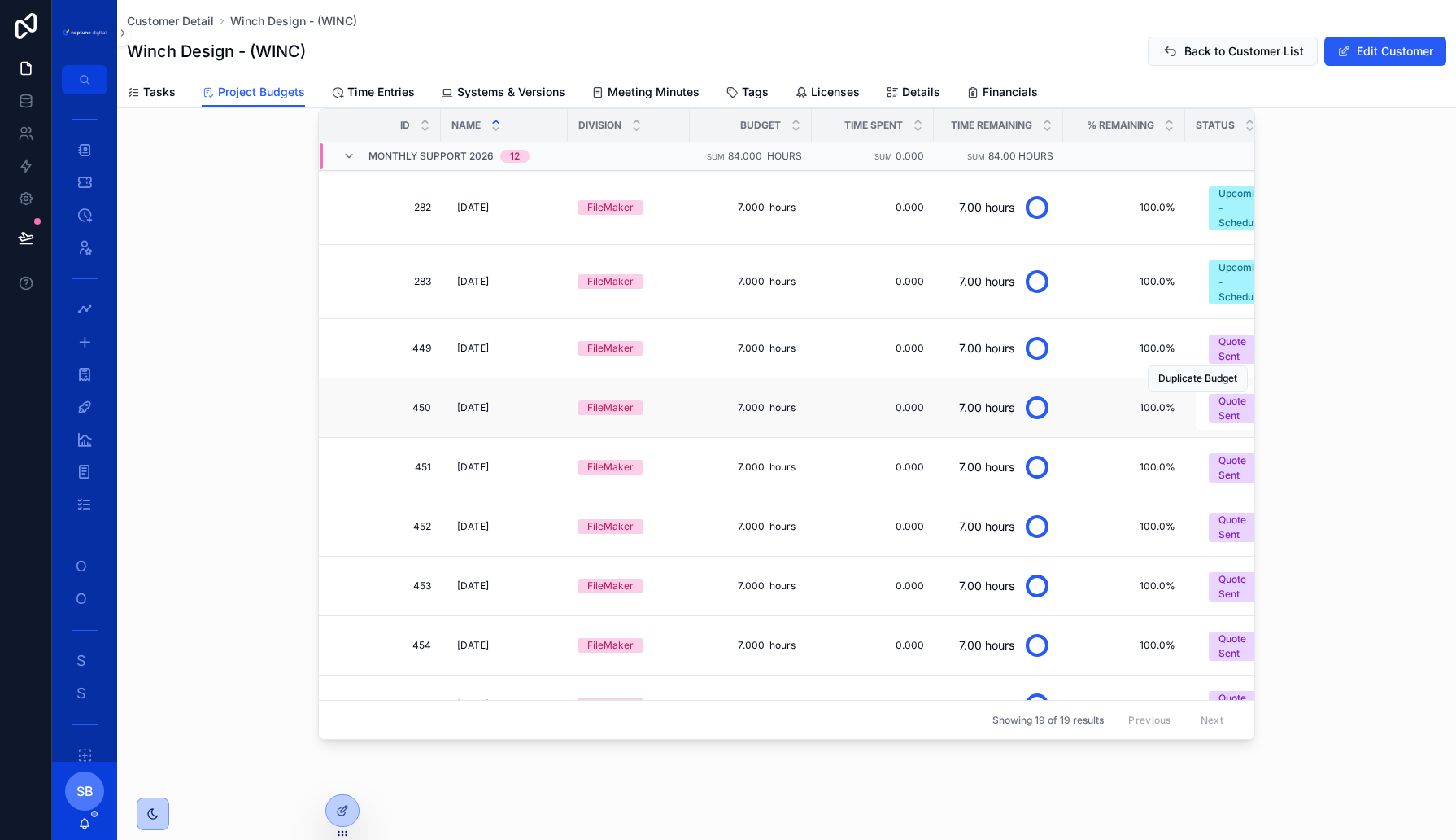
scroll to position [593, 0]
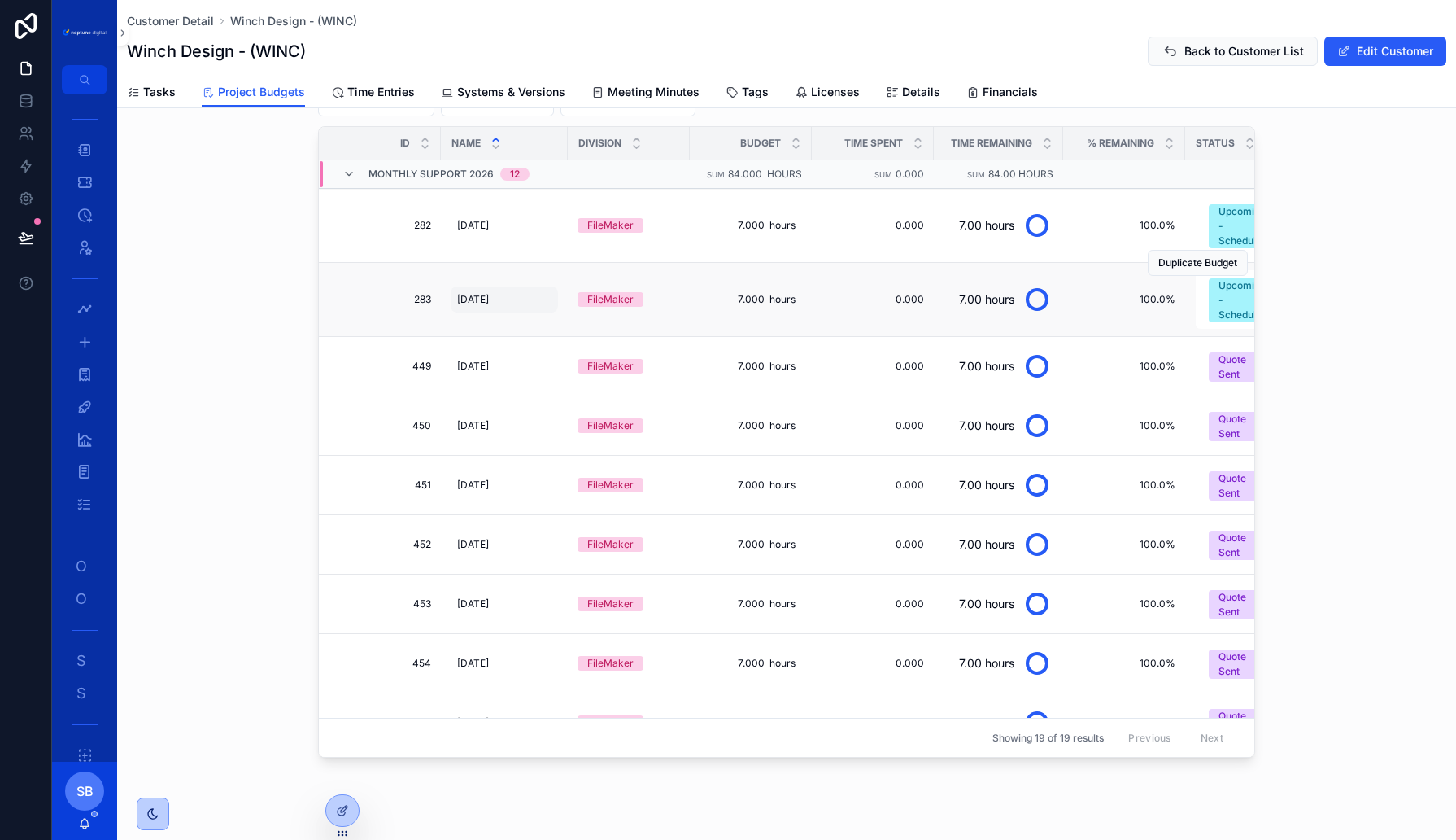
click at [482, 293] on span "02. Feb 2025" at bounding box center [473, 299] width 32 height 13
click at [509, 310] on input "**********" at bounding box center [537, 311] width 155 height 22
type input "**********"
click at [655, 307] on icon "scrollable content" at bounding box center [656, 310] width 13 height 13
click at [429, 293] on span "283" at bounding box center [384, 299] width 93 height 13
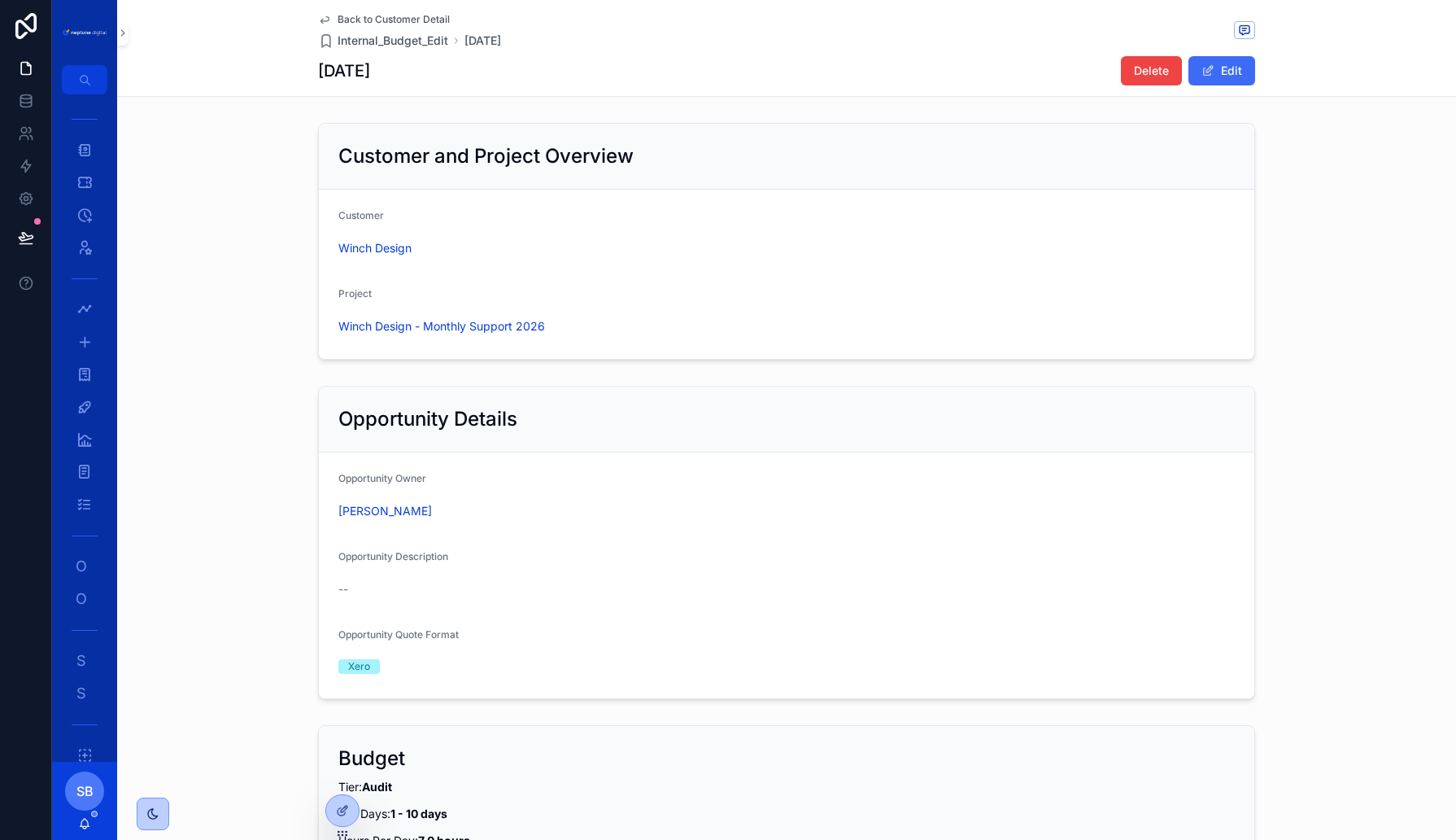
click at [1237, 69] on button "Edit" at bounding box center [1222, 71] width 67 height 29
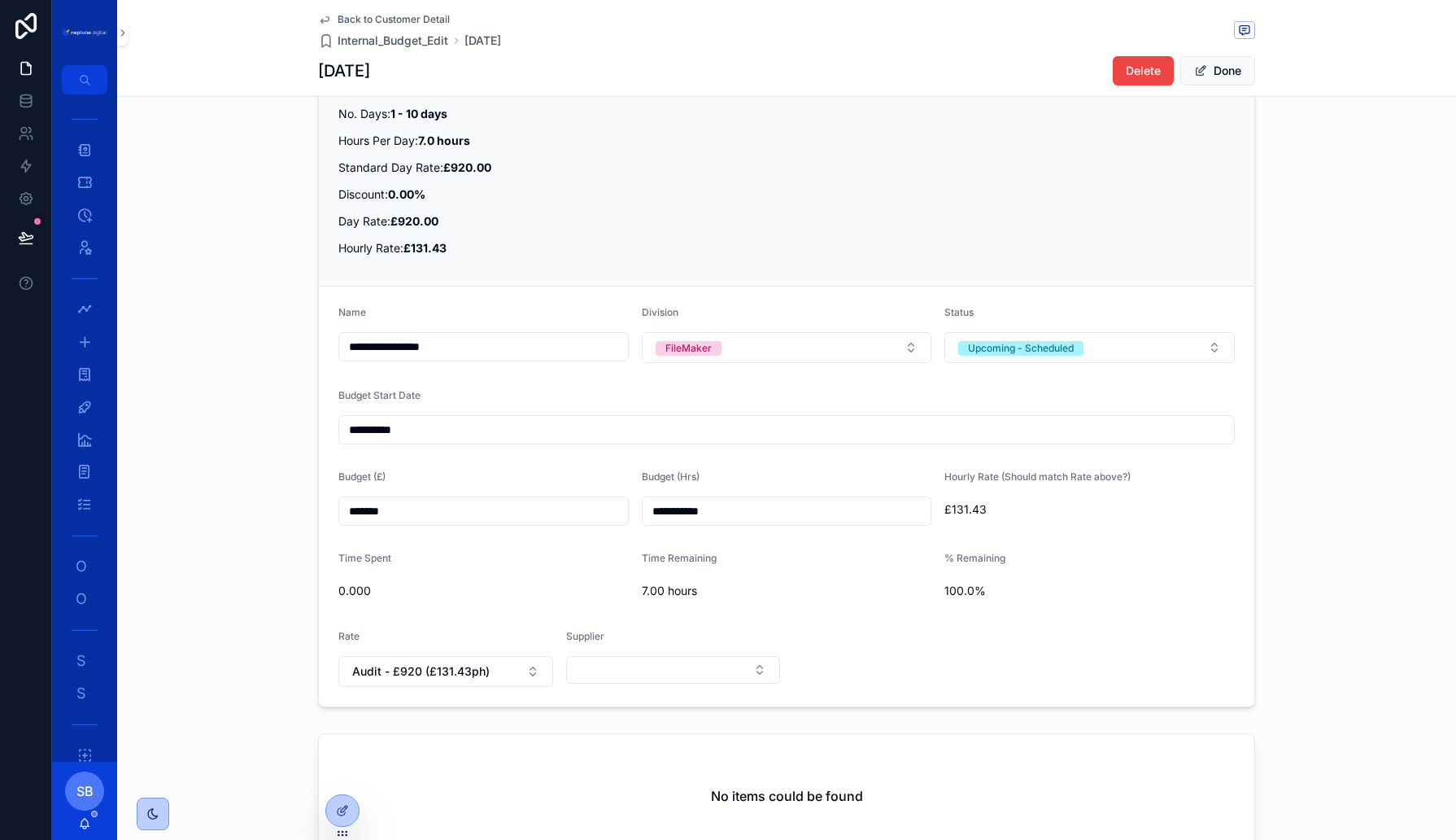
scroll to position [785, 0]
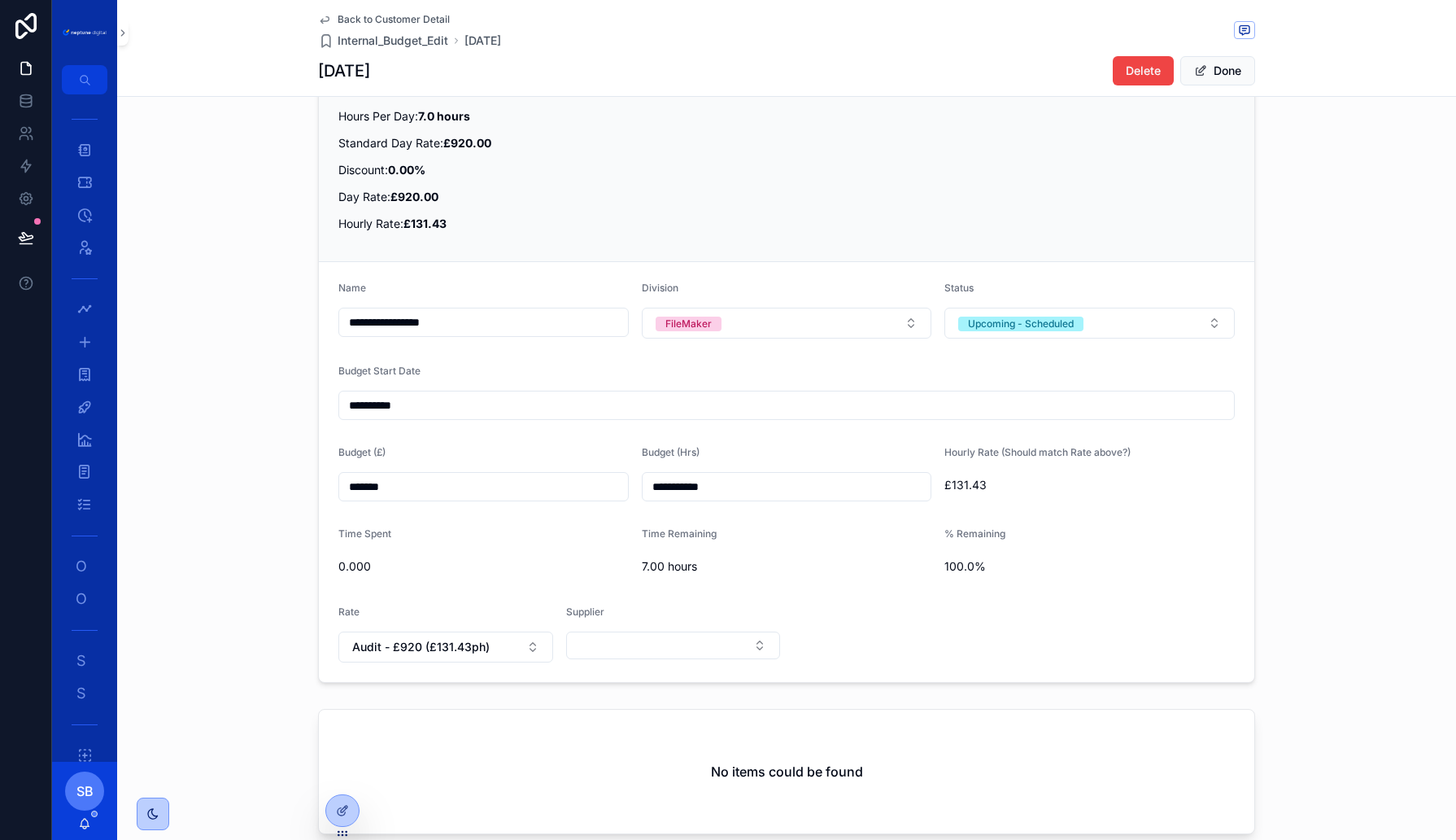
click at [447, 399] on input "**********" at bounding box center [786, 405] width 895 height 22
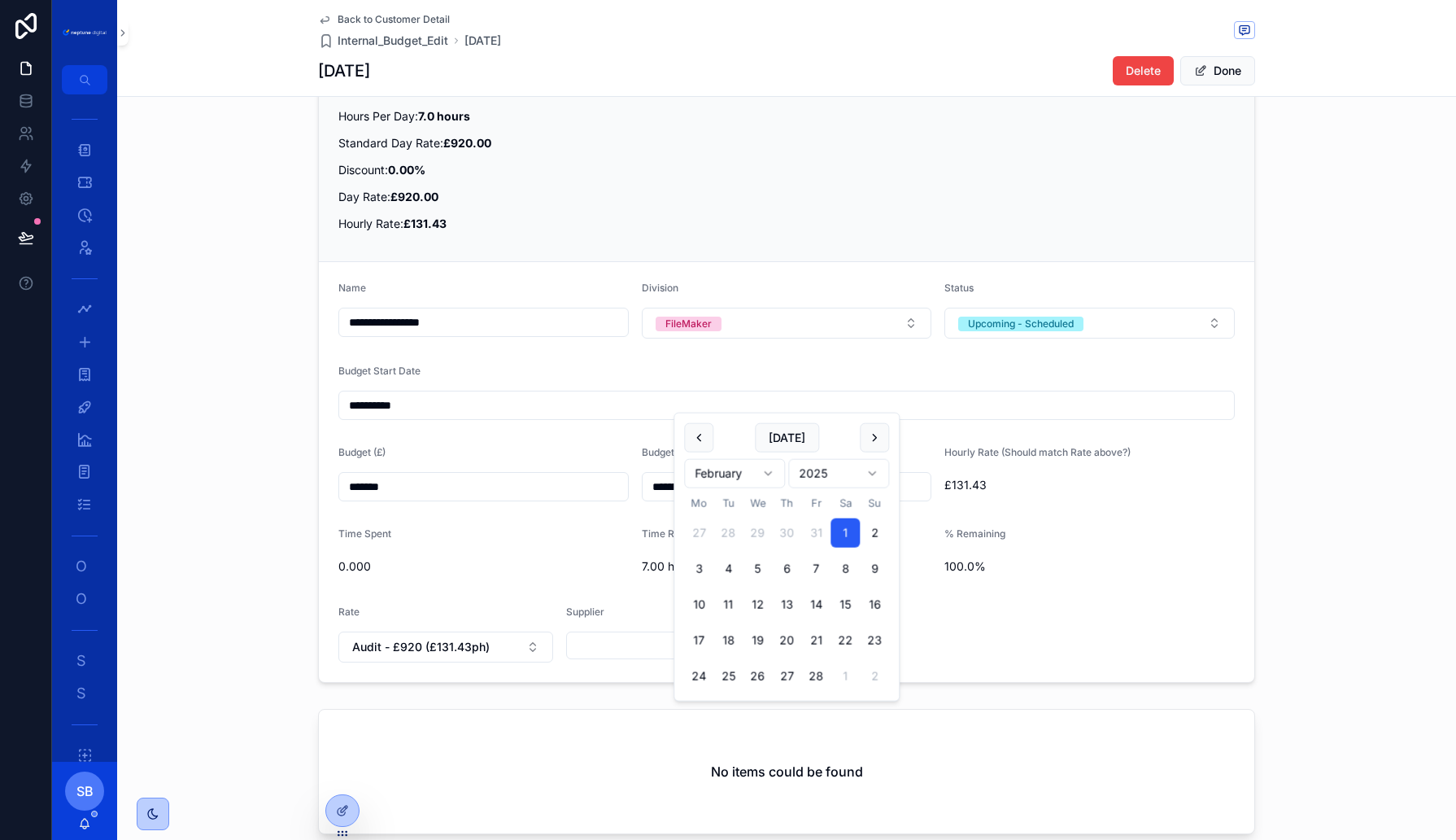
type input "**********"
click at [1223, 76] on button "Done" at bounding box center [1217, 71] width 75 height 29
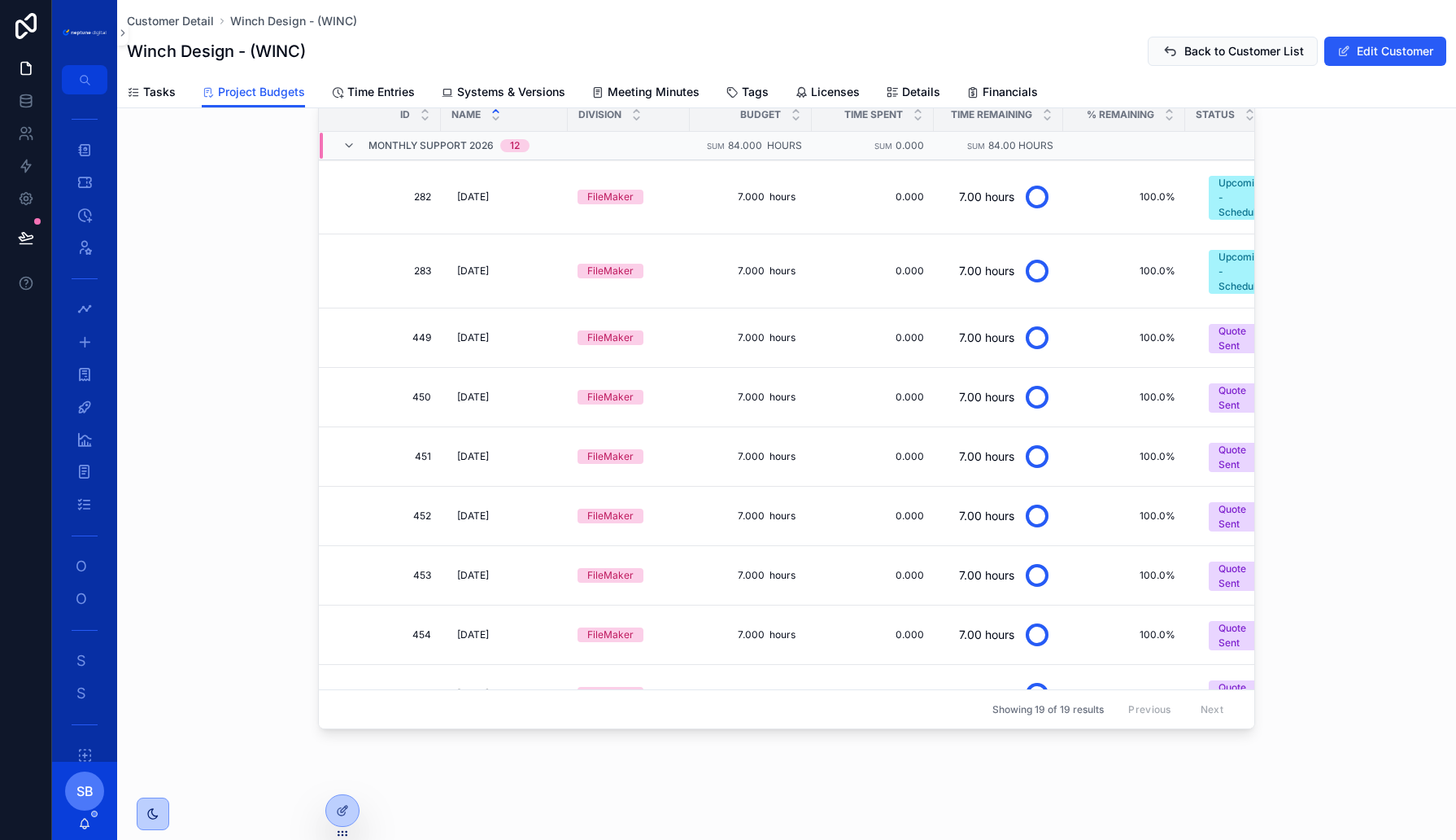
scroll to position [612, 0]
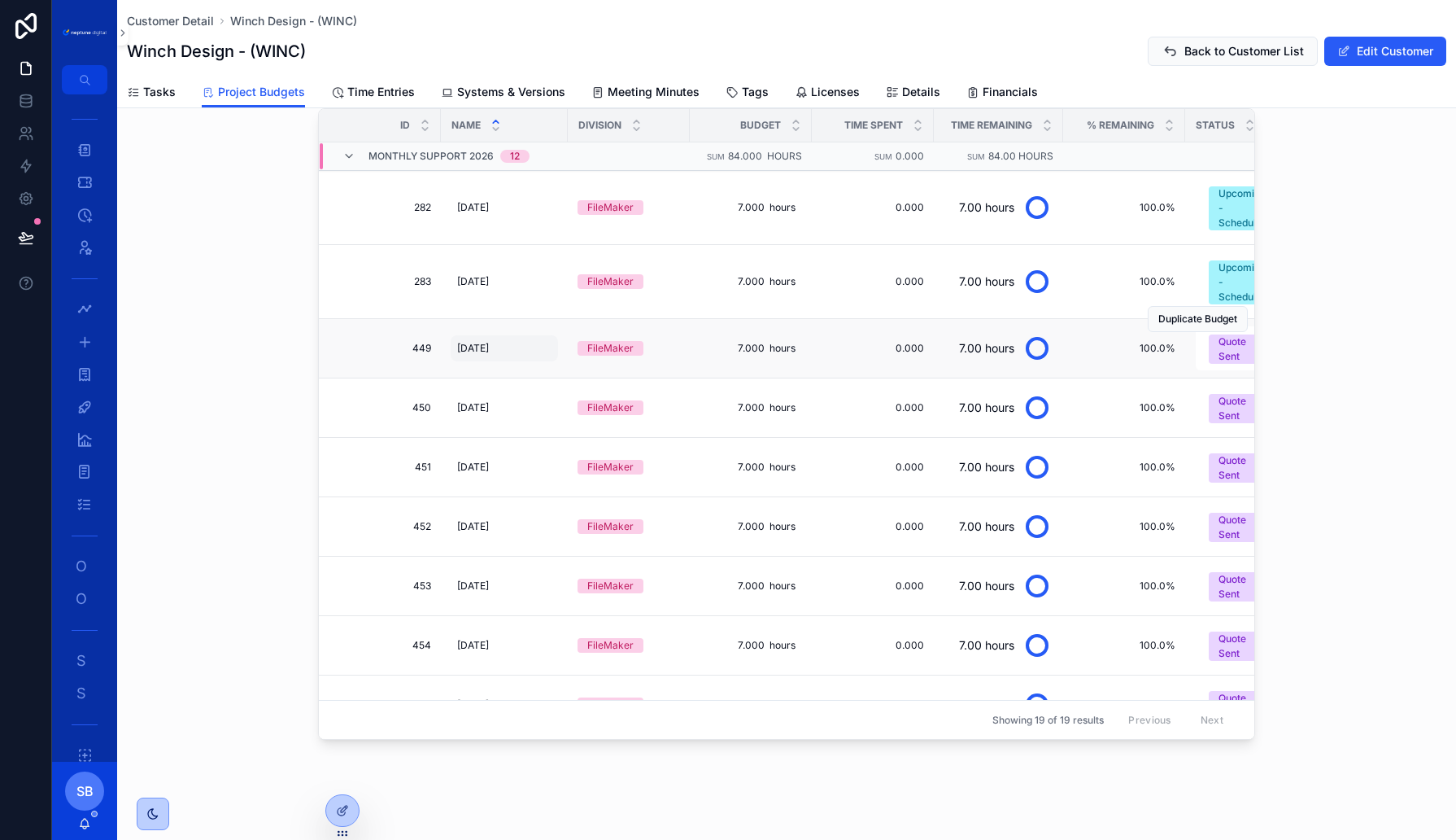
click at [489, 342] on span "03. March 2025" at bounding box center [473, 348] width 32 height 13
type input "**********"
click button "scrollable content" at bounding box center [656, 358] width 20 height 20
click at [533, 400] on div "04. April 2025 04. April 2025" at bounding box center [504, 407] width 107 height 26
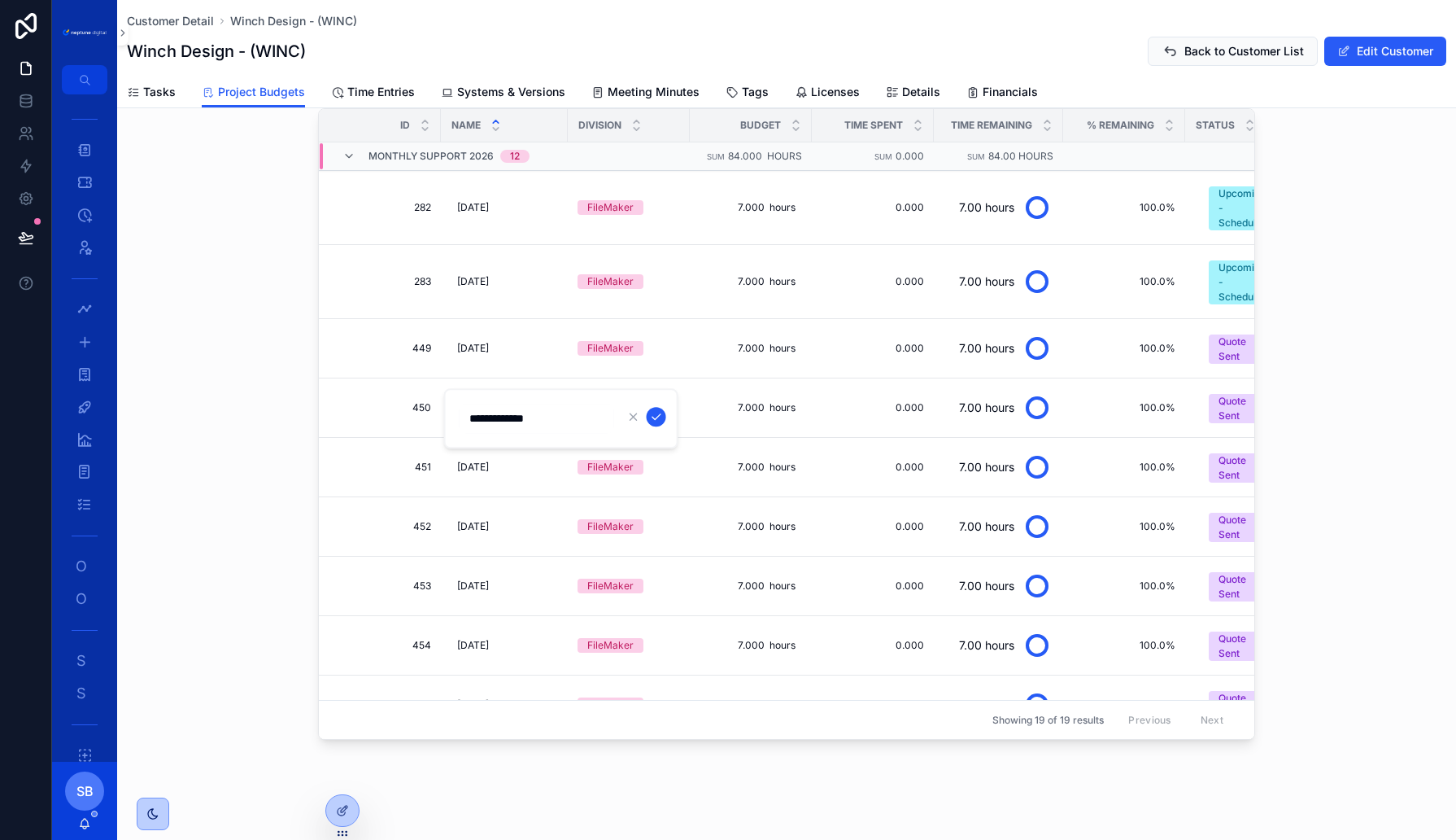
type input "**********"
click button "scrollable content" at bounding box center [656, 416] width 20 height 20
click at [489, 461] on span "05. May 2025" at bounding box center [473, 467] width 32 height 13
type input "**********"
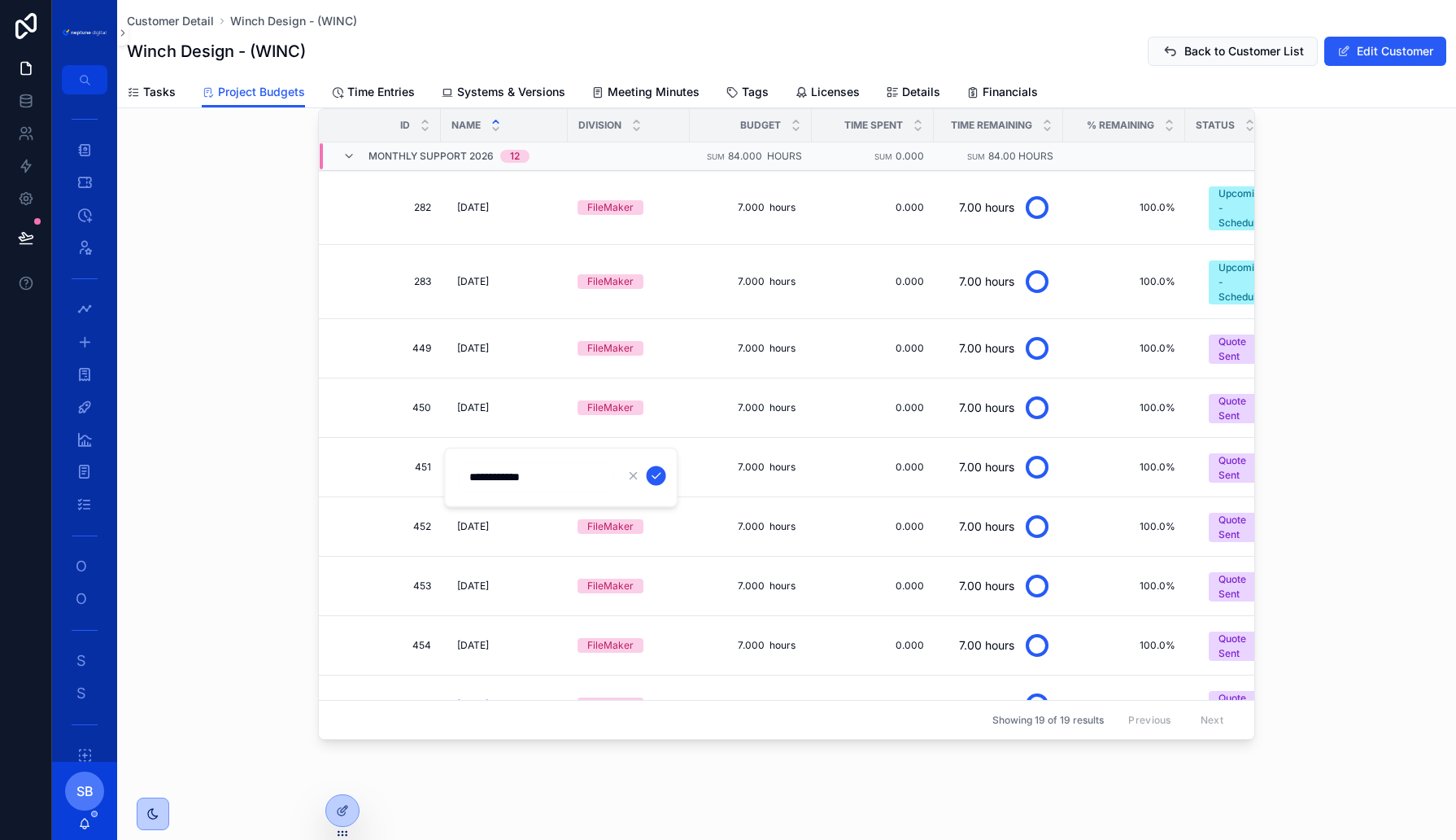
click button "scrollable content" at bounding box center [656, 475] width 20 height 20
click at [489, 520] on span "06. June 2025" at bounding box center [473, 526] width 32 height 13
type input "**********"
click at [489, 520] on span "06. June 2025" at bounding box center [473, 526] width 32 height 13
type input "**********"
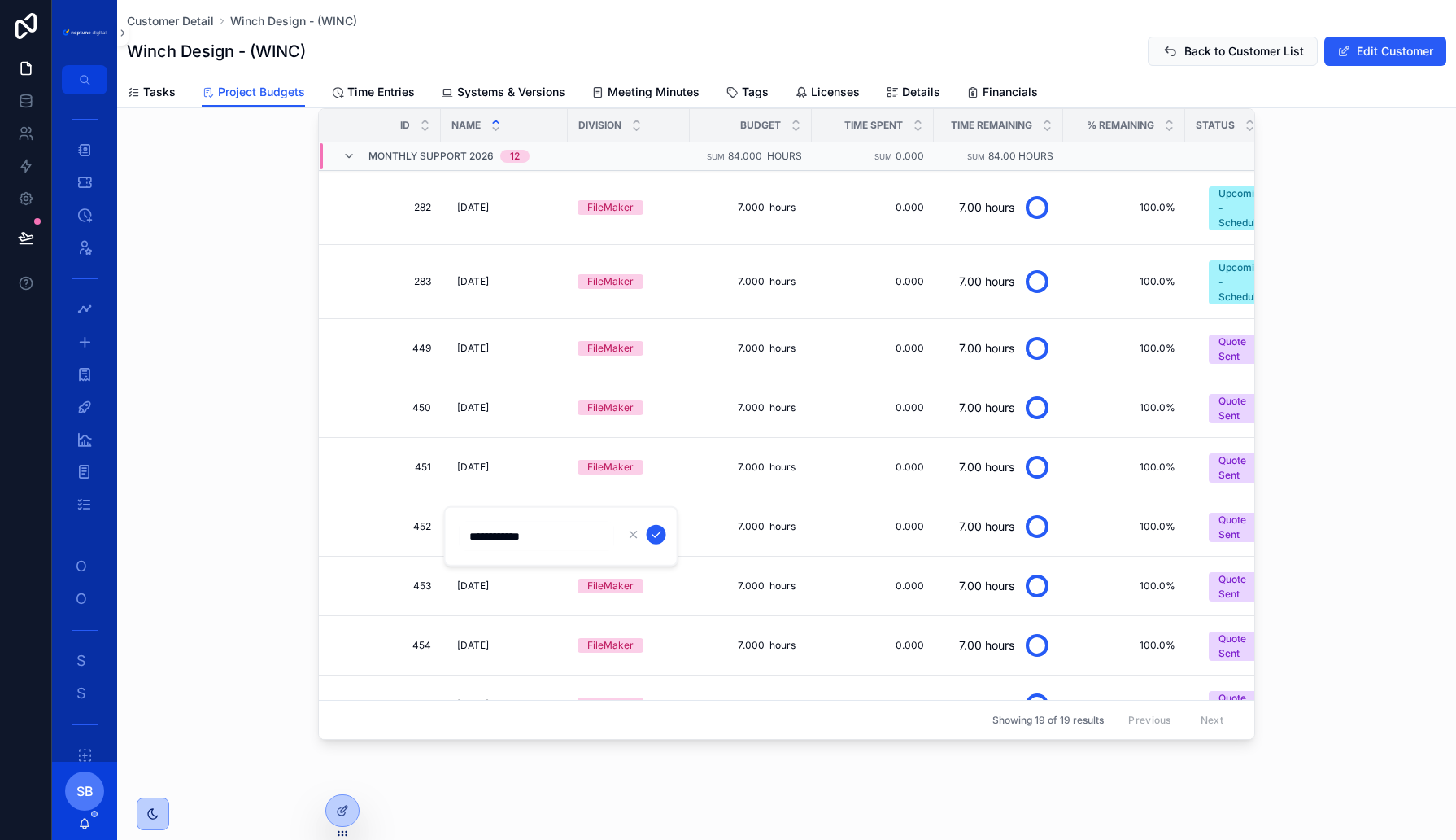
click button "scrollable content" at bounding box center [656, 535] width 20 height 20
click at [526, 516] on div "06. June 202 06. June 202" at bounding box center [504, 527] width 107 height 26
click at [524, 514] on div "06. June 202 06. June 202" at bounding box center [504, 527] width 107 height 26
type input "**********"
click at [654, 536] on icon "scrollable content" at bounding box center [656, 534] width 8 height 6
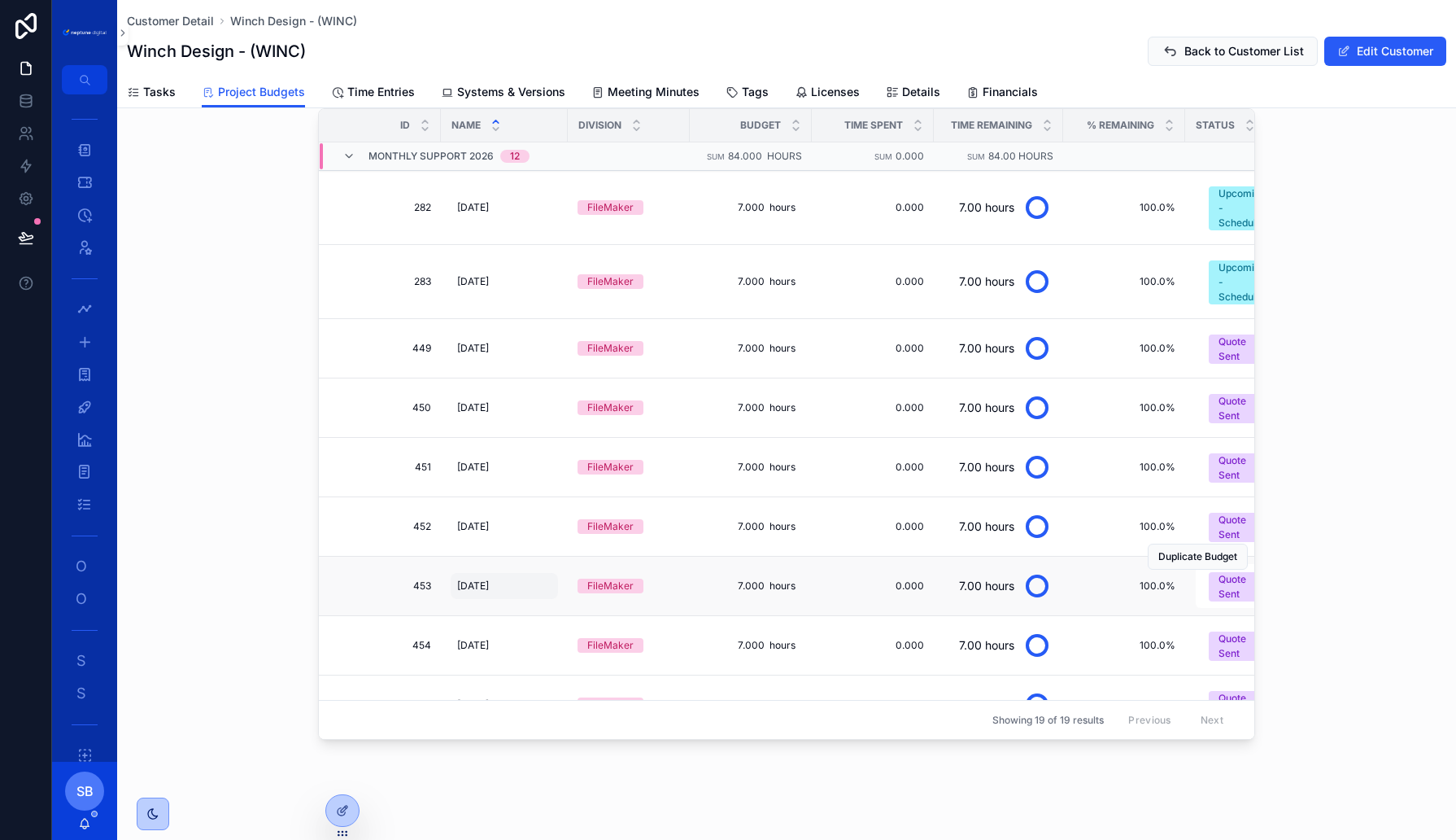
click at [489, 580] on span "07. July 2025" at bounding box center [473, 586] width 32 height 13
click at [521, 573] on div "07. July 2025 07. July 2025" at bounding box center [504, 586] width 107 height 26
type input "**********"
click at [653, 590] on icon "scrollable content" at bounding box center [656, 593] width 13 height 13
click at [489, 639] on span "08. August 2025" at bounding box center [473, 645] width 32 height 13
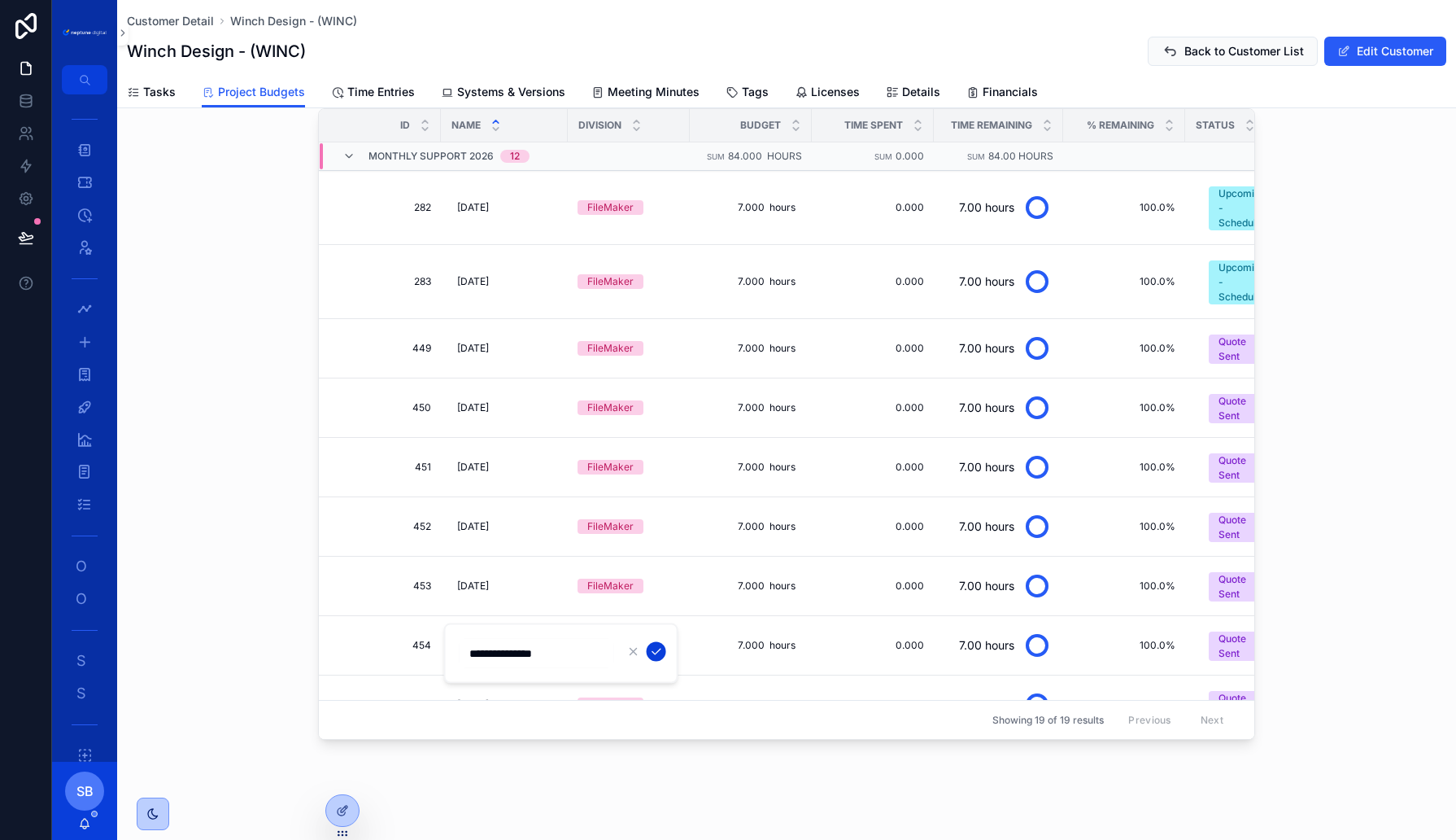
type input "**********"
click at [655, 650] on icon "scrollable content" at bounding box center [656, 651] width 13 height 13
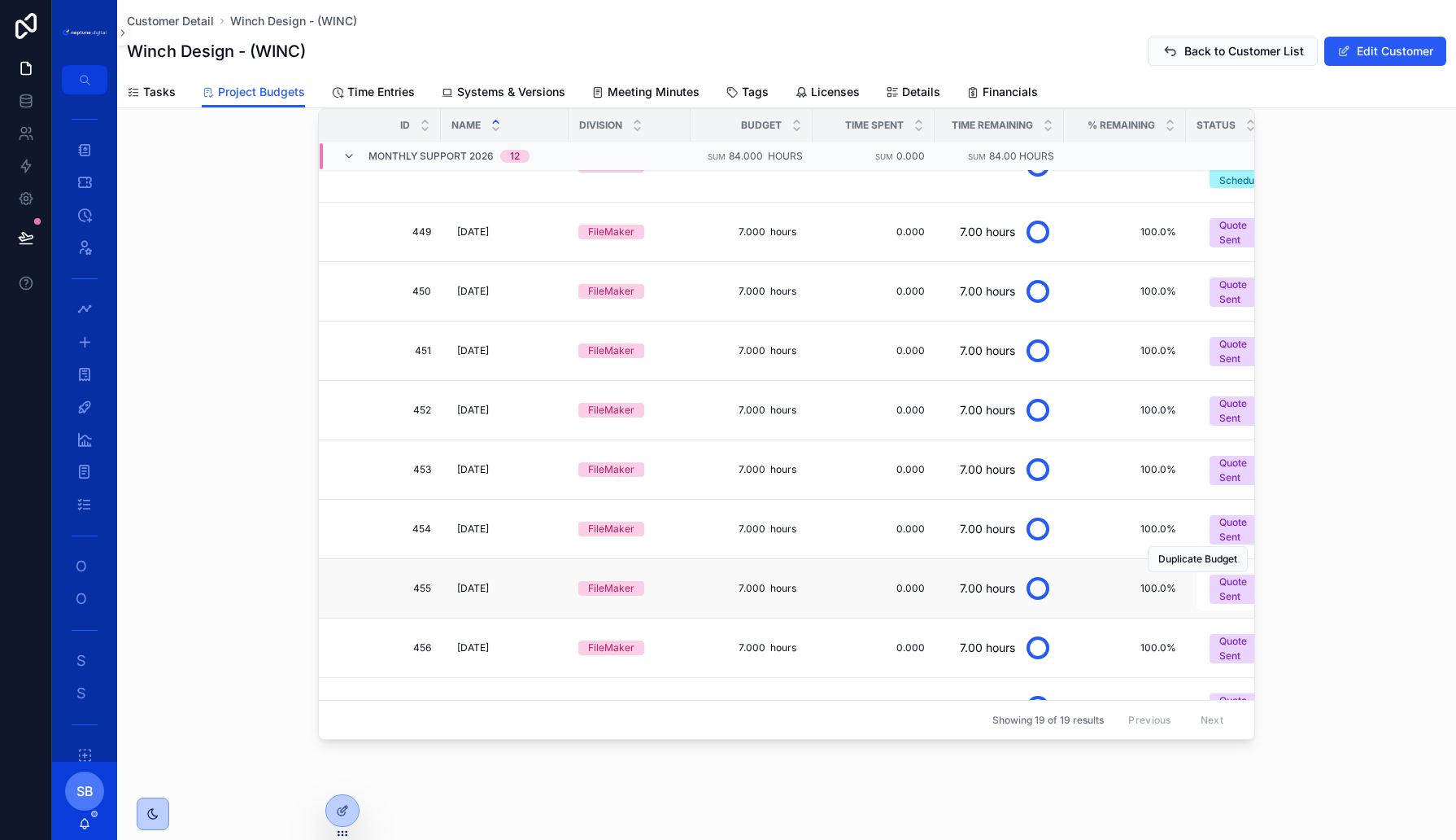
scroll to position [175, 0]
click at [489, 583] on span "10. October 2025" at bounding box center [473, 589] width 32 height 13
type input "**********"
click at [652, 598] on icon "scrollable content" at bounding box center [656, 593] width 13 height 13
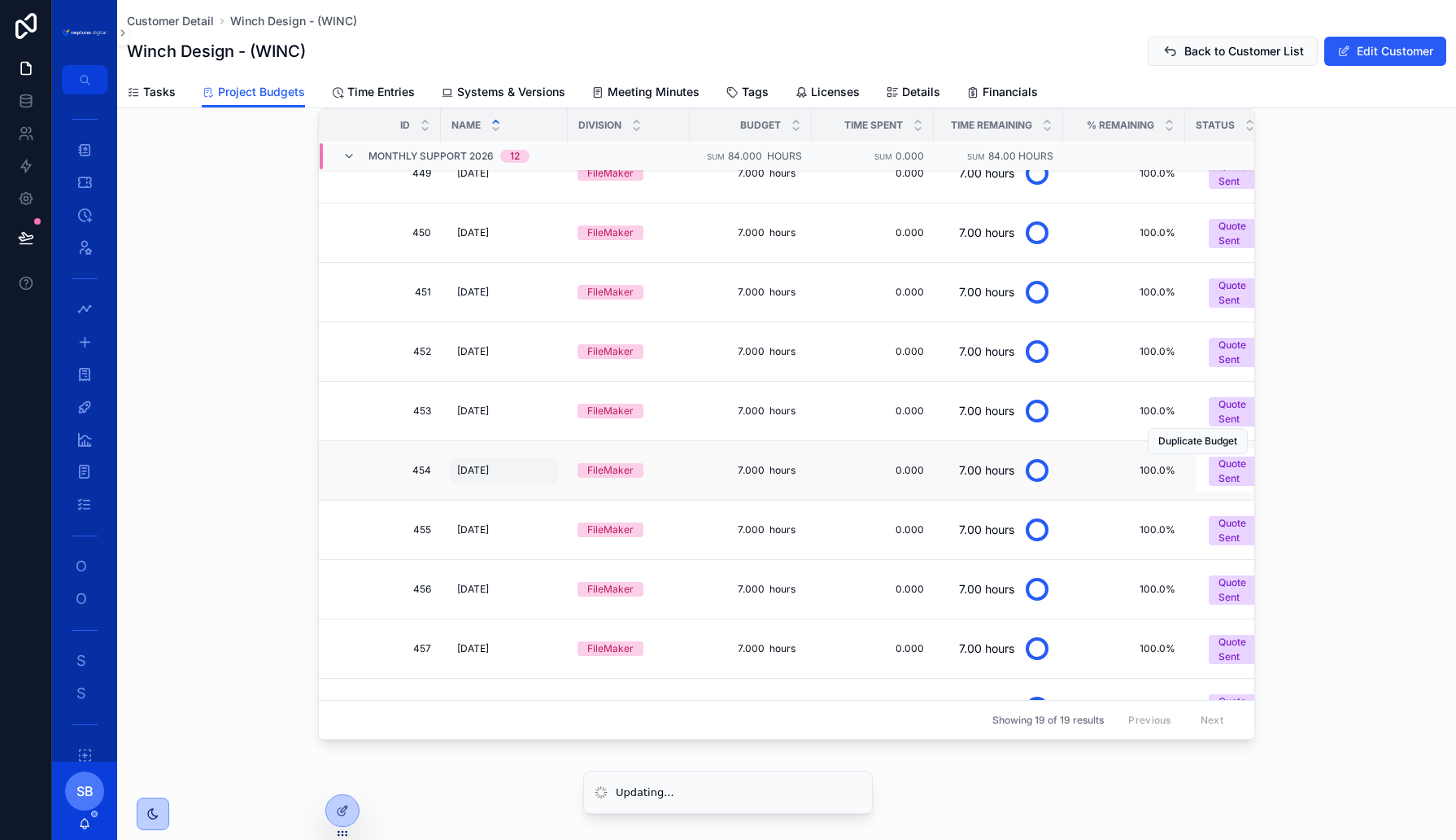
scroll to position [0, 0]
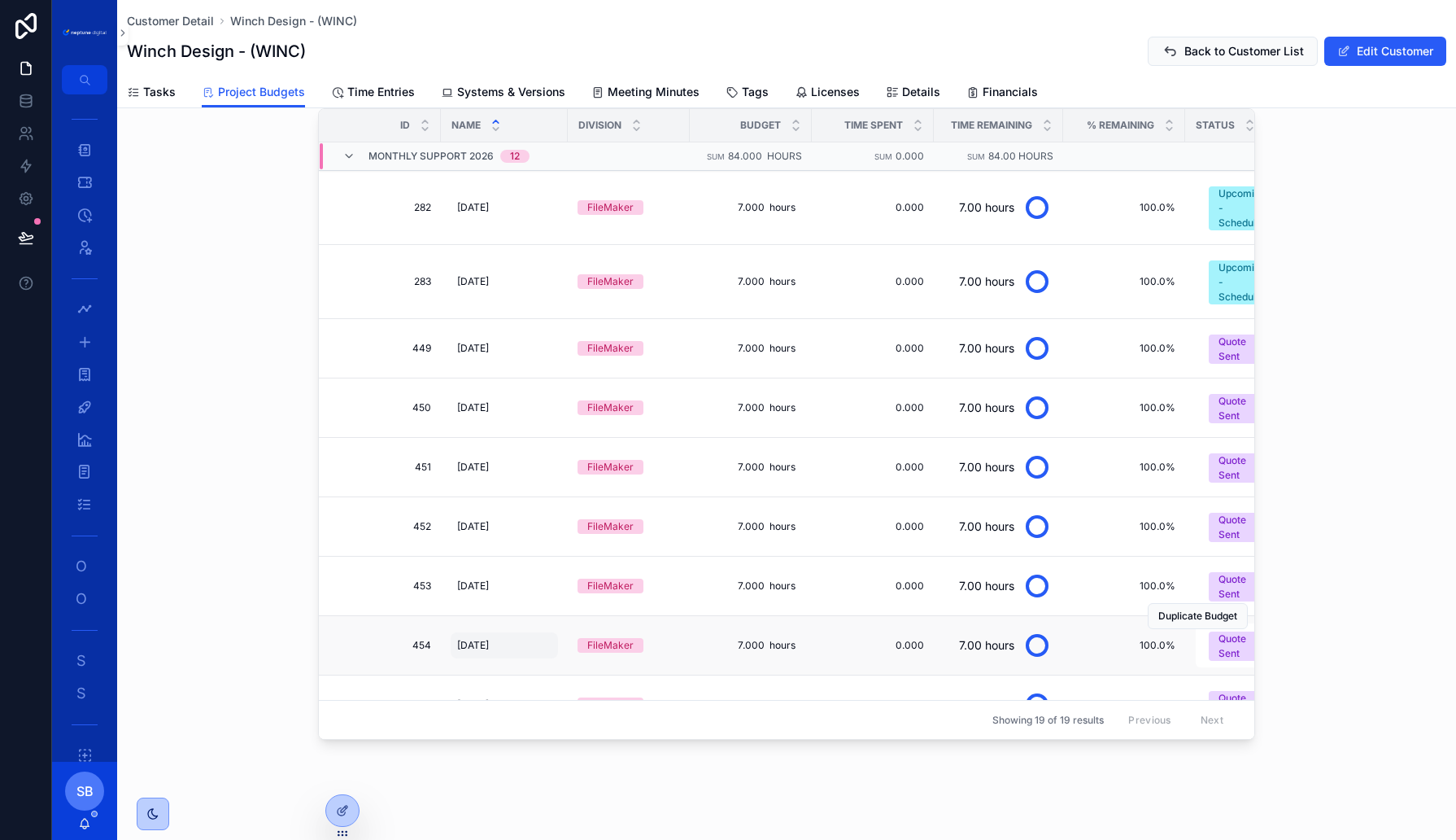
click at [489, 639] on span "08. August 2026" at bounding box center [473, 645] width 32 height 13
click at [1242, 330] on div "Duplicate Budget" at bounding box center [1198, 319] width 100 height 59
click at [1226, 342] on div "Quote Sent" at bounding box center [1242, 349] width 48 height 29
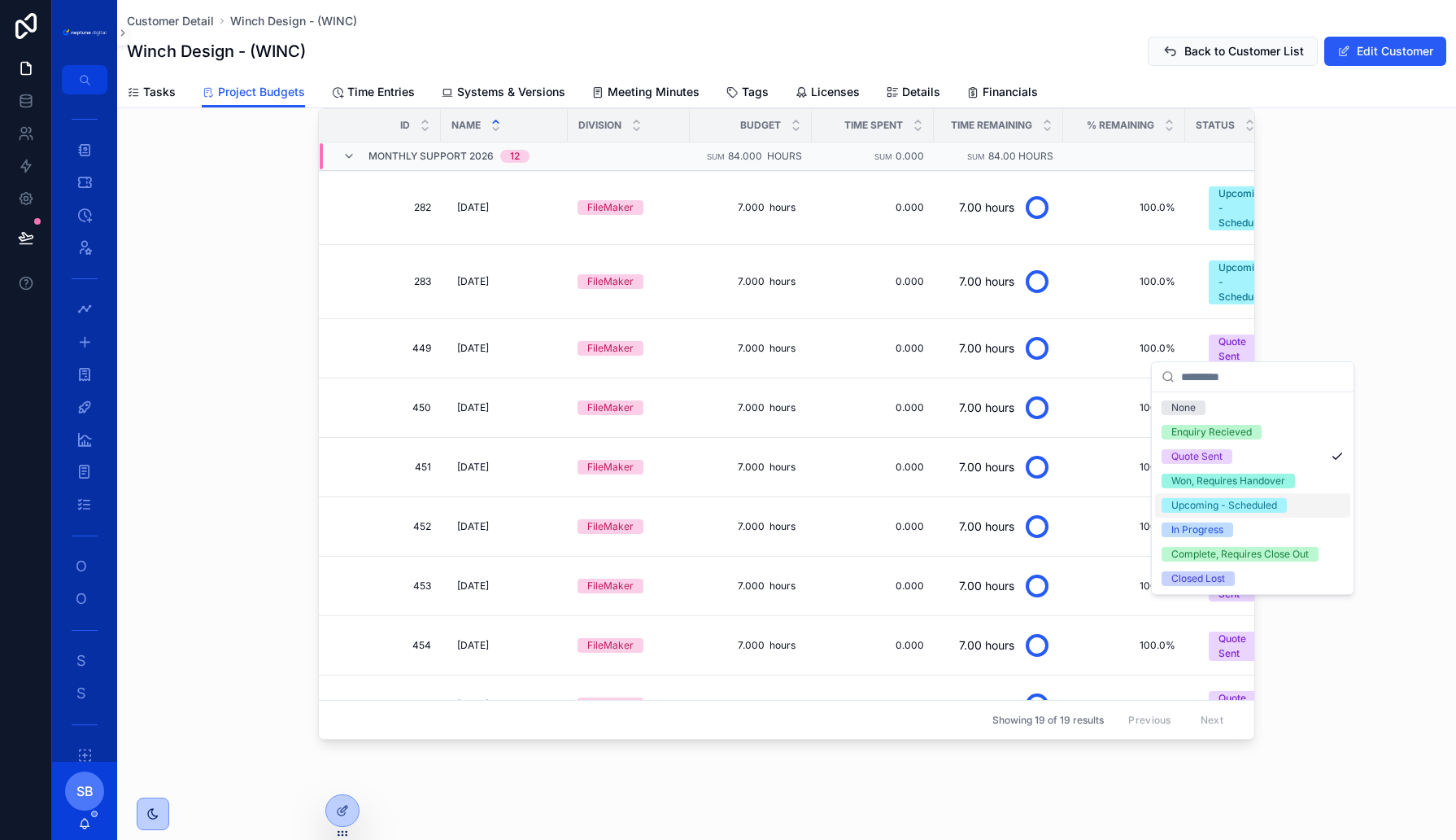
click at [1192, 506] on div "Upcoming - Scheduled" at bounding box center [1224, 505] width 105 height 15
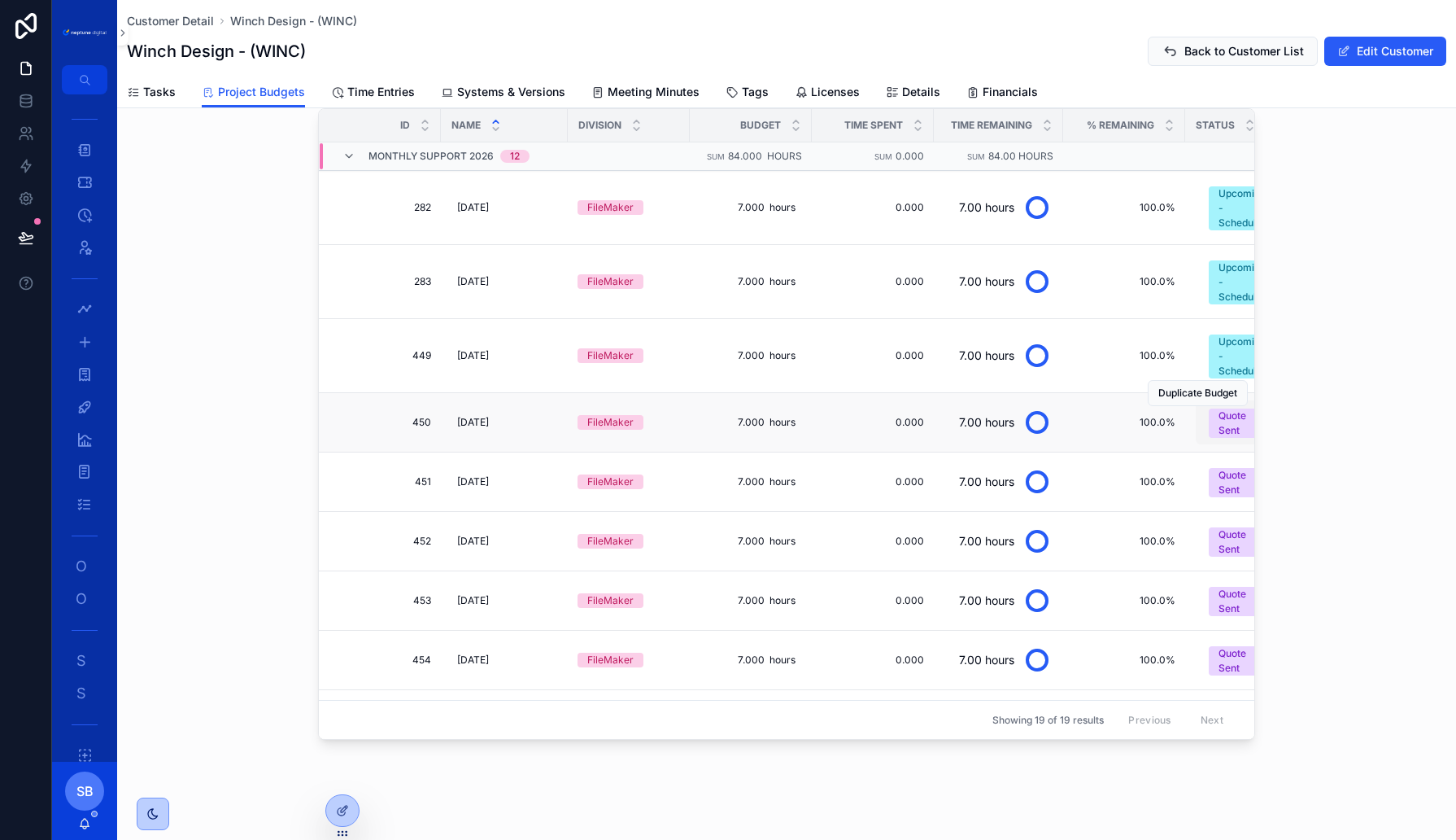
click at [1232, 421] on div "Quote Sent" at bounding box center [1242, 423] width 48 height 29
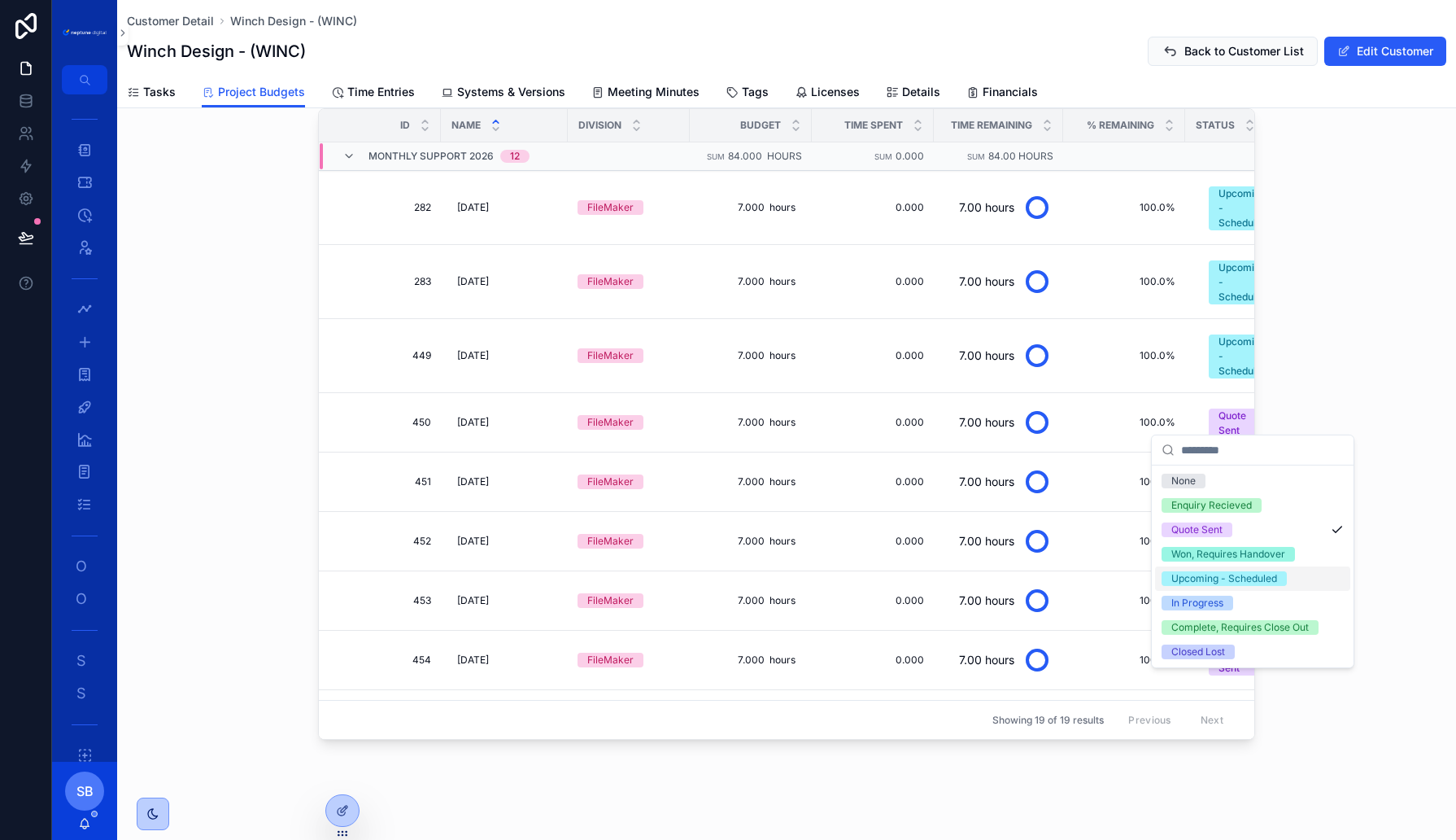
click at [1198, 582] on div "Upcoming - Scheduled" at bounding box center [1224, 579] width 105 height 15
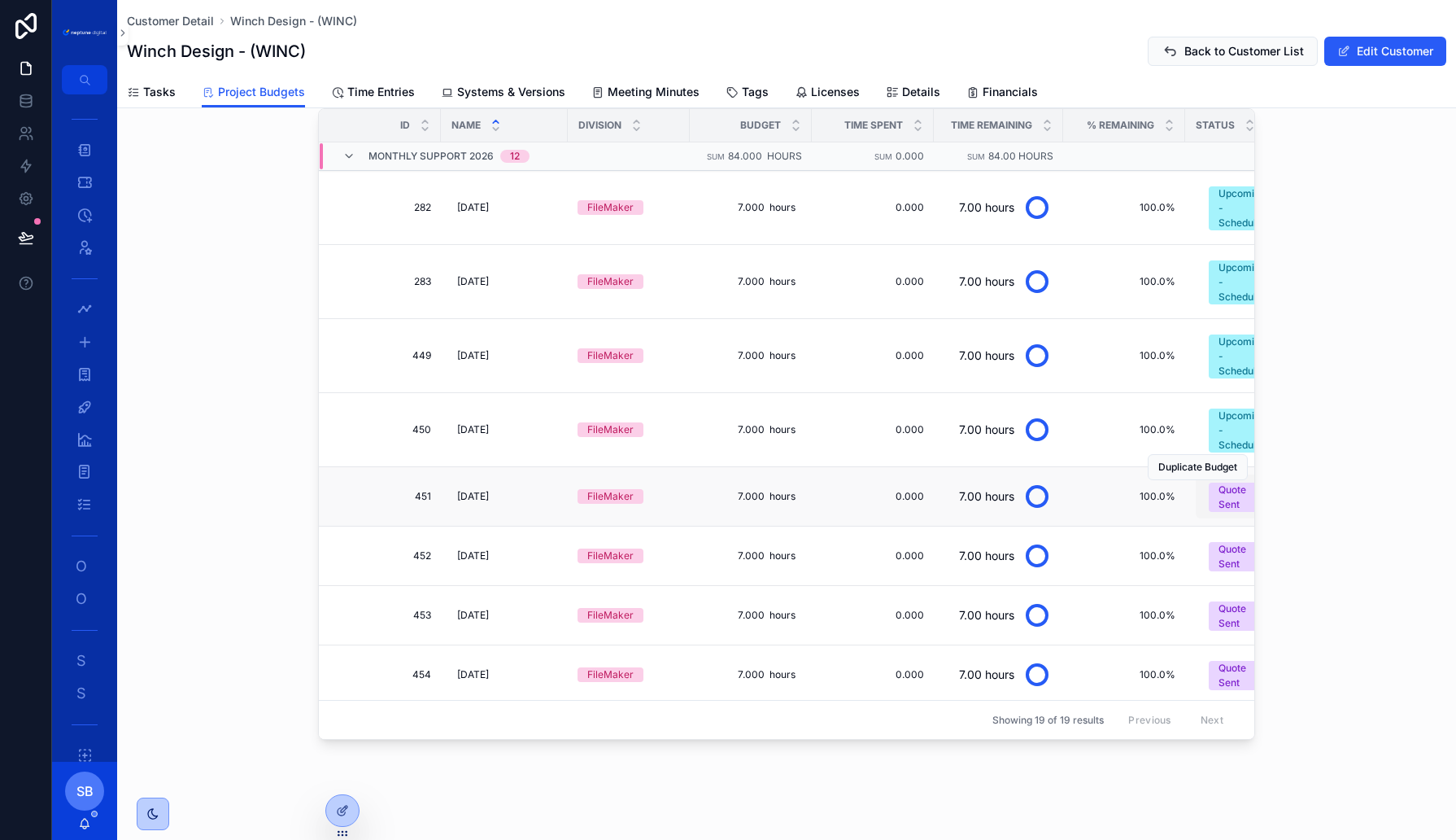
click at [1226, 498] on button "Quote Sent" at bounding box center [1253, 497] width 114 height 44
click at [1232, 497] on div "Duplicate Budget" at bounding box center [1198, 527] width 100 height 59
click at [1230, 475] on div "Duplicate Budget" at bounding box center [1198, 467] width 100 height 59
click at [1229, 489] on div "Quote Sent" at bounding box center [1242, 497] width 48 height 29
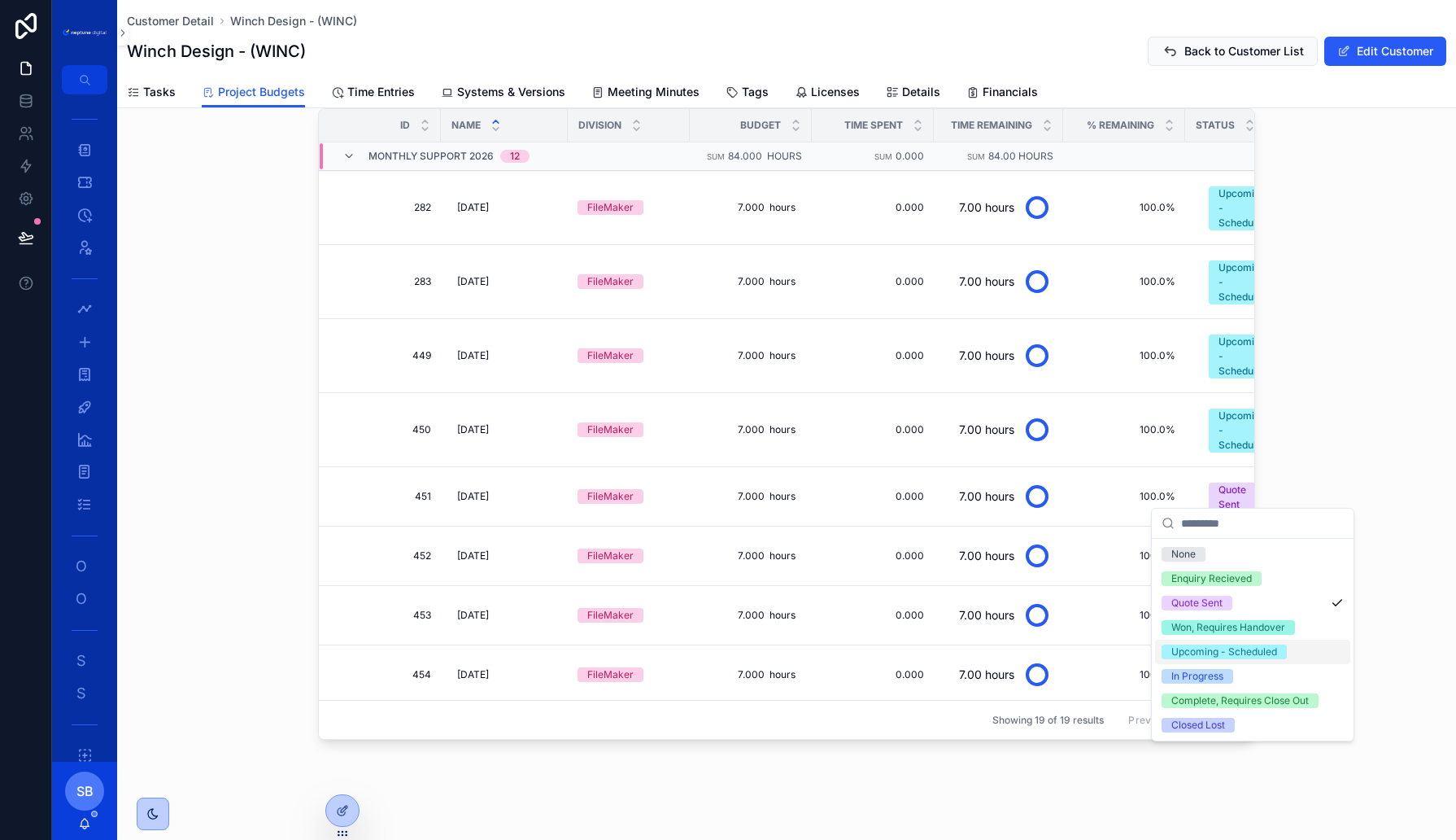
click at [1200, 646] on div "Upcoming - Scheduled" at bounding box center [1224, 651] width 105 height 15
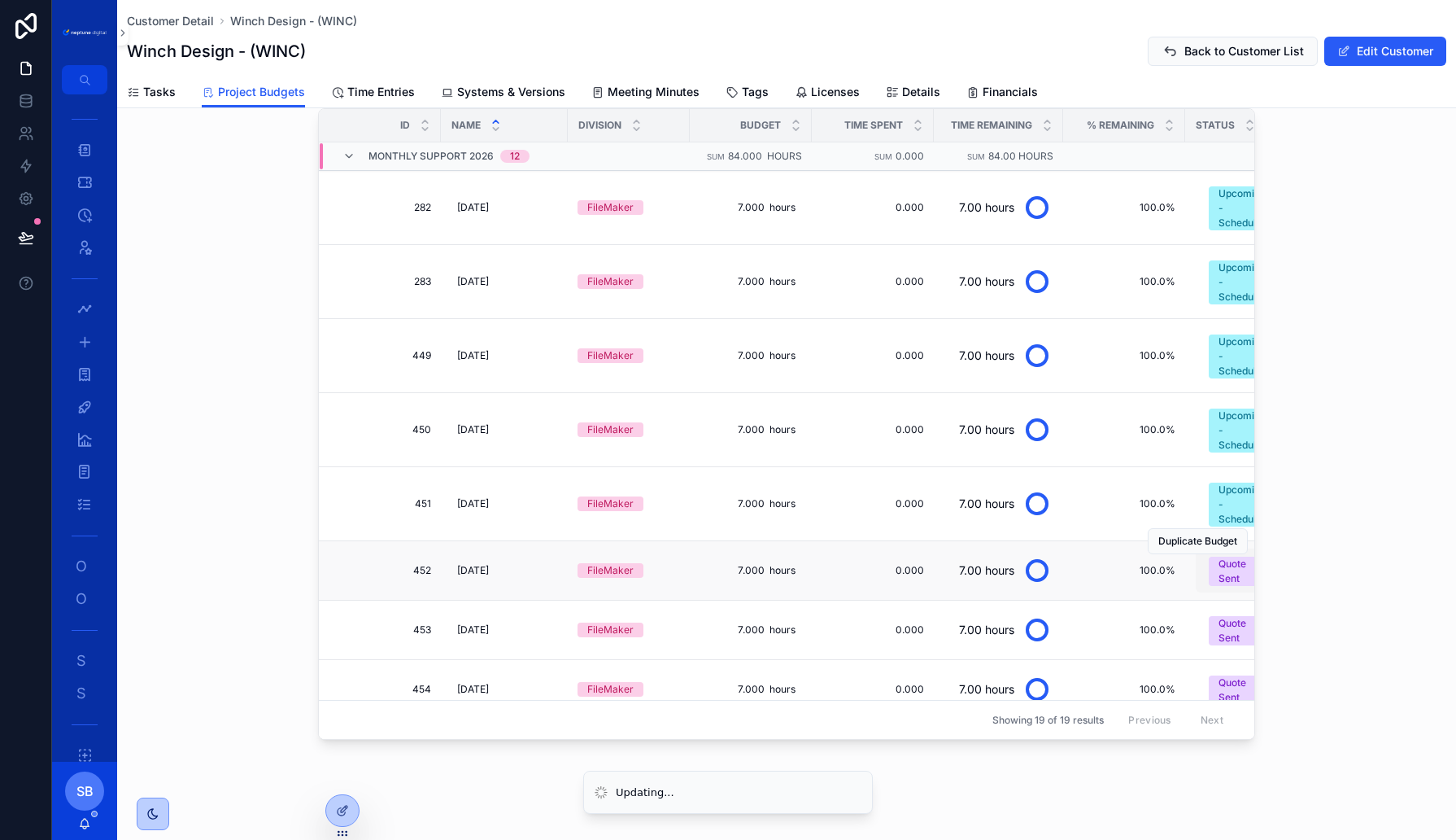
click at [1232, 567] on div "Quote Sent" at bounding box center [1242, 572] width 48 height 29
click at [1231, 631] on div "Duplicate Budget" at bounding box center [1198, 660] width 100 height 59
click at [1236, 631] on div "Duplicate Budget" at bounding box center [1198, 660] width 100 height 59
click at [1233, 555] on div "Duplicate Budget" at bounding box center [1198, 542] width 100 height 59
click at [1228, 573] on button "Quote Sent" at bounding box center [1253, 570] width 114 height 44
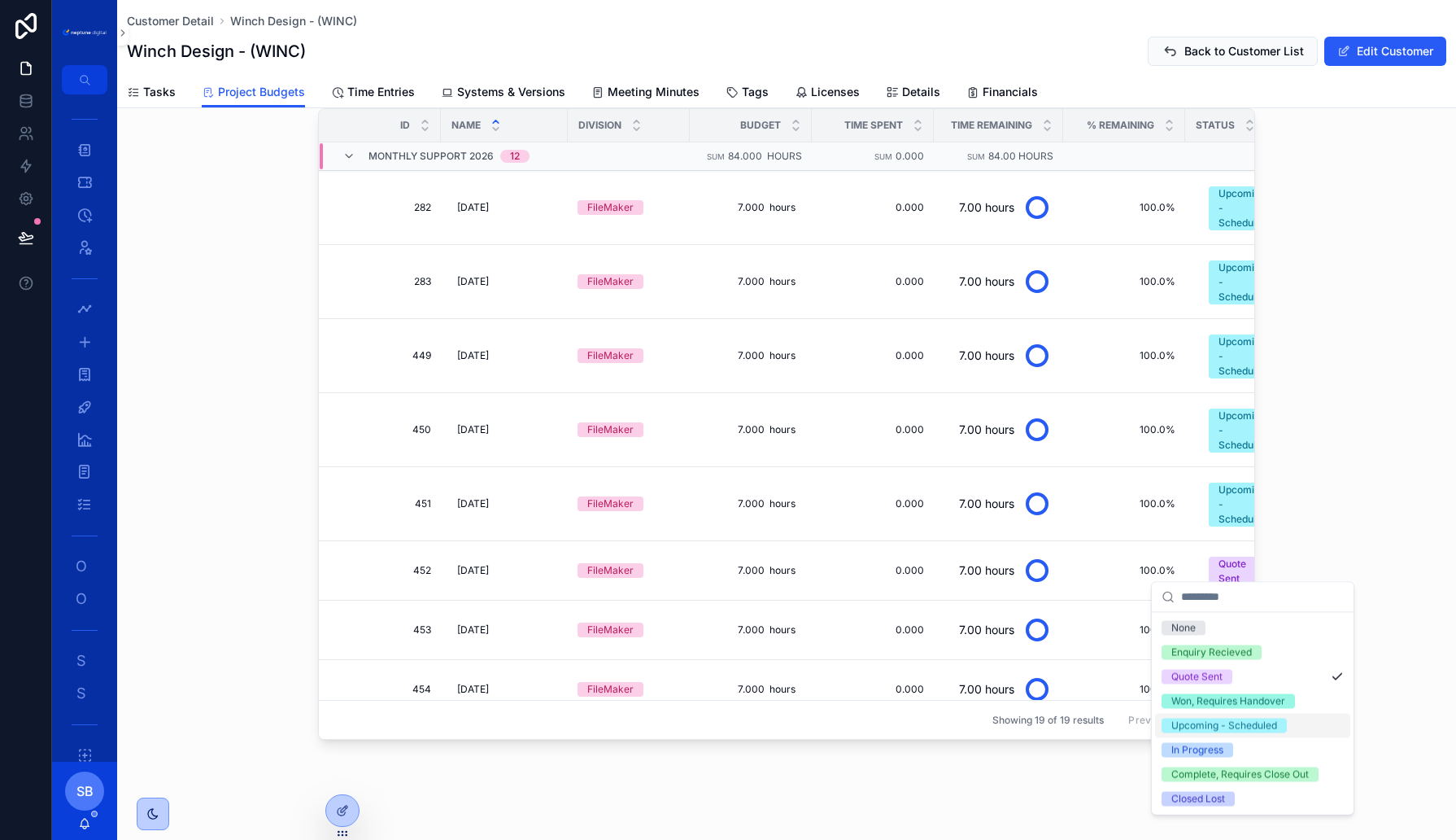
click at [1208, 728] on div "Upcoming - Scheduled" at bounding box center [1224, 725] width 105 height 15
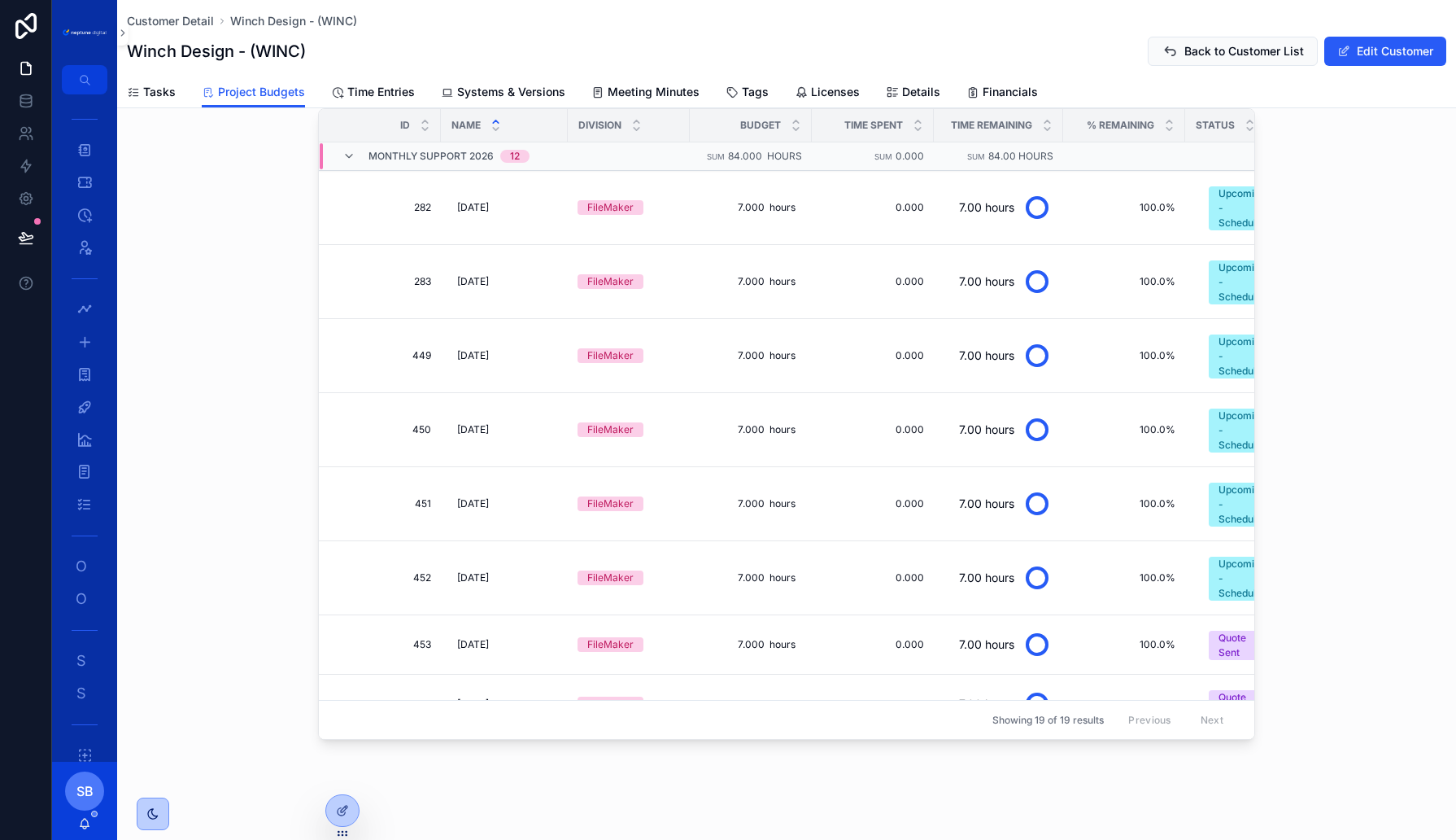
click at [1237, 633] on div "Quote Sent" at bounding box center [1242, 645] width 48 height 29
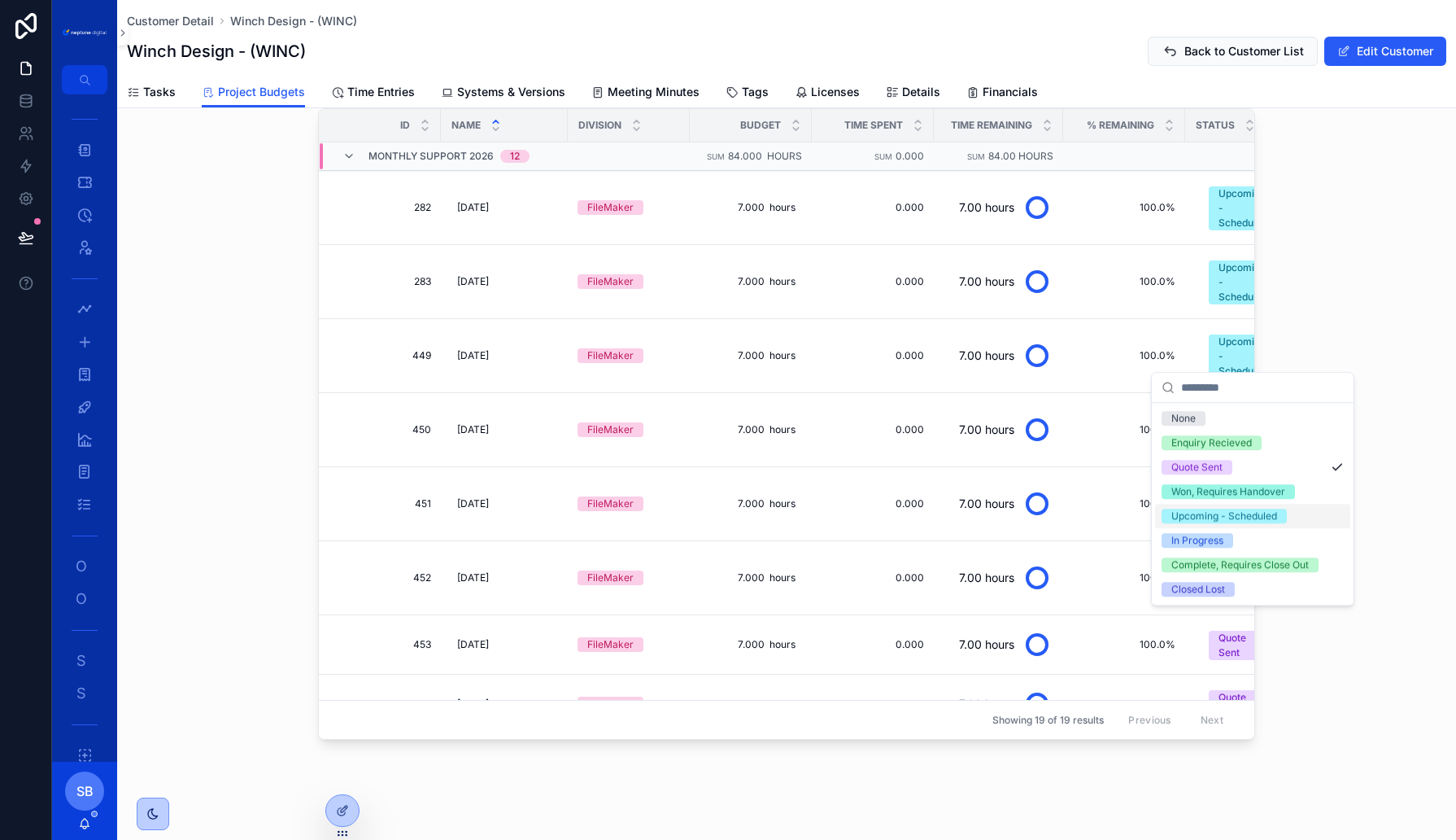
click at [1218, 516] on div "Upcoming - Scheduled" at bounding box center [1224, 516] width 105 height 15
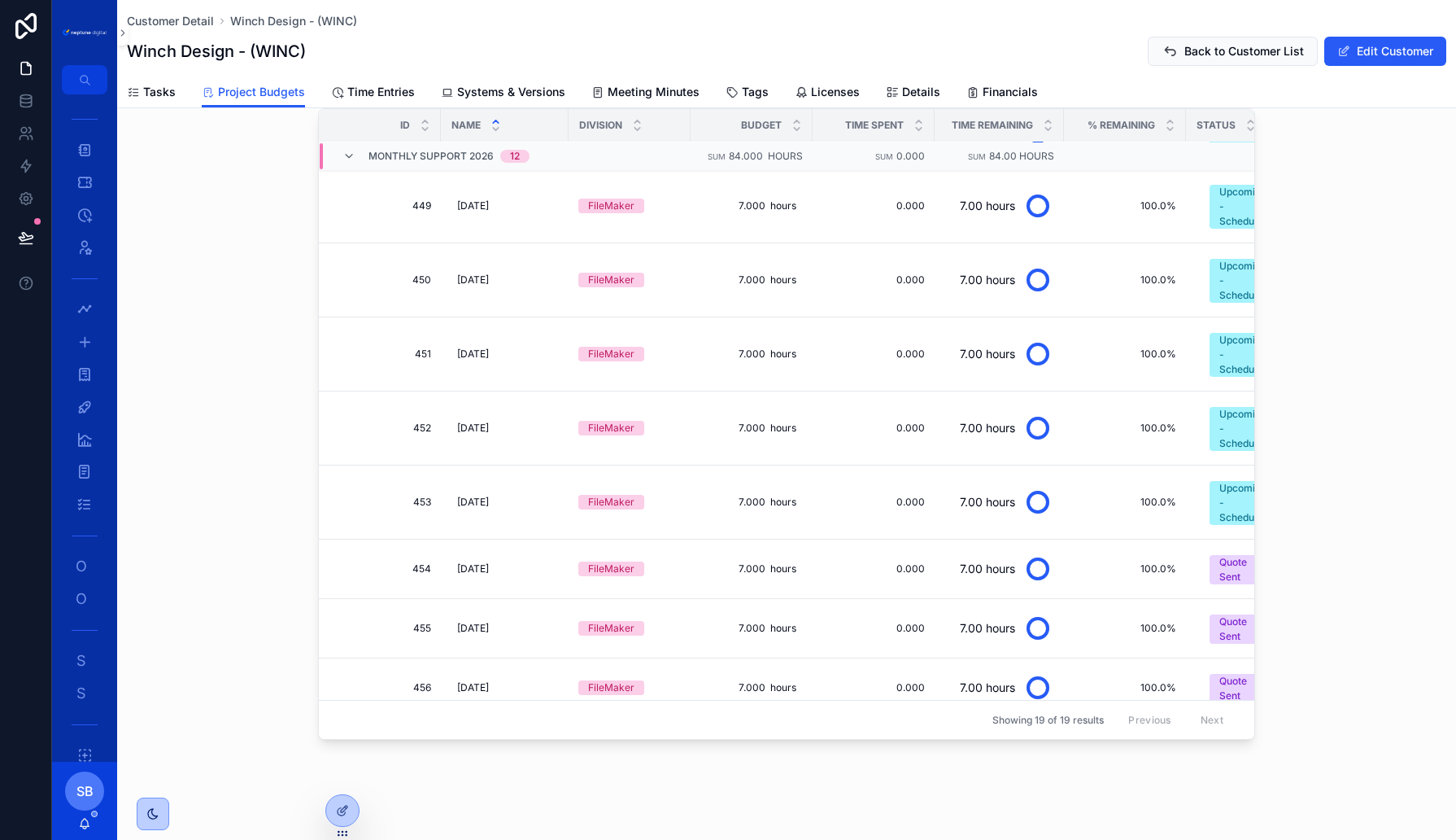
scroll to position [221, 0]
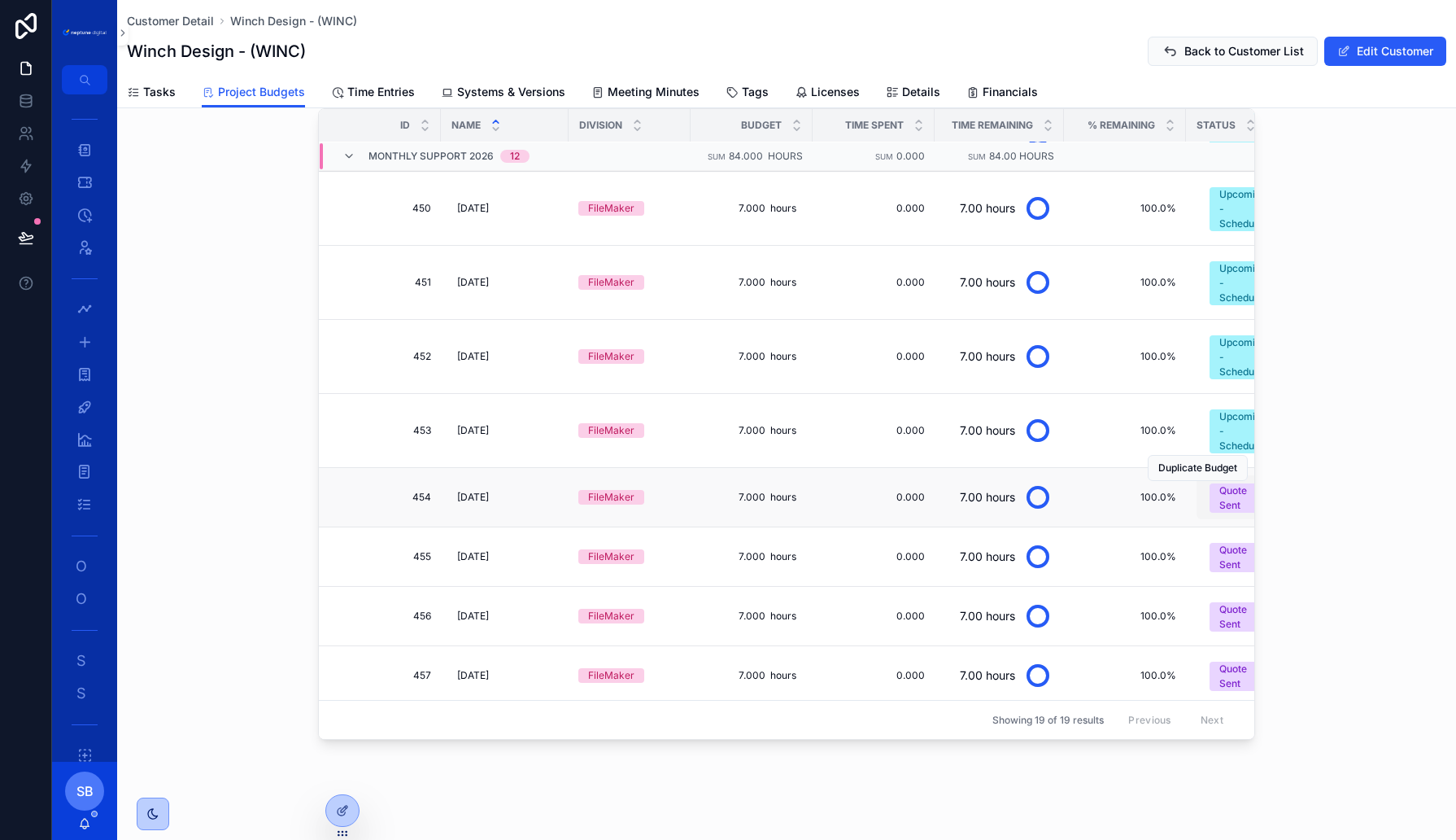
click at [1222, 488] on div "Quote Sent" at bounding box center [1243, 498] width 48 height 29
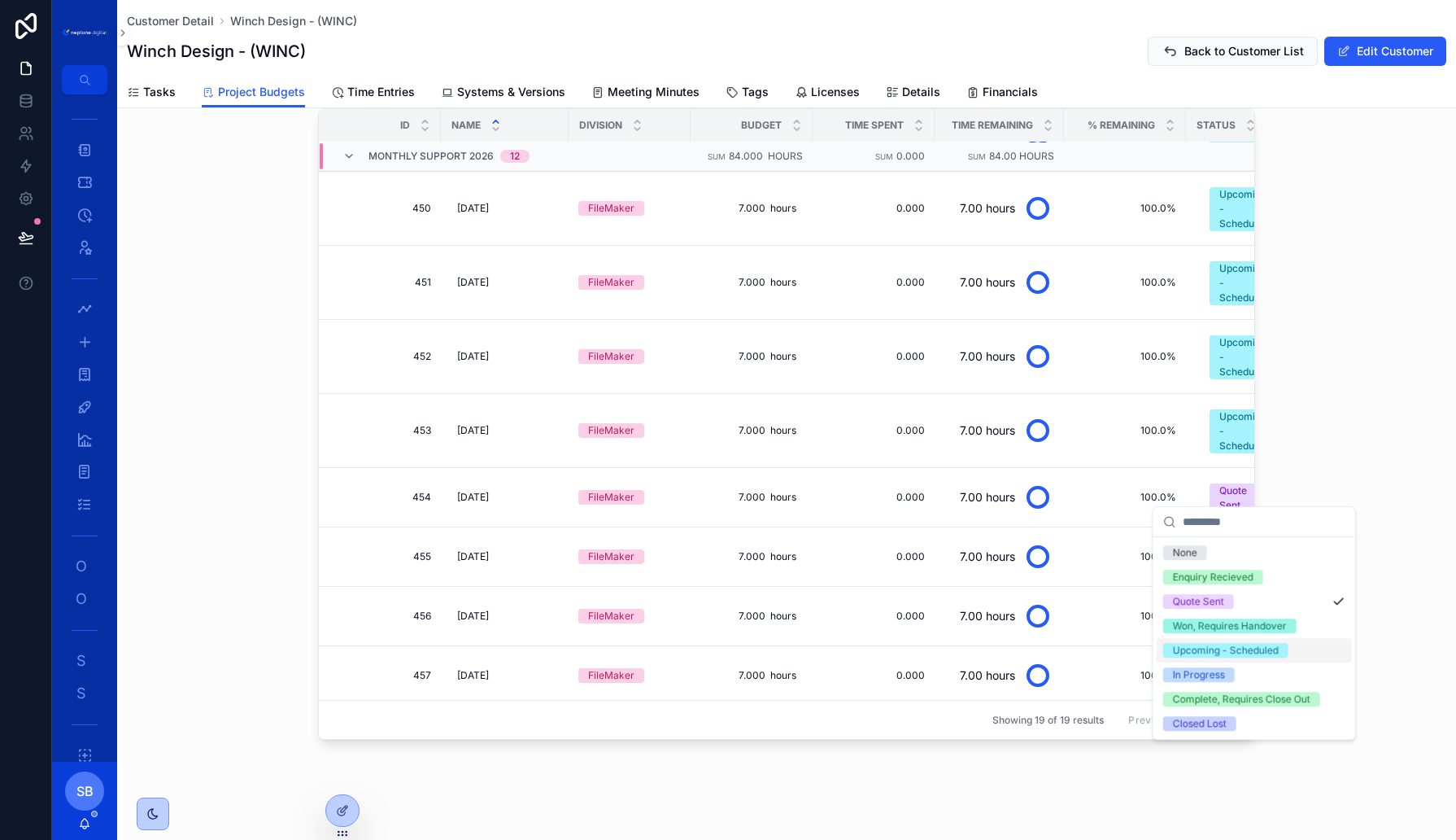
click at [1200, 646] on div "Upcoming - Scheduled" at bounding box center [1226, 650] width 105 height 15
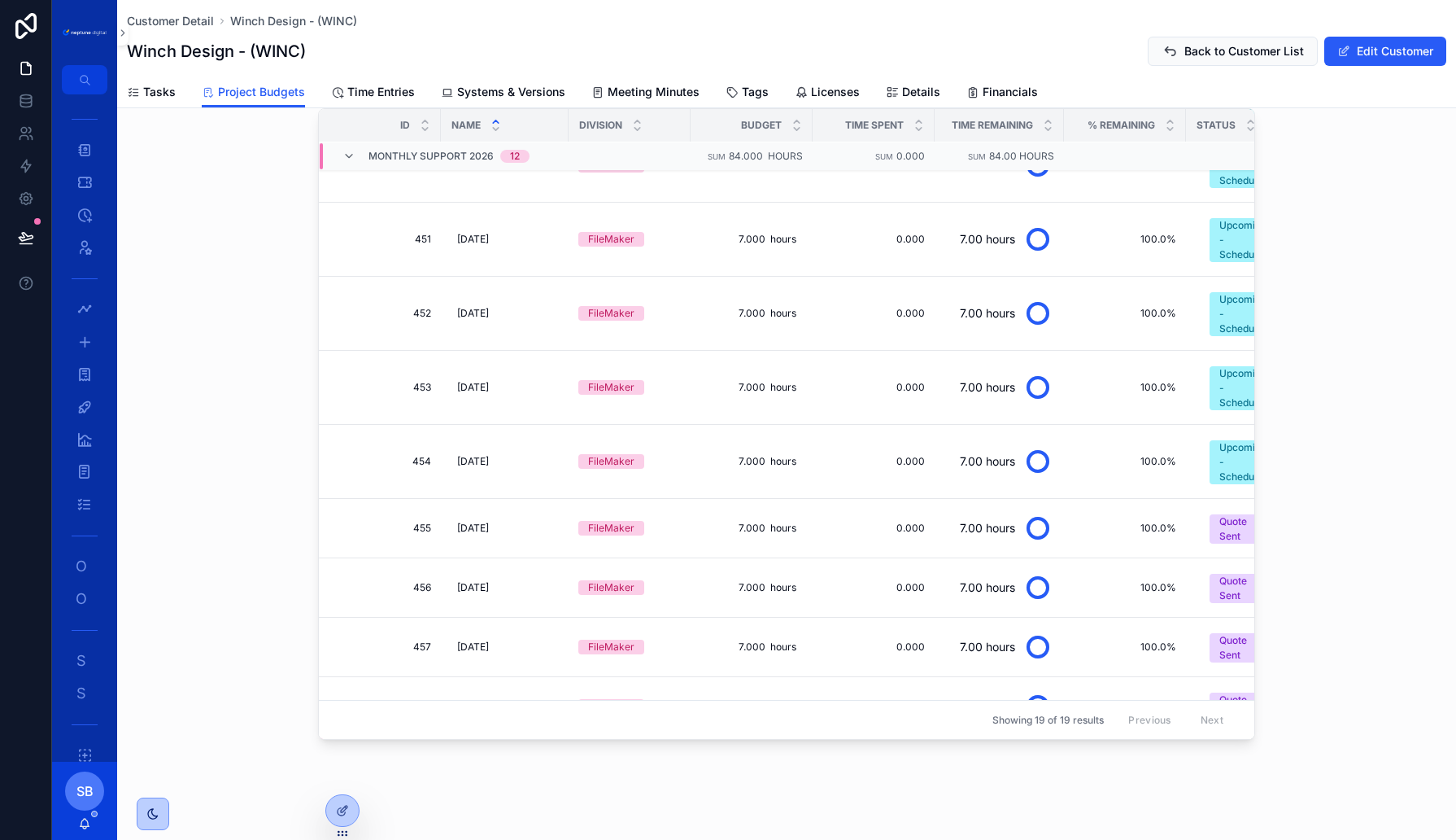
scroll to position [352, 0]
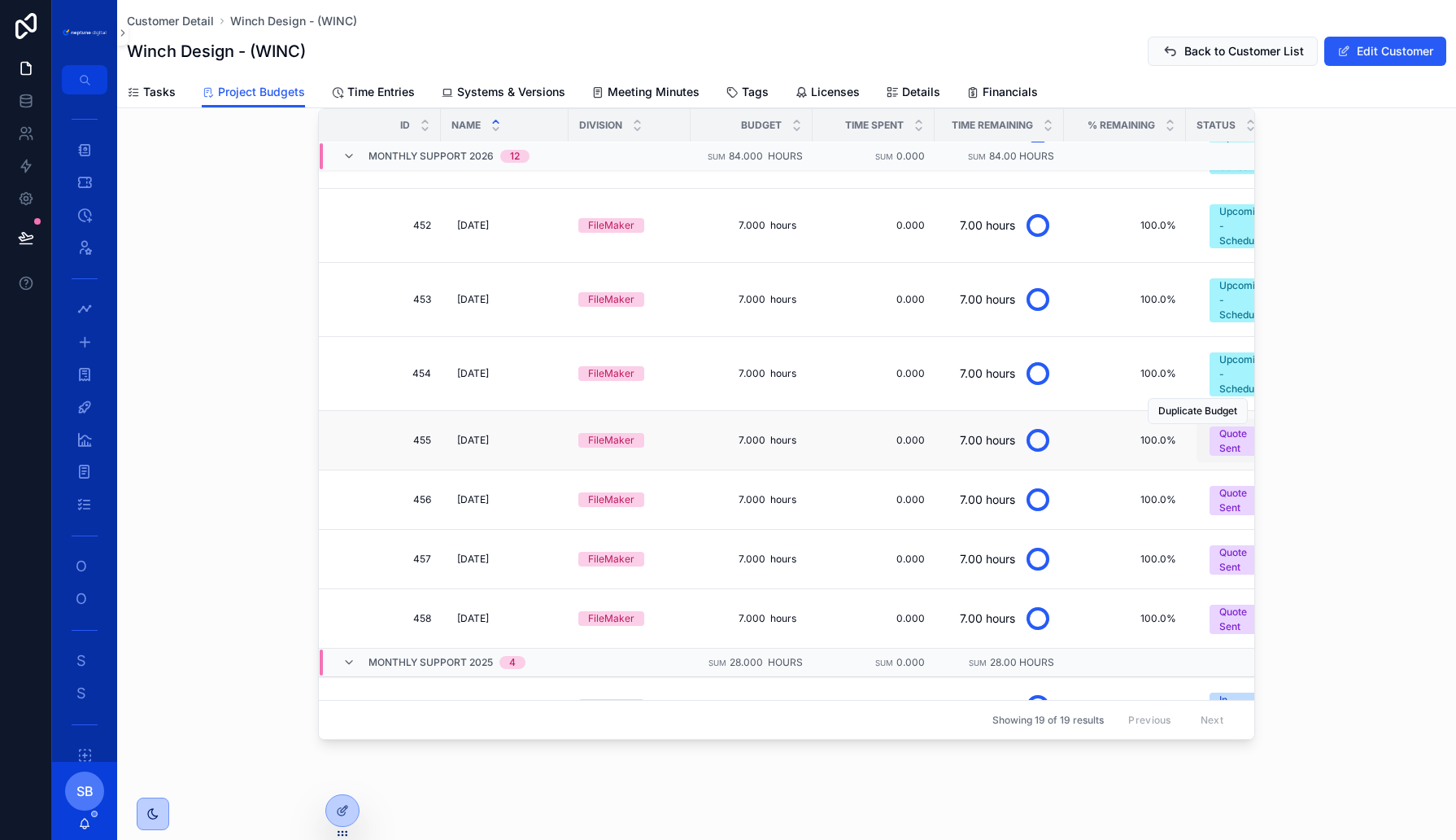
click at [1230, 426] on div "Quote Sent" at bounding box center [1243, 441] width 48 height 29
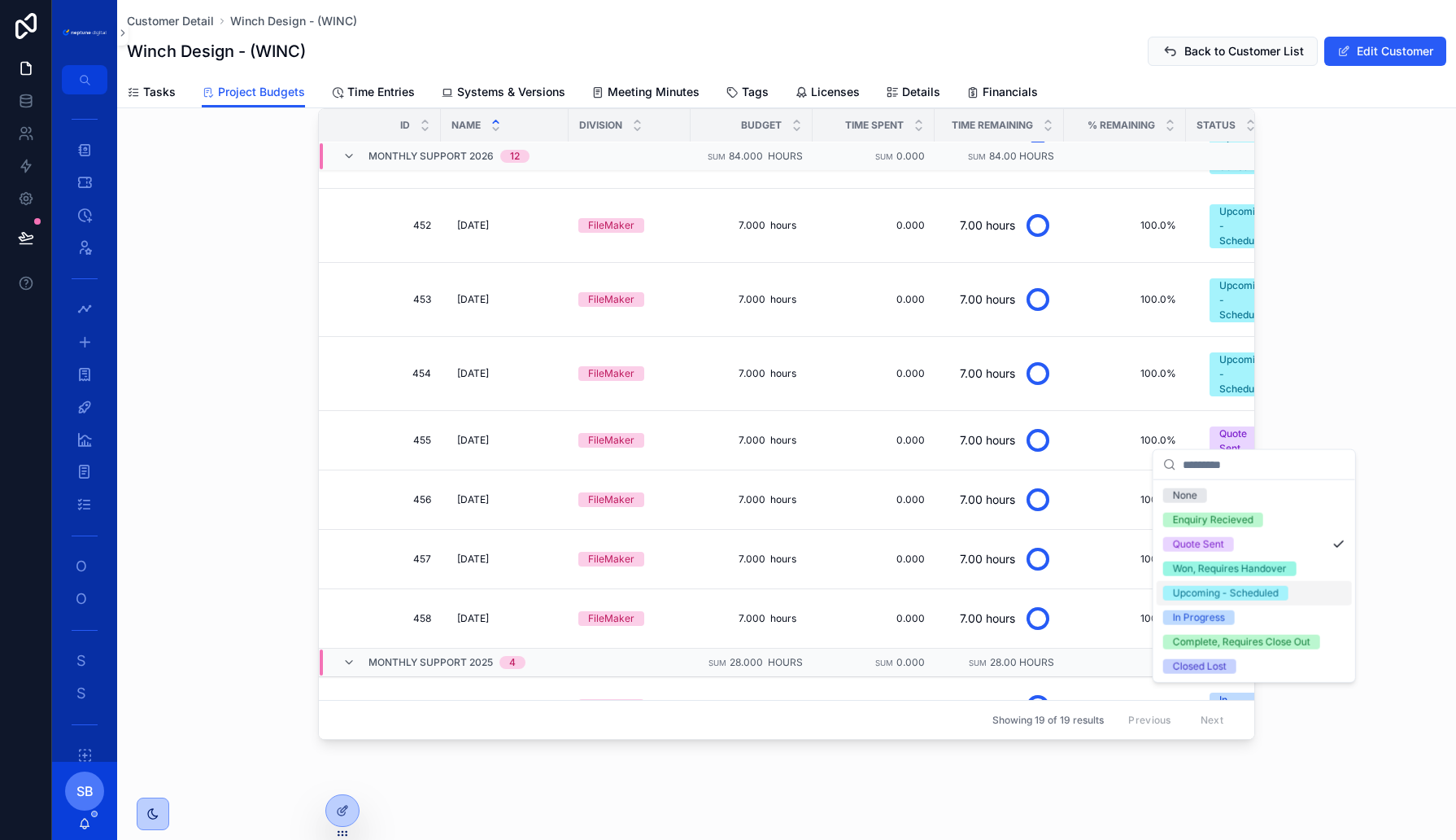
click at [1209, 593] on div "Upcoming - Scheduled" at bounding box center [1226, 593] width 105 height 15
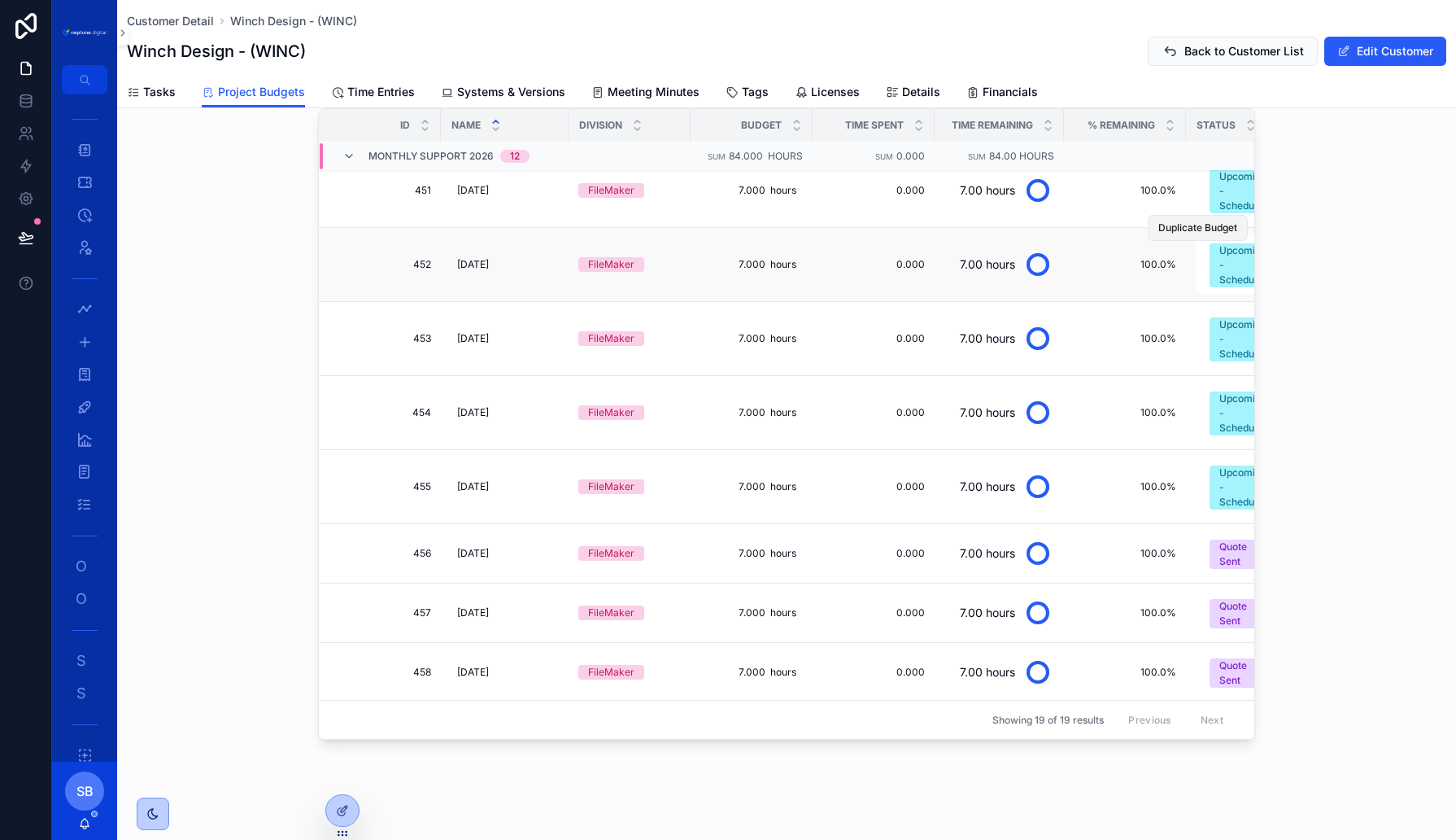
scroll to position [331, 0]
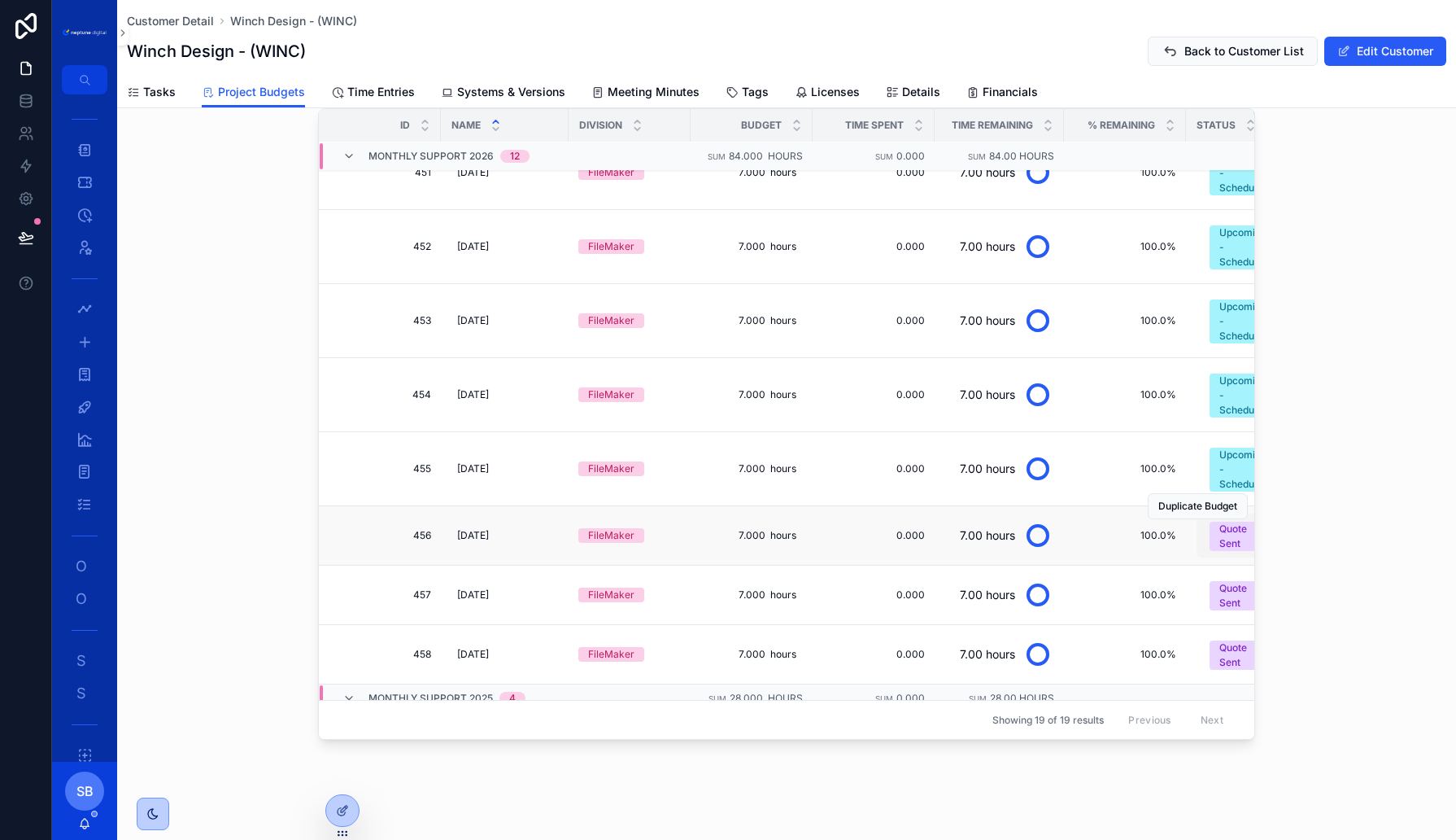
click at [1224, 527] on div "Quote Sent" at bounding box center [1243, 536] width 48 height 29
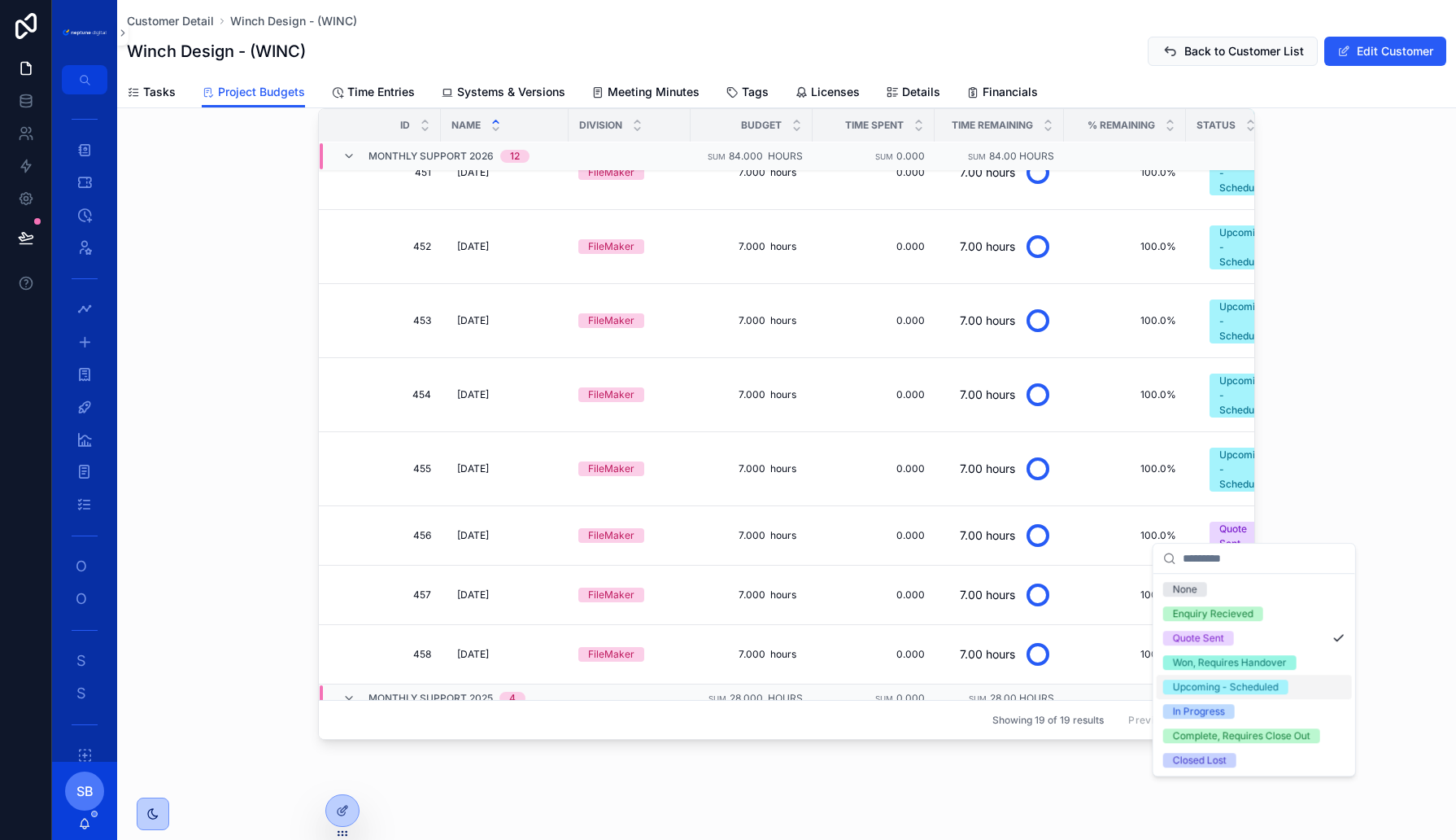
click at [1192, 684] on div "Upcoming - Scheduled" at bounding box center [1226, 687] width 105 height 15
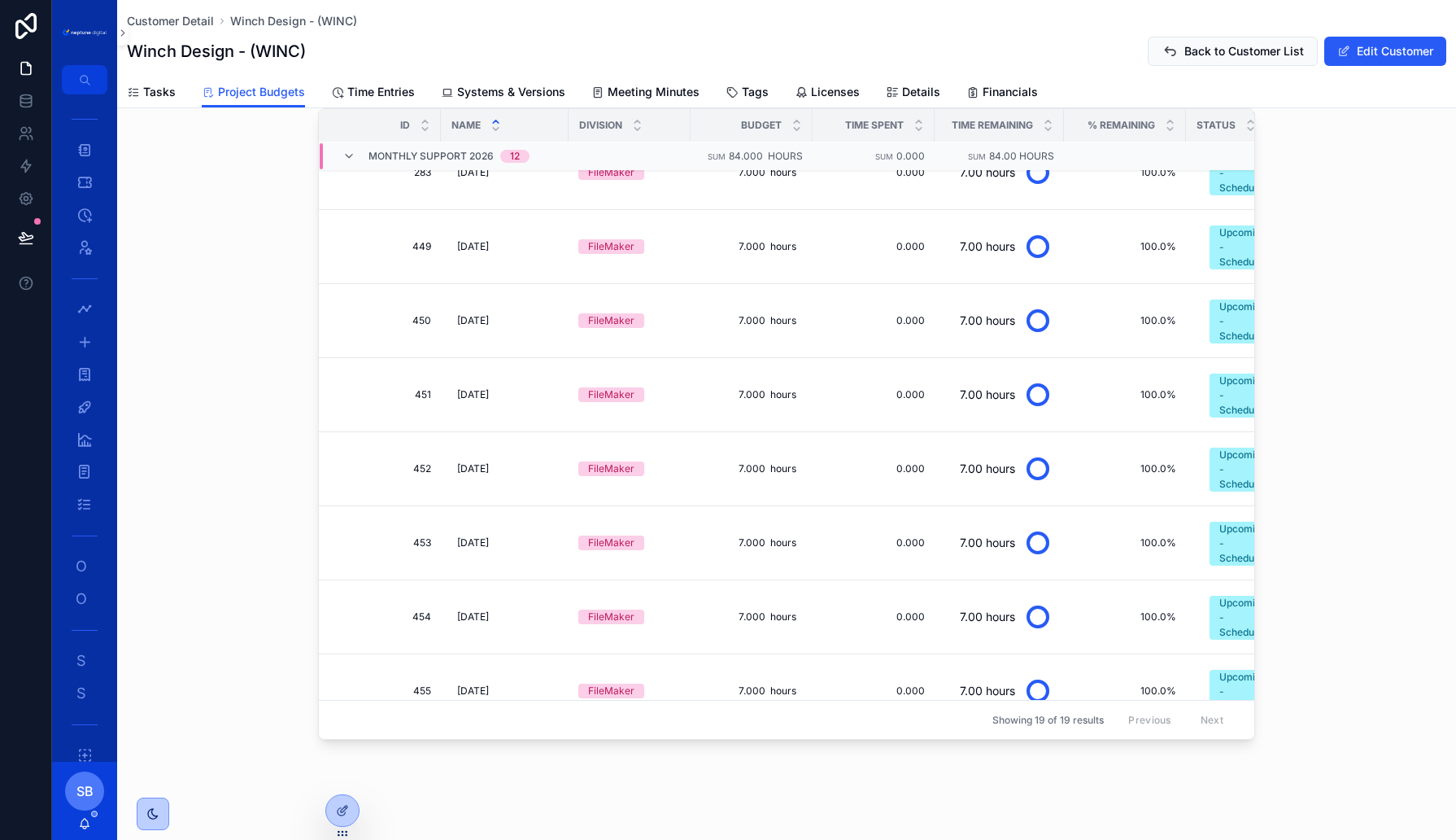
scroll to position [460, 0]
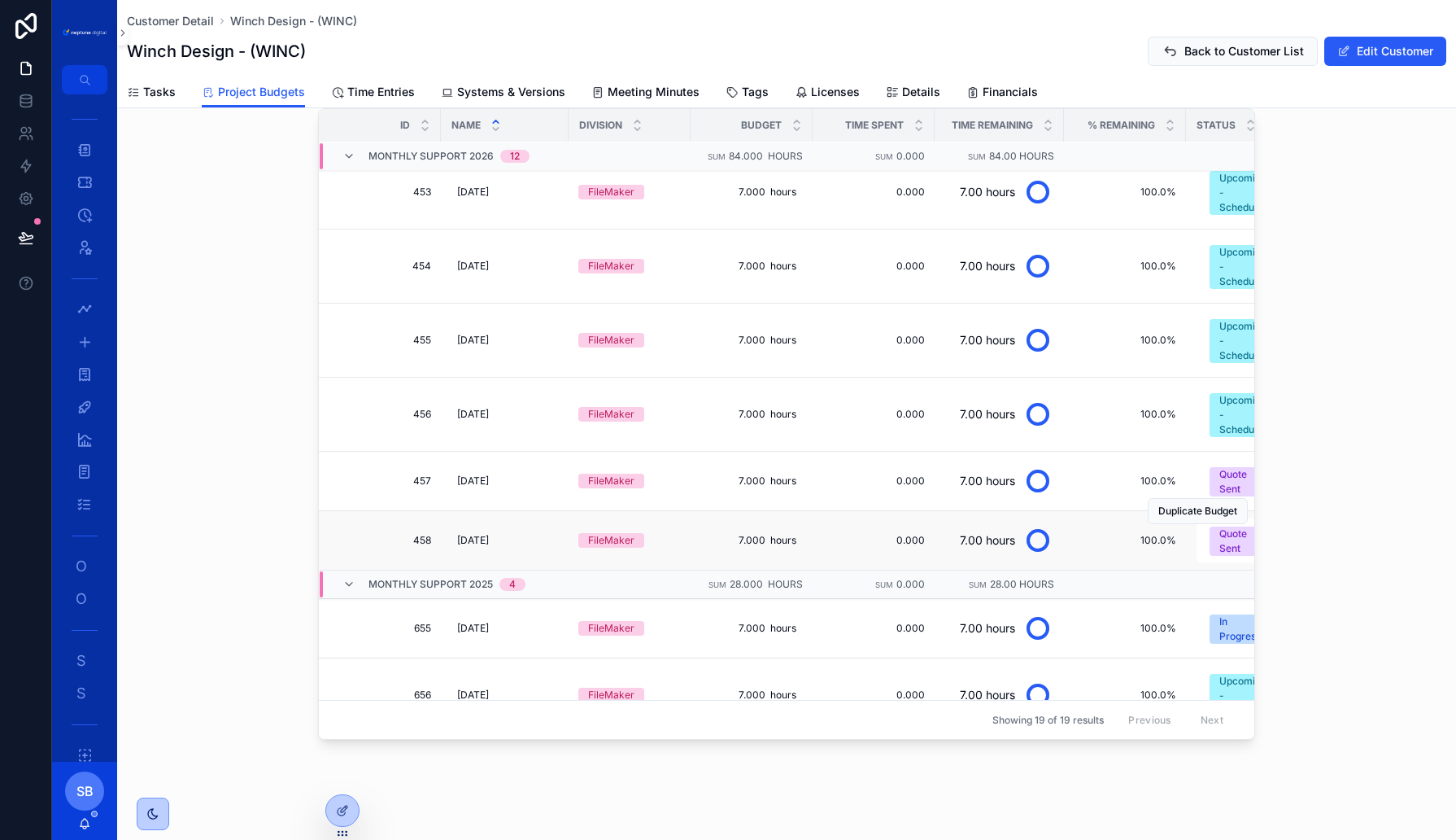
click at [1228, 482] on div "Duplicate Budget" at bounding box center [1198, 511] width 100 height 59
click at [1233, 482] on div "Duplicate Budget" at bounding box center [1198, 511] width 100 height 59
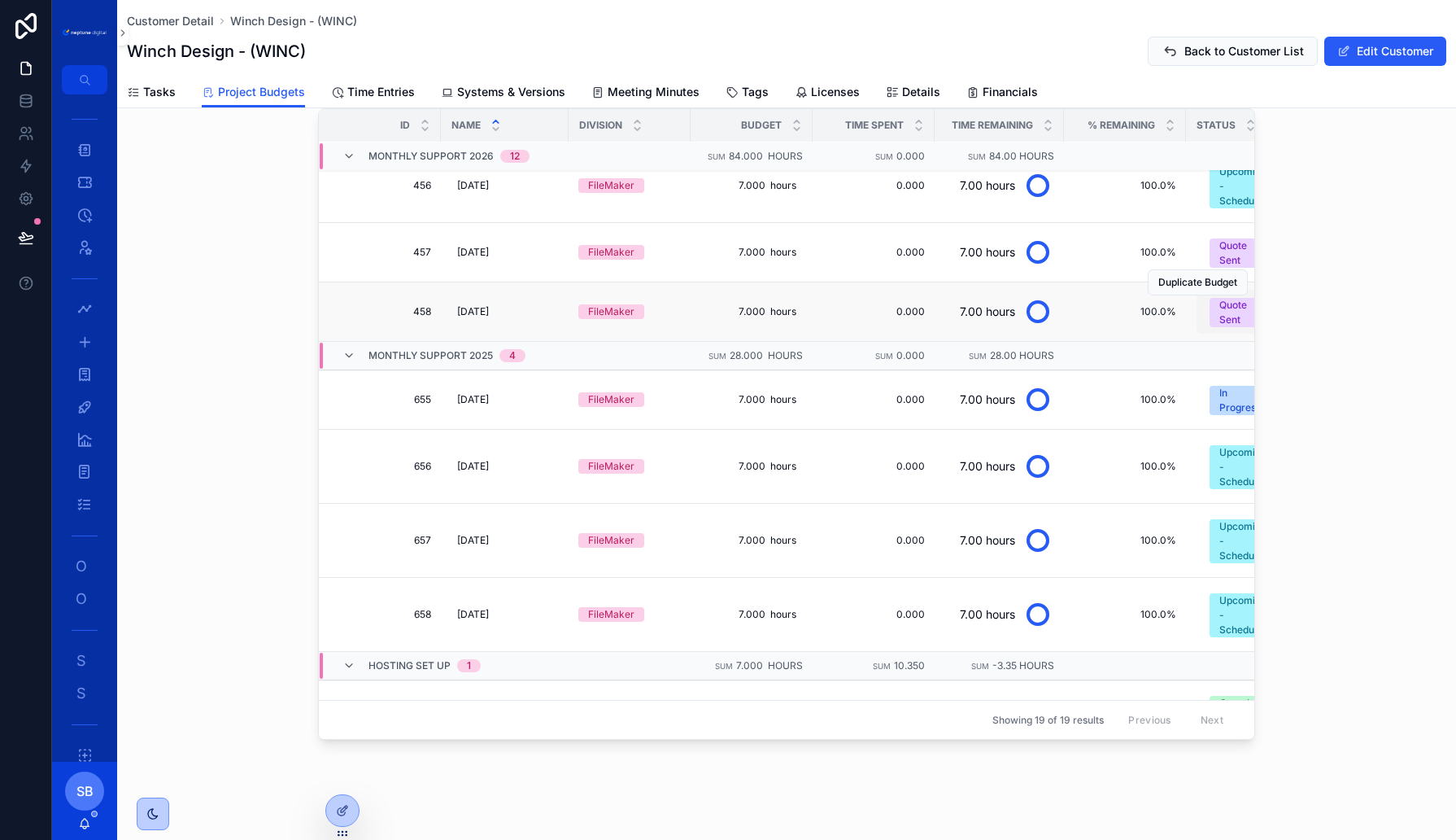
scroll to position [651, 0]
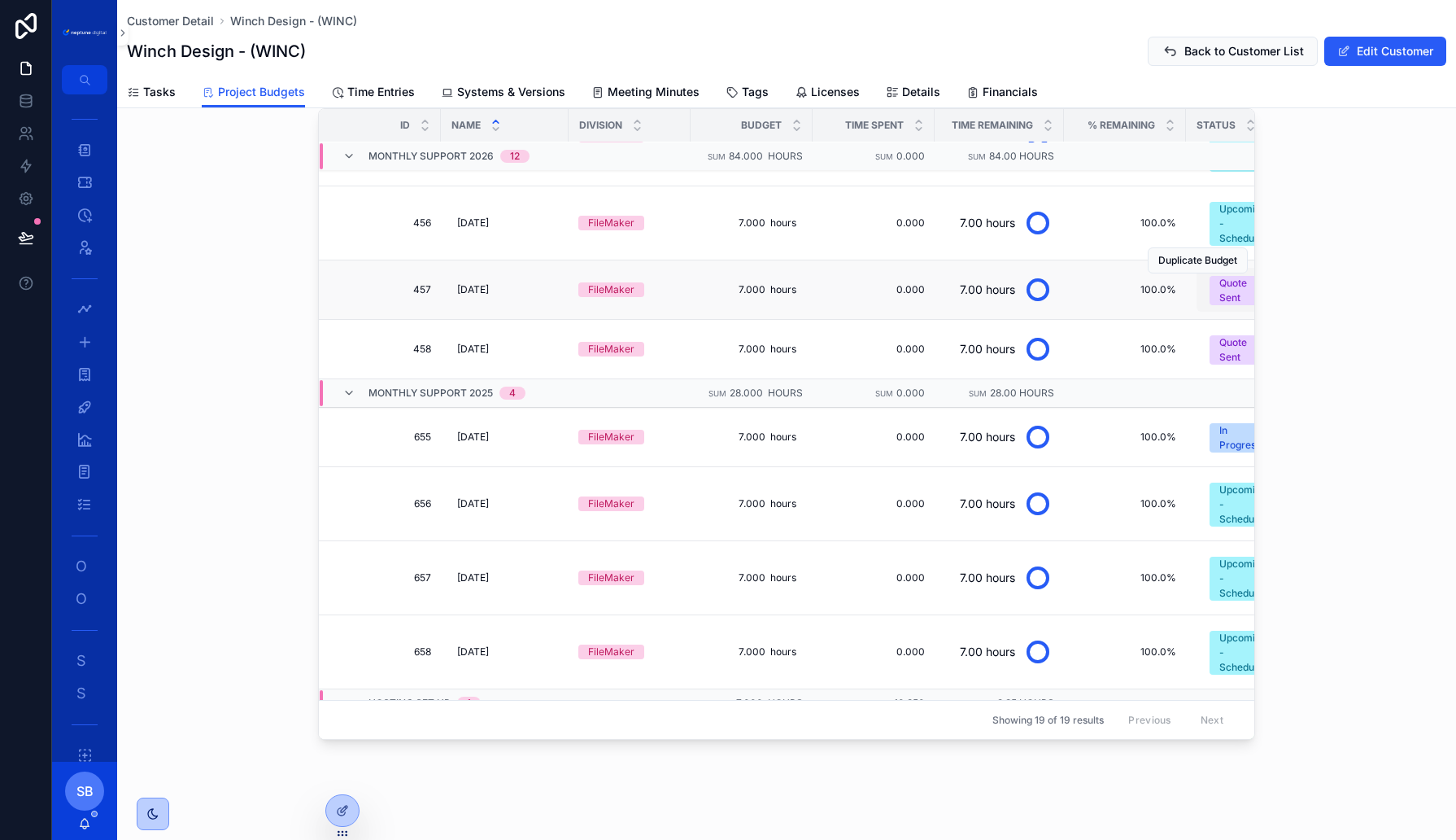
click at [1221, 276] on div "Quote Sent" at bounding box center [1243, 291] width 48 height 29
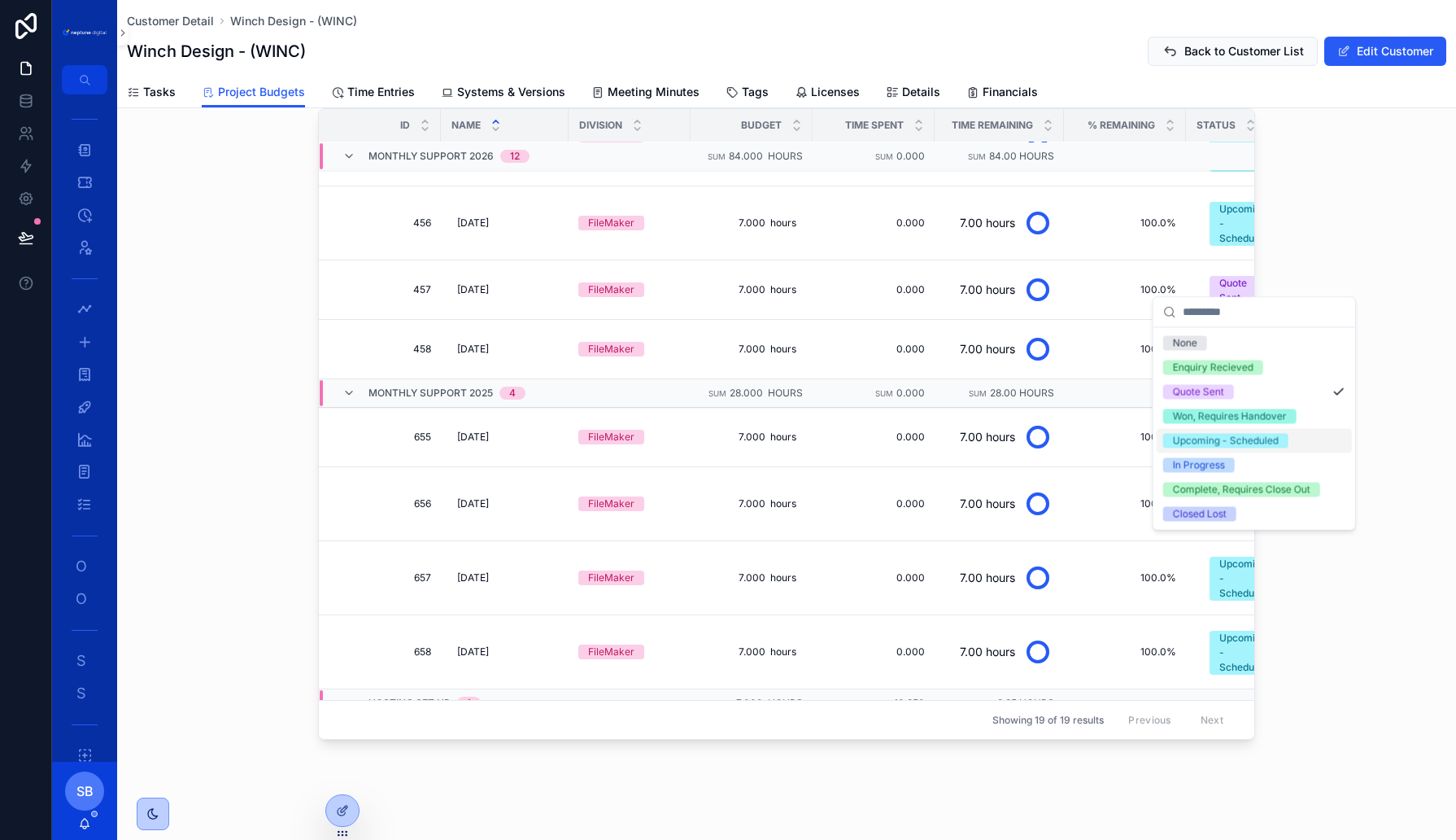
click at [1195, 436] on div "Upcoming - Scheduled" at bounding box center [1226, 440] width 105 height 15
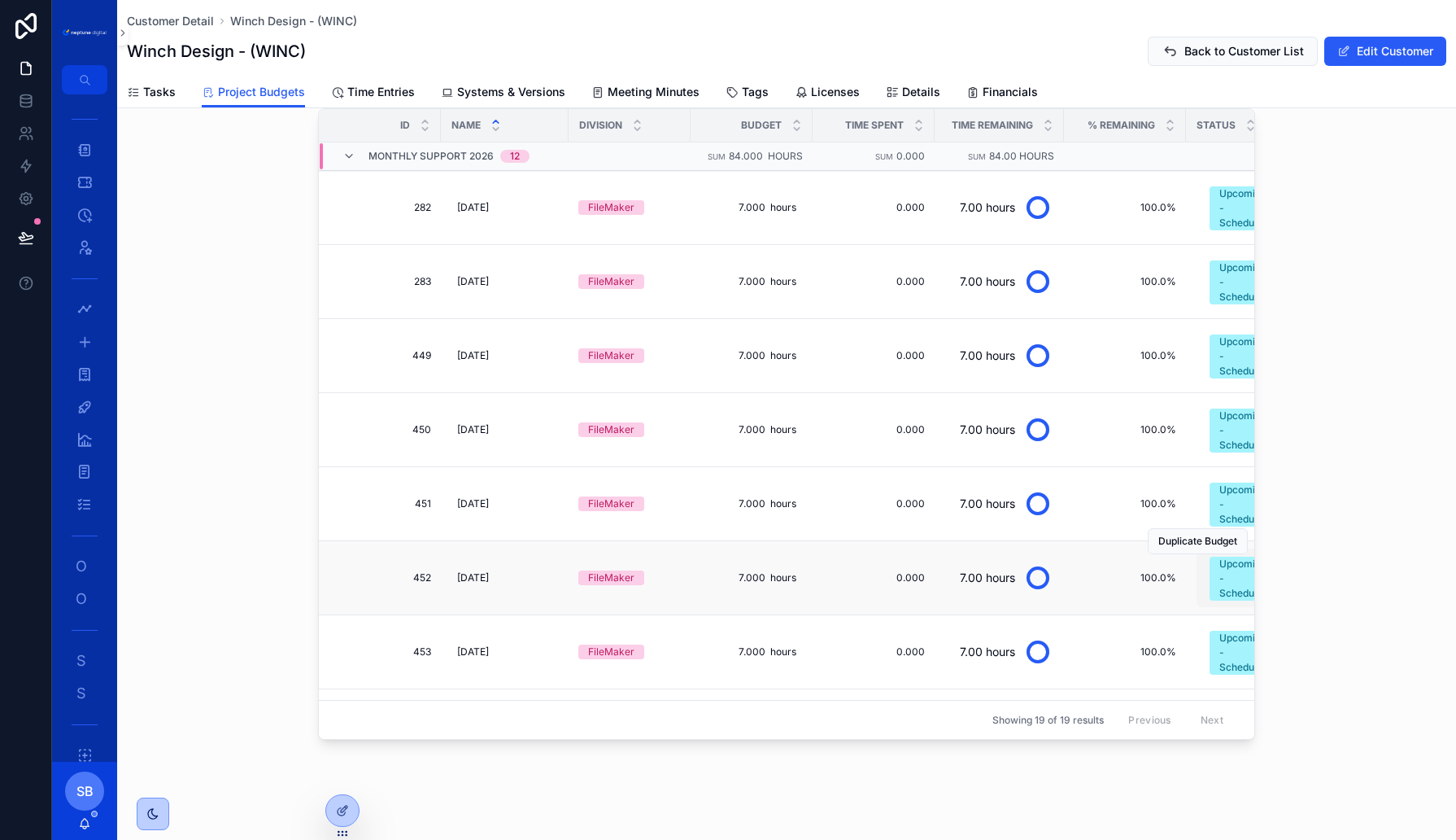
scroll to position [470, 0]
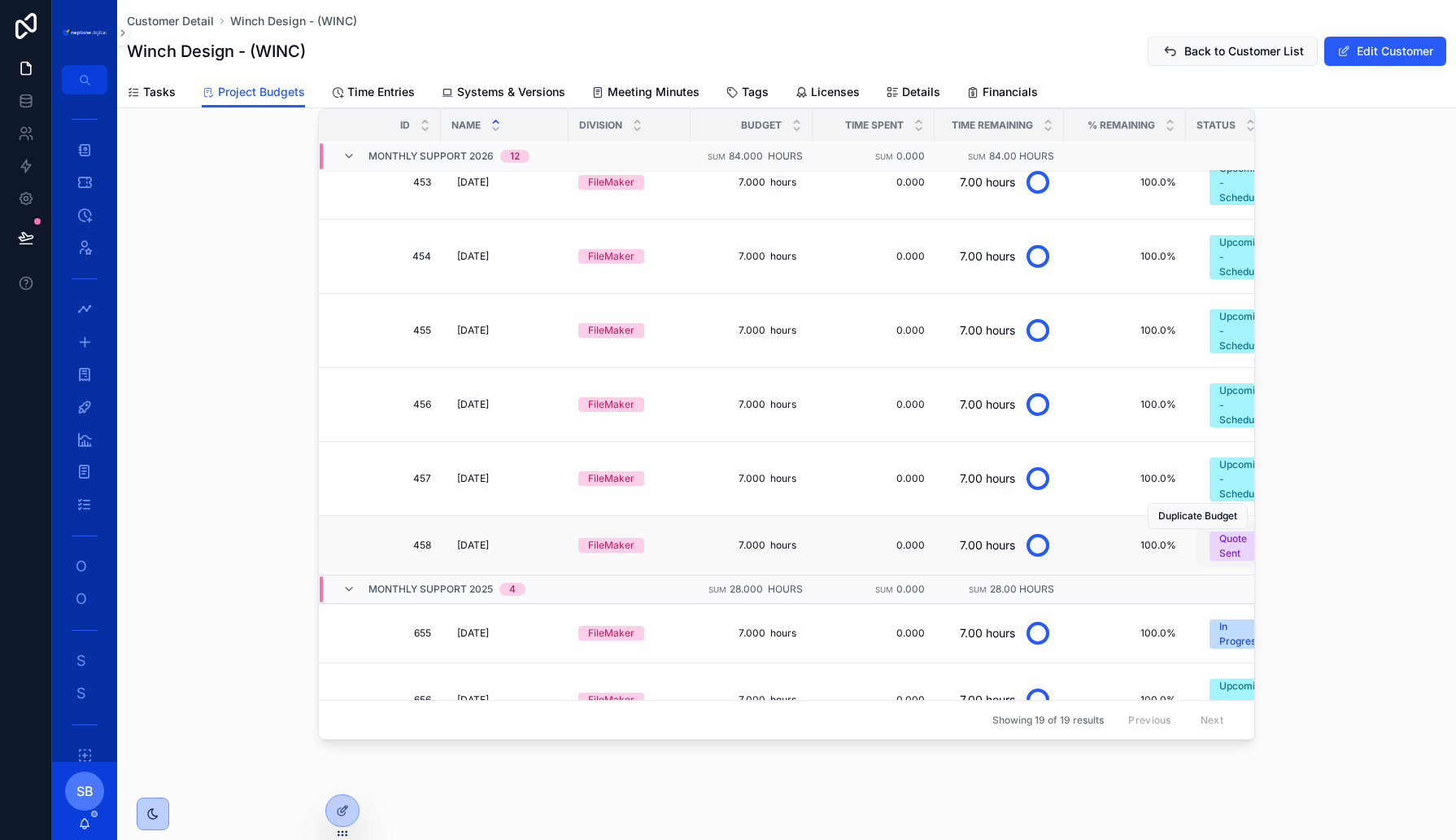
click at [1223, 531] on div "Quote Sent" at bounding box center [1243, 546] width 48 height 29
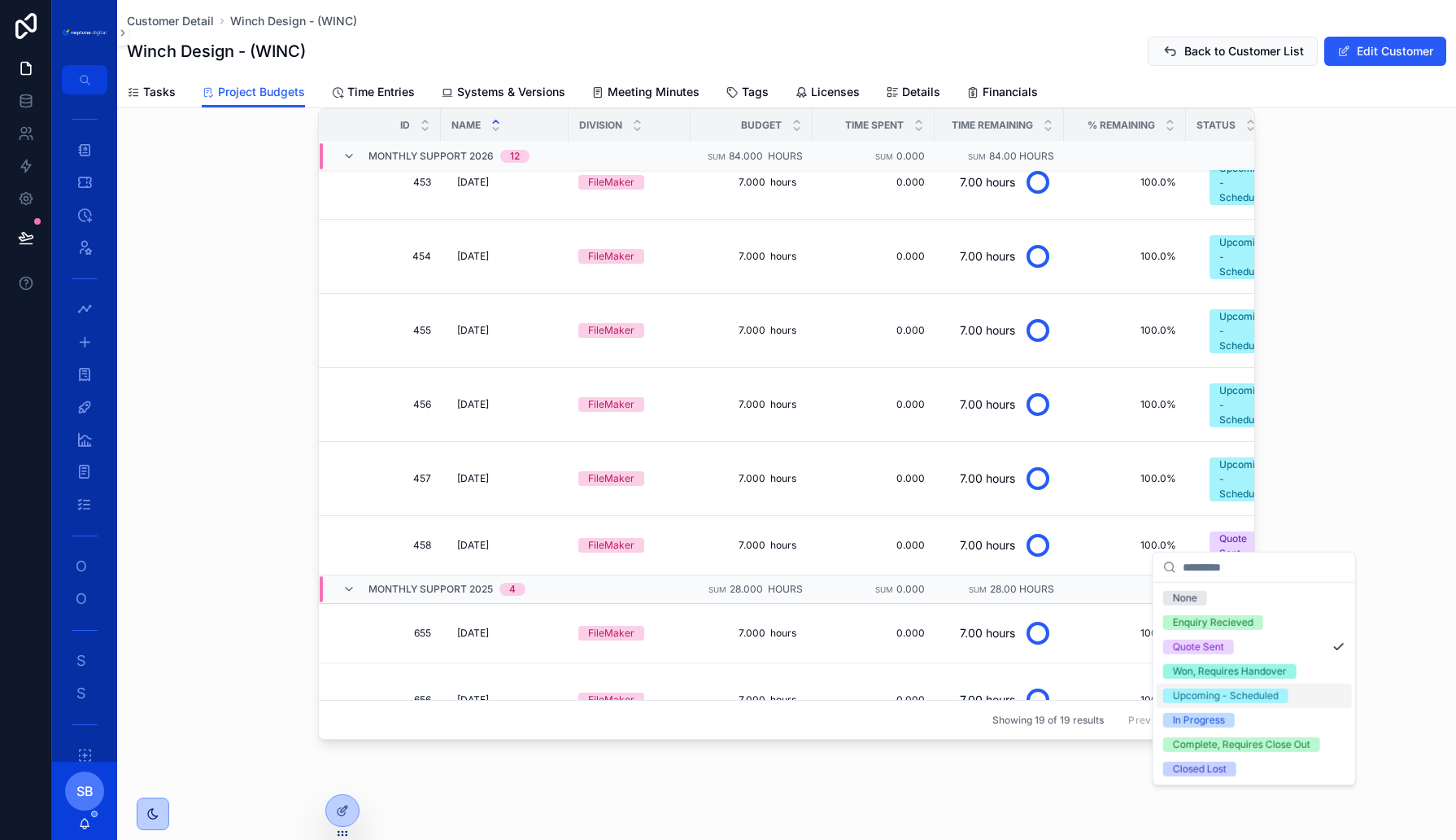
click at [1203, 696] on div "Upcoming - Scheduled" at bounding box center [1226, 696] width 105 height 15
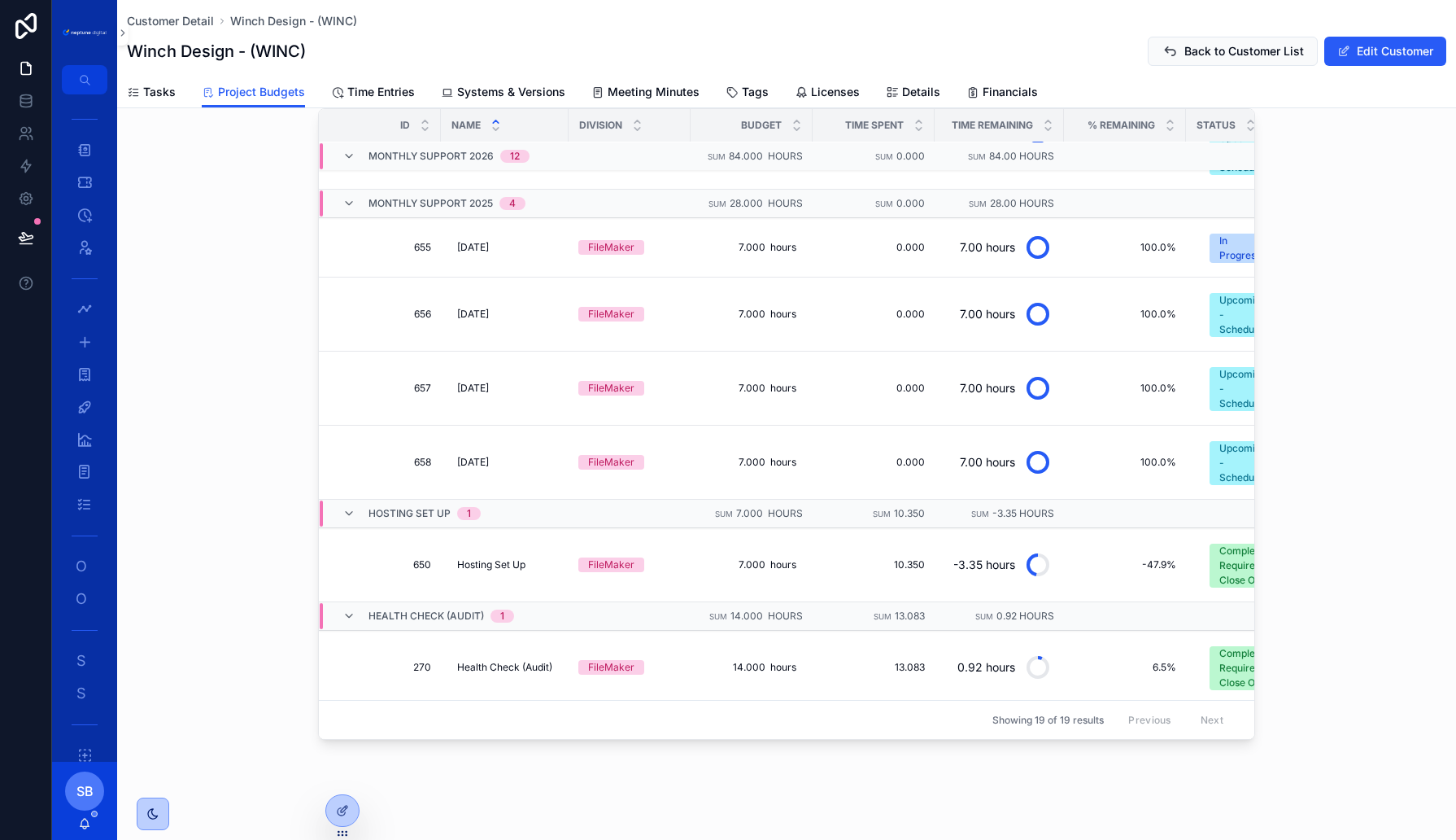
scroll to position [818, 0]
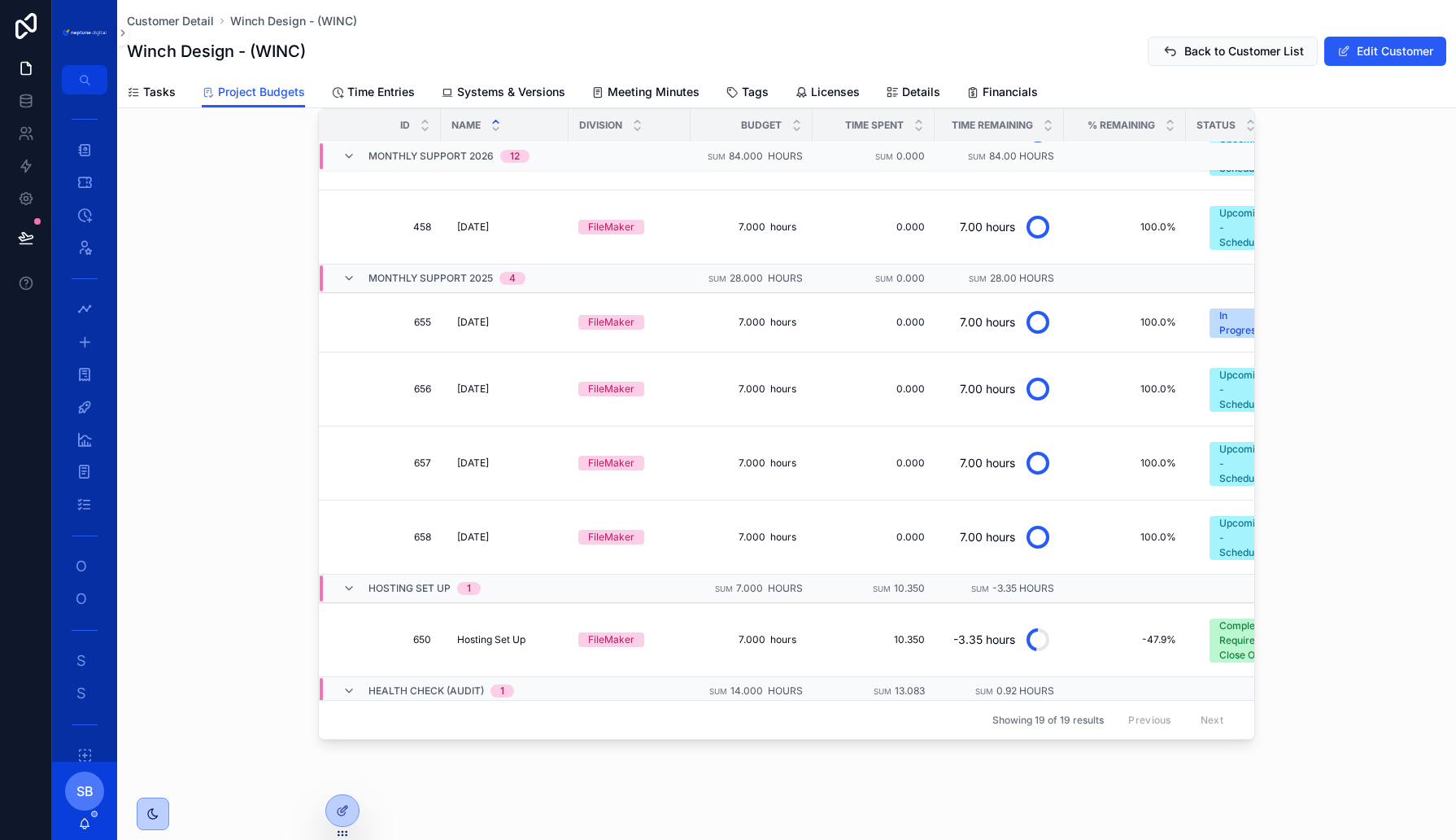
click at [236, 473] on div "Budgets New Budget Filter Project Filter Status Id Name Division Budget Time Sp…" at bounding box center [786, 383] width 1339 height 726
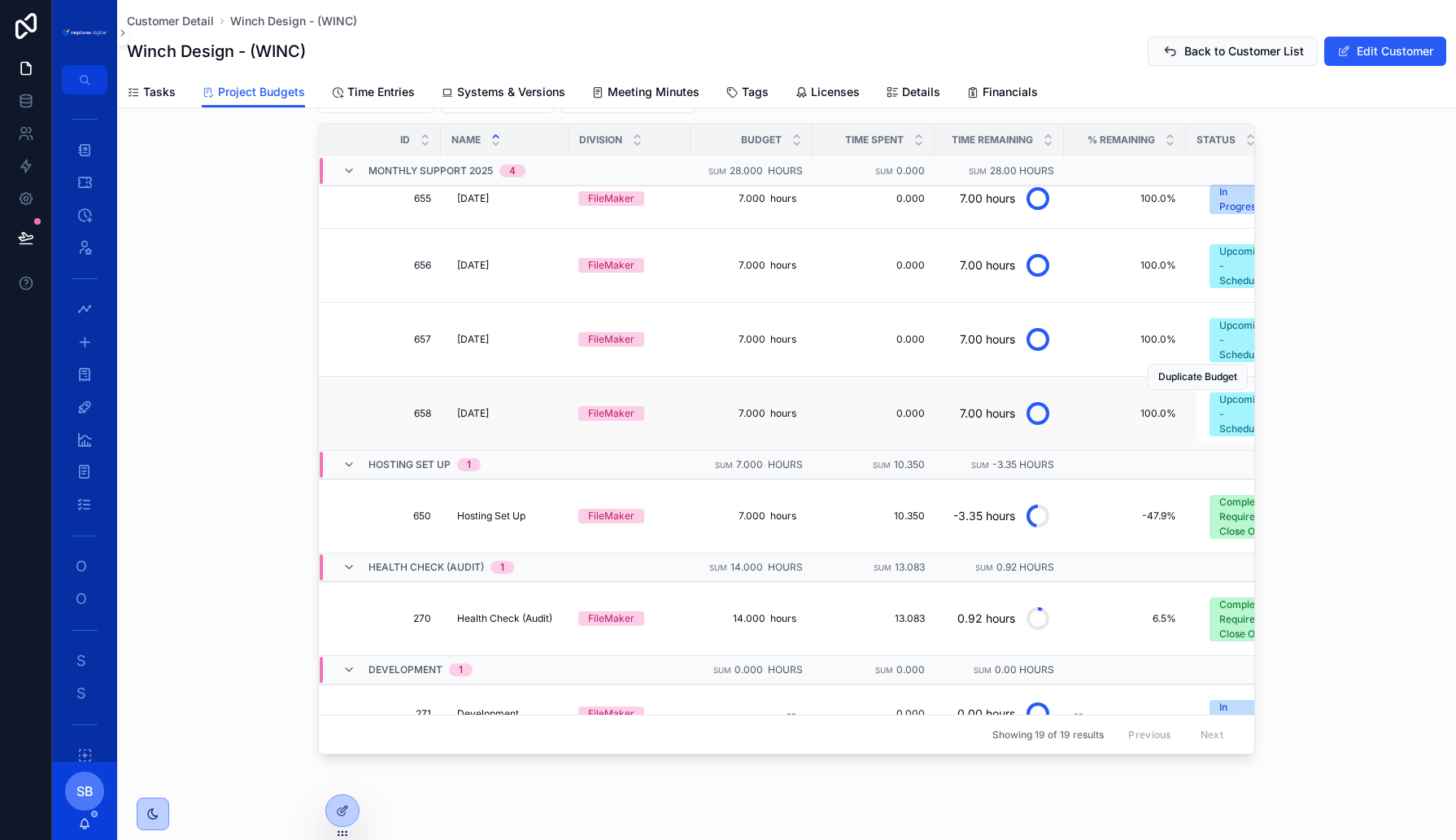
scroll to position [989, 0]
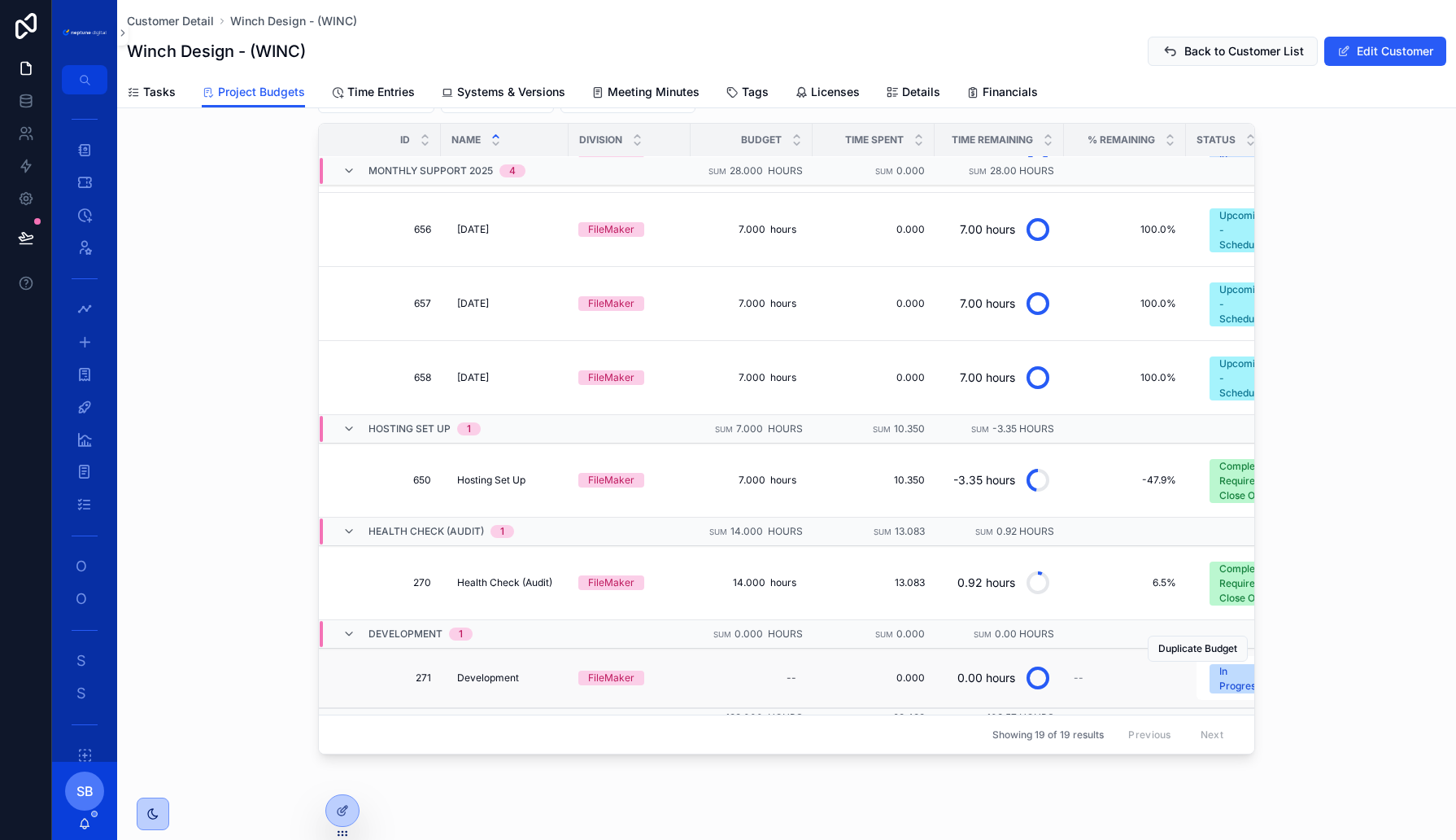
click at [426, 671] on span "271" at bounding box center [384, 677] width 93 height 13
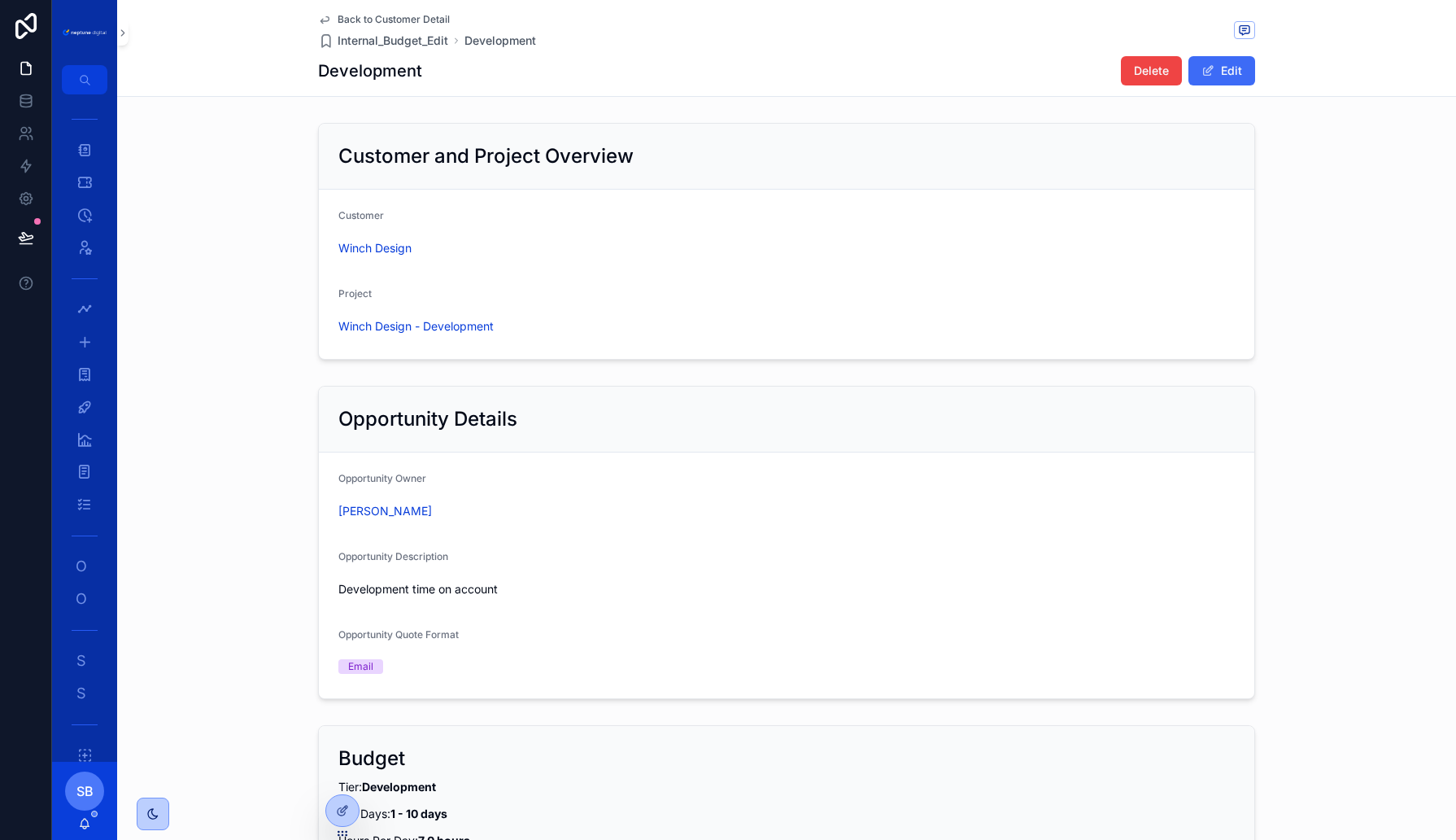
click at [1229, 70] on button "Edit" at bounding box center [1222, 71] width 67 height 29
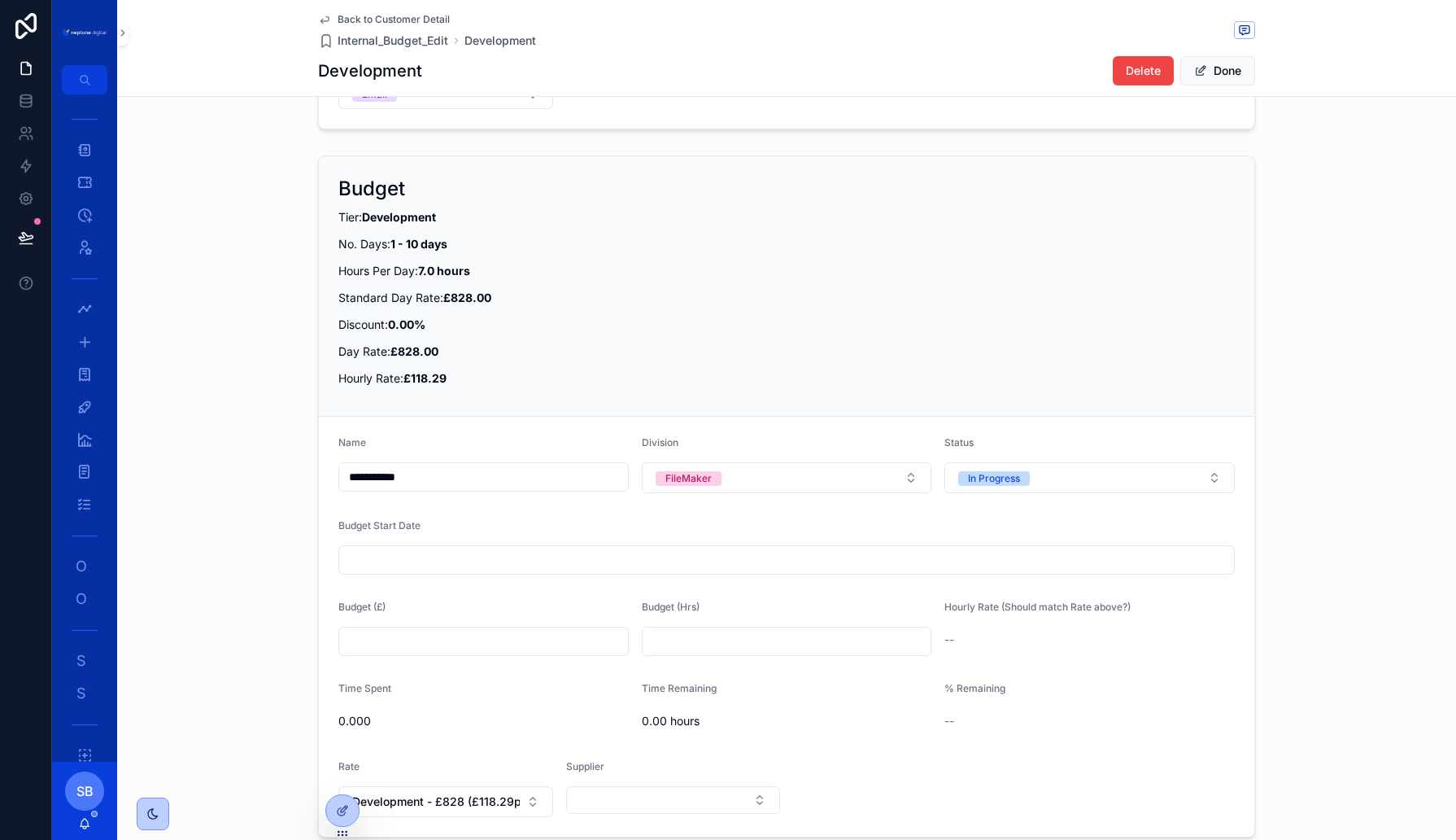
scroll to position [638, 0]
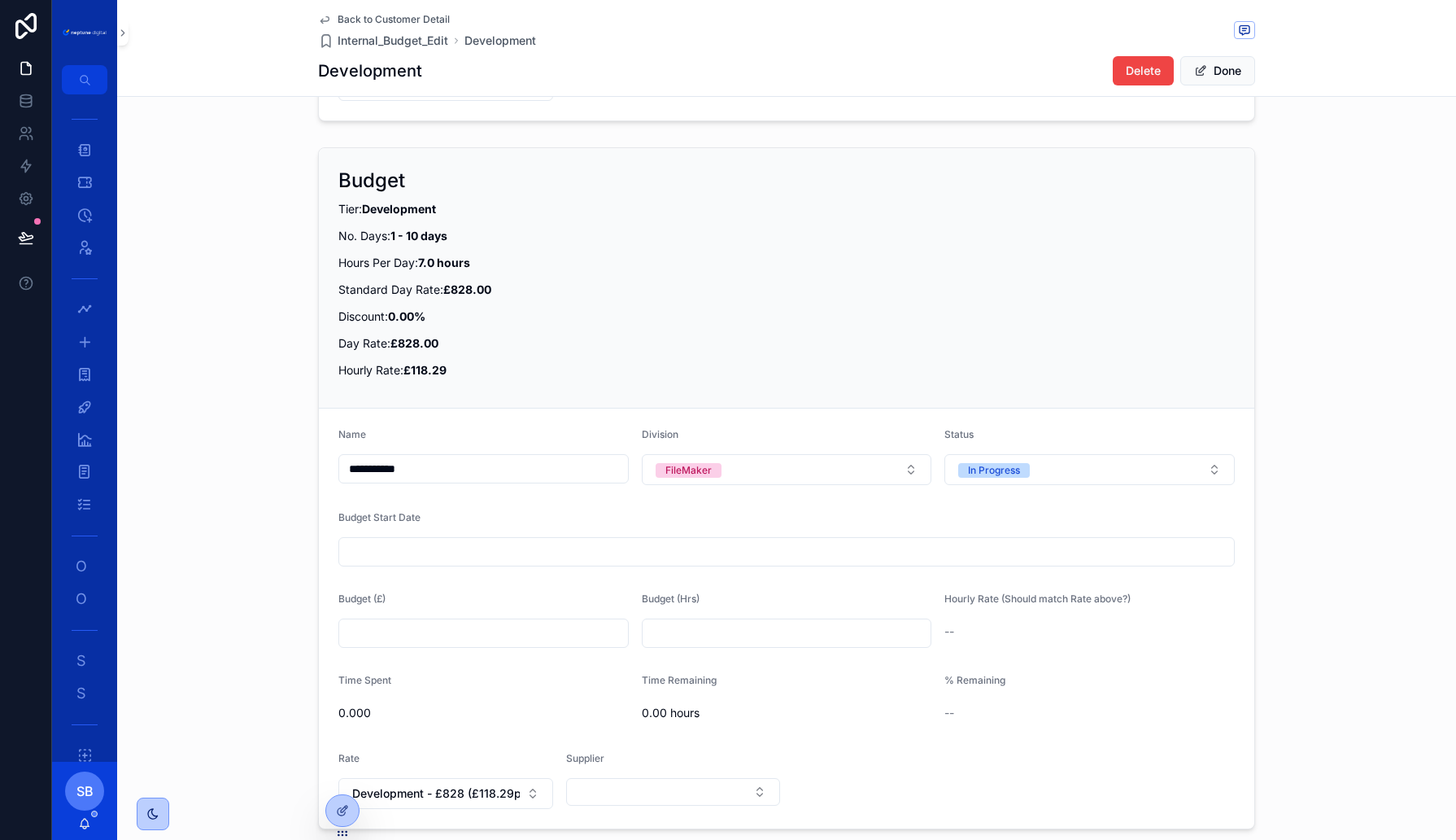
click at [694, 623] on input "scrollable content" at bounding box center [787, 633] width 289 height 22
type input "**********"
click at [231, 670] on div "**********" at bounding box center [786, 489] width 1339 height 696
click at [353, 633] on input "scrollable content" at bounding box center [483, 633] width 289 height 22
type input "*******"
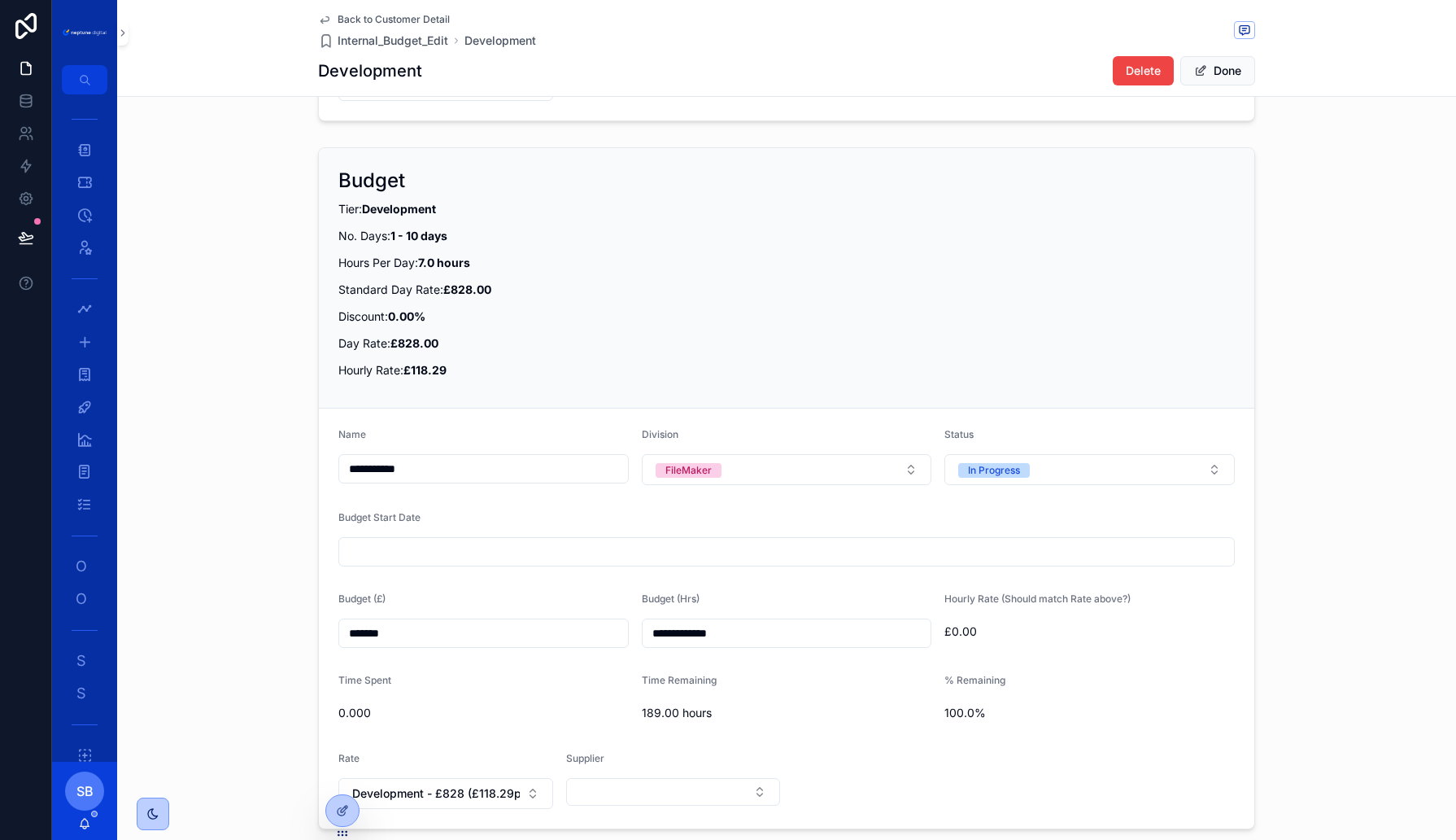
click at [296, 641] on div "**********" at bounding box center [786, 489] width 1339 height 696
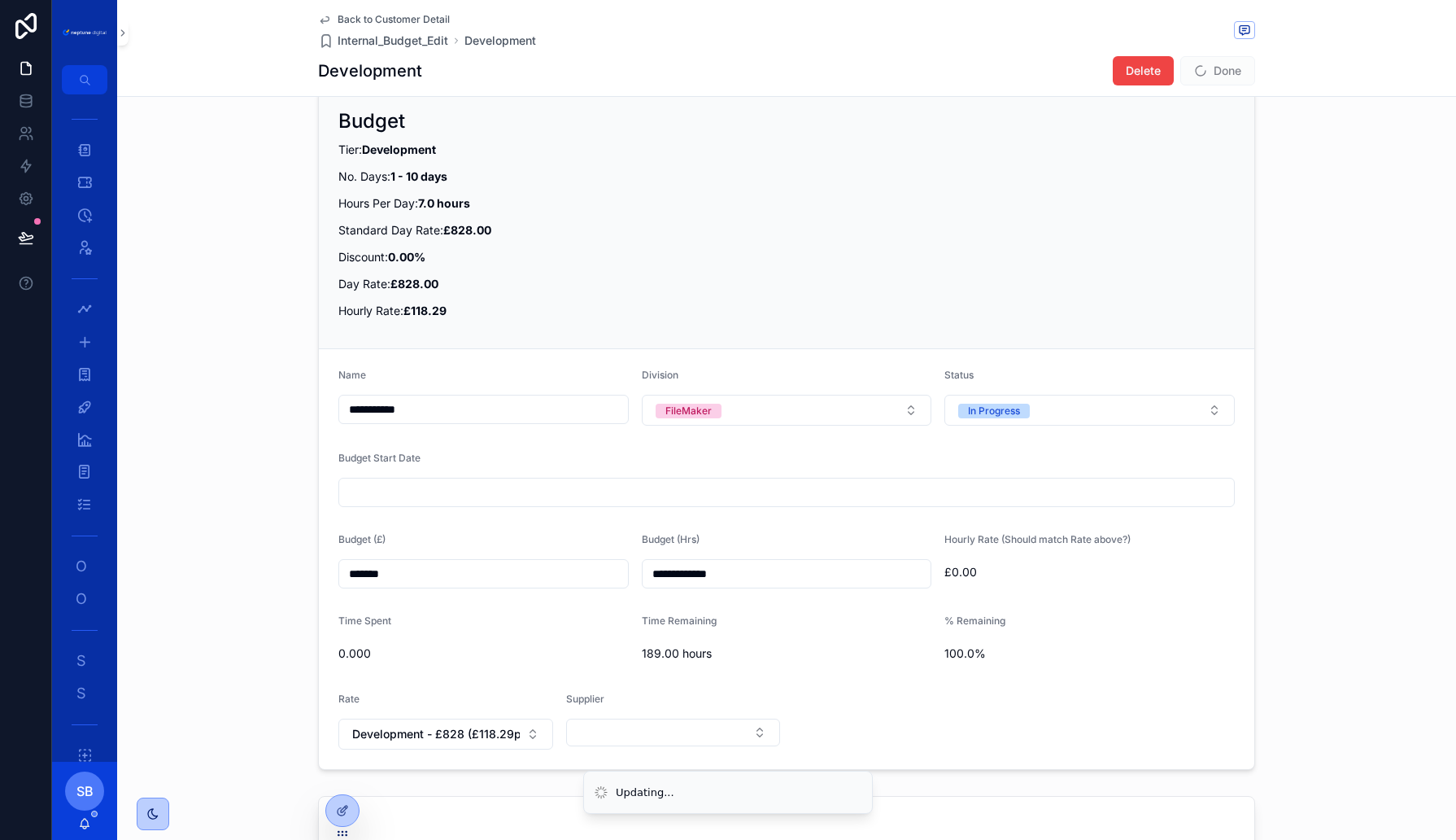
scroll to position [696, 0]
click at [496, 737] on button "Development - £828 (£118.29ph)" at bounding box center [445, 736] width 214 height 31
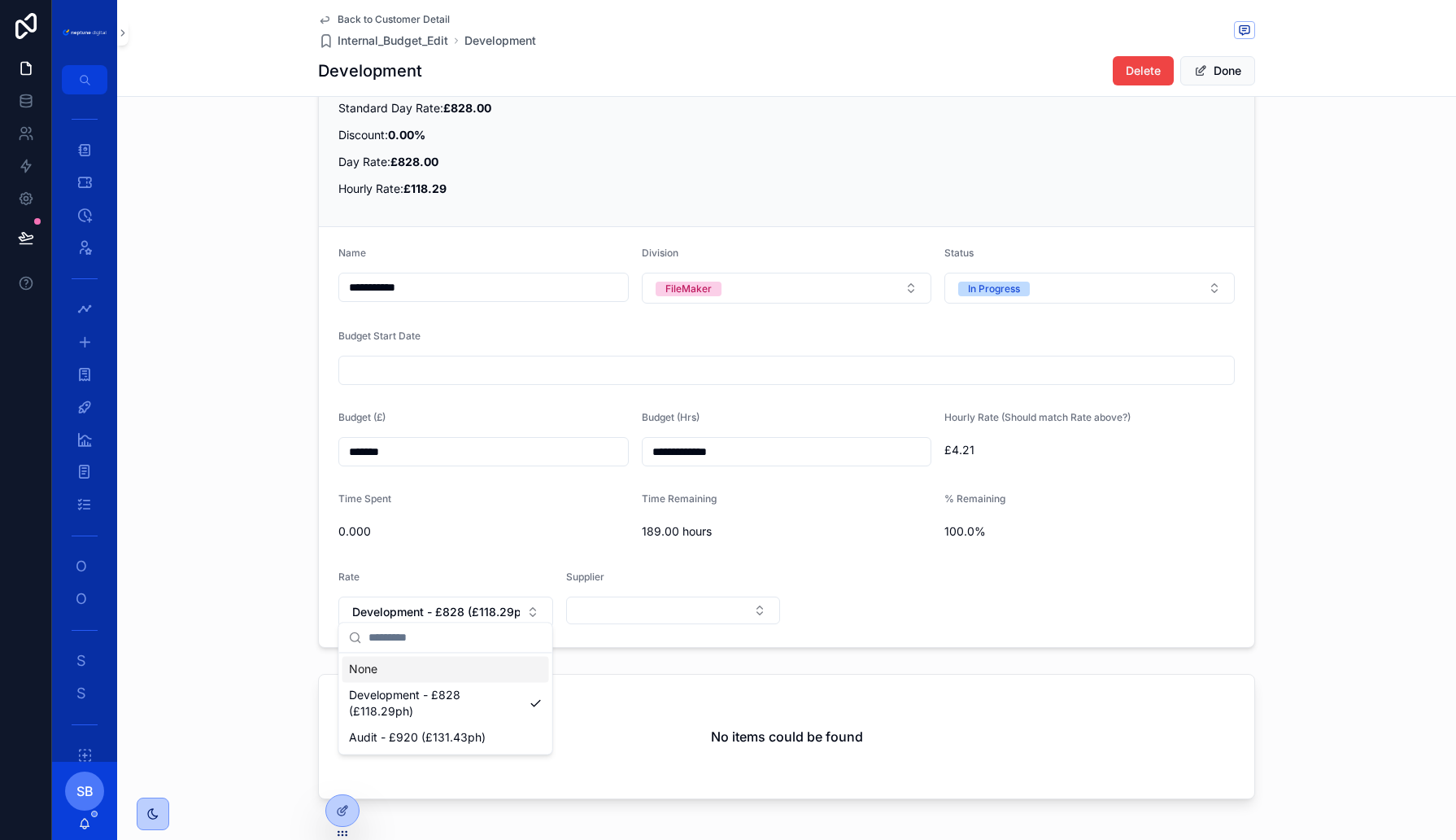
scroll to position [819, 0]
click at [247, 619] on div "**********" at bounding box center [786, 308] width 1339 height 696
click at [1227, 62] on button "Done" at bounding box center [1217, 71] width 75 height 29
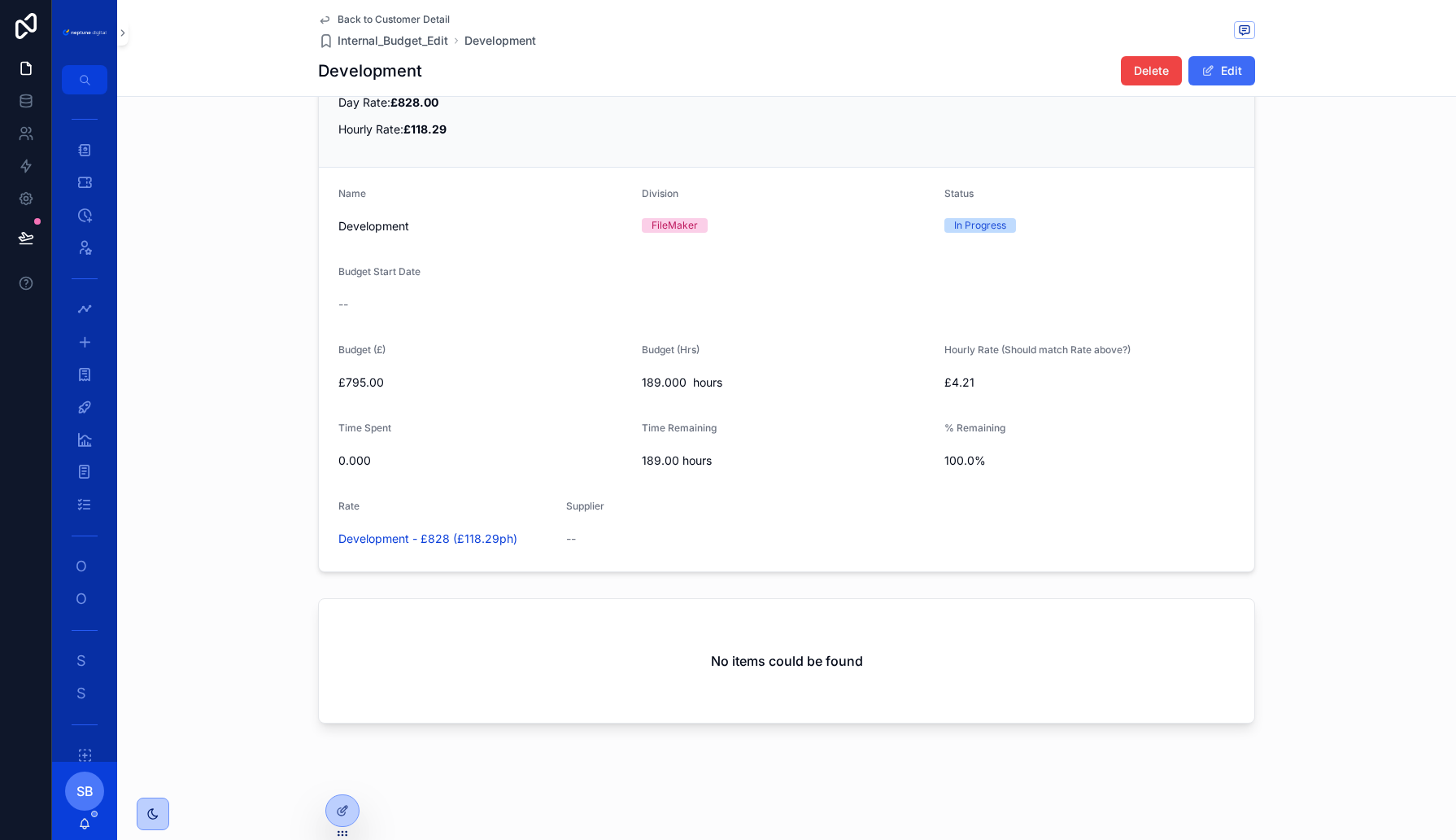
scroll to position [762, 0]
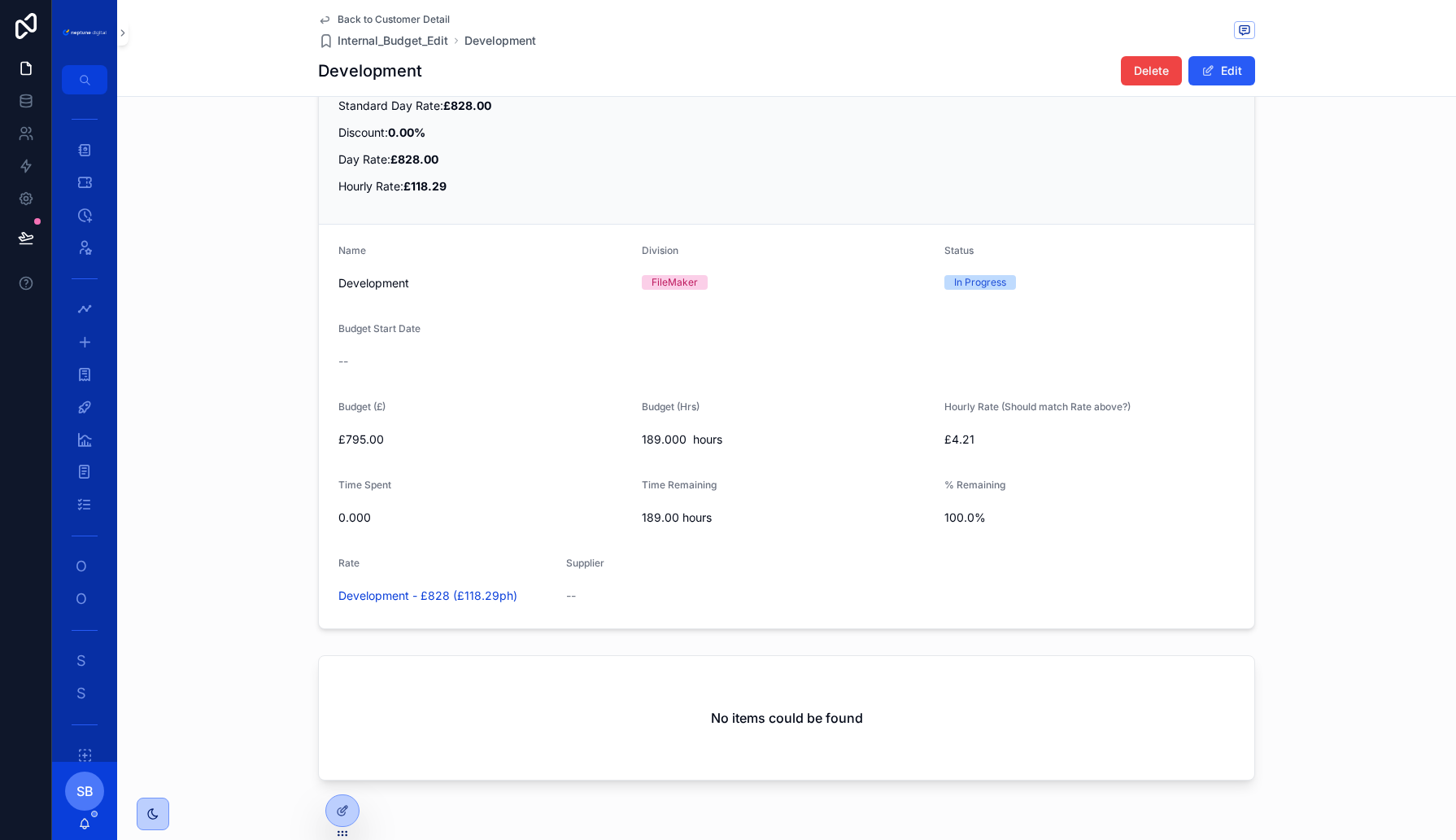
click at [400, 2] on div "Back to Customer Detail Internal_Budget_Edit Development Development Delete Edit" at bounding box center [787, 48] width 937 height 96
click at [388, 18] on span "Back to Customer Detail" at bounding box center [393, 19] width 112 height 13
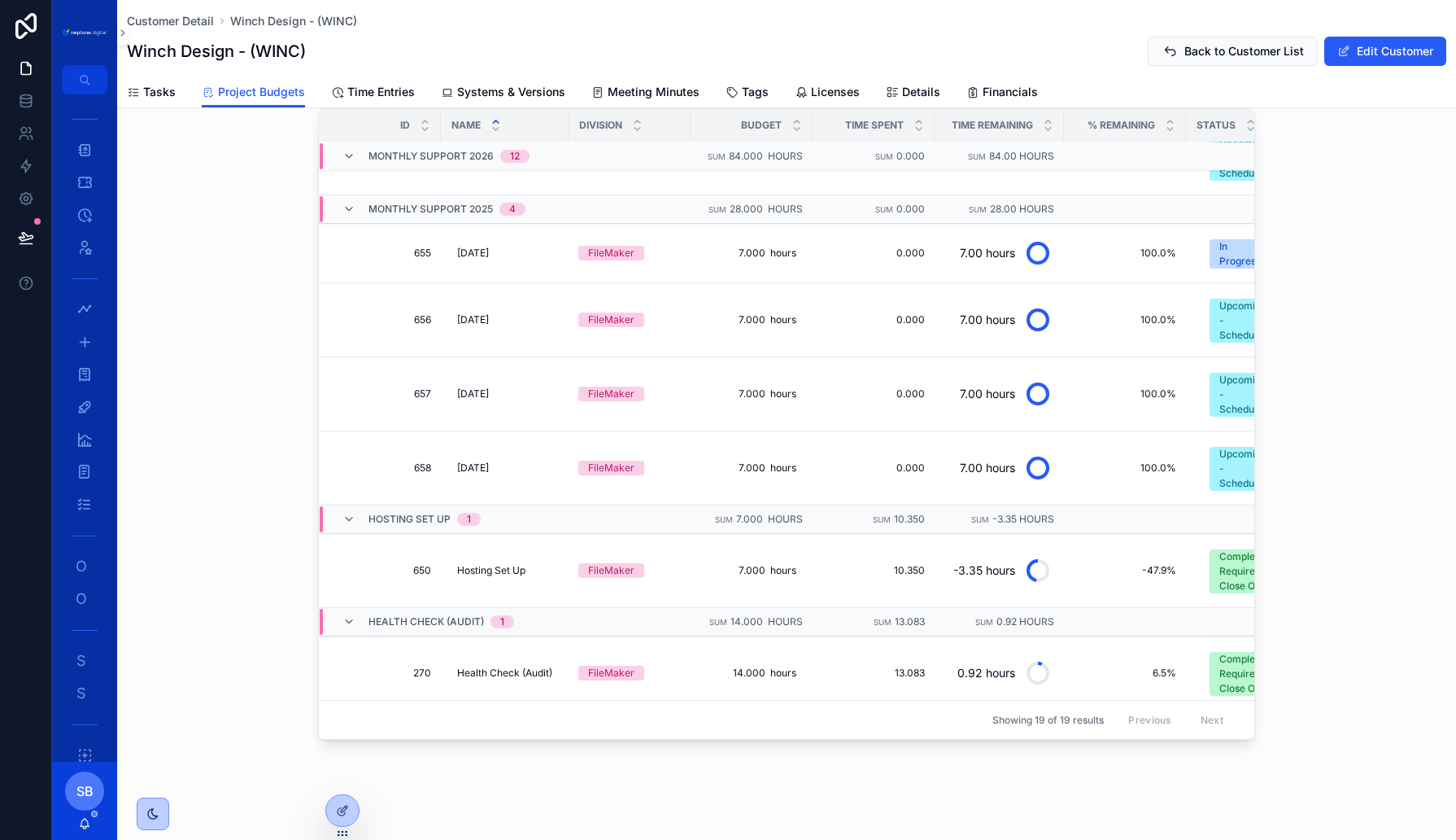
scroll to position [989, 0]
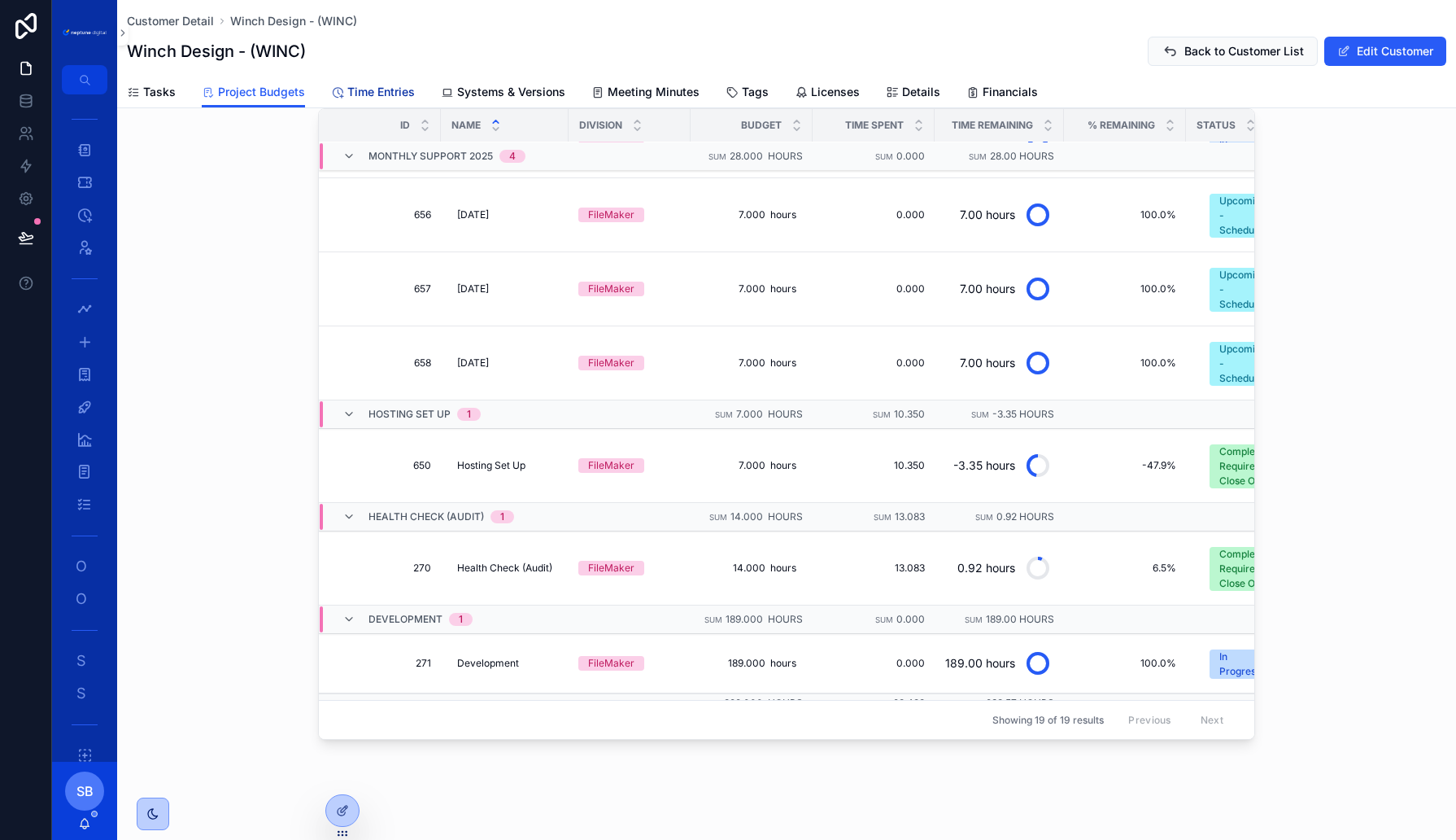
click at [396, 89] on span "Time Entries" at bounding box center [381, 92] width 67 height 16
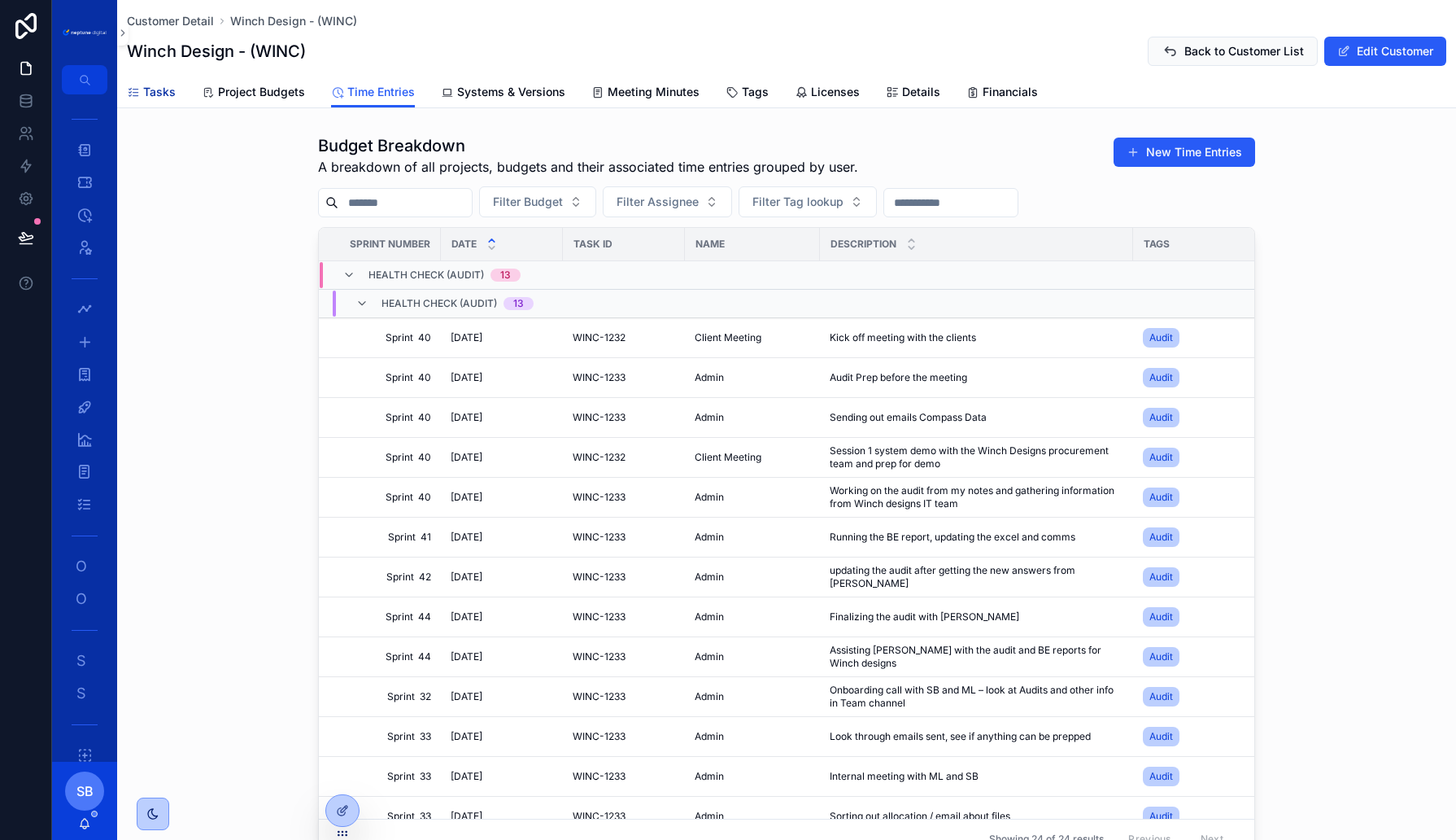
click at [171, 100] on link "Tasks" at bounding box center [151, 93] width 48 height 33
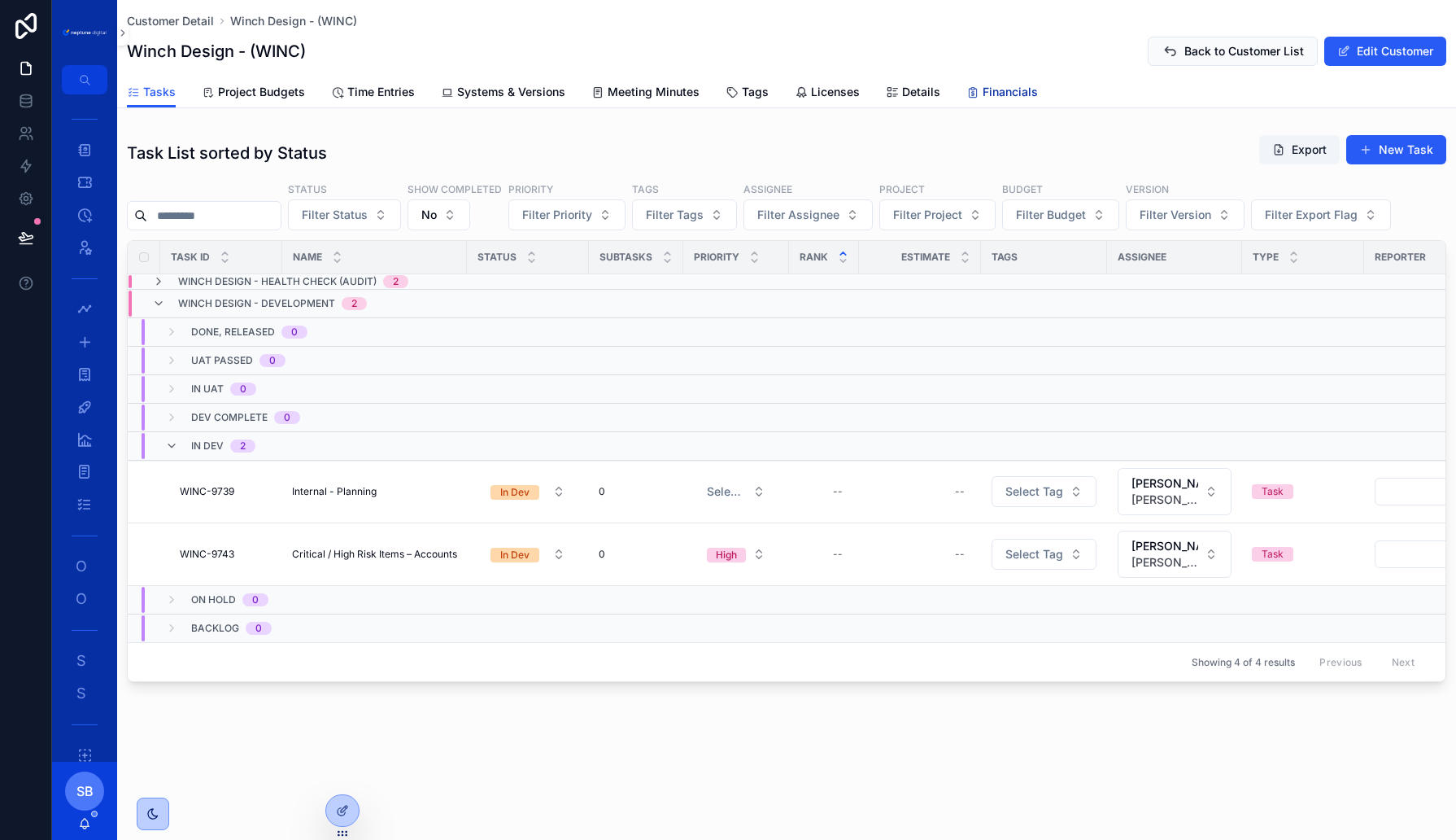
click at [1028, 91] on span "Financials" at bounding box center [1011, 92] width 55 height 16
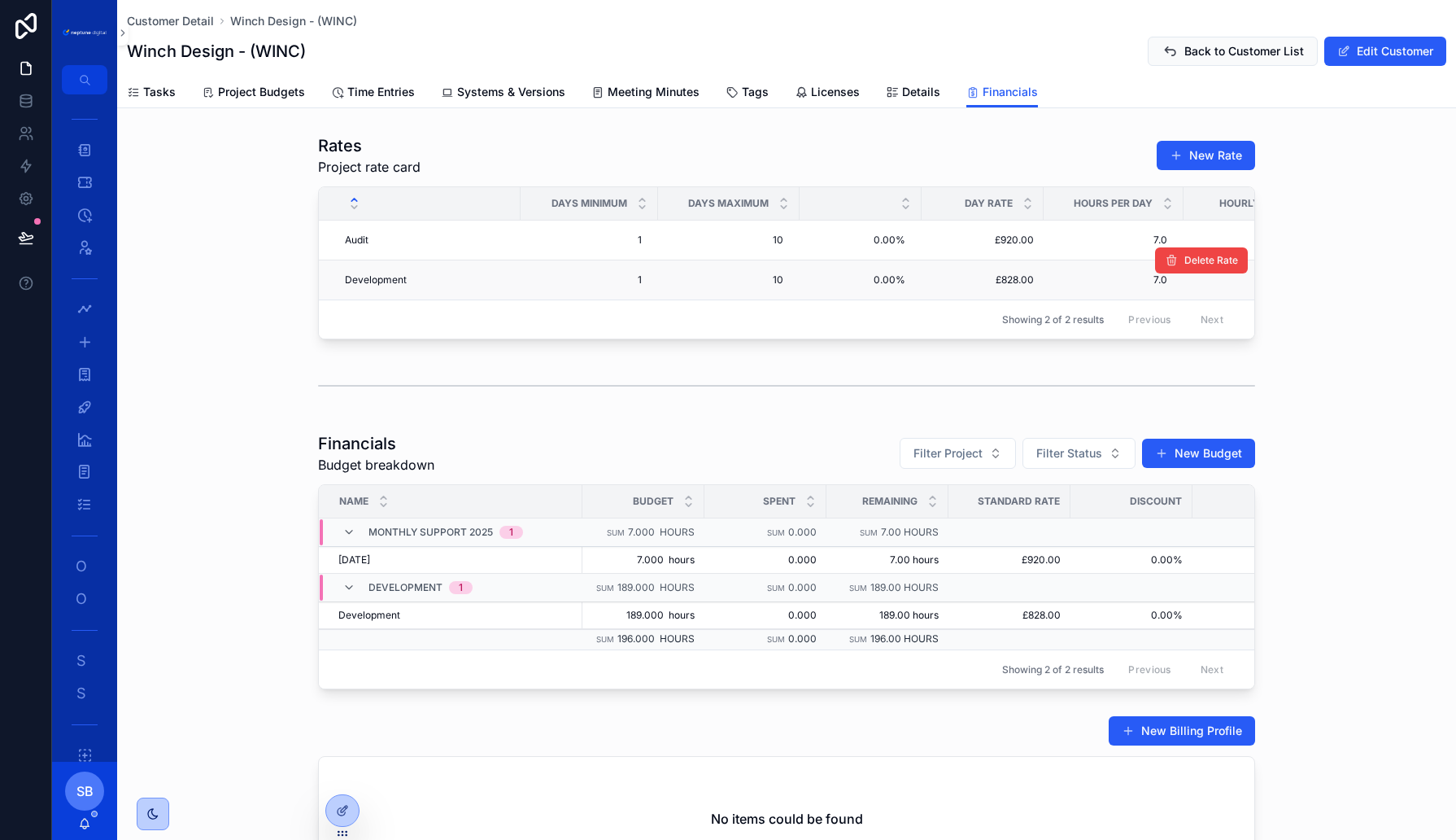
click at [1024, 284] on span "£828.00" at bounding box center [982, 279] width 103 height 13
click at [1011, 273] on span "£828.00" at bounding box center [982, 279] width 103 height 13
click at [364, 284] on span "Development" at bounding box center [376, 279] width 62 height 13
click at [763, 279] on span "10" at bounding box center [729, 279] width 109 height 13
click at [923, 279] on td "£828.00 £828.00" at bounding box center [982, 280] width 122 height 40
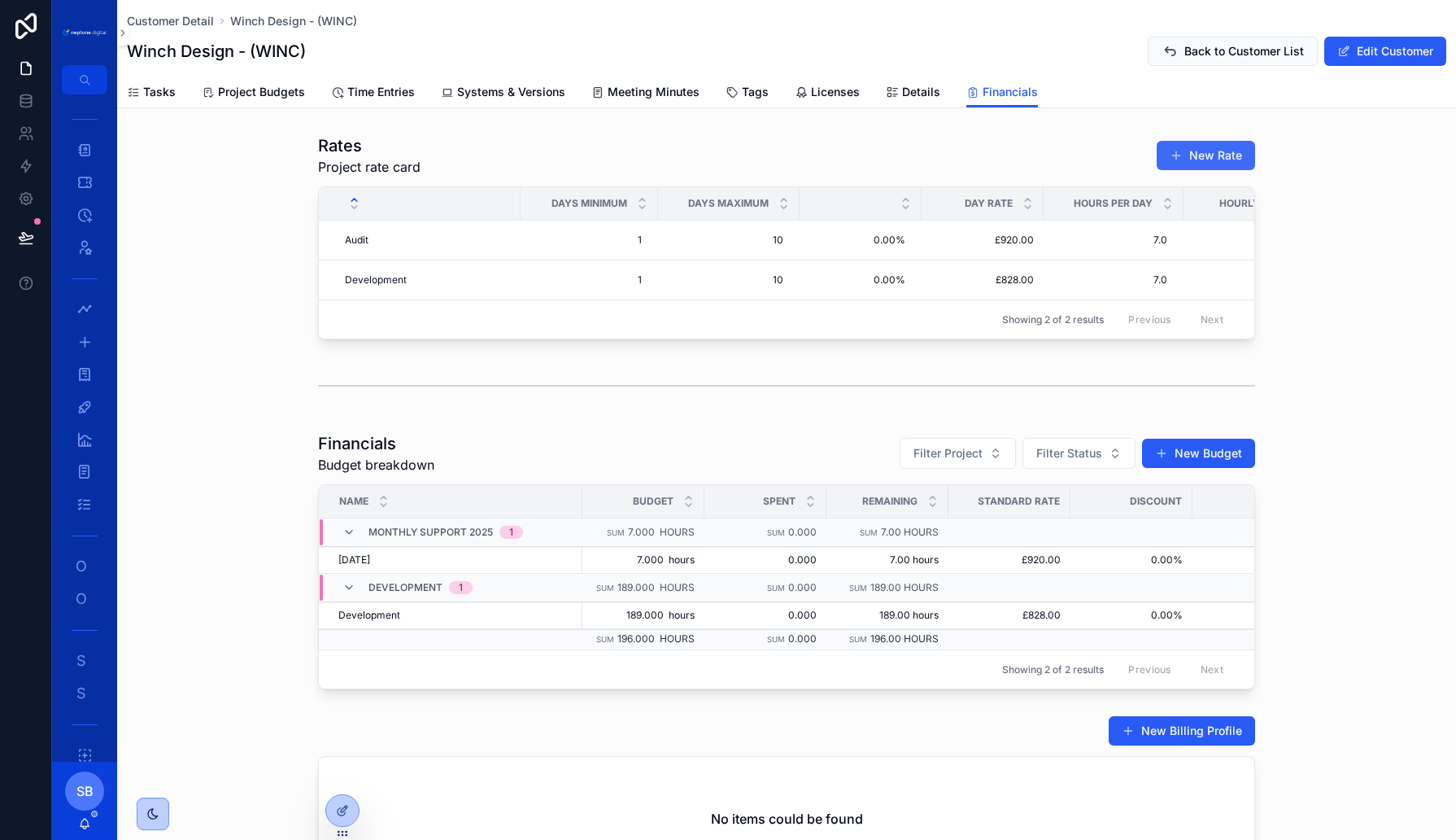
click at [1217, 146] on button "New Rate" at bounding box center [1206, 156] width 99 height 29
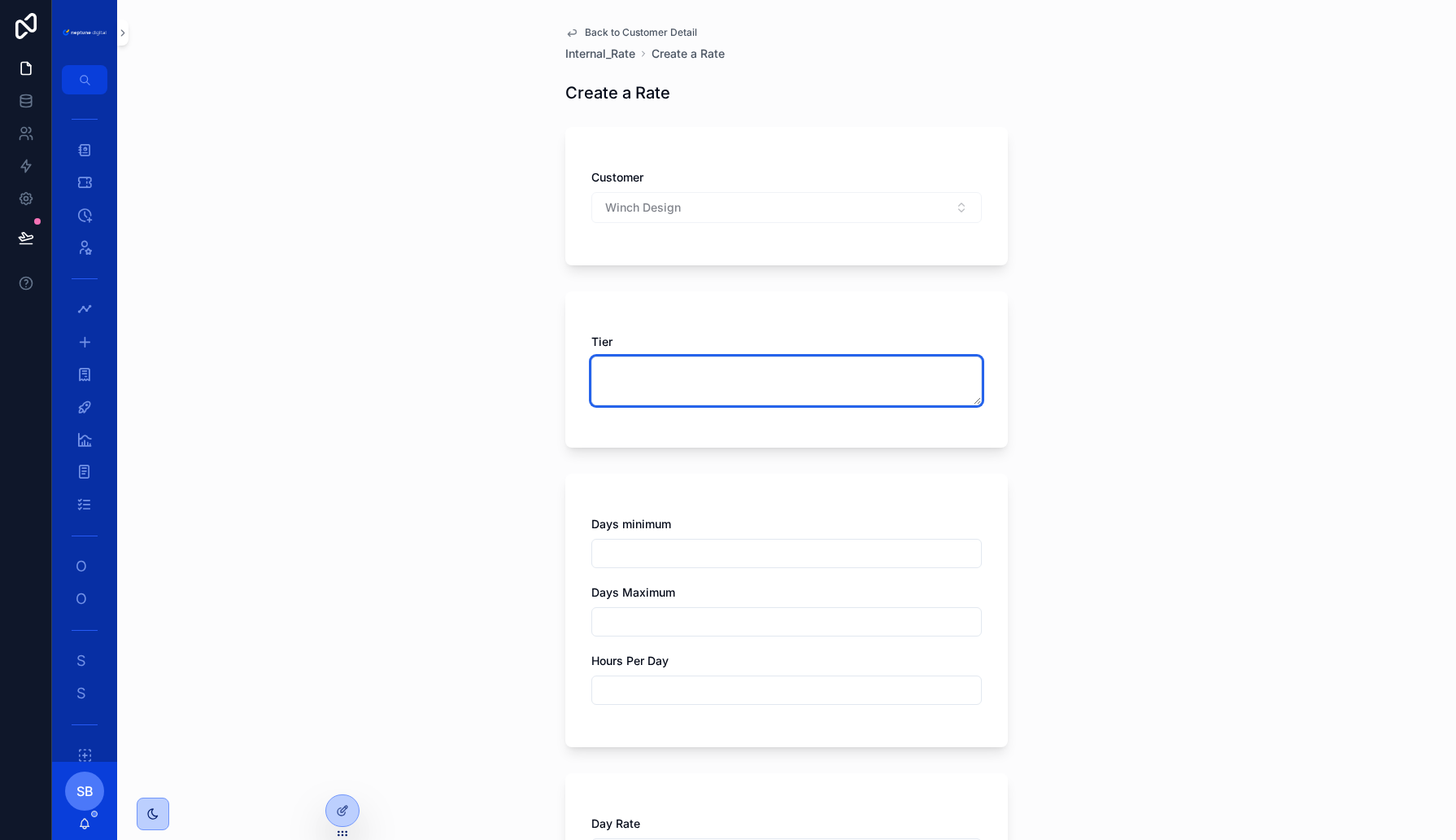
click at [645, 397] on textarea "scrollable content" at bounding box center [787, 381] width 391 height 48
type textarea "*"
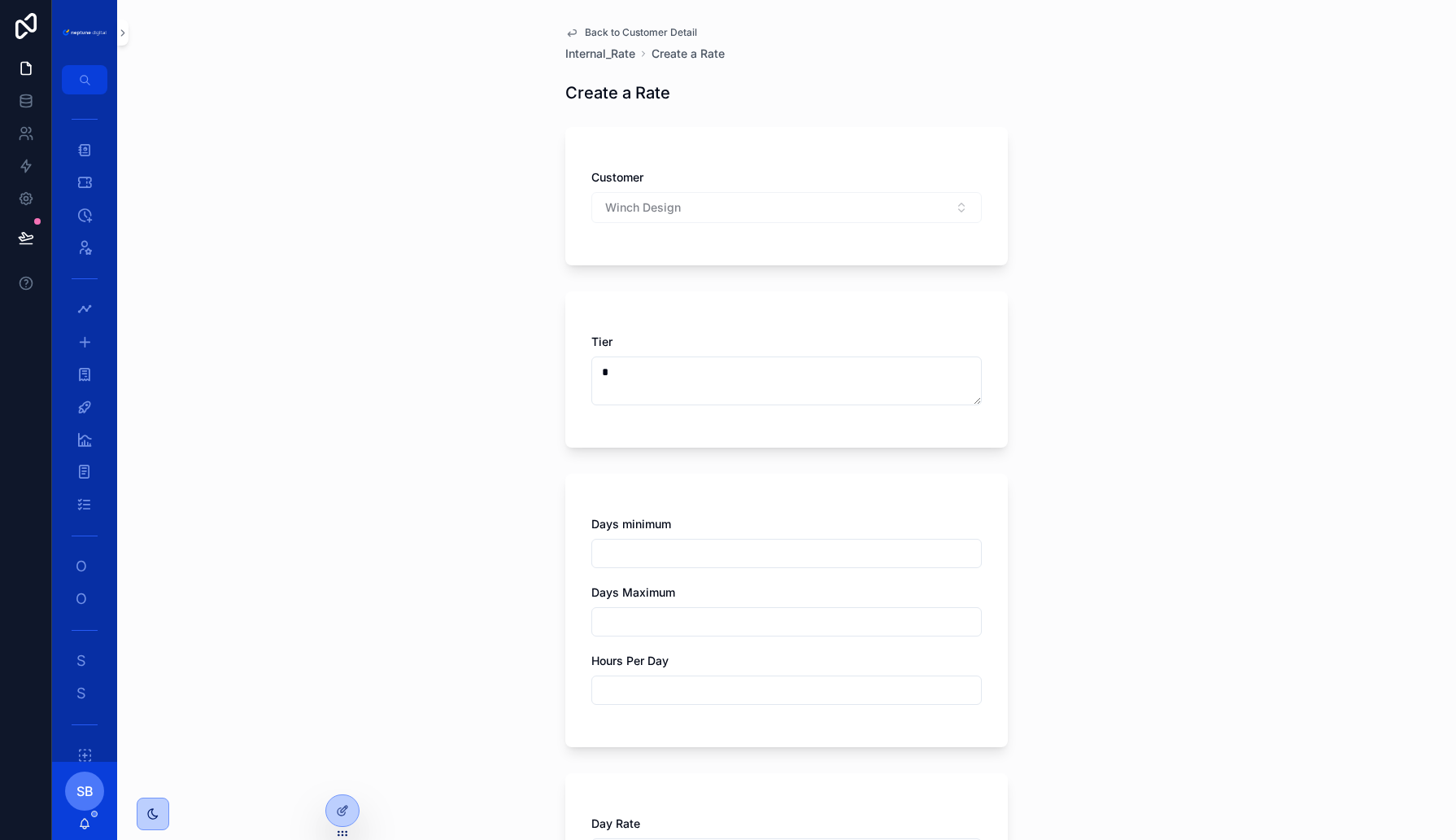
click at [642, 551] on input "scrollable content" at bounding box center [787, 554] width 389 height 22
type input "**"
click at [635, 620] on input "scrollable content" at bounding box center [787, 622] width 389 height 22
click at [622, 693] on input "scrollable content" at bounding box center [787, 690] width 389 height 22
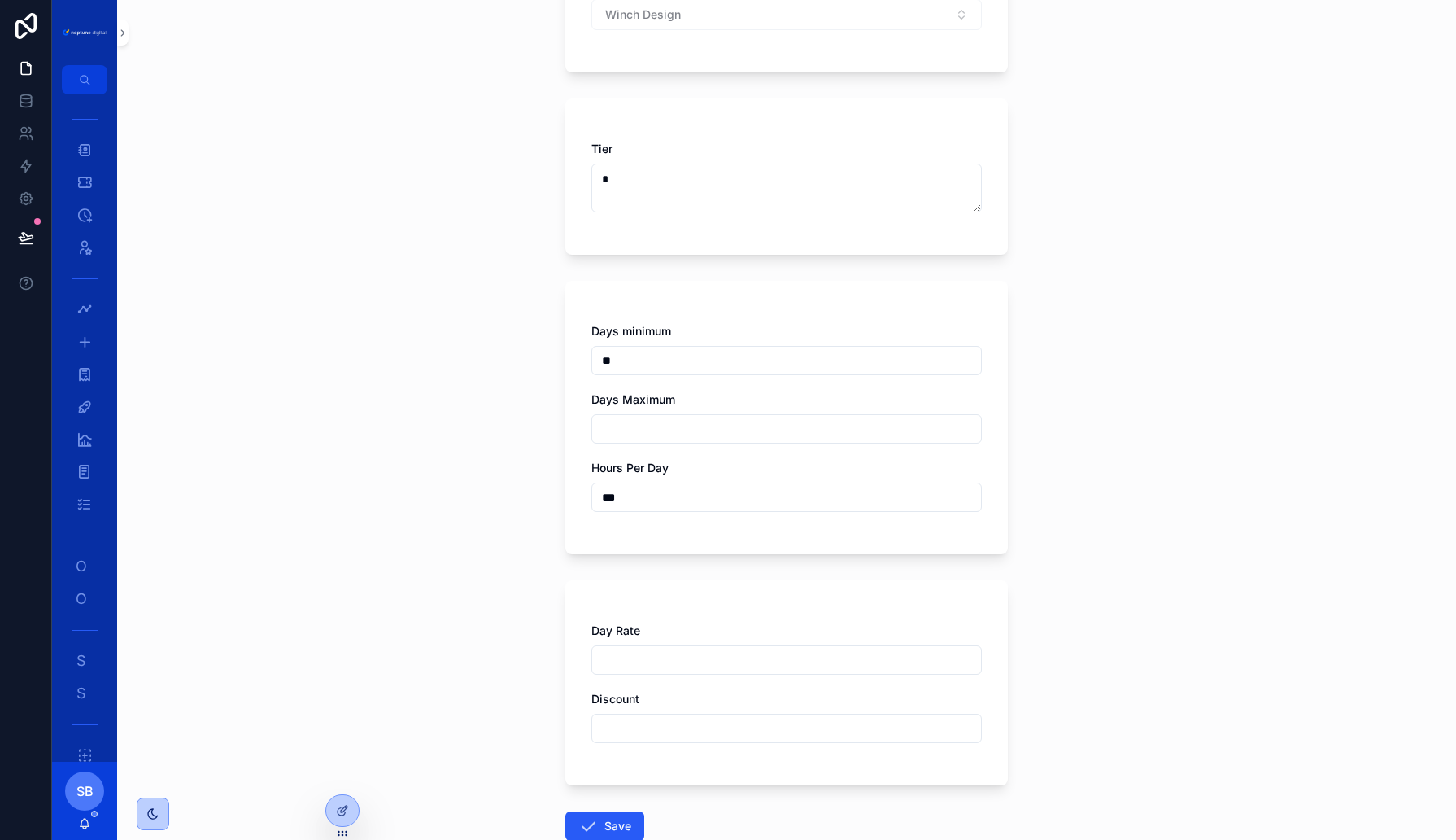
scroll to position [297, 0]
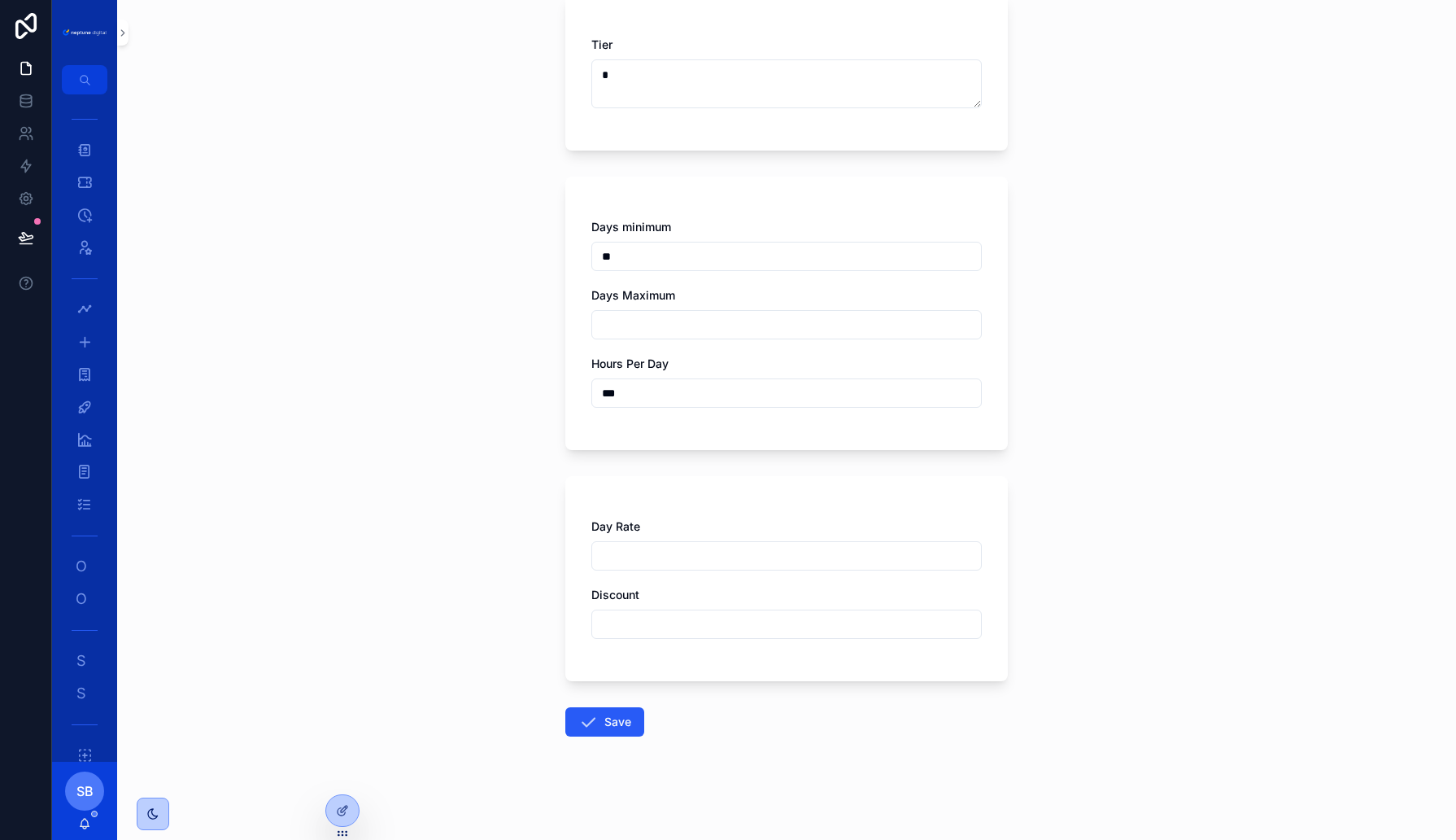
type input "***"
click at [631, 554] on input "scrollable content" at bounding box center [787, 555] width 389 height 22
type input "*******"
click at [636, 622] on input "scrollable content" at bounding box center [787, 624] width 389 height 22
type input "******"
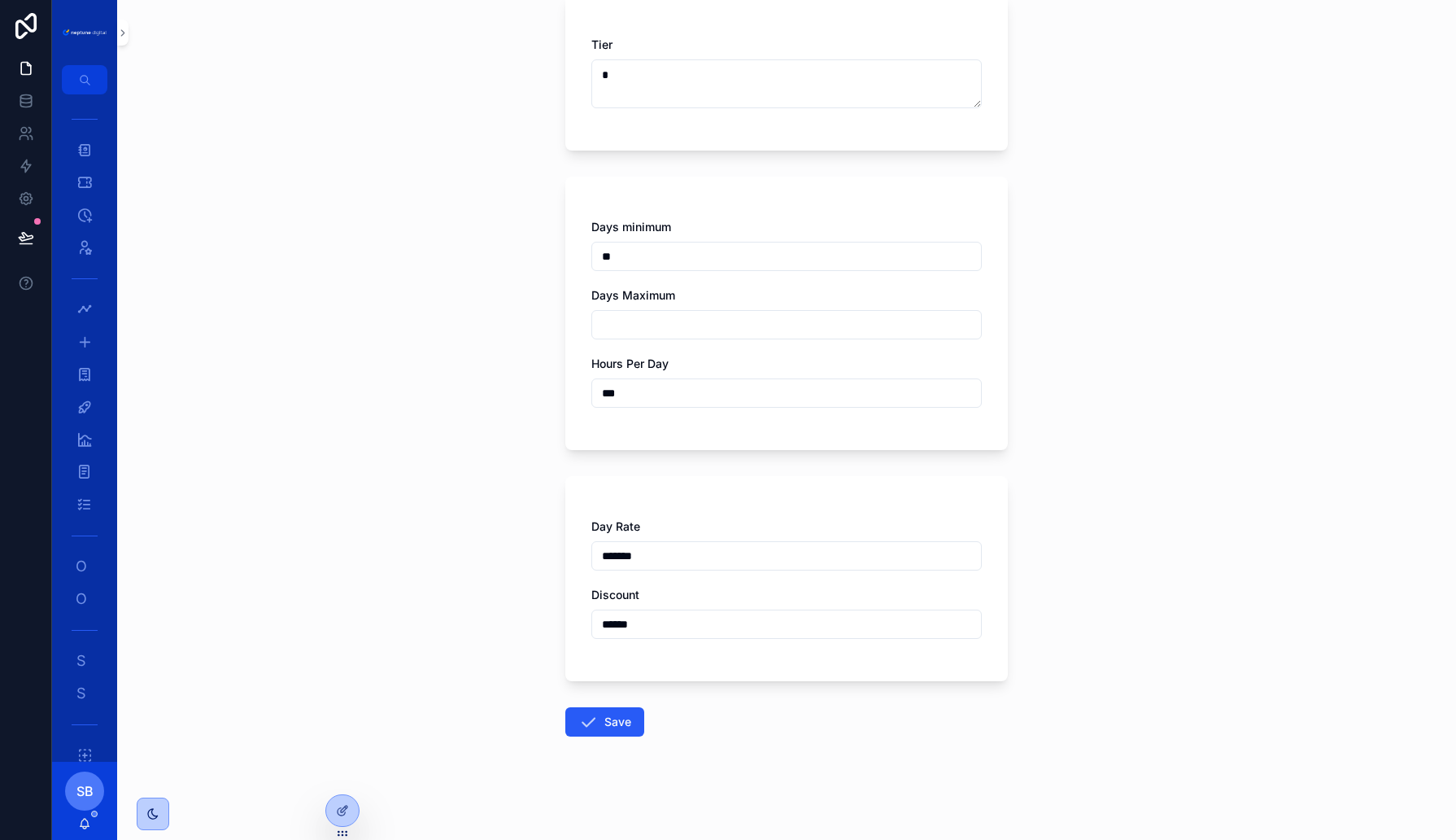
click at [506, 635] on div "Back to Customer Detail Internal_Rate Create a Rate Create a Rate Customer Winc…" at bounding box center [786, 420] width 1339 height 840
click at [588, 709] on button "Save" at bounding box center [604, 722] width 79 height 29
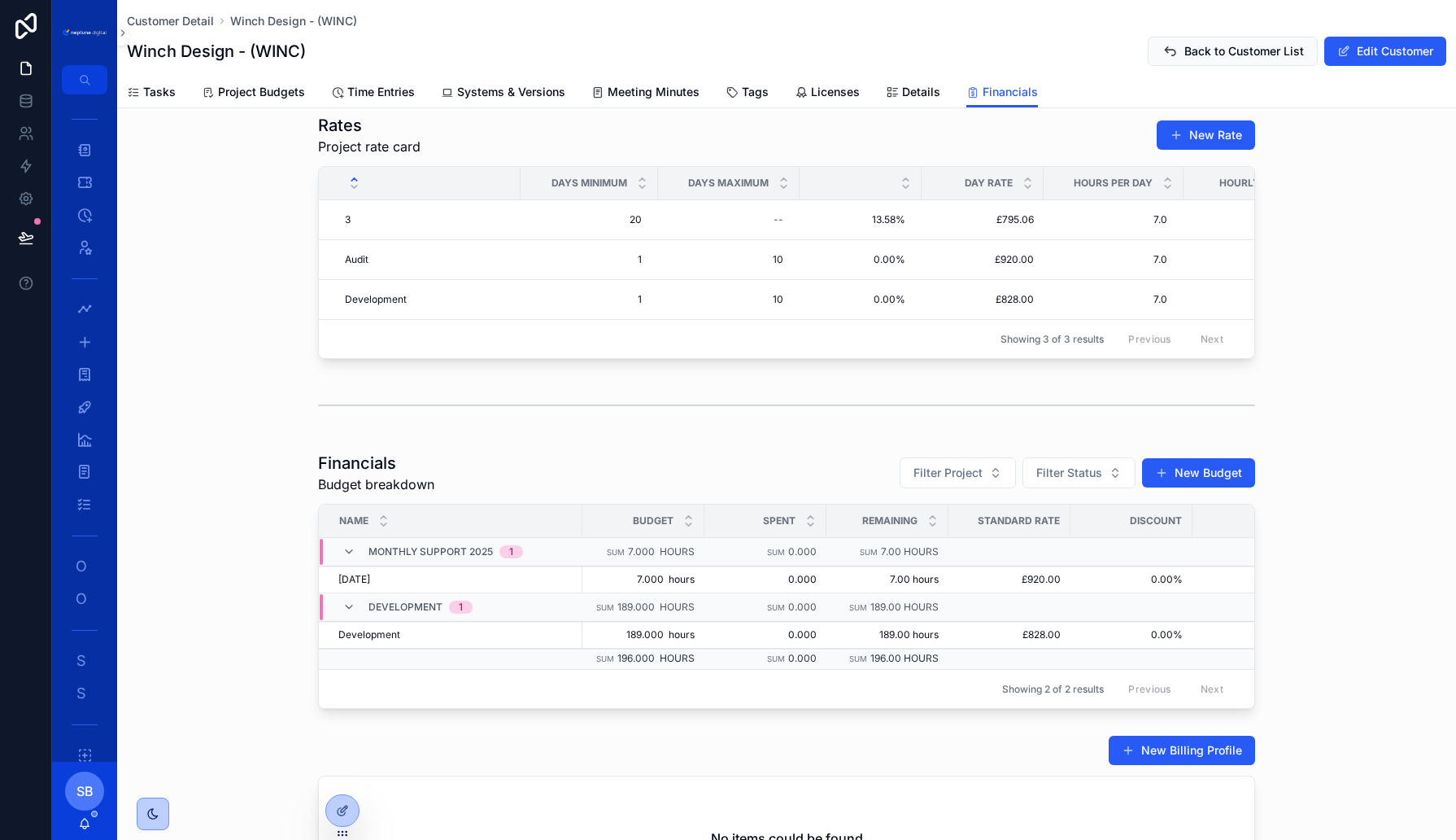
scroll to position [18, 0]
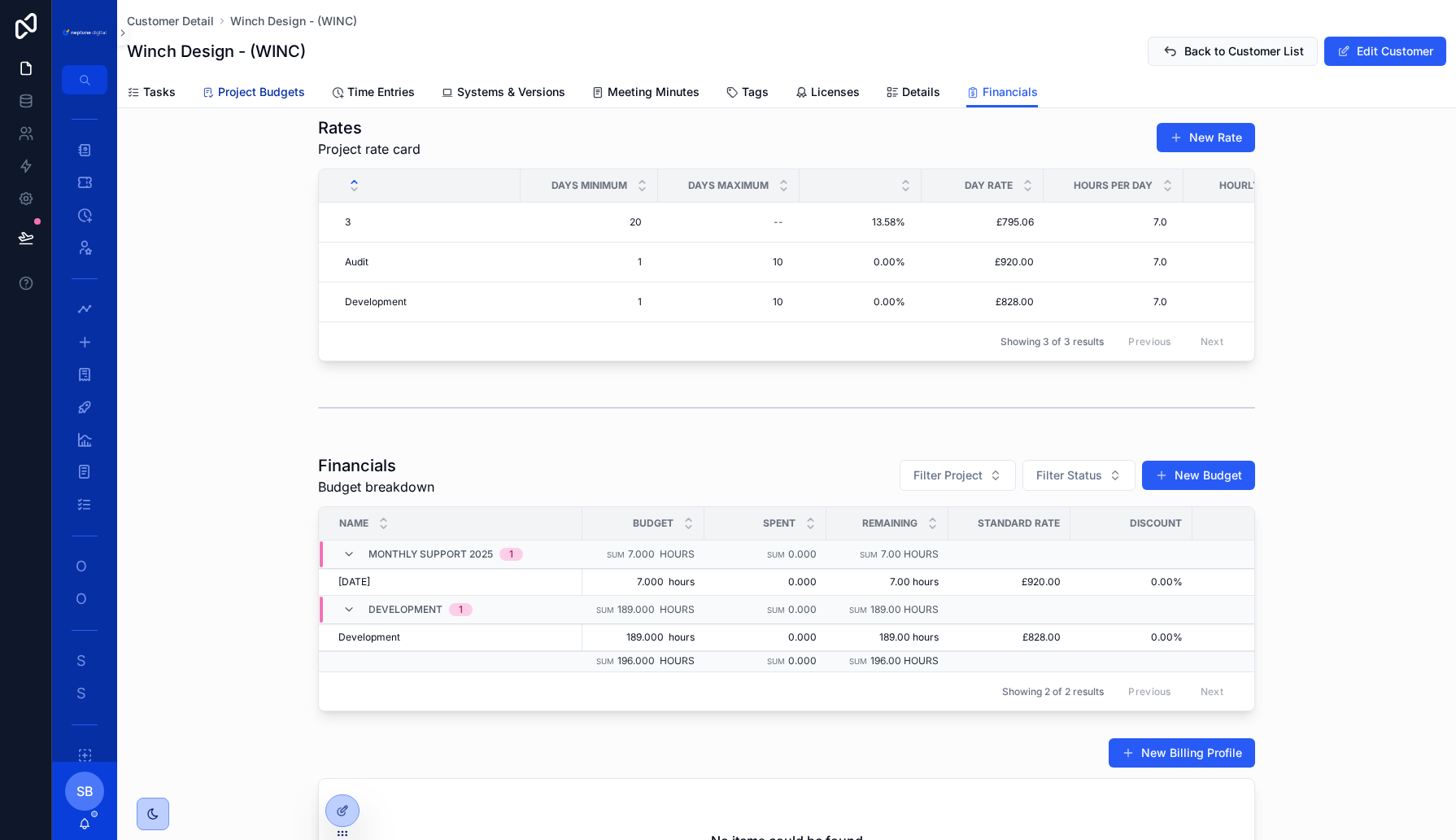
click at [233, 90] on span "Project Budgets" at bounding box center [261, 92] width 87 height 16
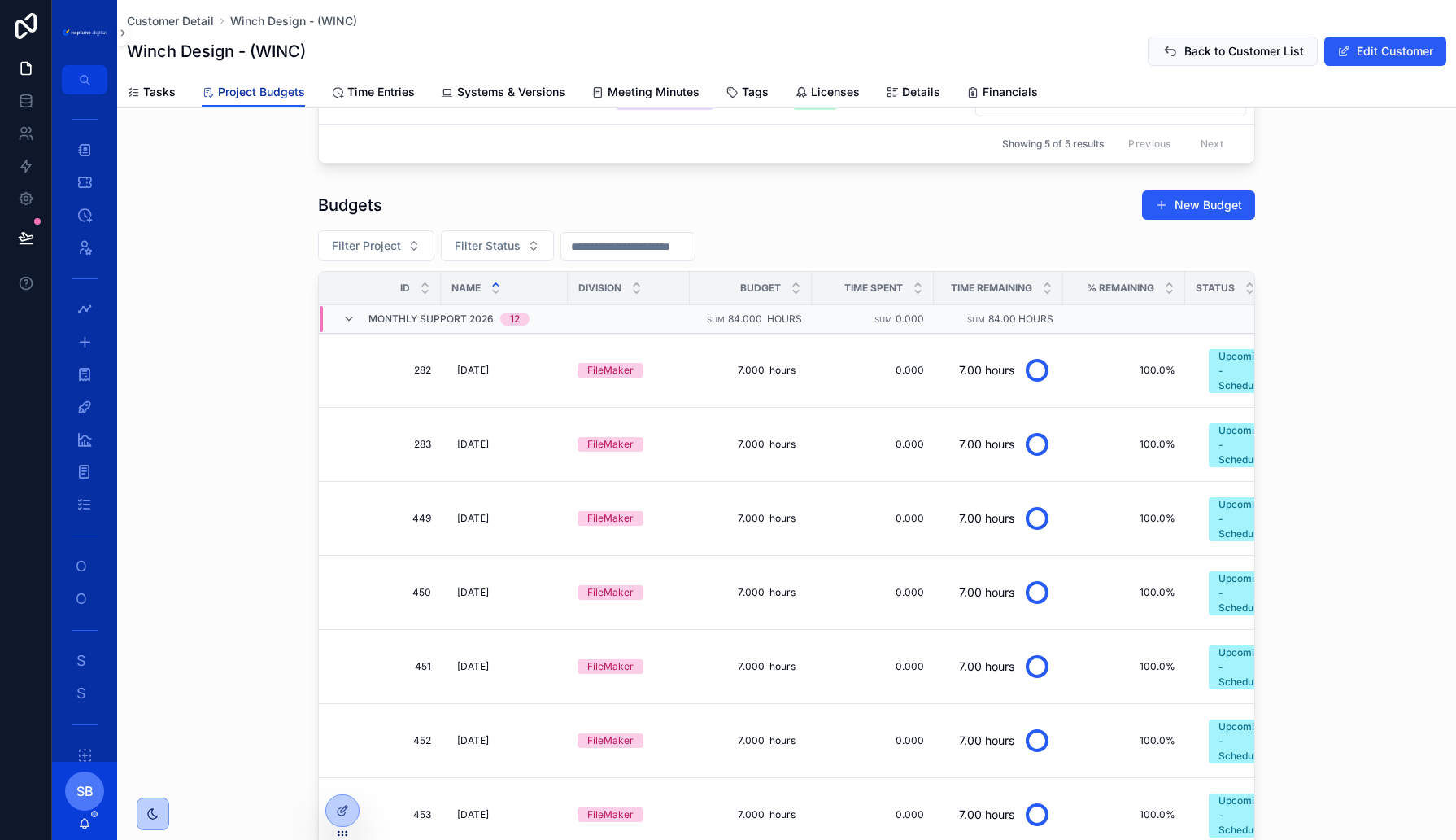
scroll to position [1, 0]
click at [345, 312] on icon "scrollable content" at bounding box center [348, 318] width 13 height 13
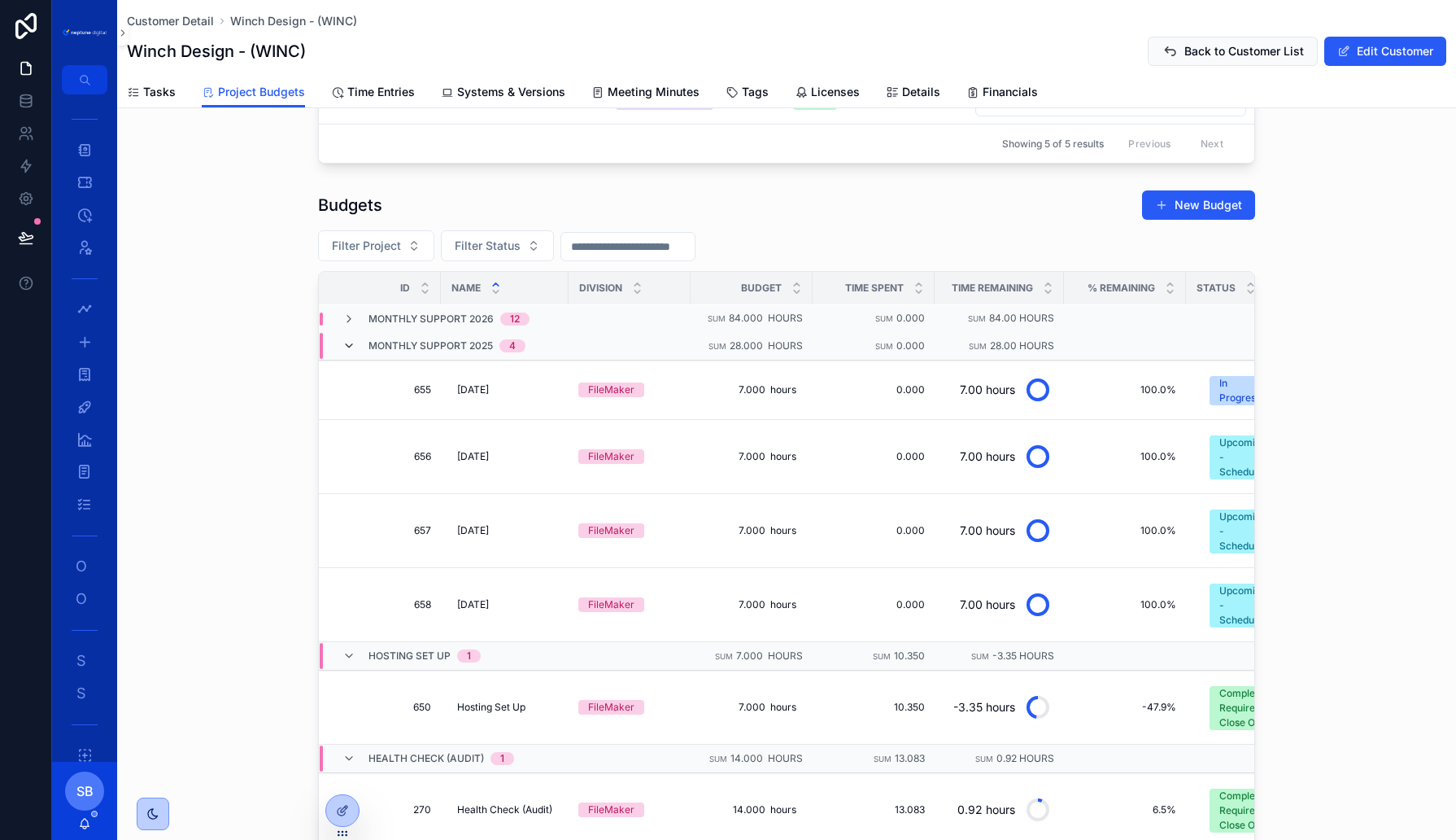
click at [348, 339] on icon "scrollable content" at bounding box center [348, 345] width 13 height 13
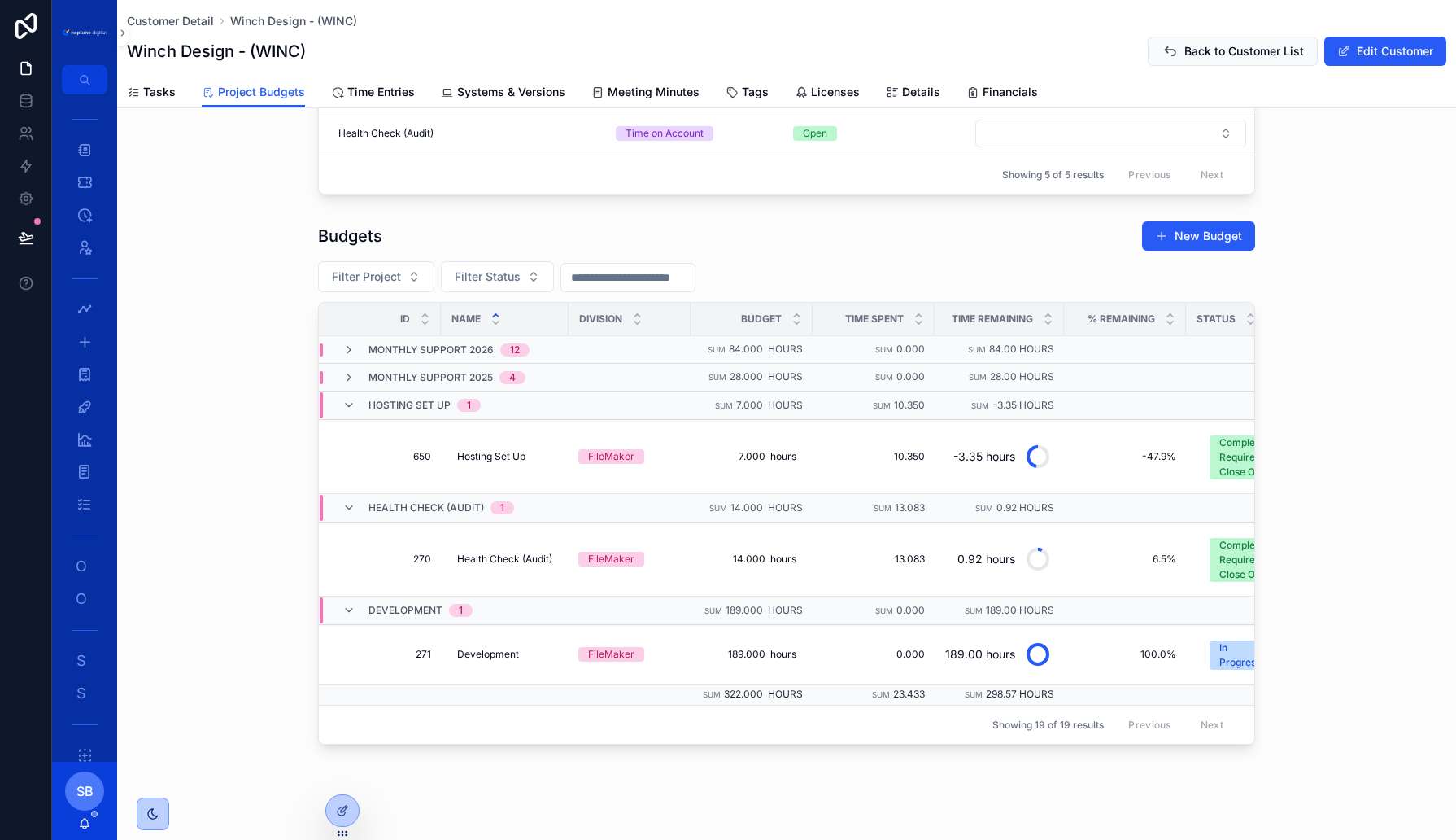
click at [424, 604] on span "Development" at bounding box center [406, 610] width 74 height 13
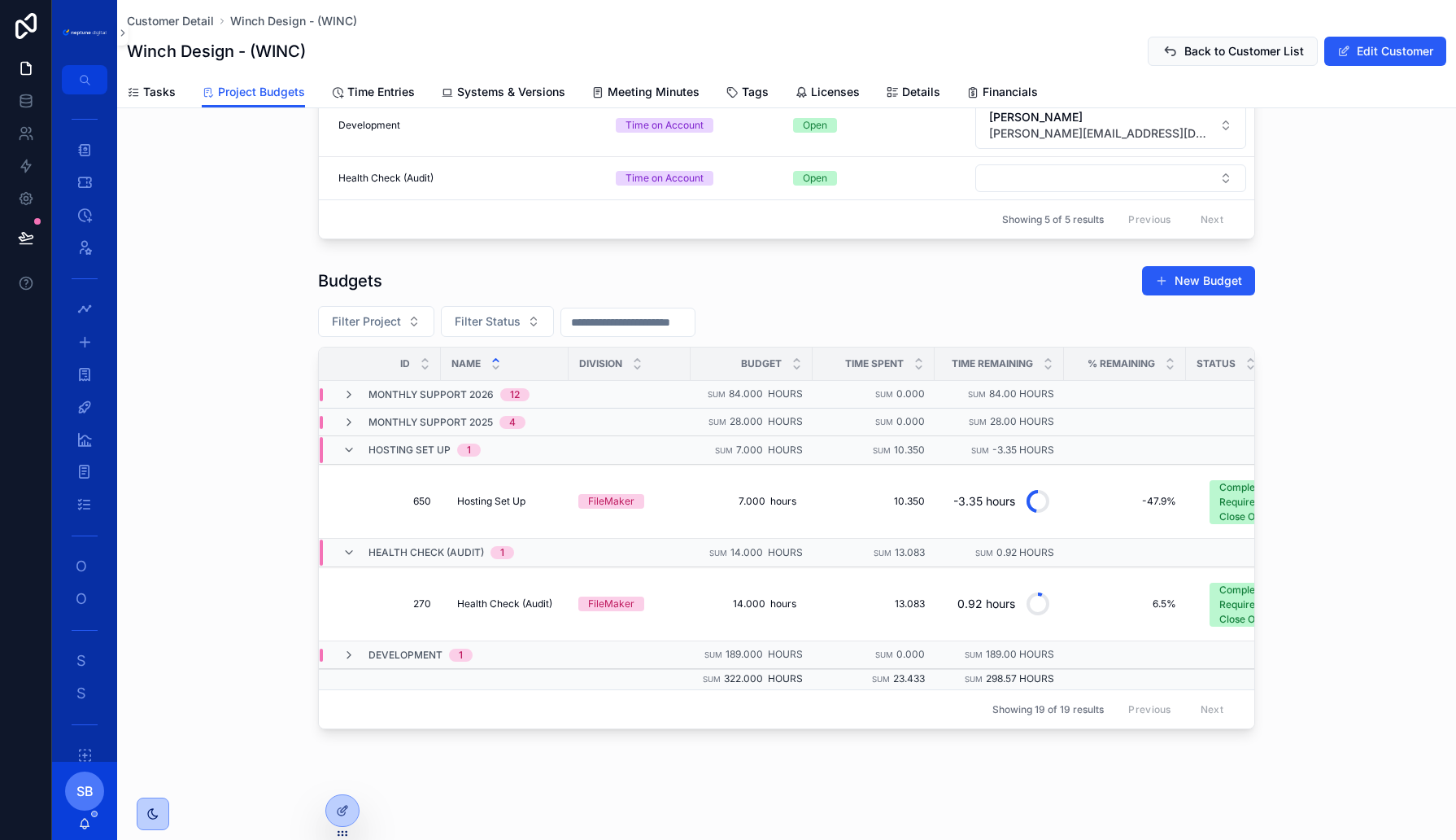
scroll to position [358, 0]
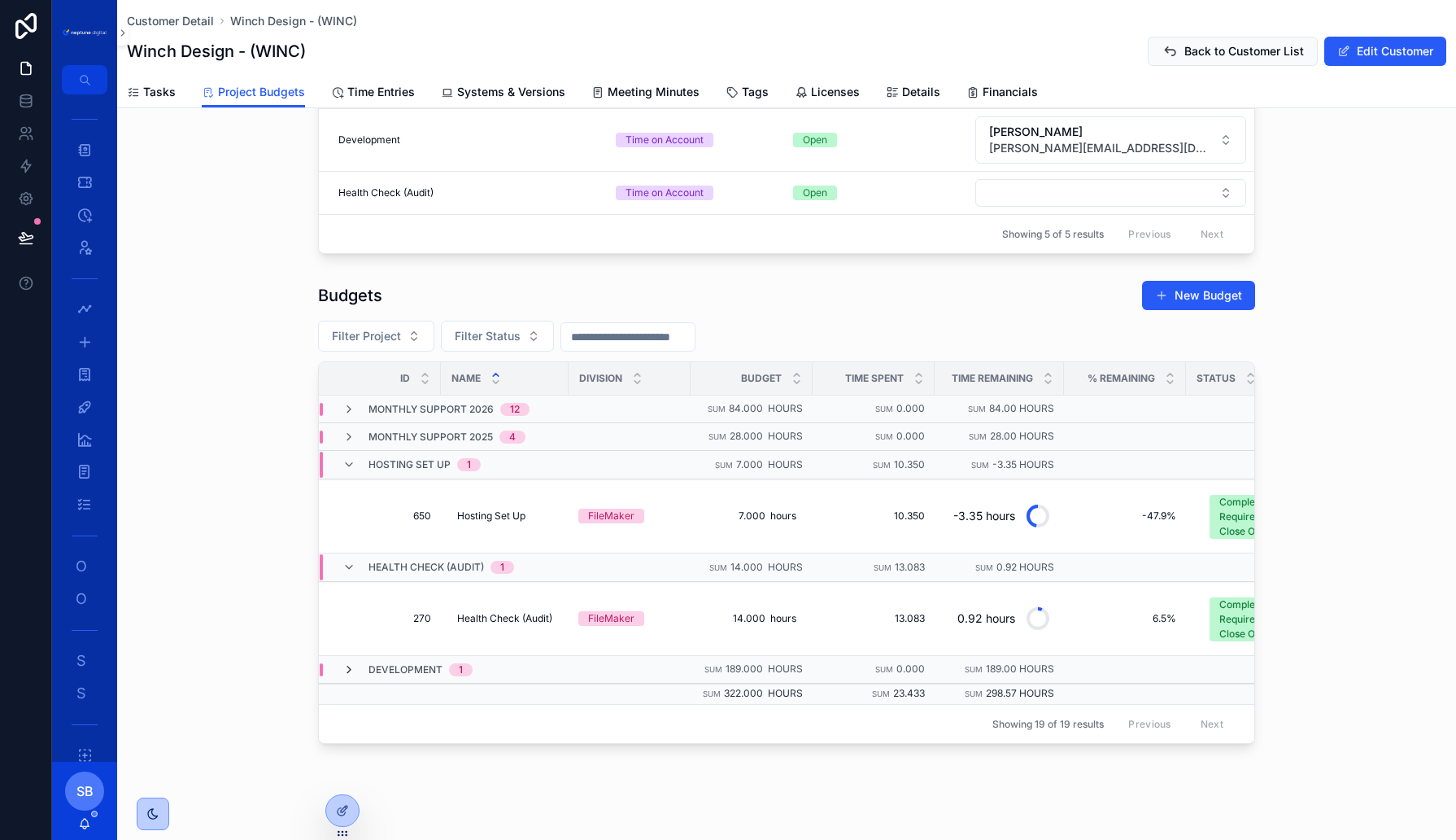
click at [350, 664] on icon "scrollable content" at bounding box center [348, 670] width 13 height 13
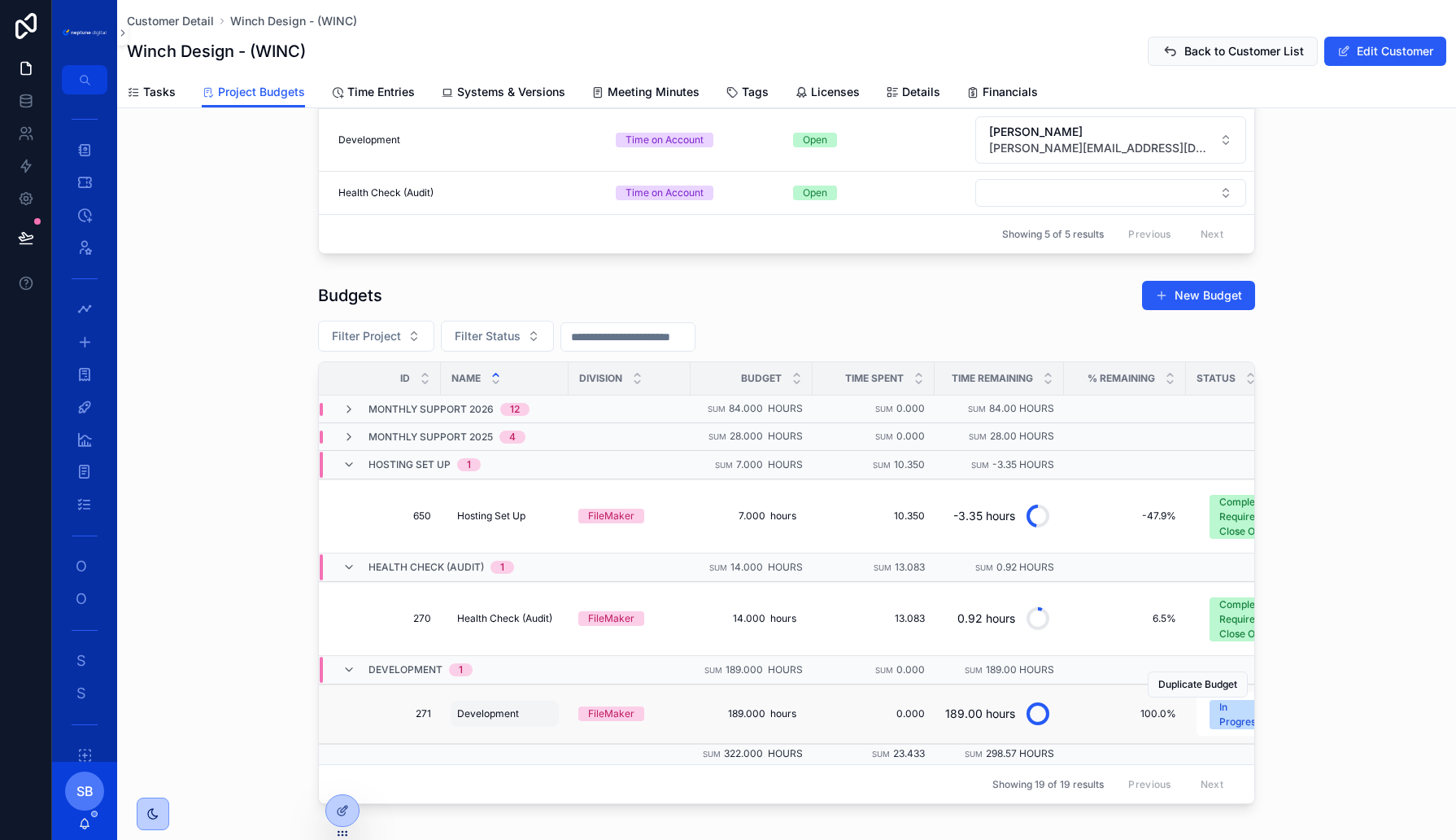
click at [488, 708] on span "Development" at bounding box center [489, 714] width 62 height 13
click at [410, 708] on td "271 271" at bounding box center [380, 714] width 122 height 60
click at [423, 708] on span "271" at bounding box center [384, 714] width 93 height 13
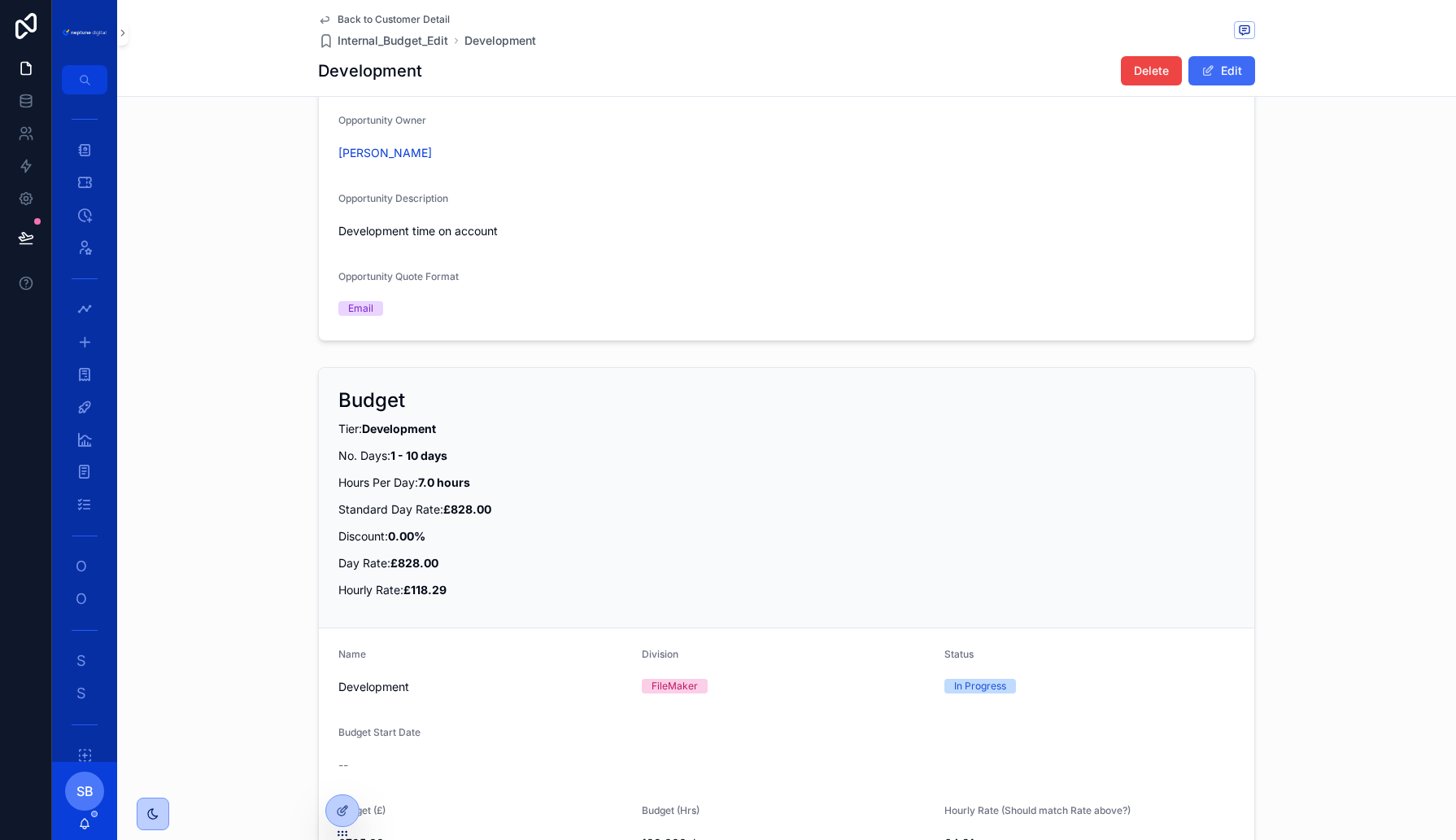
click at [1234, 77] on button "Edit" at bounding box center [1222, 71] width 67 height 29
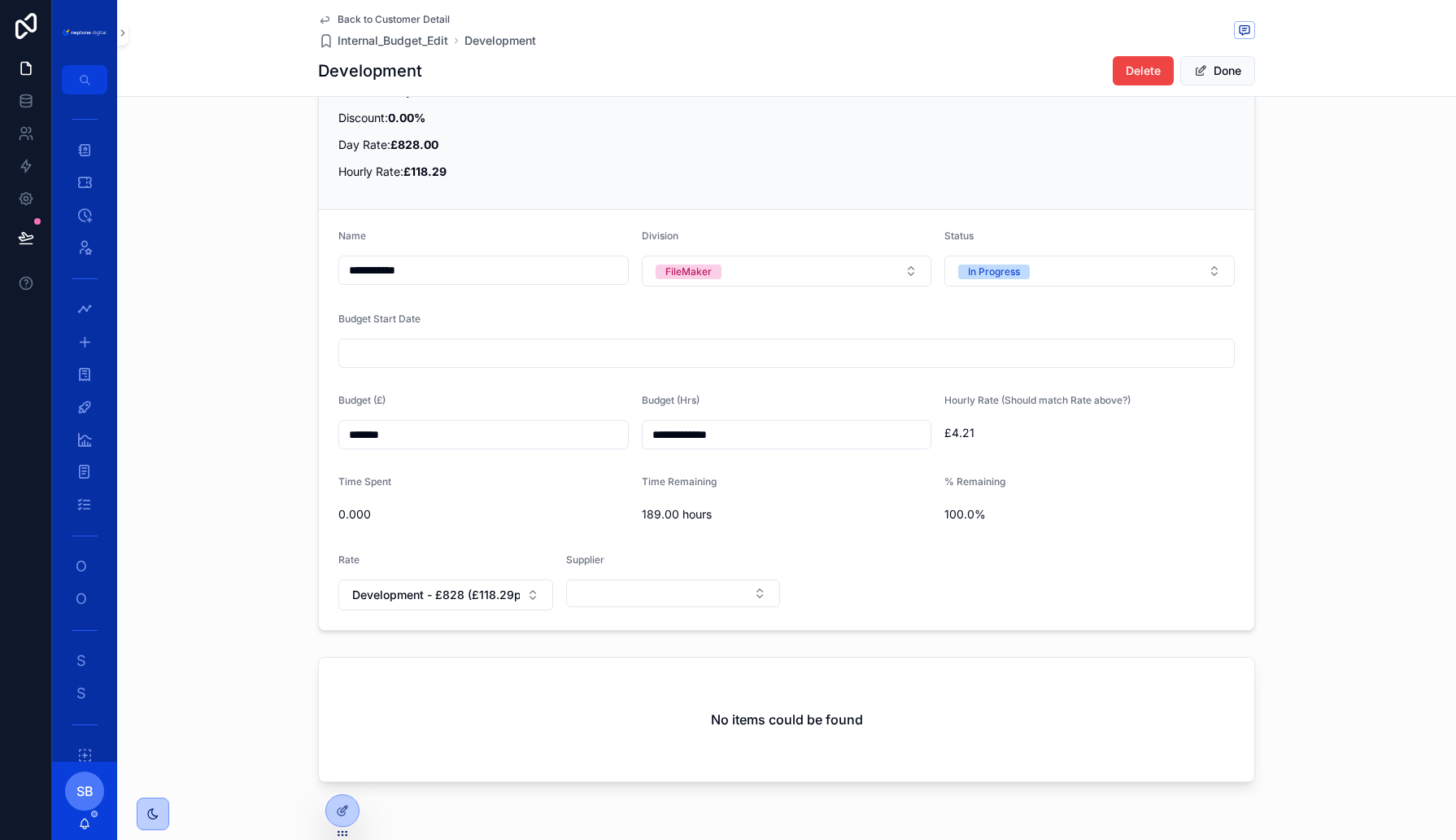
scroll to position [839, 0]
click at [461, 508] on span "0.000" at bounding box center [483, 511] width 291 height 16
click at [487, 585] on span "Development - £828 (£118.29ph)" at bounding box center [436, 593] width 168 height 16
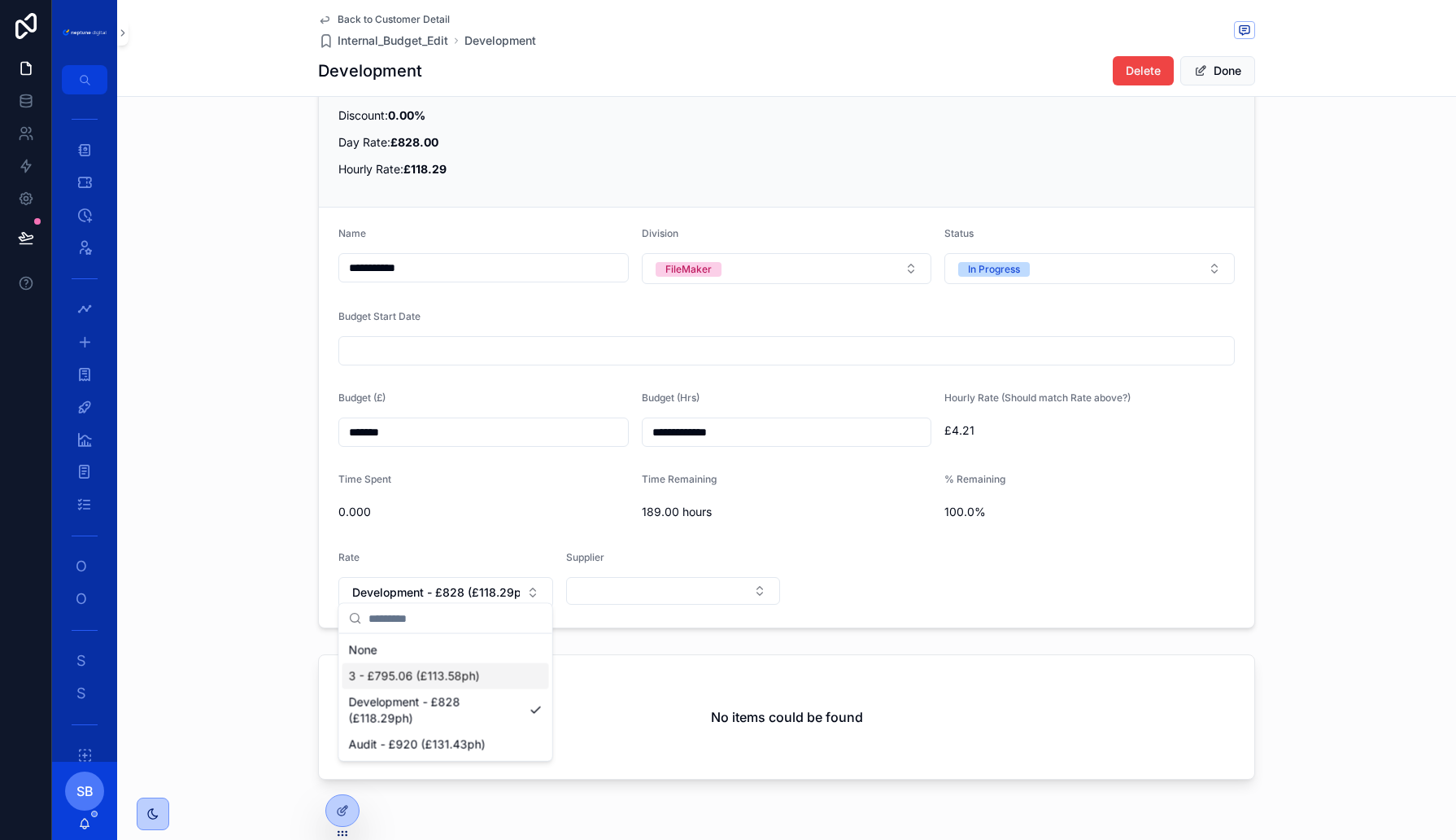
click at [416, 664] on div "3 - £795.06 (£113.58ph)" at bounding box center [445, 676] width 207 height 26
click at [1211, 83] on button "Done" at bounding box center [1217, 71] width 75 height 29
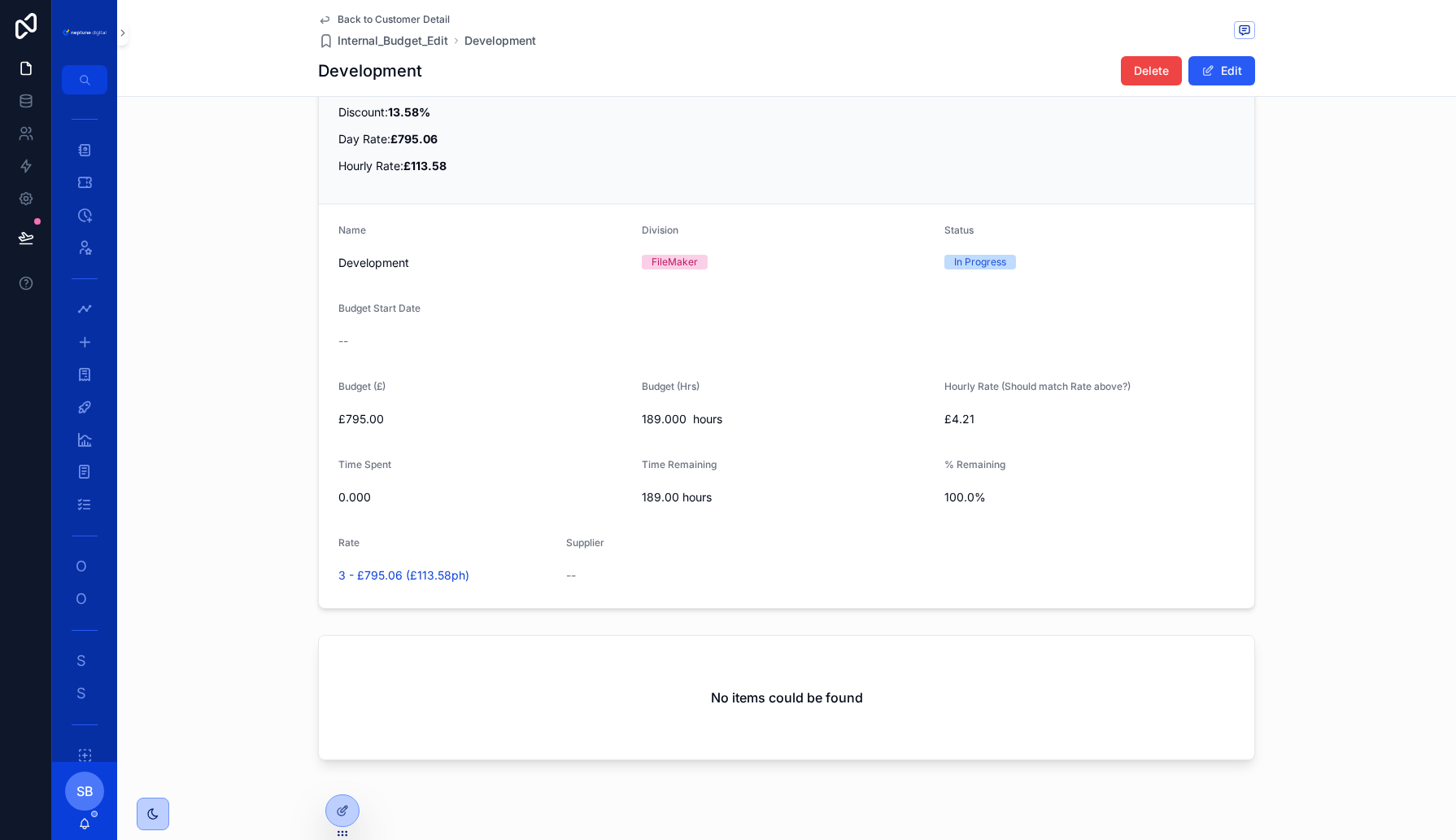
scroll to position [774, 0]
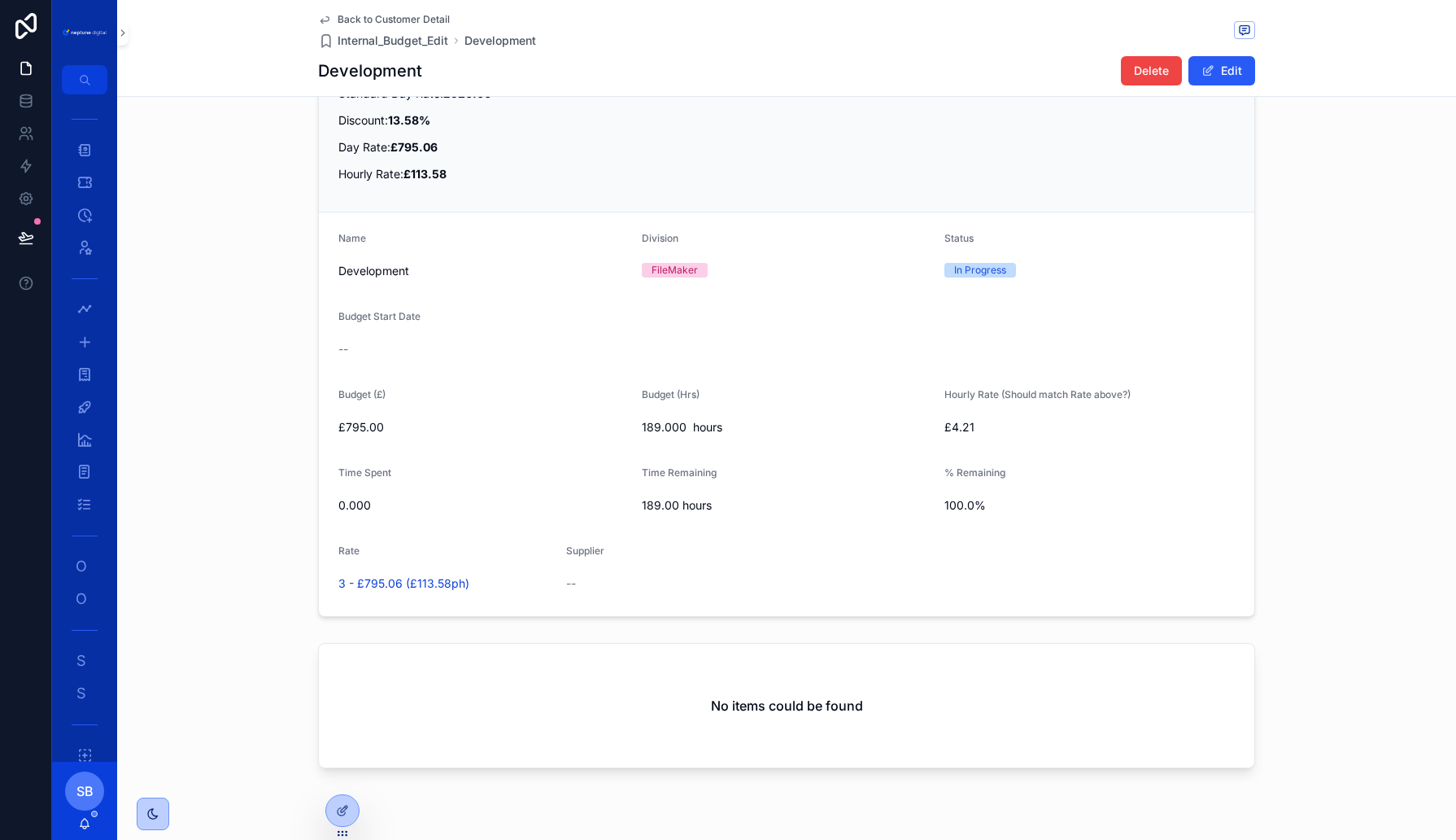
click at [375, 20] on span "Back to Customer Detail" at bounding box center [393, 19] width 112 height 13
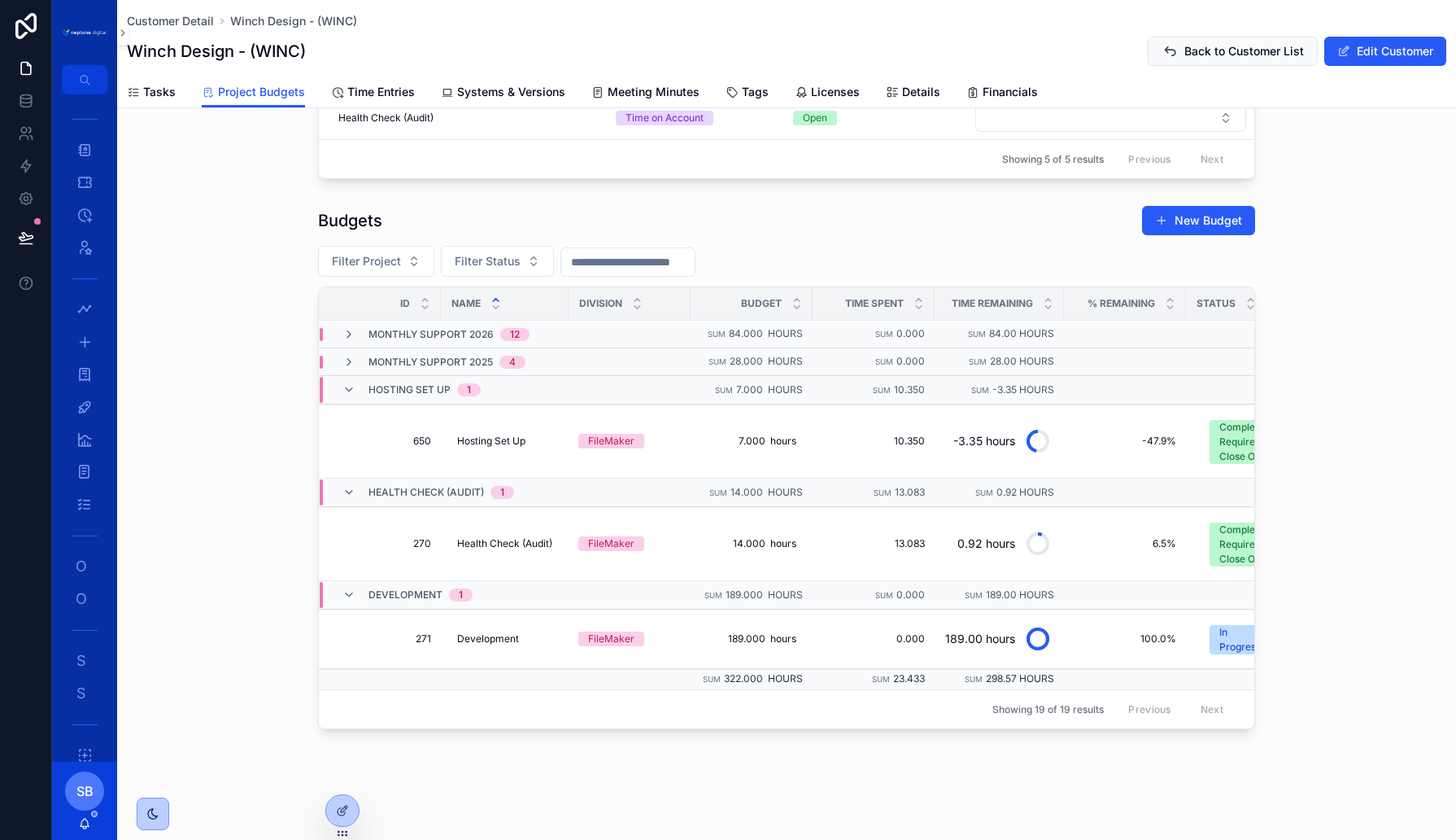
scroll to position [418, 0]
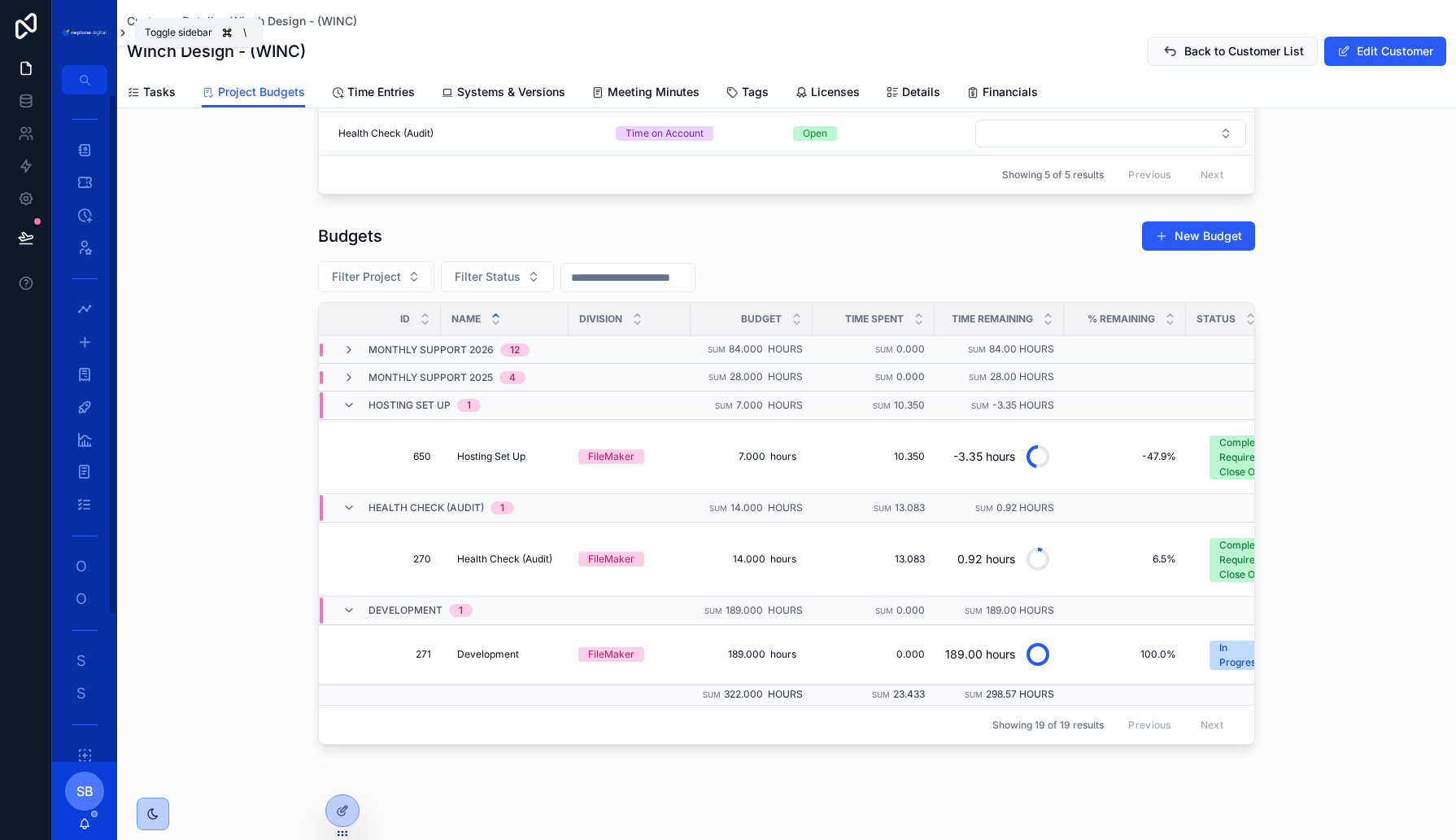
click at [119, 31] on icon "scrollable content" at bounding box center [122, 33] width 11 height 12
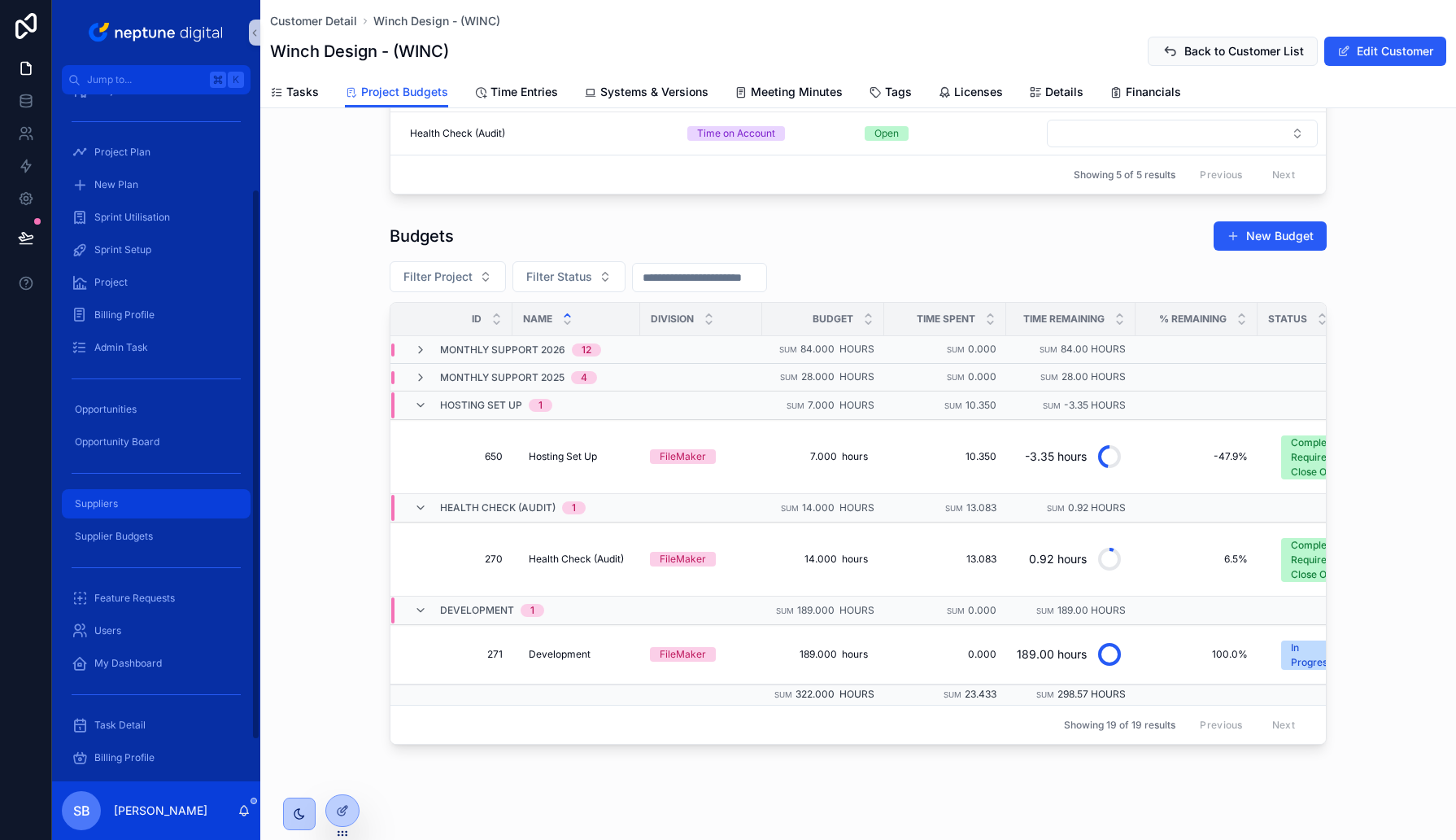
scroll to position [169, 0]
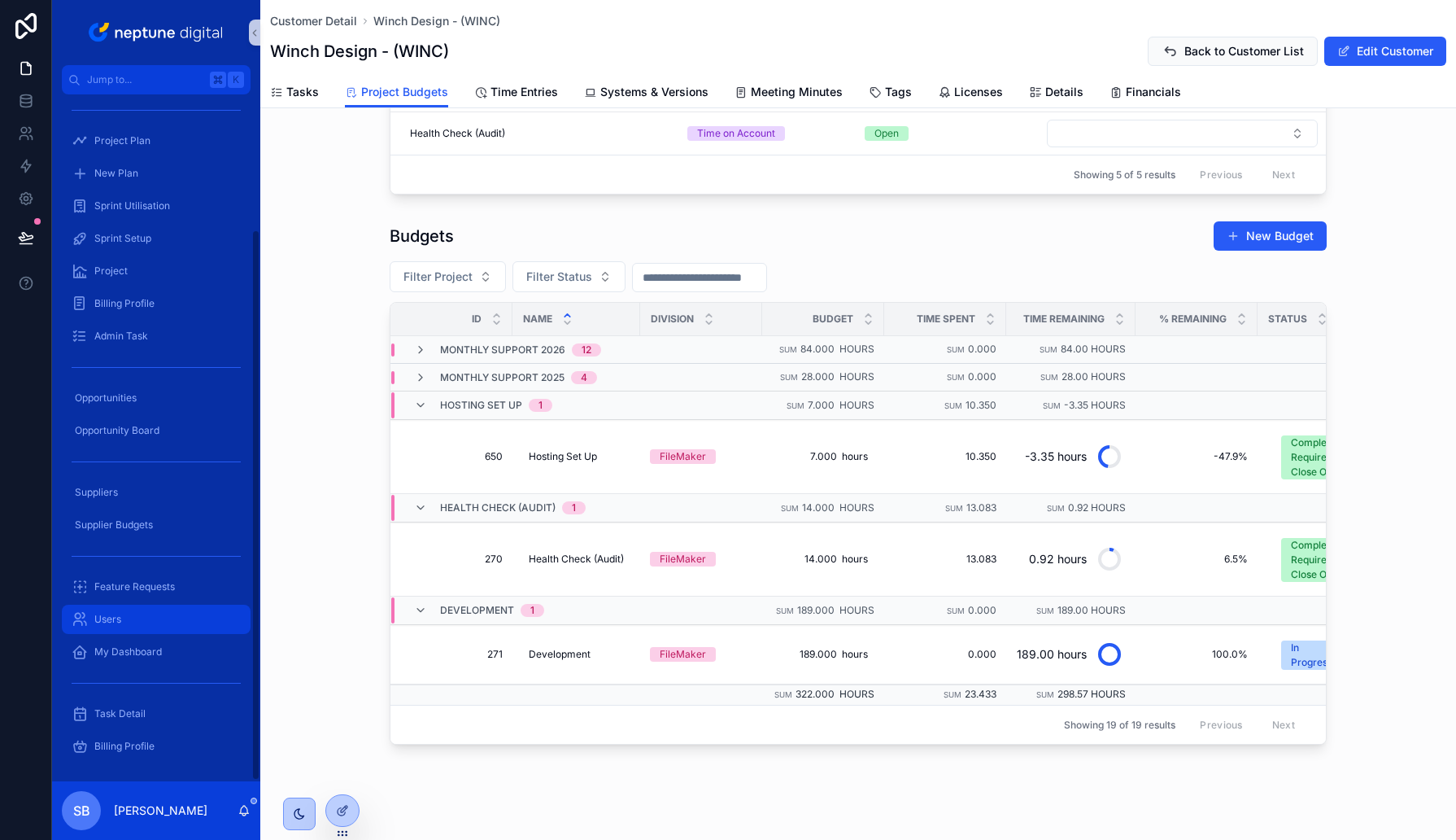
click at [113, 628] on div "Users" at bounding box center [156, 619] width 169 height 26
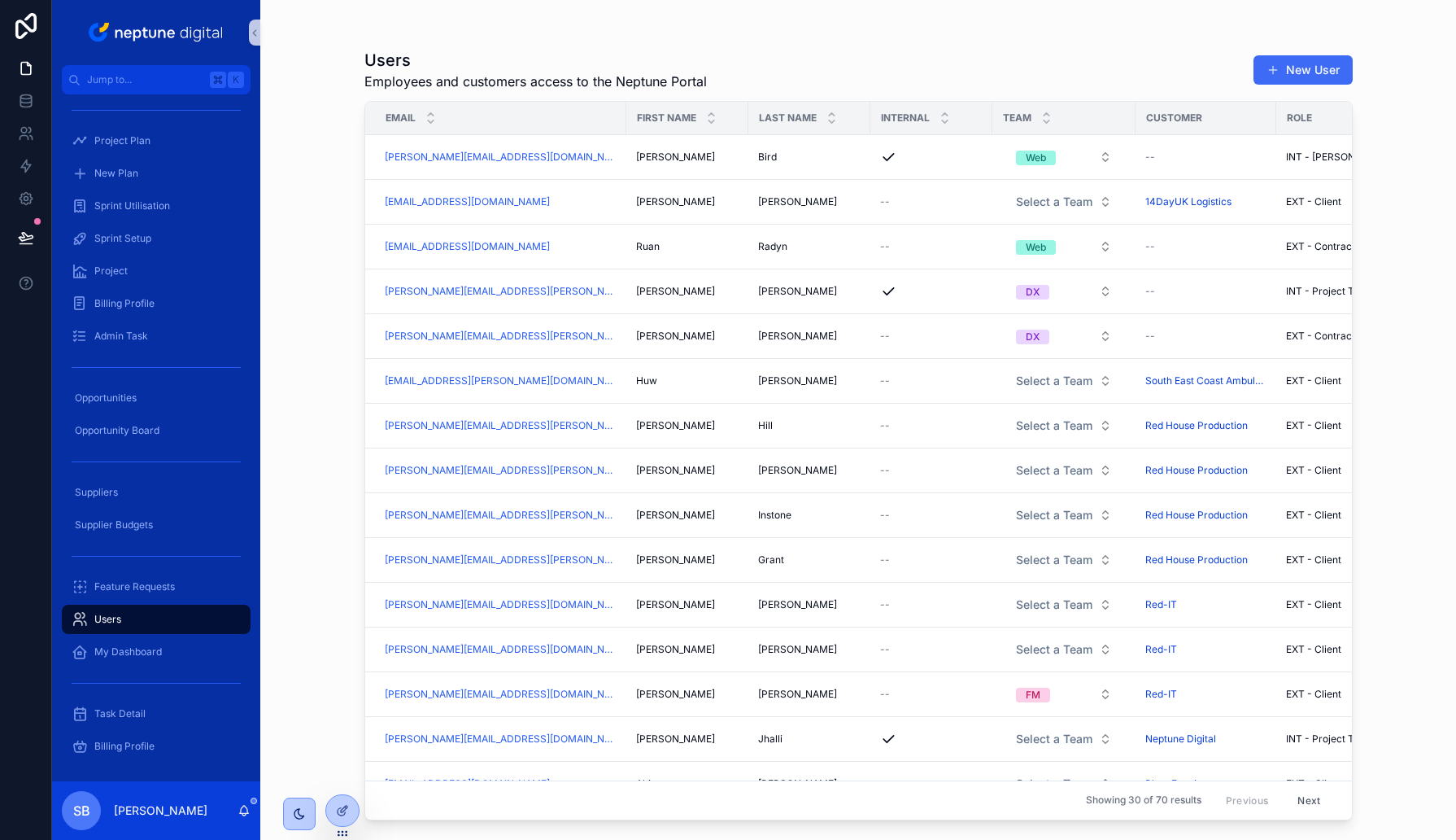
click at [1290, 71] on button "New User" at bounding box center [1303, 70] width 99 height 29
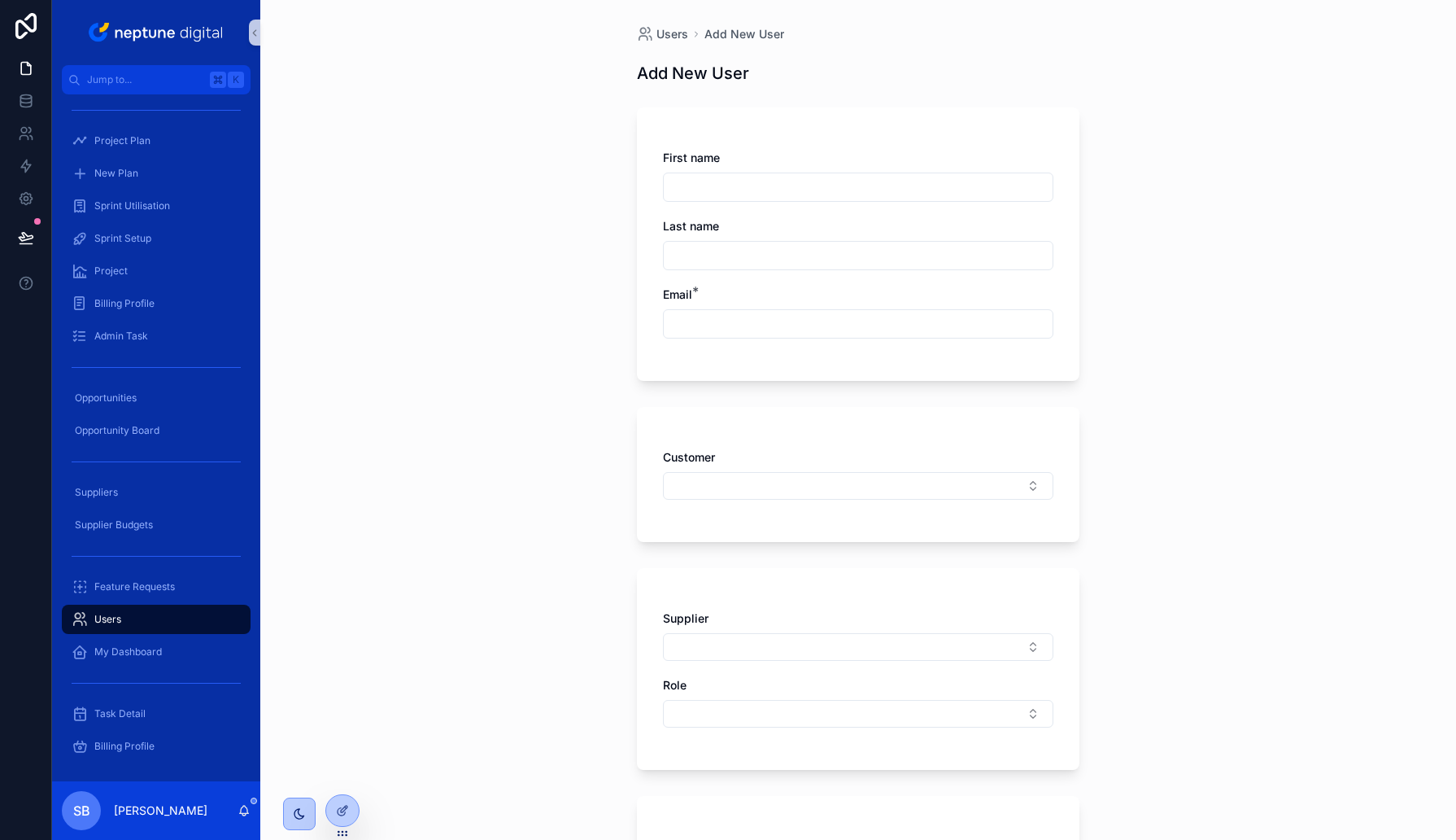
click at [750, 189] on input "scrollable content" at bounding box center [859, 187] width 389 height 22
type input "****"
click at [712, 317] on input "scrollable content" at bounding box center [859, 324] width 389 height 22
paste input "**********"
type input "**********"
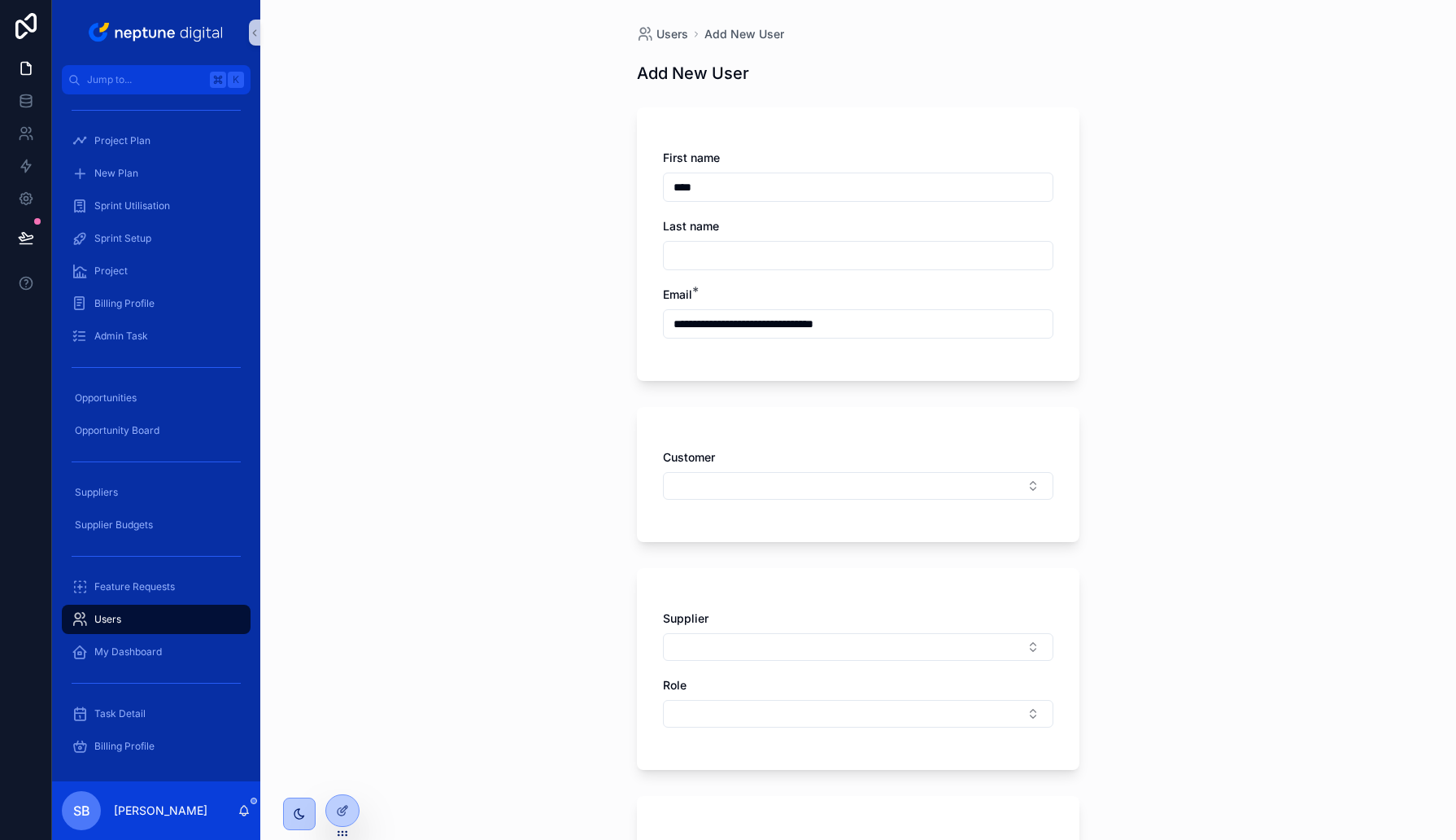
click at [683, 255] on input "scrollable content" at bounding box center [859, 255] width 389 height 22
type input "**********"
click at [488, 321] on div "**********" at bounding box center [858, 420] width 1196 height 840
click at [680, 491] on button "Select Button" at bounding box center [859, 486] width 391 height 28
type input "***"
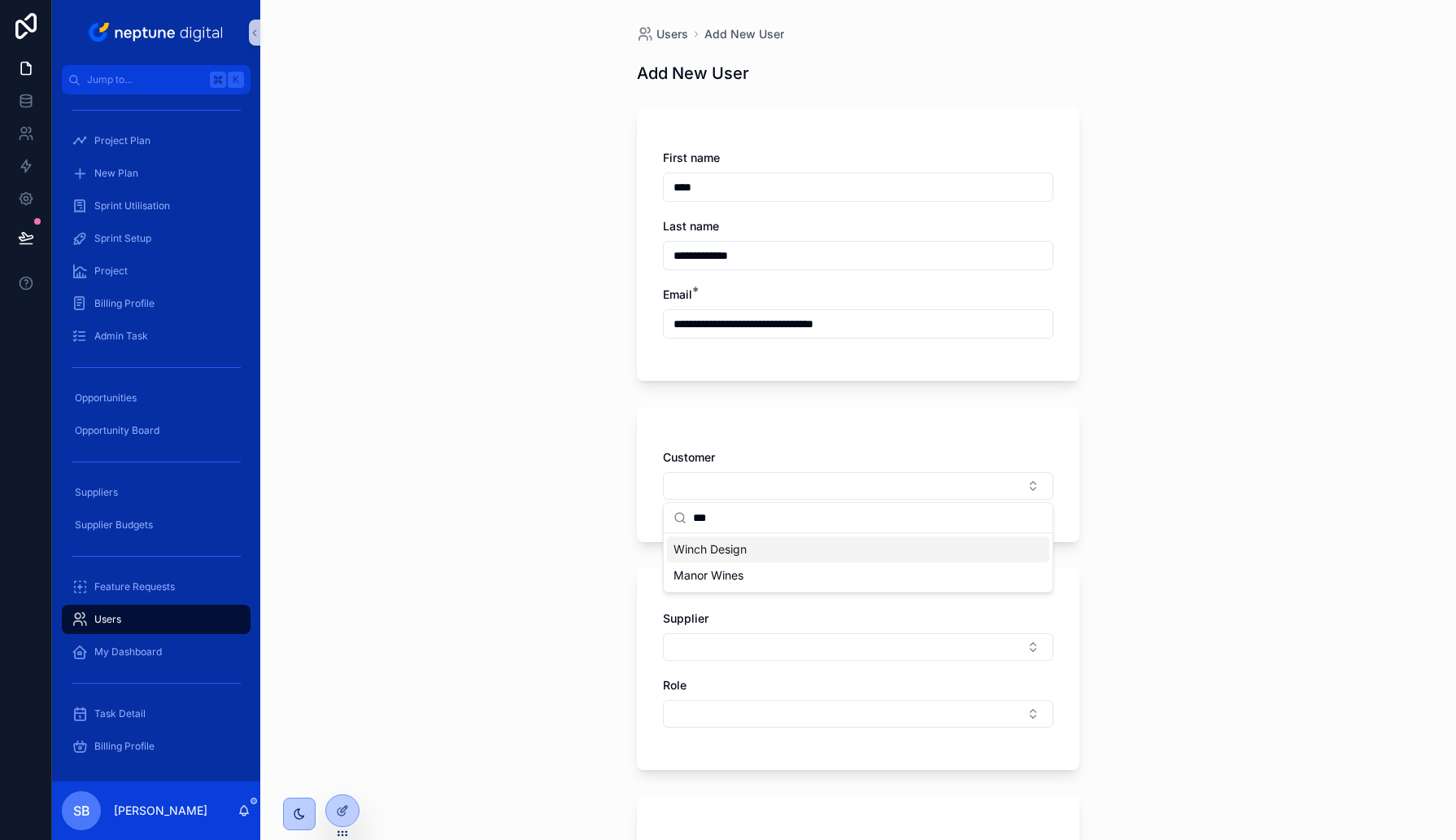
click at [702, 547] on span "Winch Design" at bounding box center [710, 549] width 73 height 16
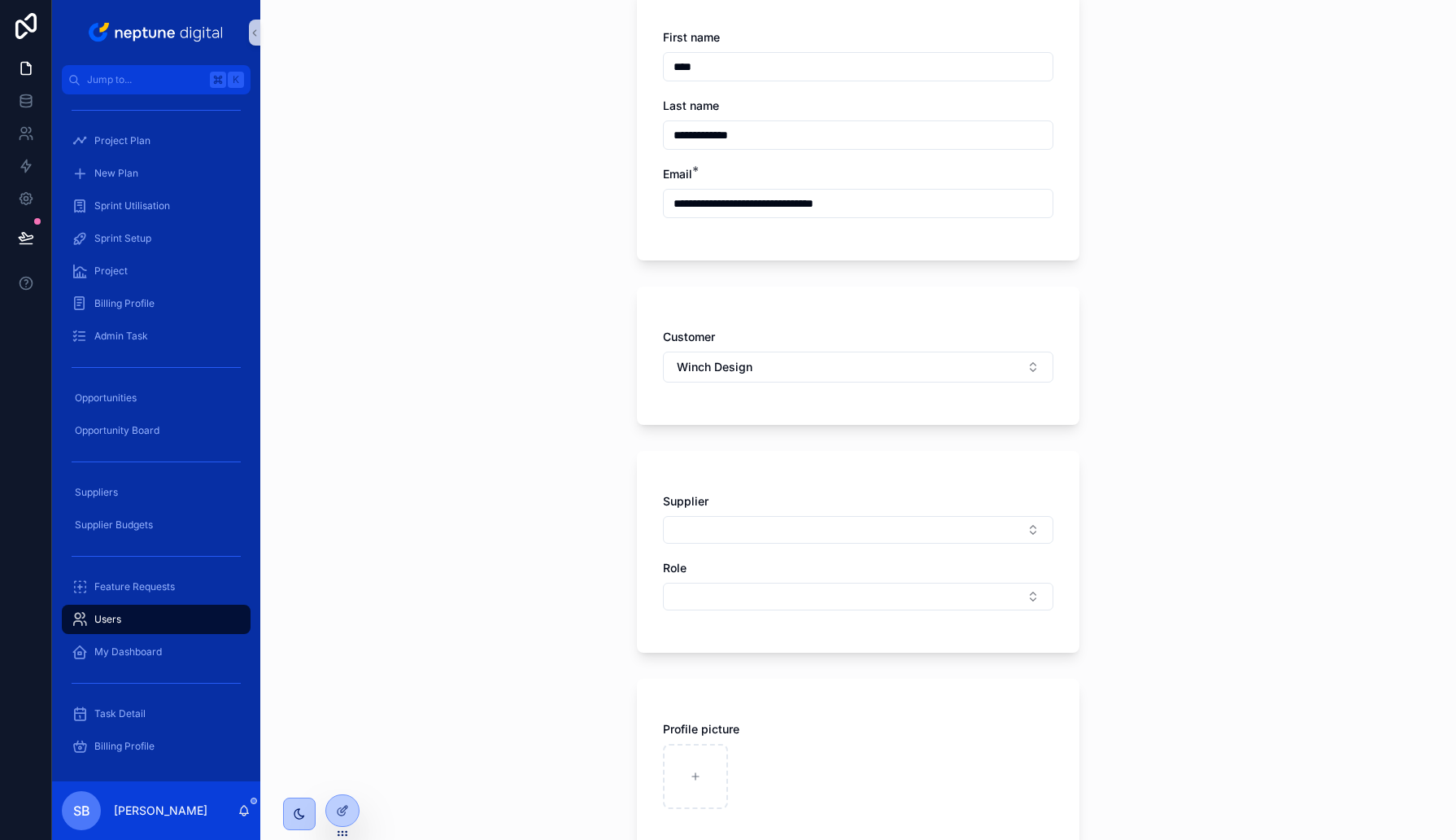
scroll to position [189, 0]
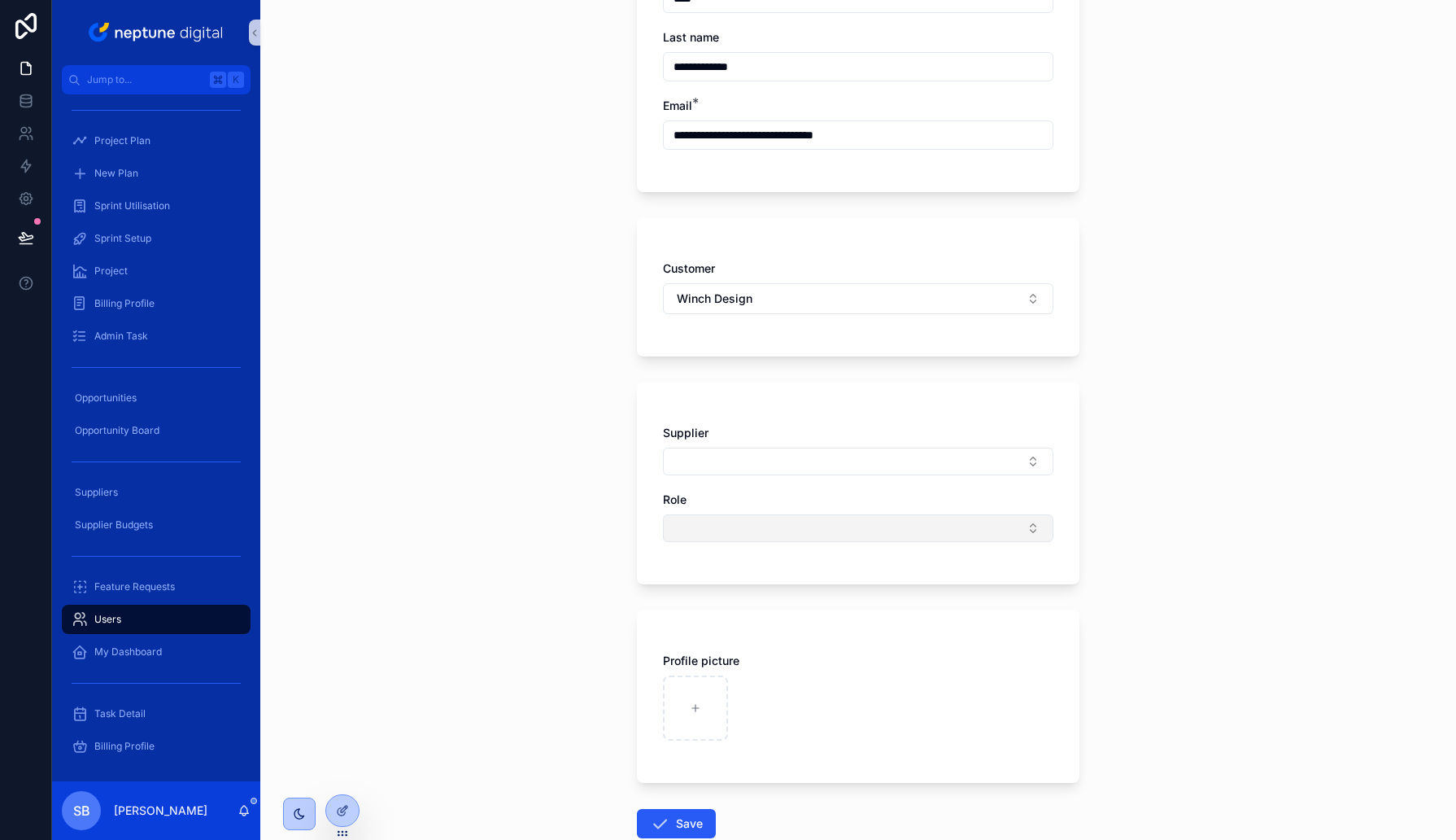
click at [697, 522] on button "Select Button" at bounding box center [859, 529] width 391 height 28
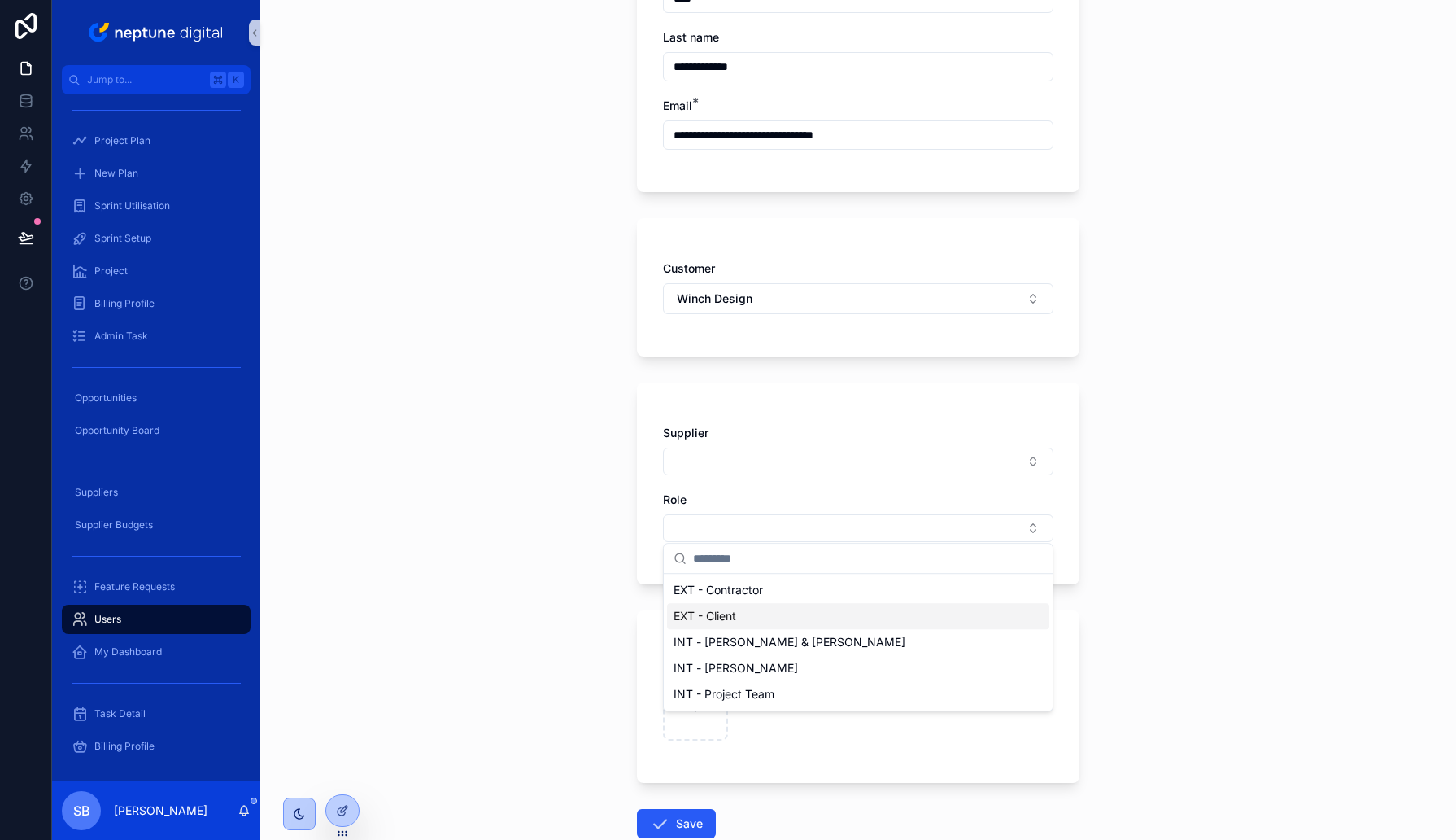
click at [700, 612] on span "EXT - Client" at bounding box center [705, 616] width 62 height 16
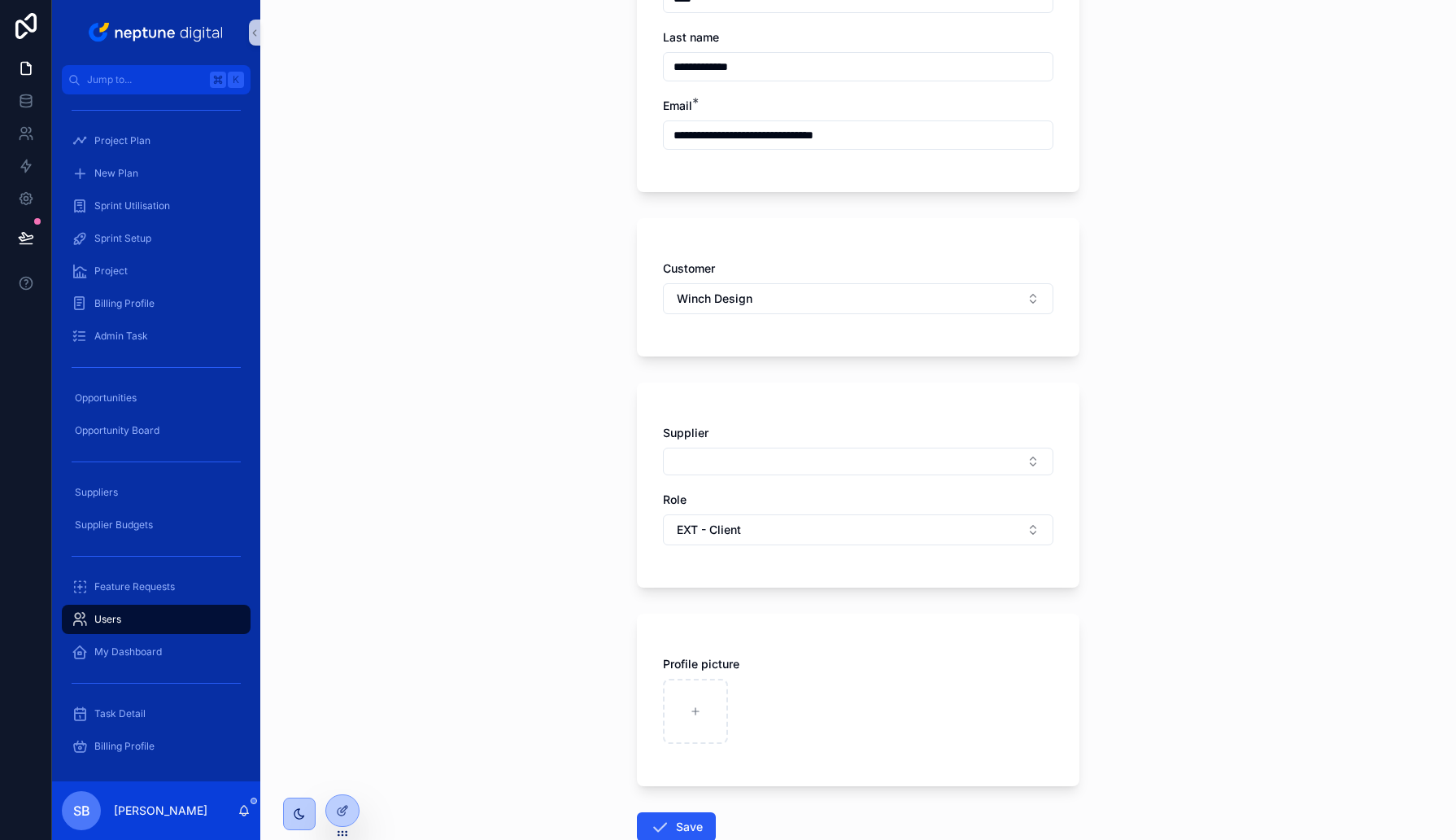
scroll to position [292, 0]
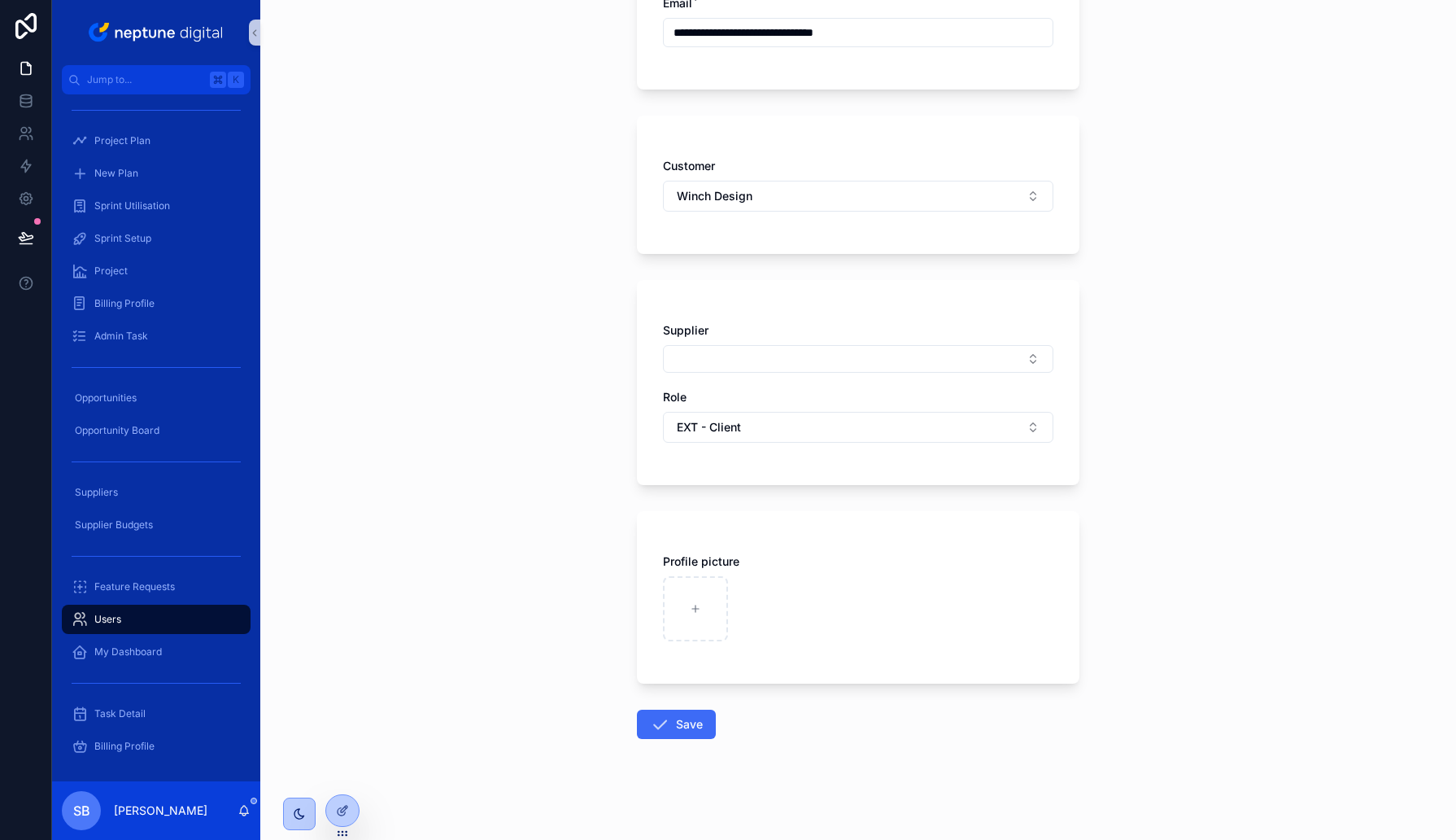
click at [674, 721] on button "Save" at bounding box center [676, 724] width 79 height 29
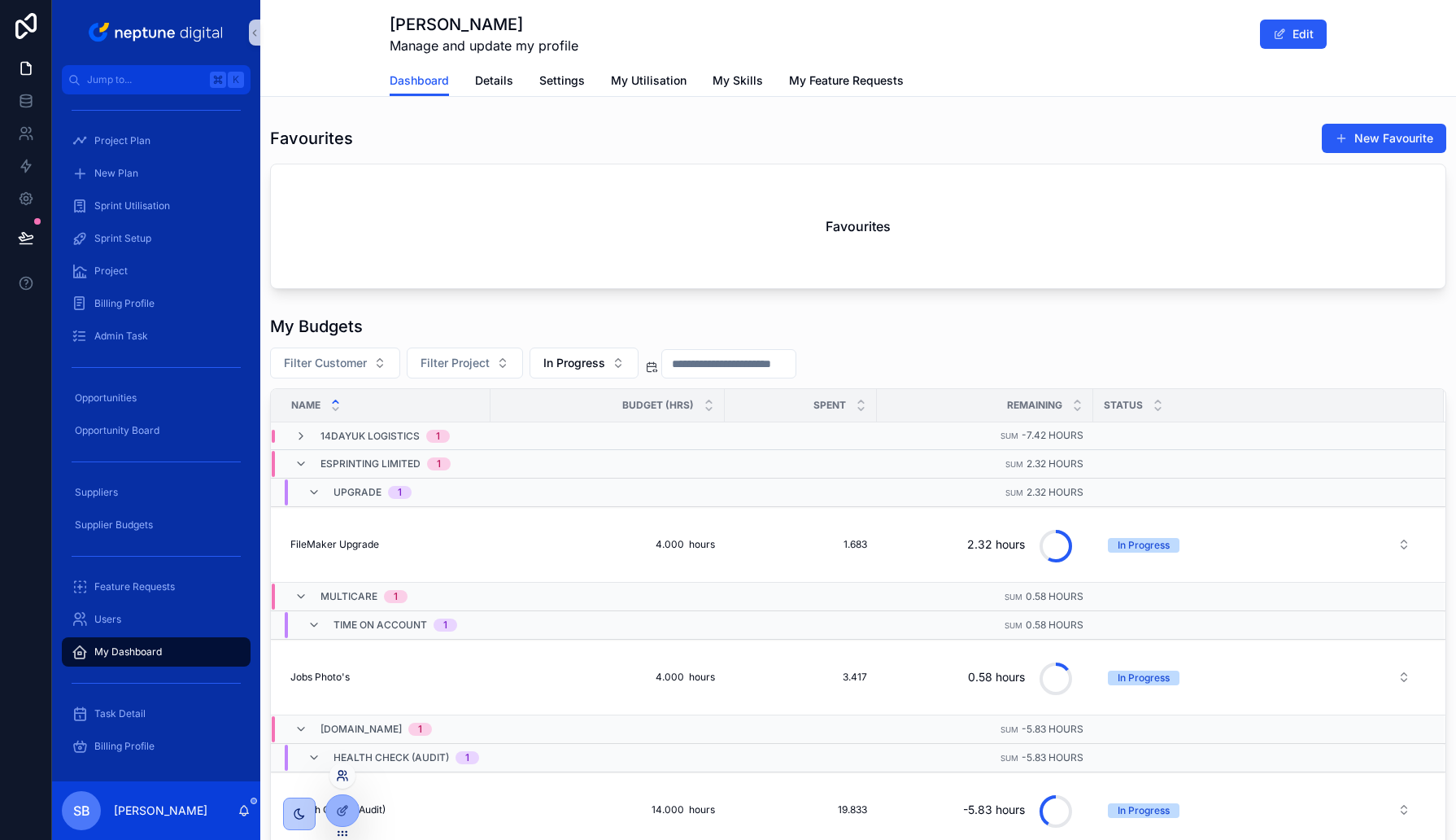
click at [341, 774] on icon at bounding box center [340, 773] width 4 height 4
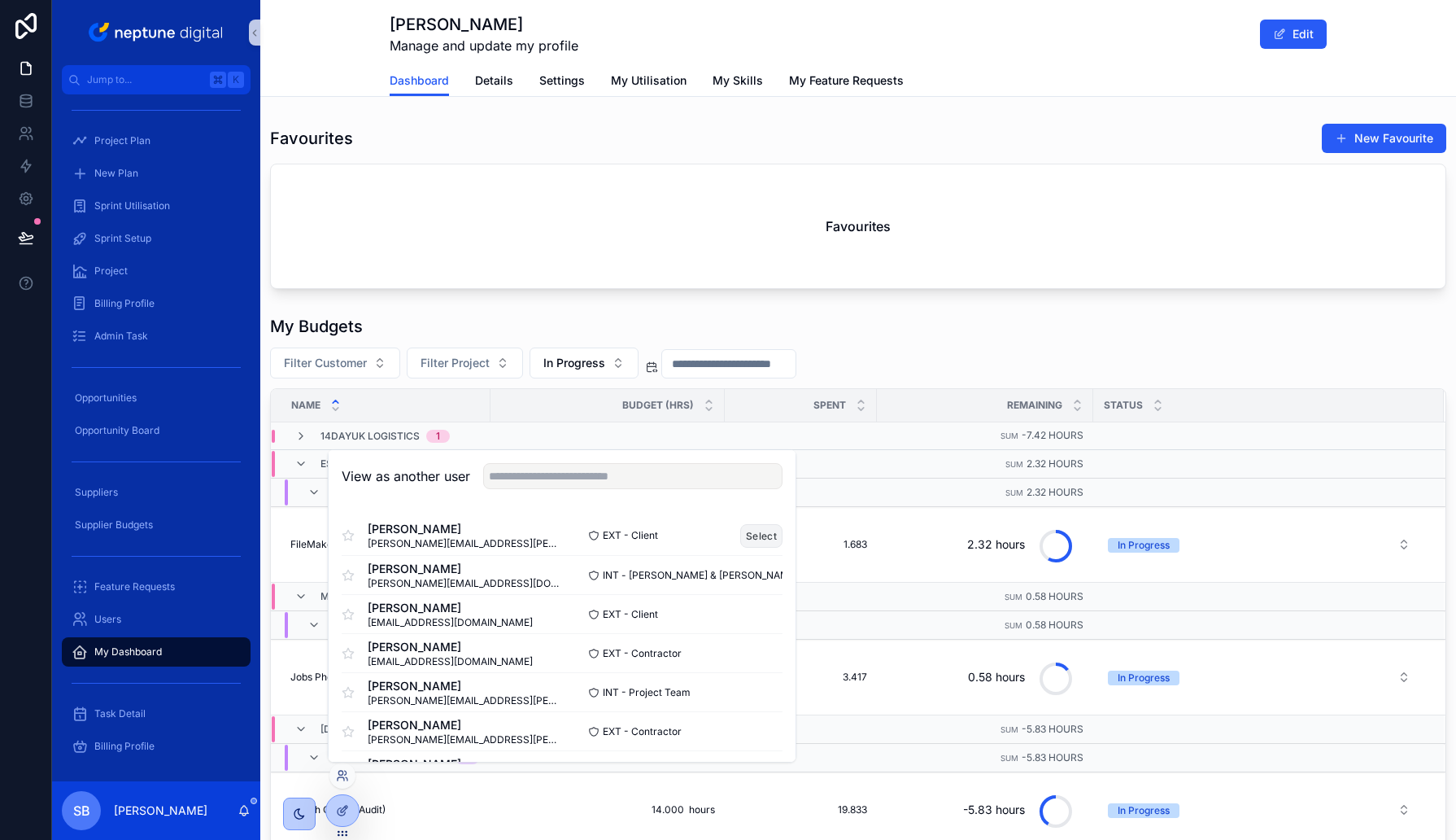
click at [758, 544] on button "Select" at bounding box center [761, 535] width 42 height 23
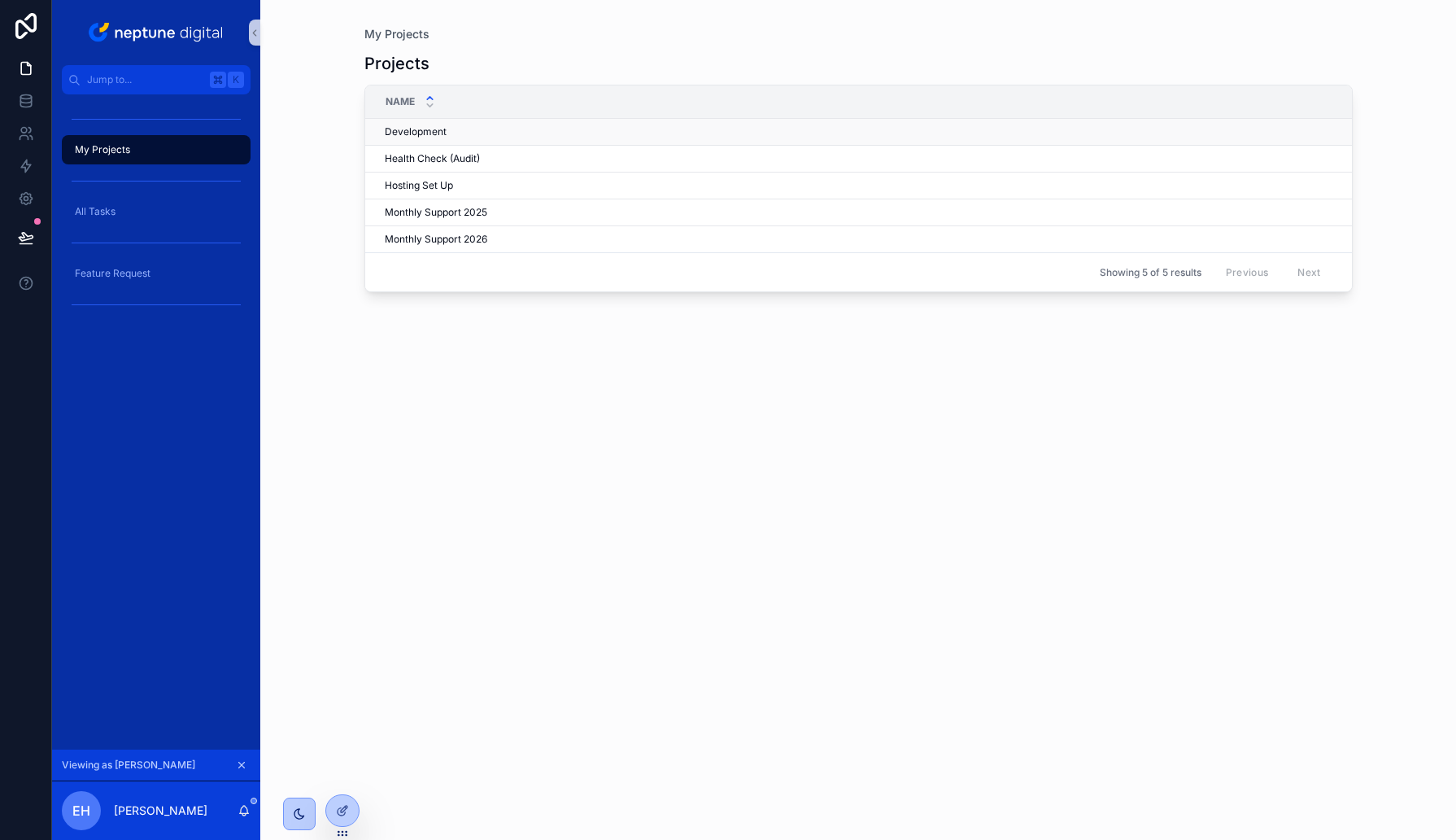
click at [397, 131] on span "Development" at bounding box center [416, 131] width 62 height 13
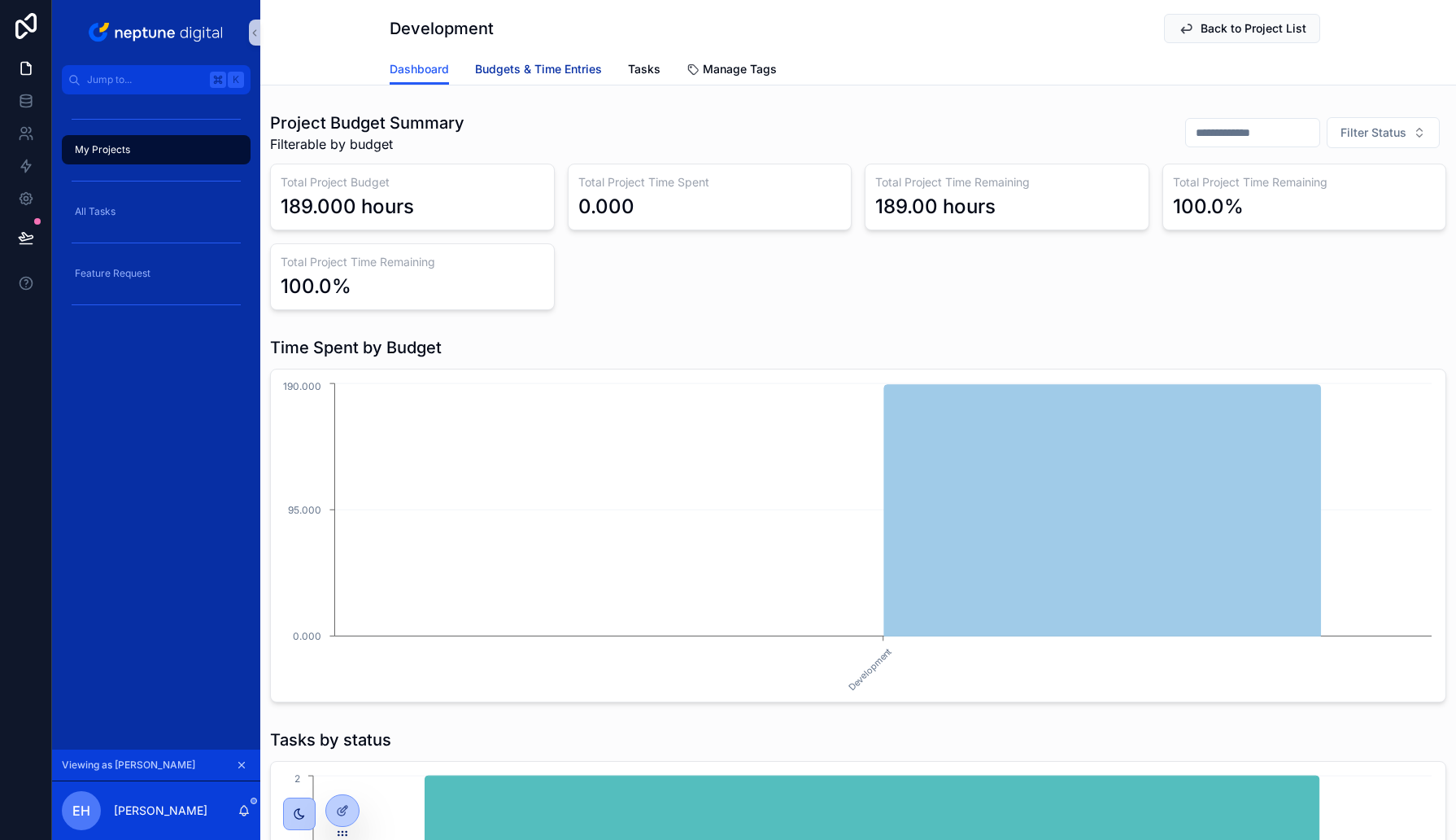
click at [566, 74] on span "Budgets & Time Entries" at bounding box center [538, 69] width 127 height 16
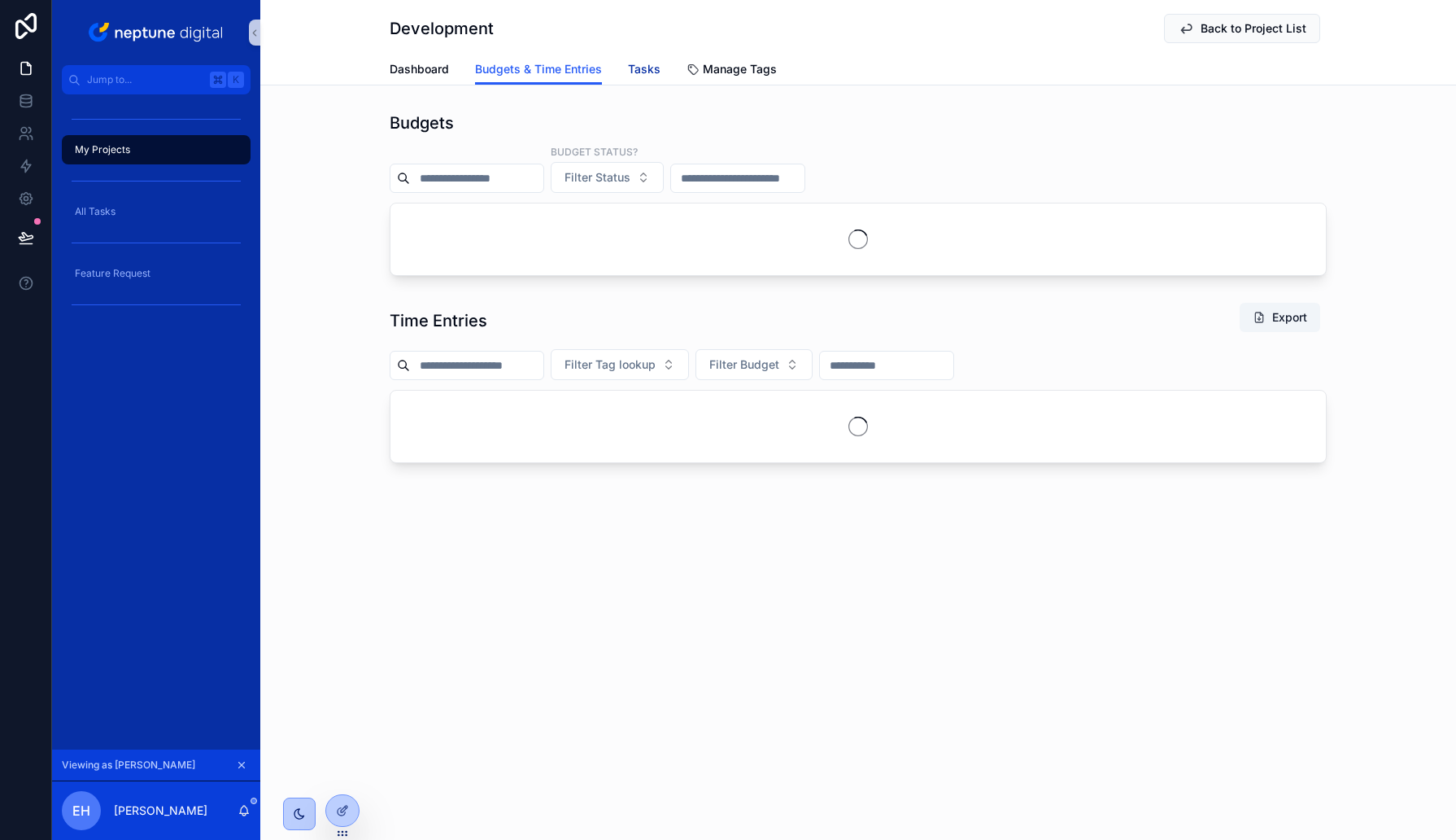
click at [651, 67] on span "Tasks" at bounding box center [644, 69] width 33 height 16
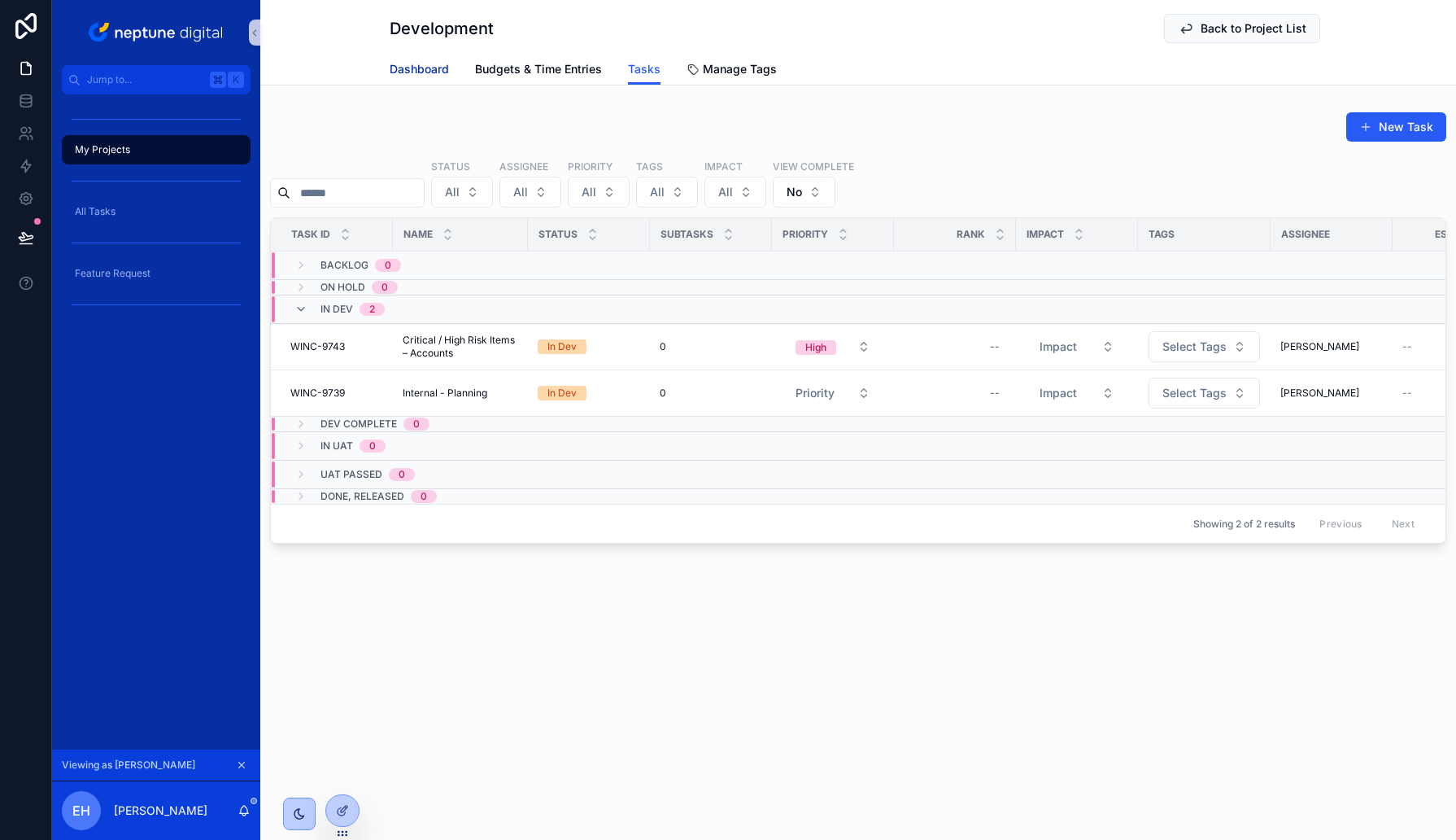
click at [417, 70] on span "Dashboard" at bounding box center [419, 69] width 60 height 16
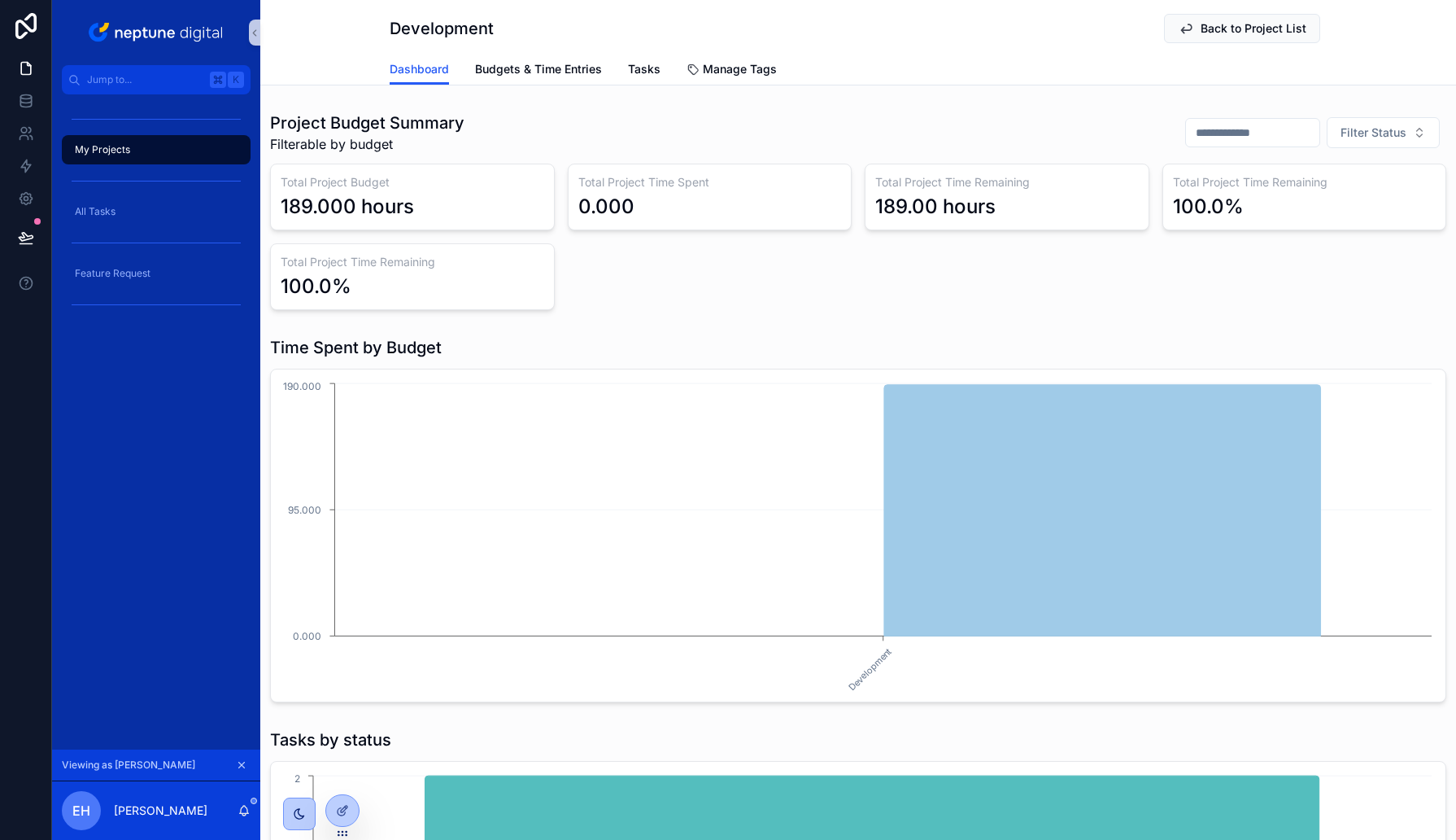
click at [148, 144] on div "My Projects" at bounding box center [156, 150] width 169 height 26
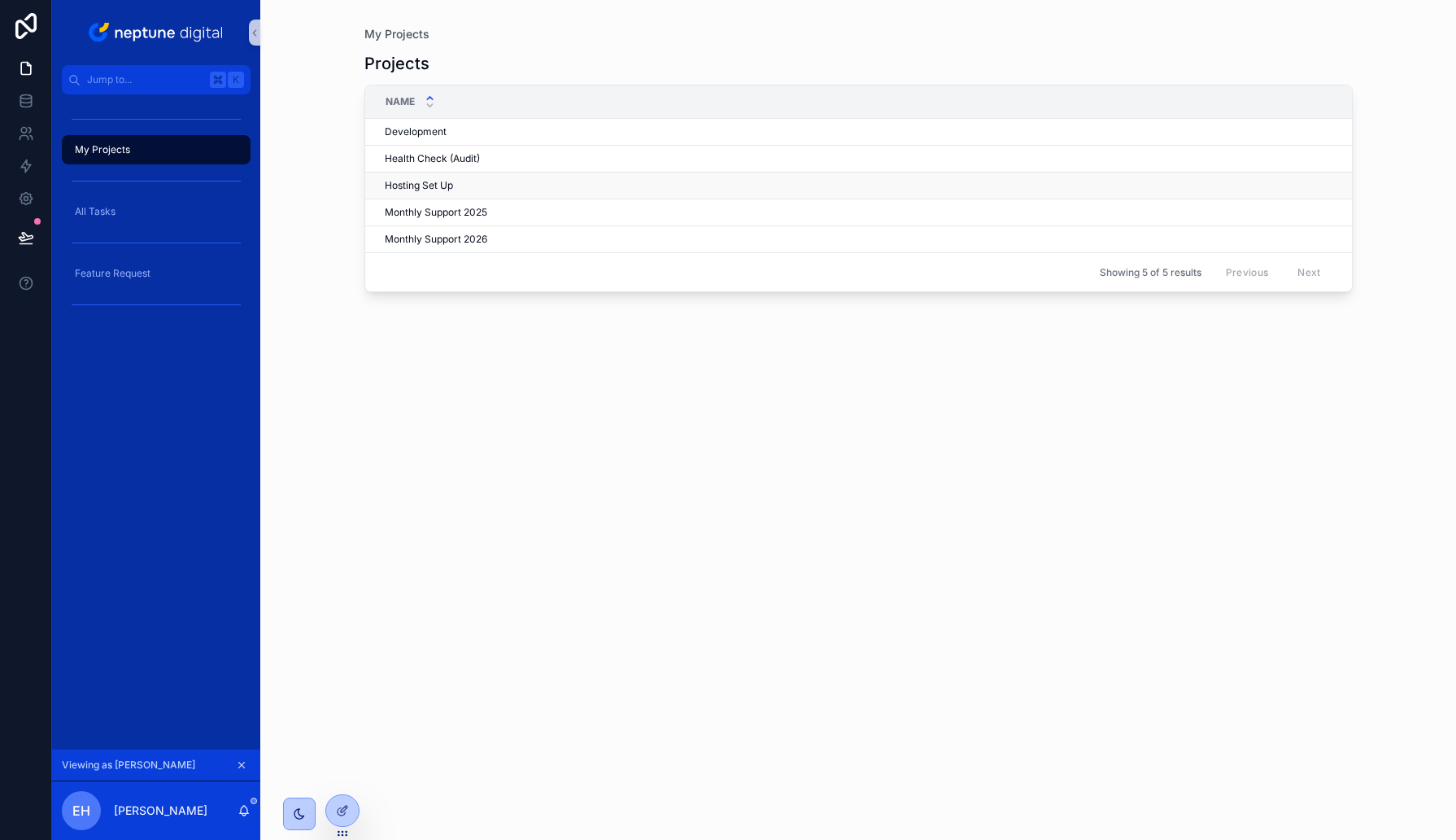
click at [434, 182] on span "Hosting Set Up" at bounding box center [418, 185] width 68 height 13
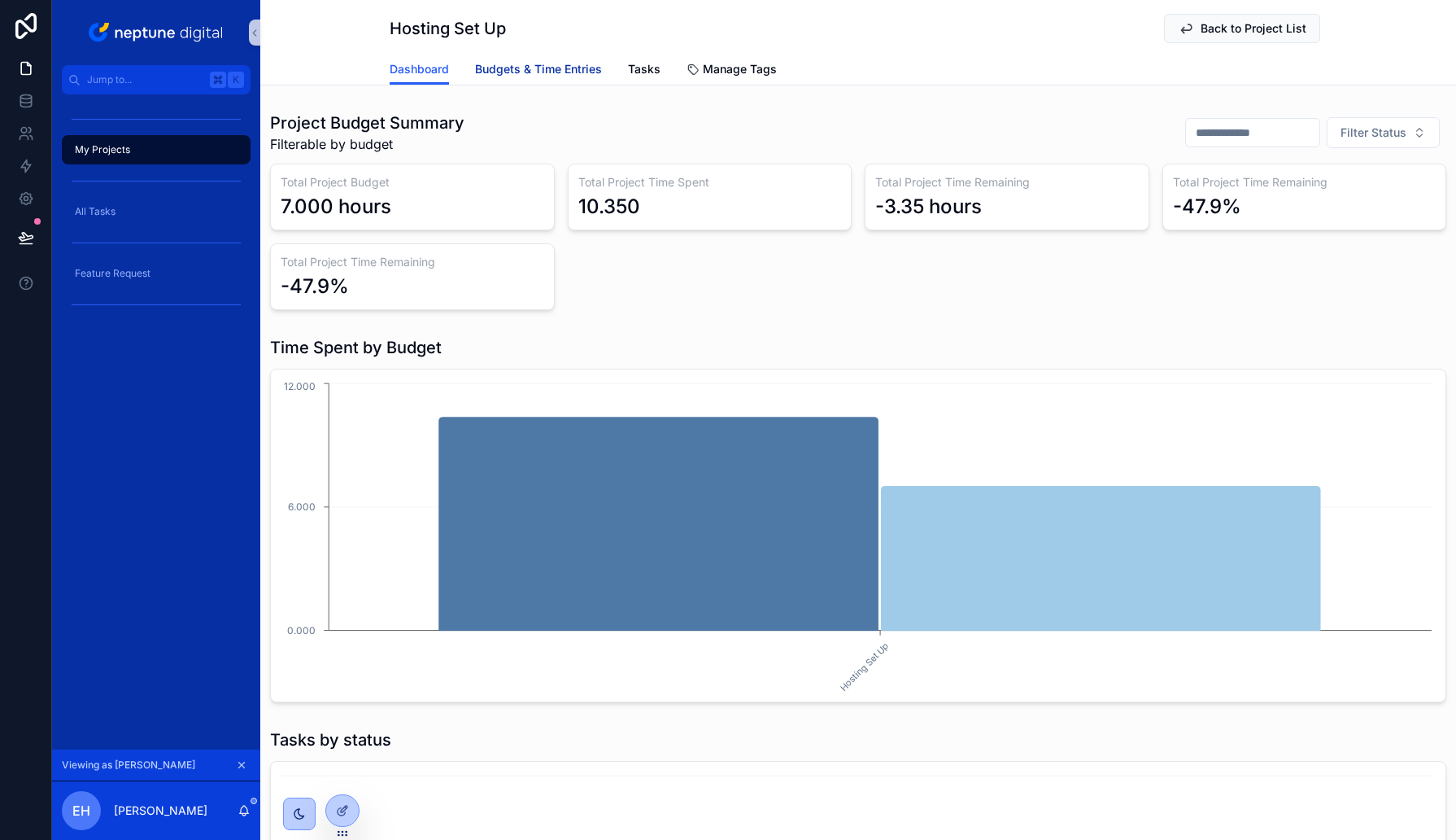
click at [540, 75] on span "Budgets & Time Entries" at bounding box center [538, 69] width 127 height 16
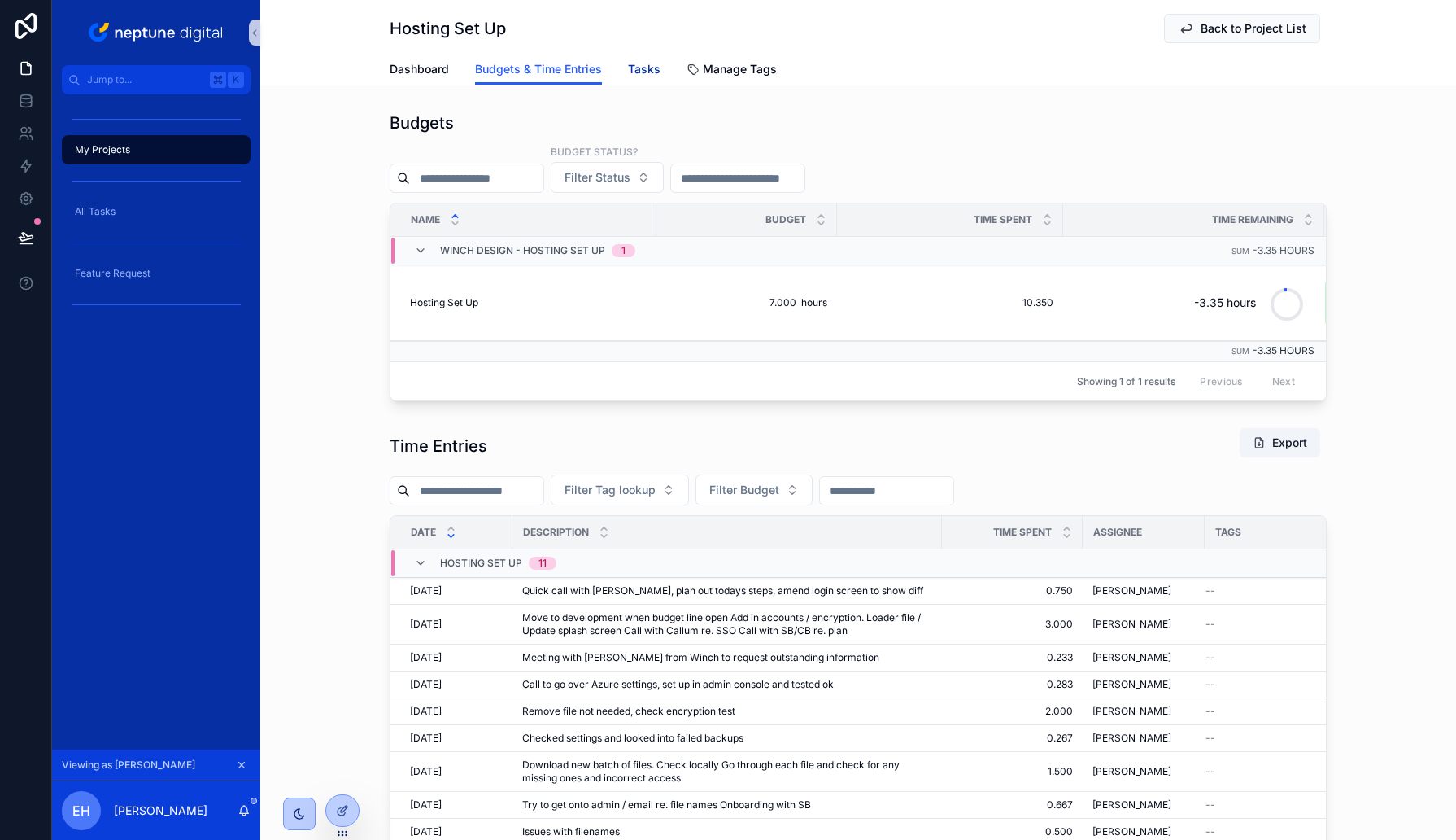
click at [642, 67] on span "Tasks" at bounding box center [644, 69] width 33 height 16
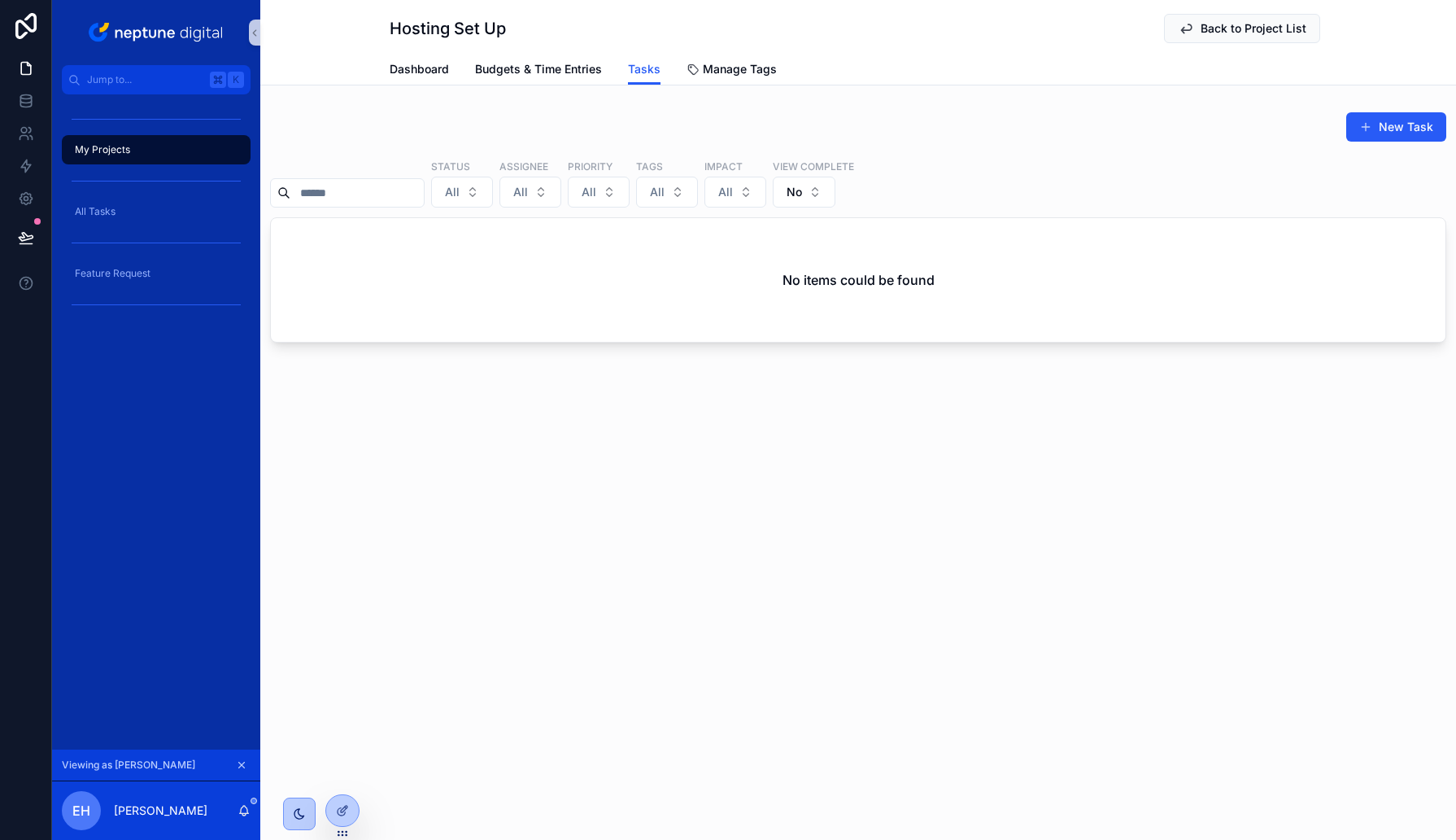
click at [137, 151] on div "My Projects" at bounding box center [156, 150] width 169 height 26
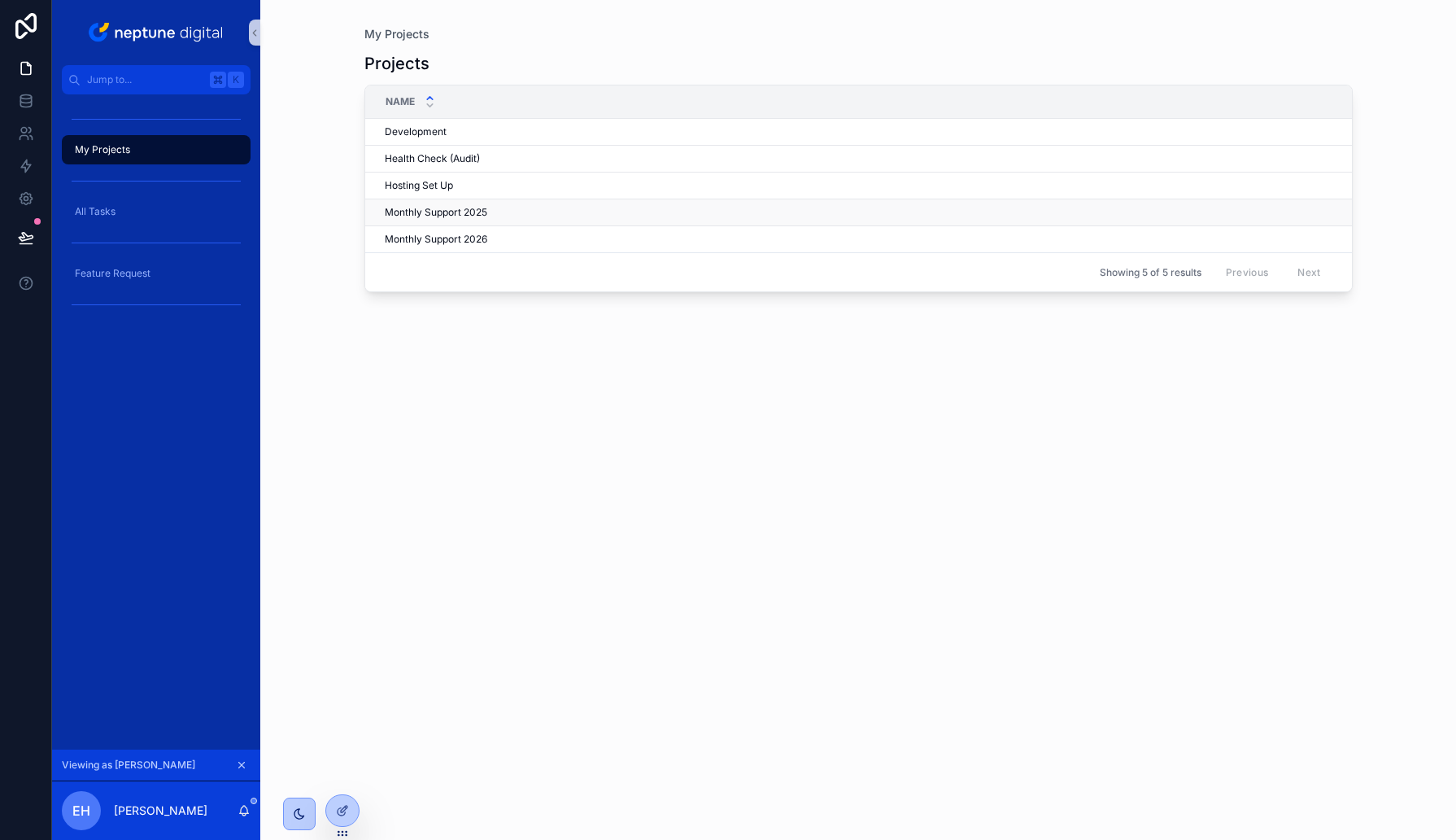
click at [424, 211] on span "Monthly Support 2025" at bounding box center [436, 212] width 103 height 13
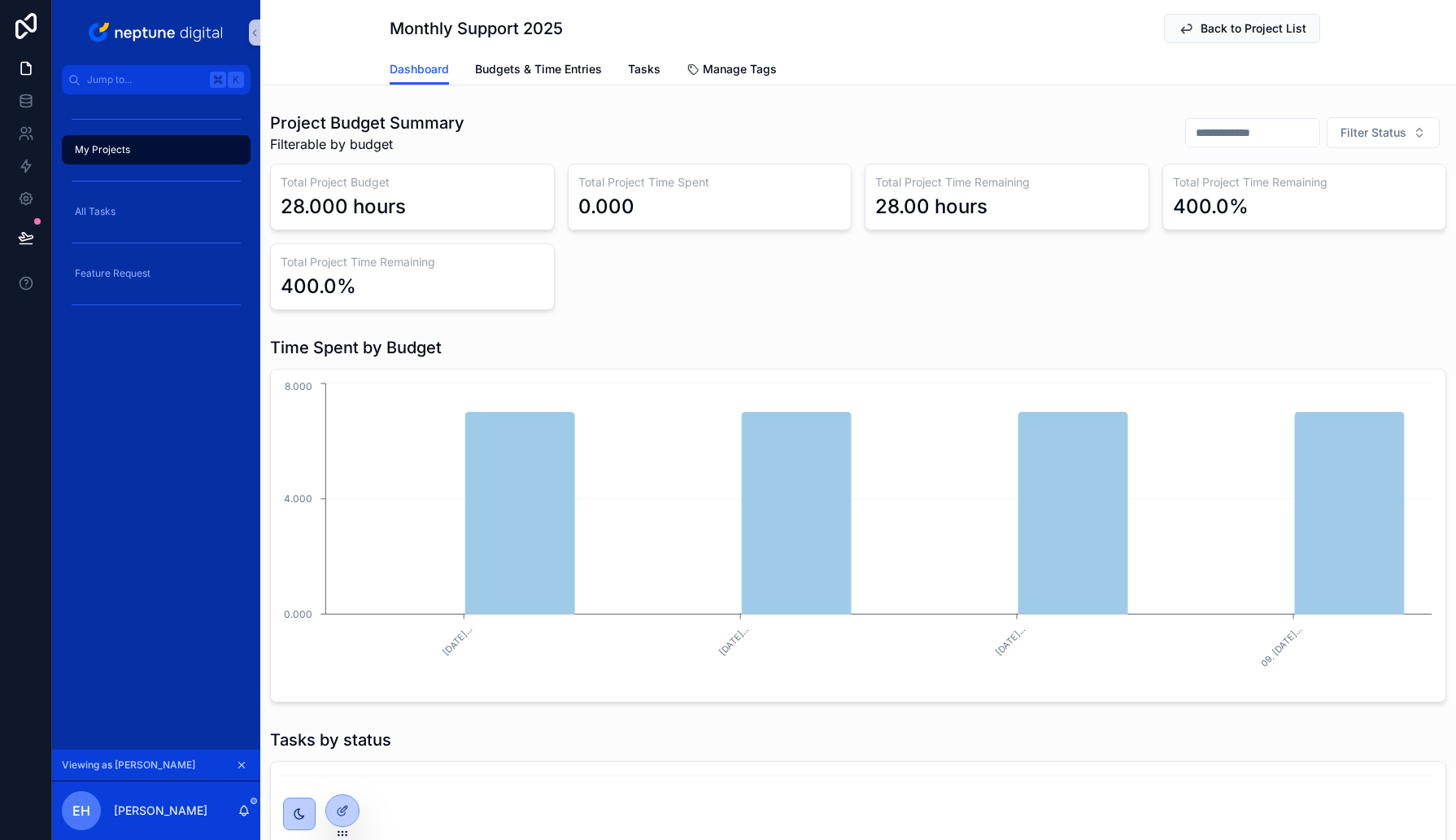
click at [1272, 130] on input "scrollable content" at bounding box center [1253, 132] width 133 height 22
click at [1376, 138] on span "Filter Status" at bounding box center [1374, 132] width 66 height 16
click at [1321, 299] on div "In Progress" at bounding box center [1355, 302] width 195 height 26
click at [347, 777] on icon at bounding box center [342, 775] width 13 height 13
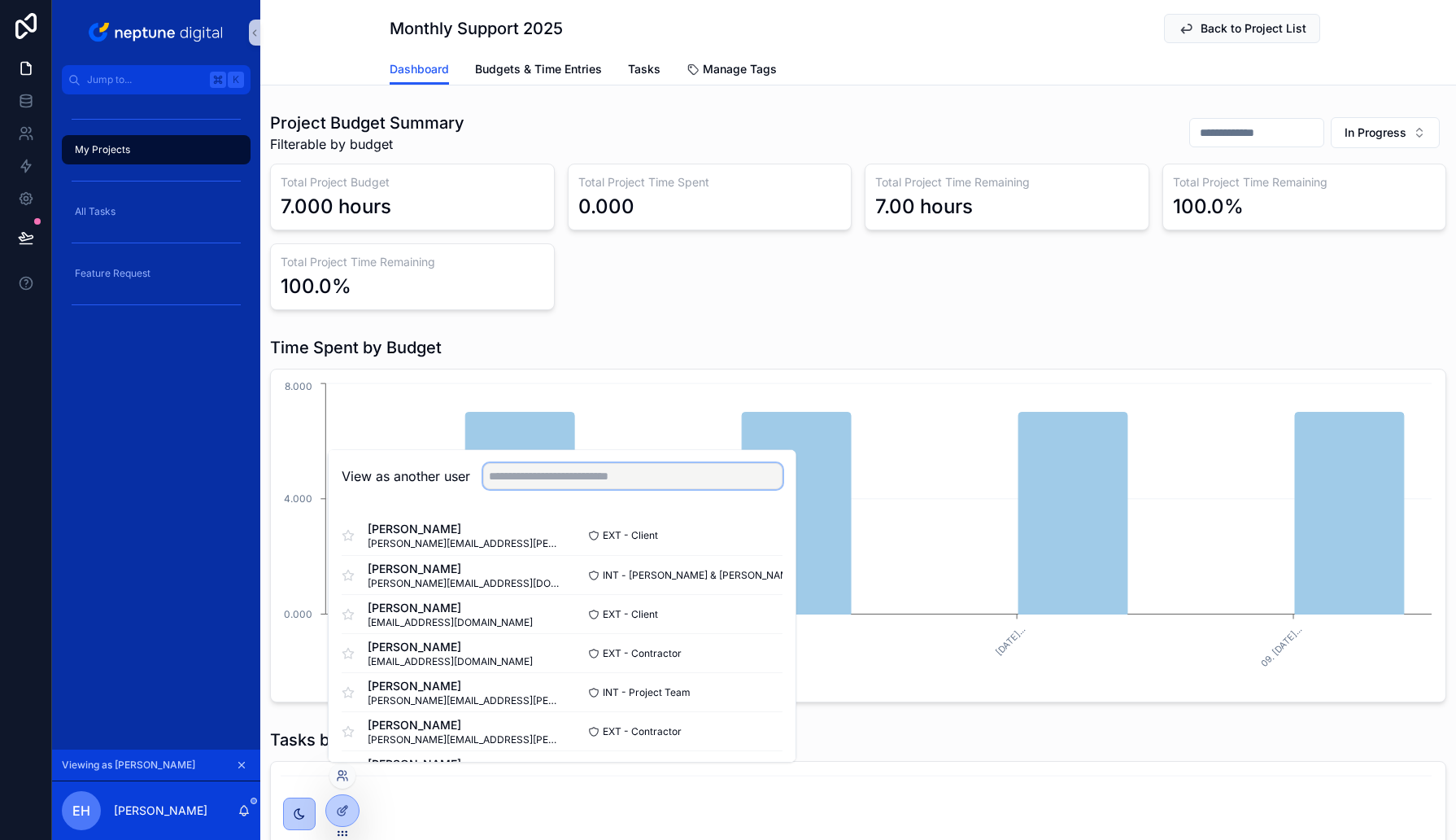
click at [539, 477] on input "text" at bounding box center [633, 476] width 299 height 26
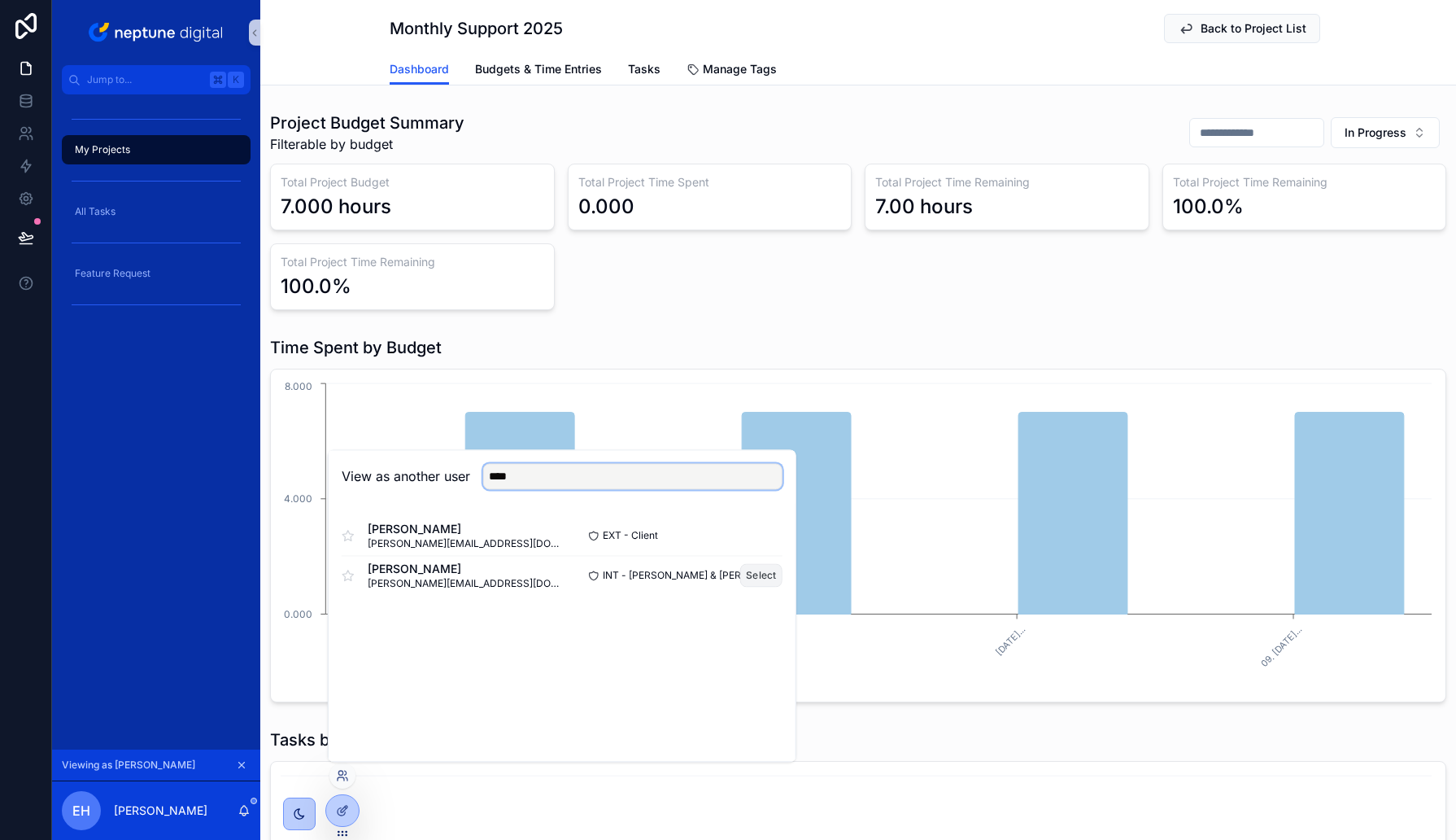
type input "****"
click at [752, 580] on button "Select" at bounding box center [761, 574] width 42 height 23
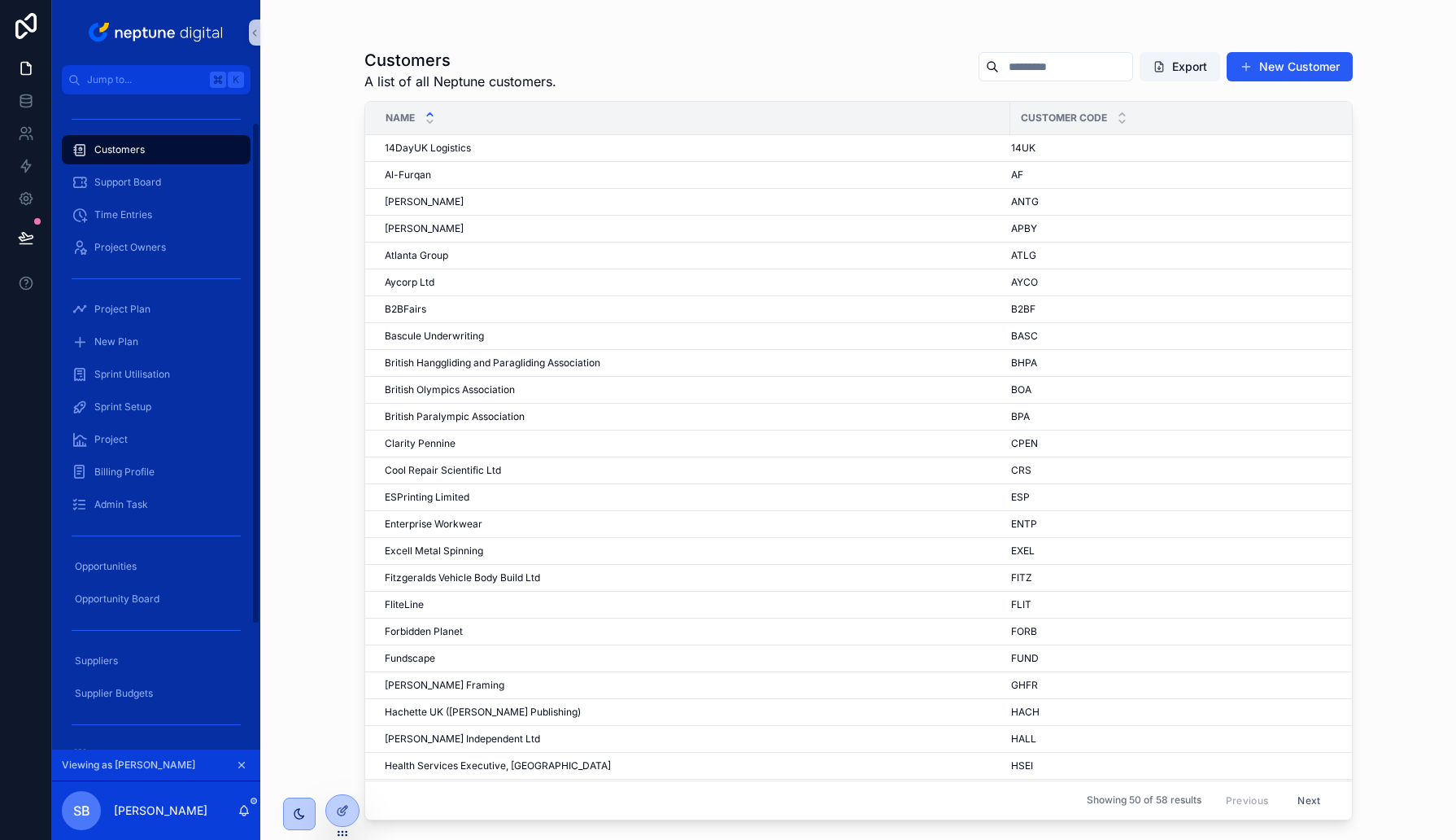
scroll to position [200, 0]
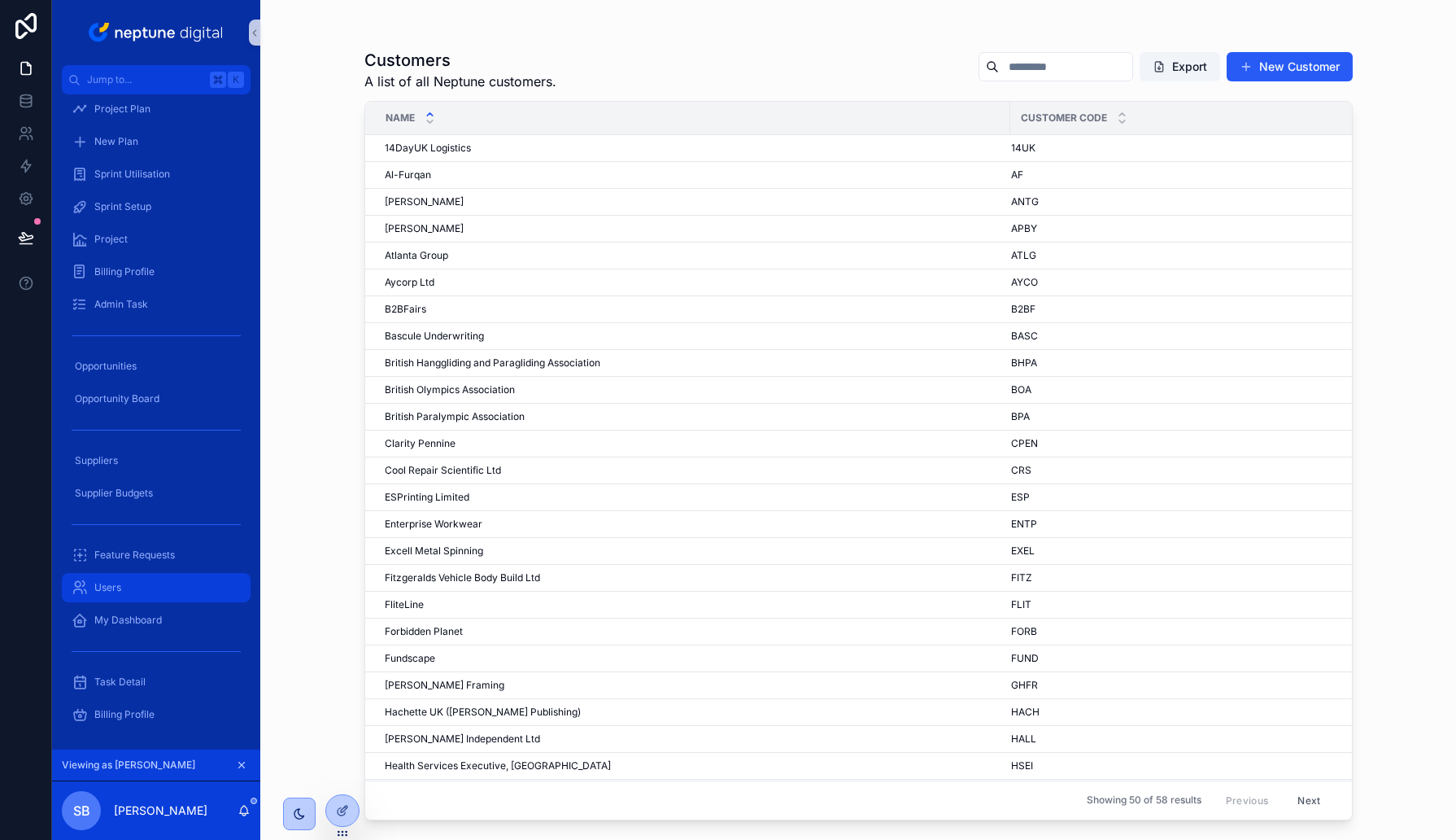
click at [110, 587] on span "Users" at bounding box center [107, 587] width 27 height 13
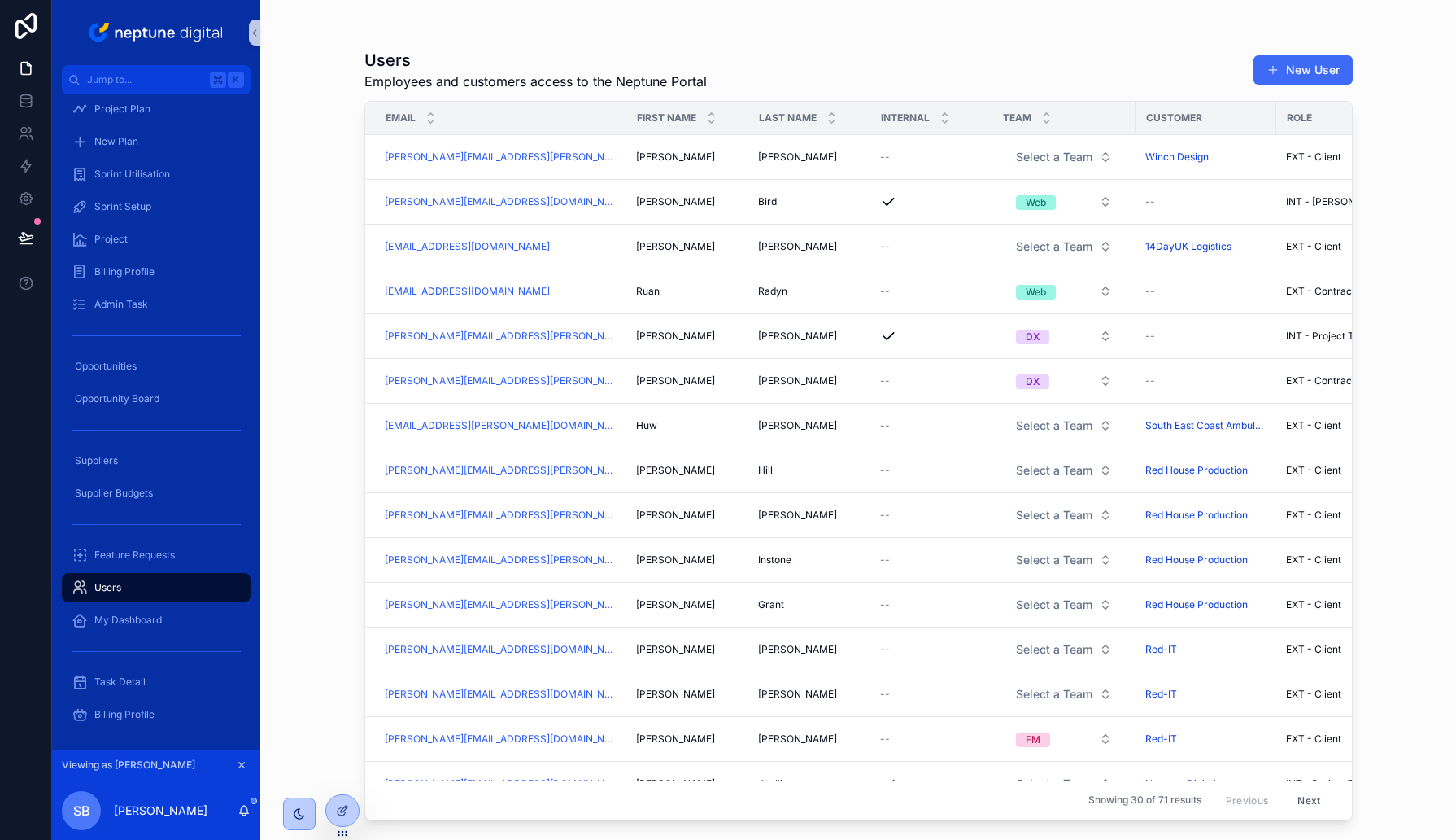
click at [1328, 61] on button "New User" at bounding box center [1303, 70] width 99 height 29
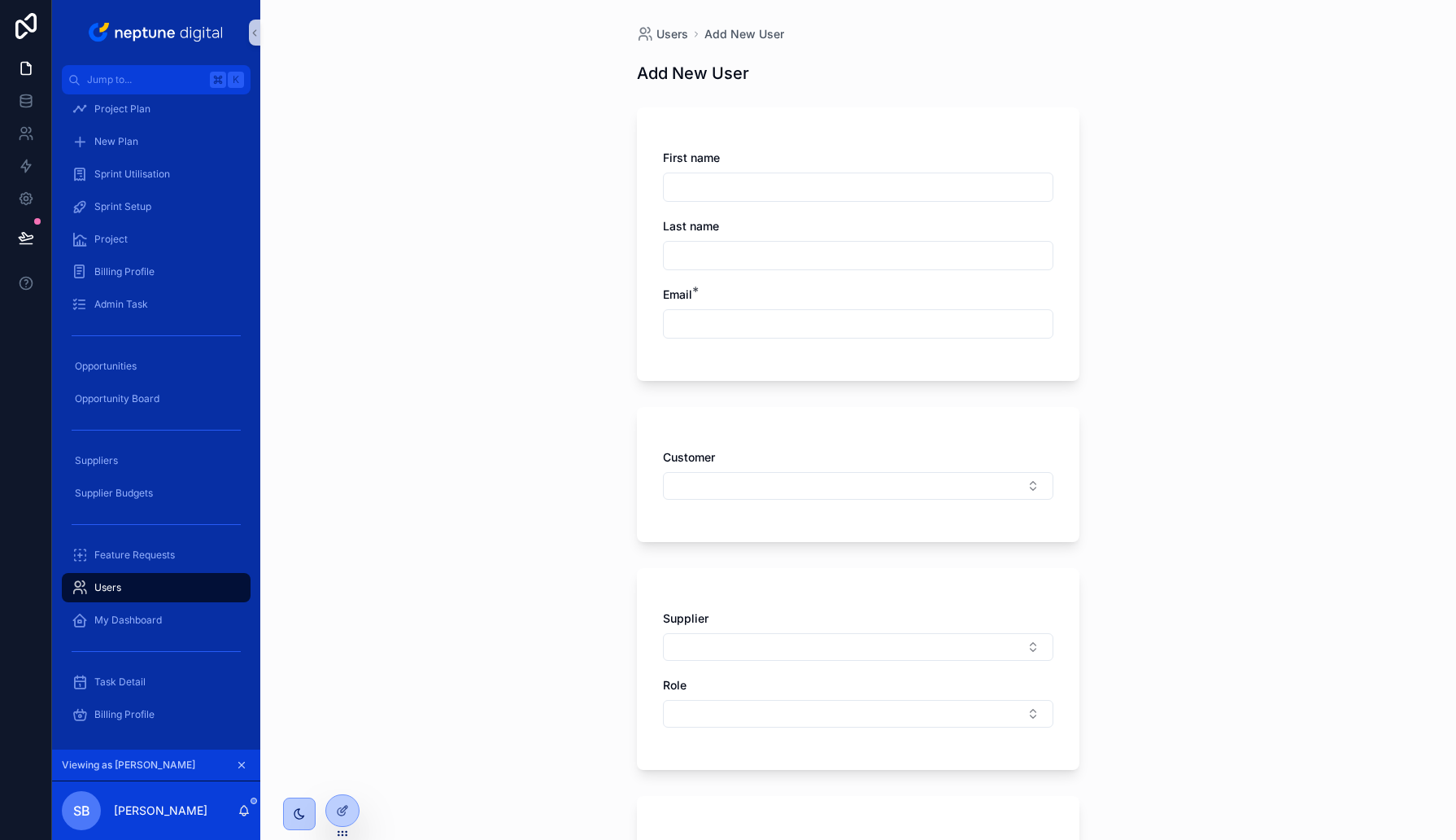
click at [718, 195] on input "scrollable content" at bounding box center [859, 187] width 389 height 22
type input "*****"
click at [695, 311] on div "scrollable content" at bounding box center [859, 324] width 391 height 29
click at [693, 329] on input "scrollable content" at bounding box center [859, 324] width 389 height 22
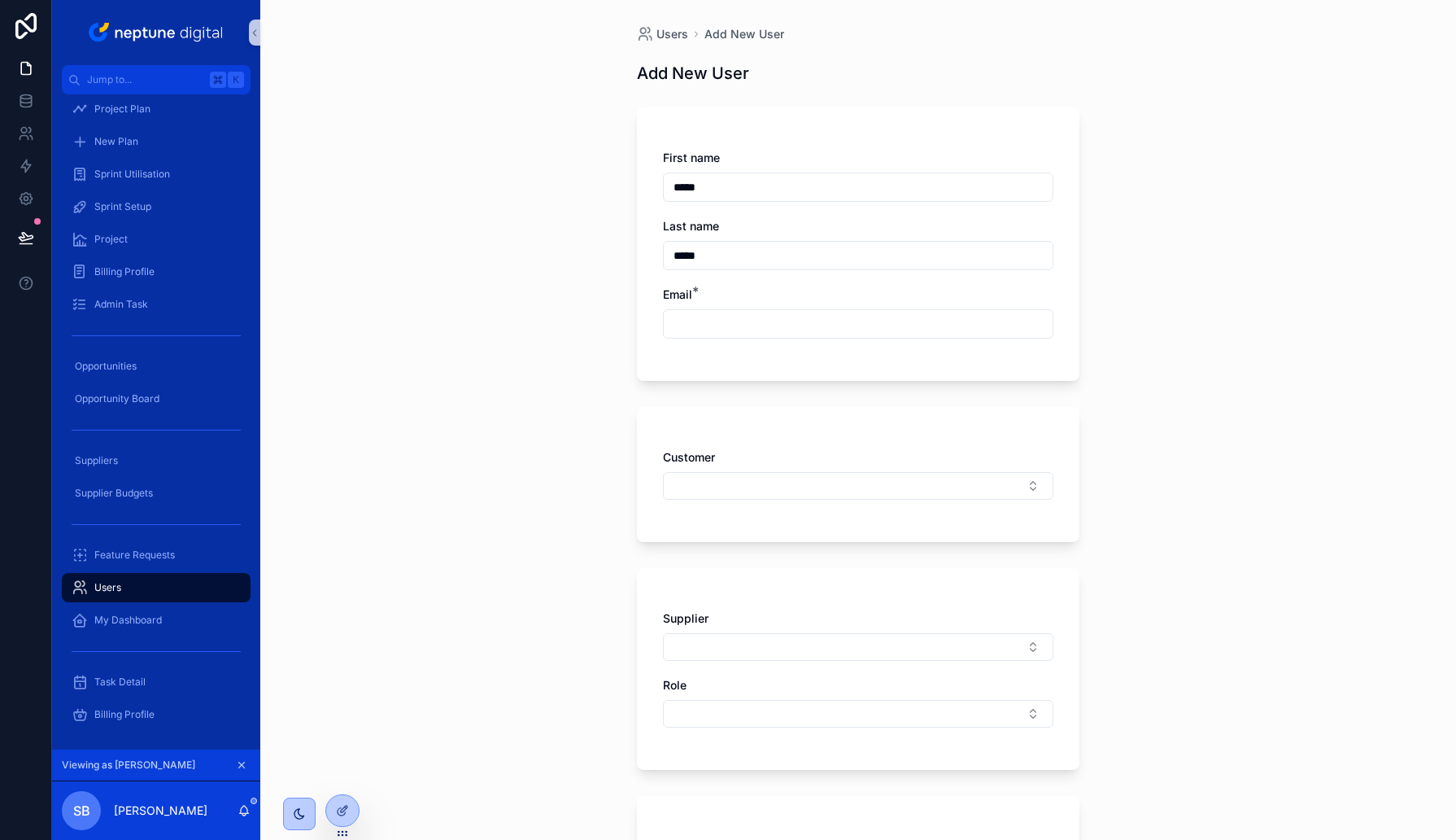
paste input "**********"
type input "**********"
click at [690, 487] on button "Select Button" at bounding box center [859, 486] width 391 height 28
type input "***"
click at [706, 552] on span "Winch Design" at bounding box center [710, 549] width 73 height 16
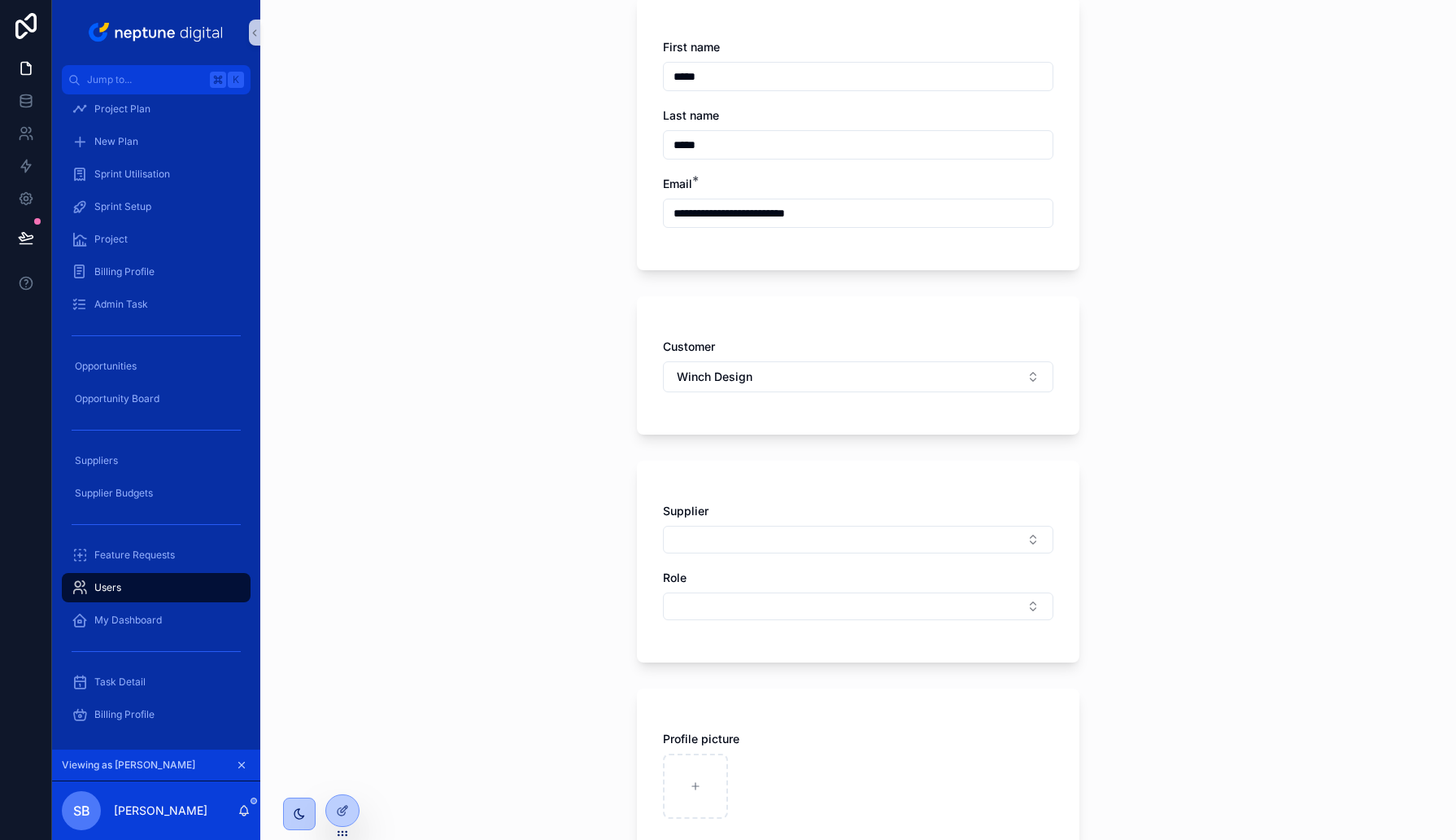
scroll to position [119, 0]
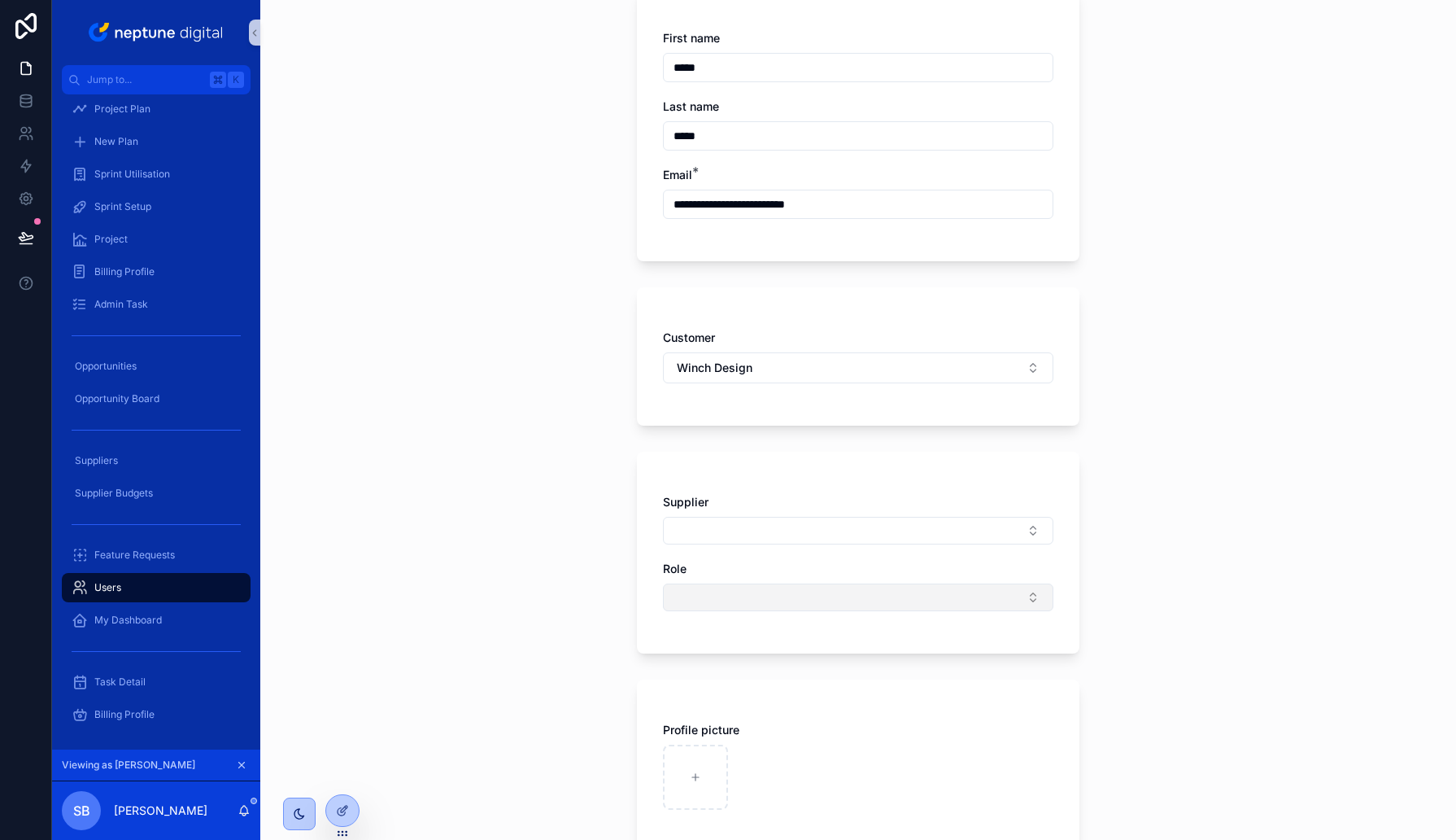
click at [699, 589] on button "Select Button" at bounding box center [859, 598] width 391 height 28
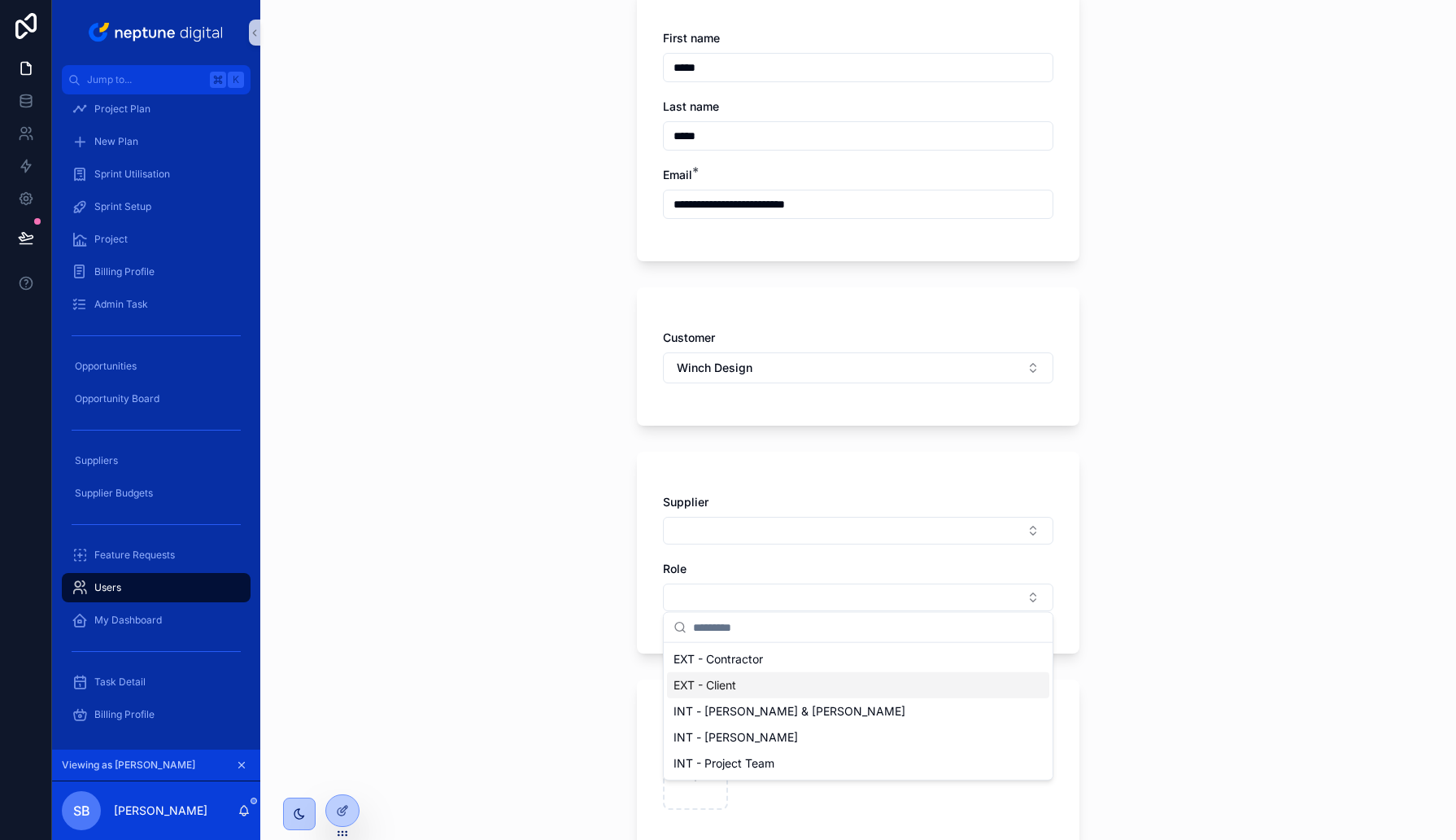
click at [700, 683] on span "EXT - Client" at bounding box center [705, 685] width 62 height 16
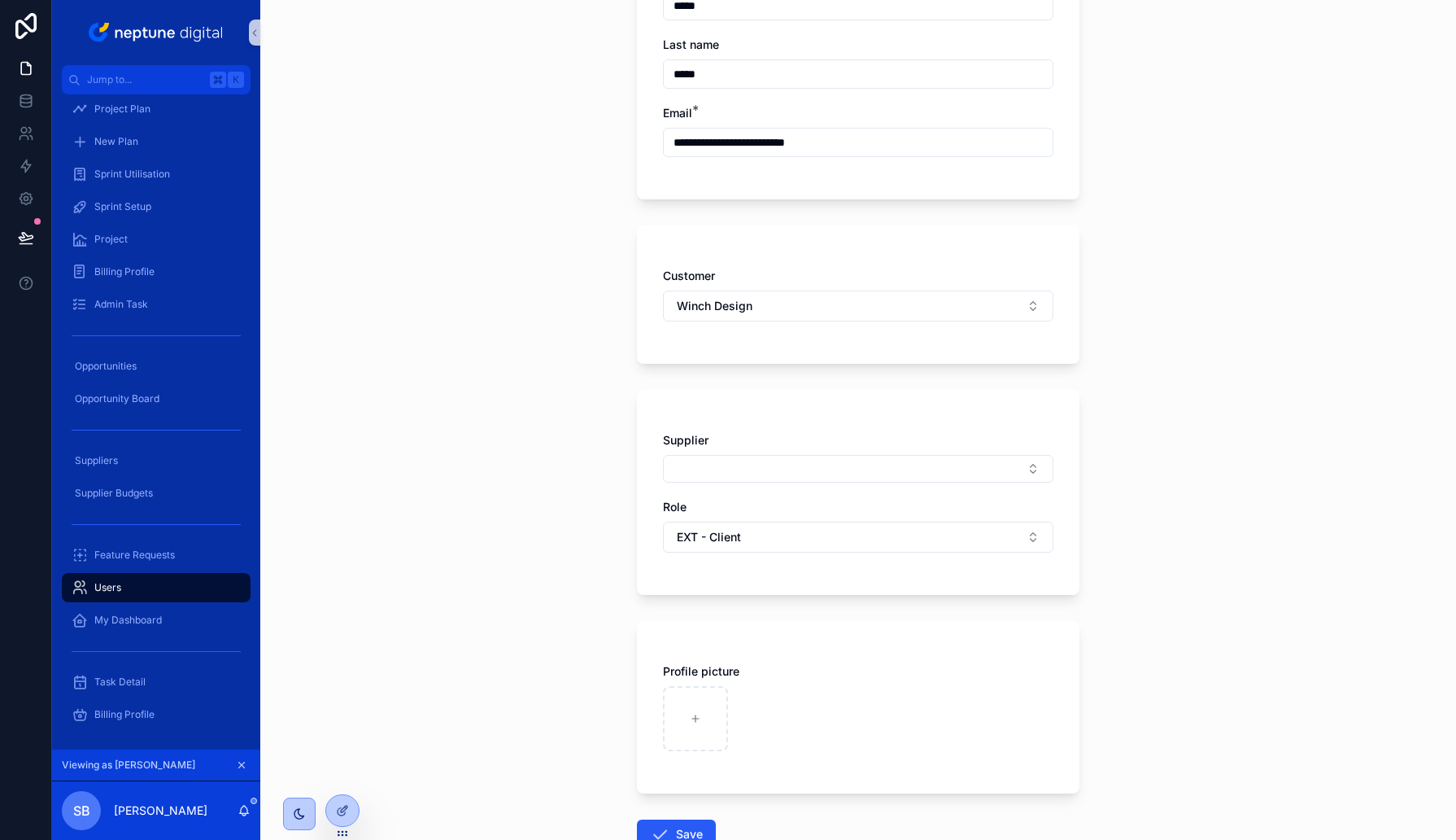
scroll to position [292, 0]
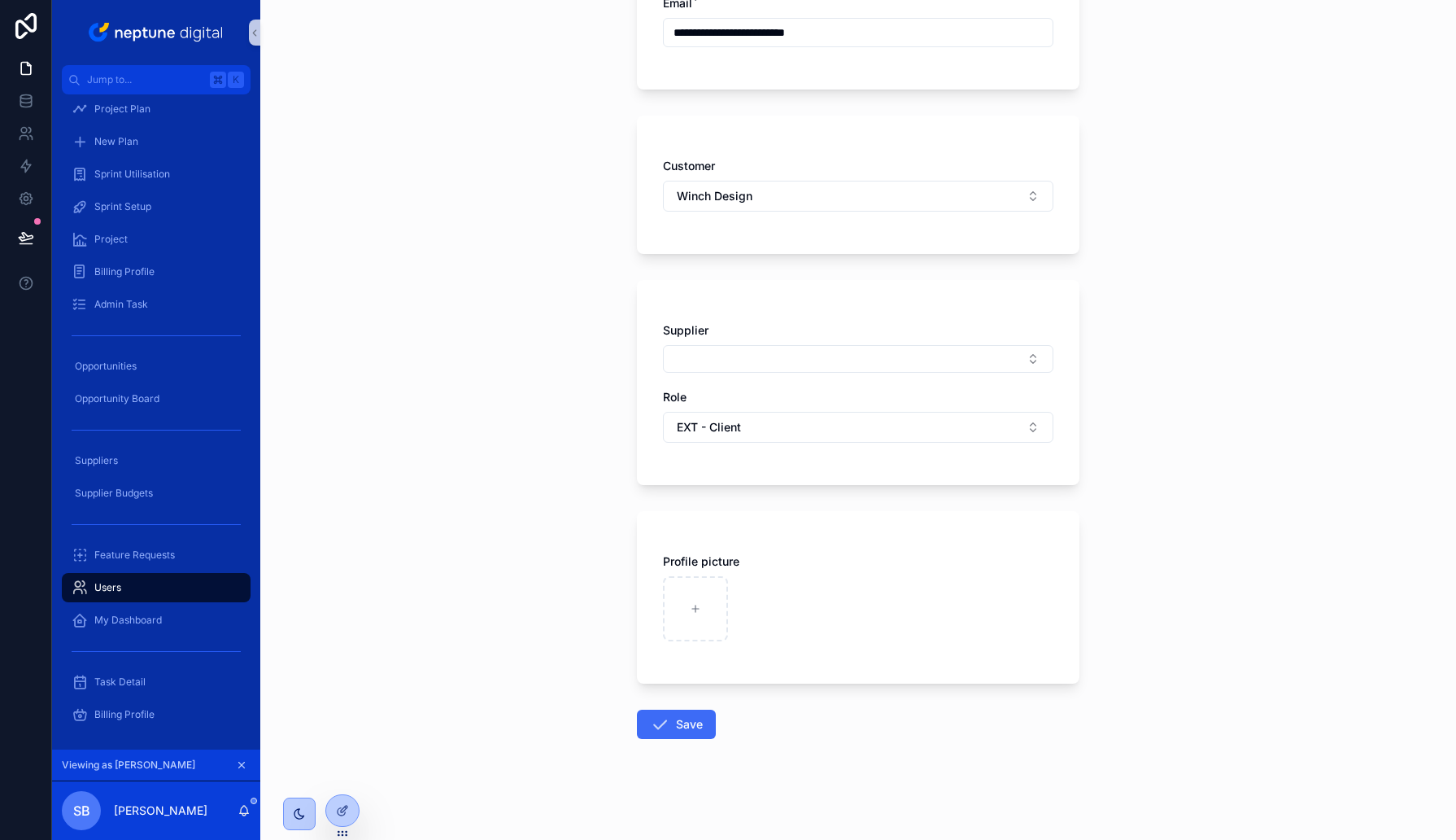
click at [671, 724] on button "Save" at bounding box center [676, 724] width 79 height 29
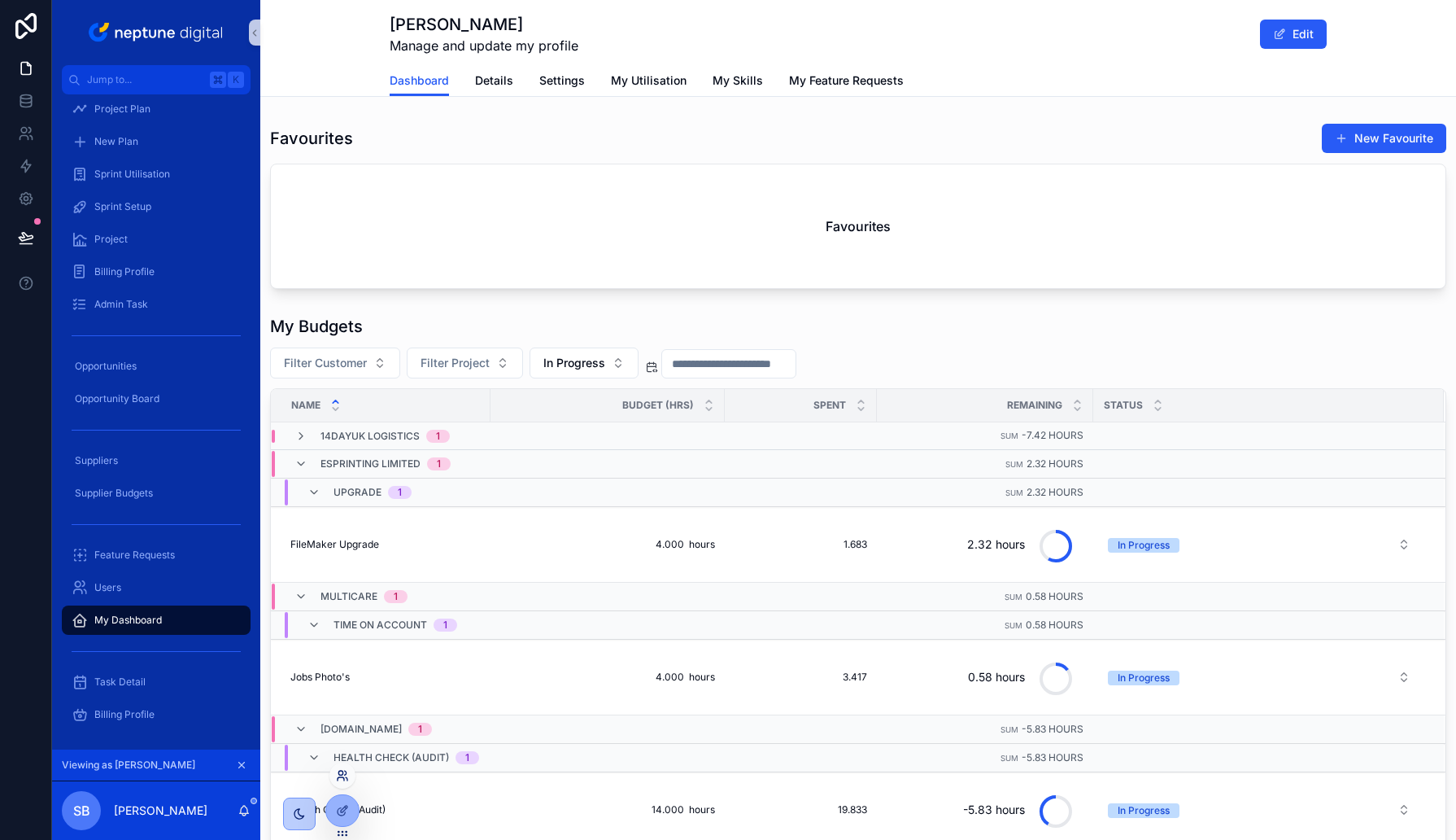
click at [341, 773] on icon at bounding box center [342, 775] width 13 height 13
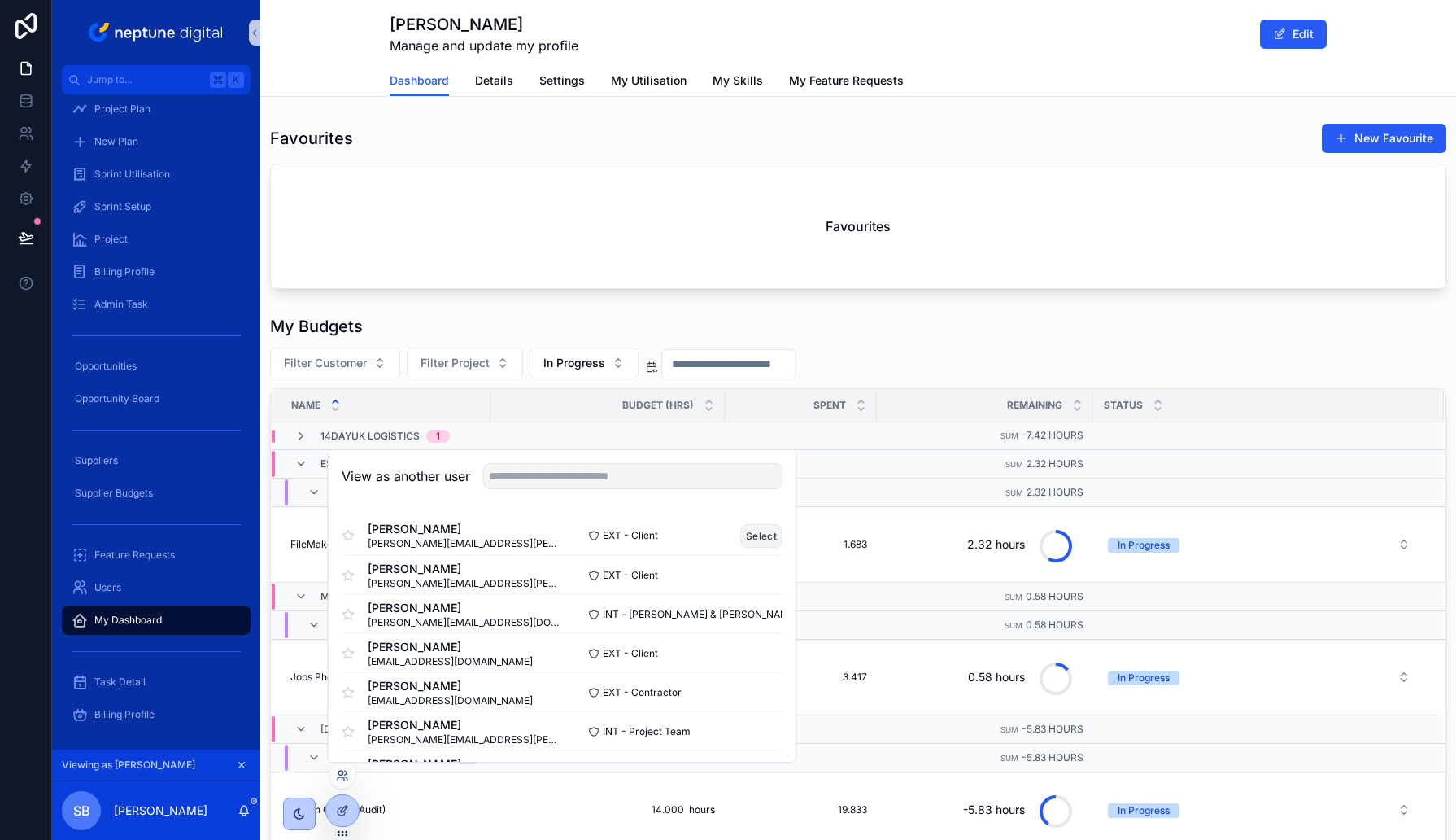
click at [756, 540] on button "Select" at bounding box center [761, 535] width 42 height 23
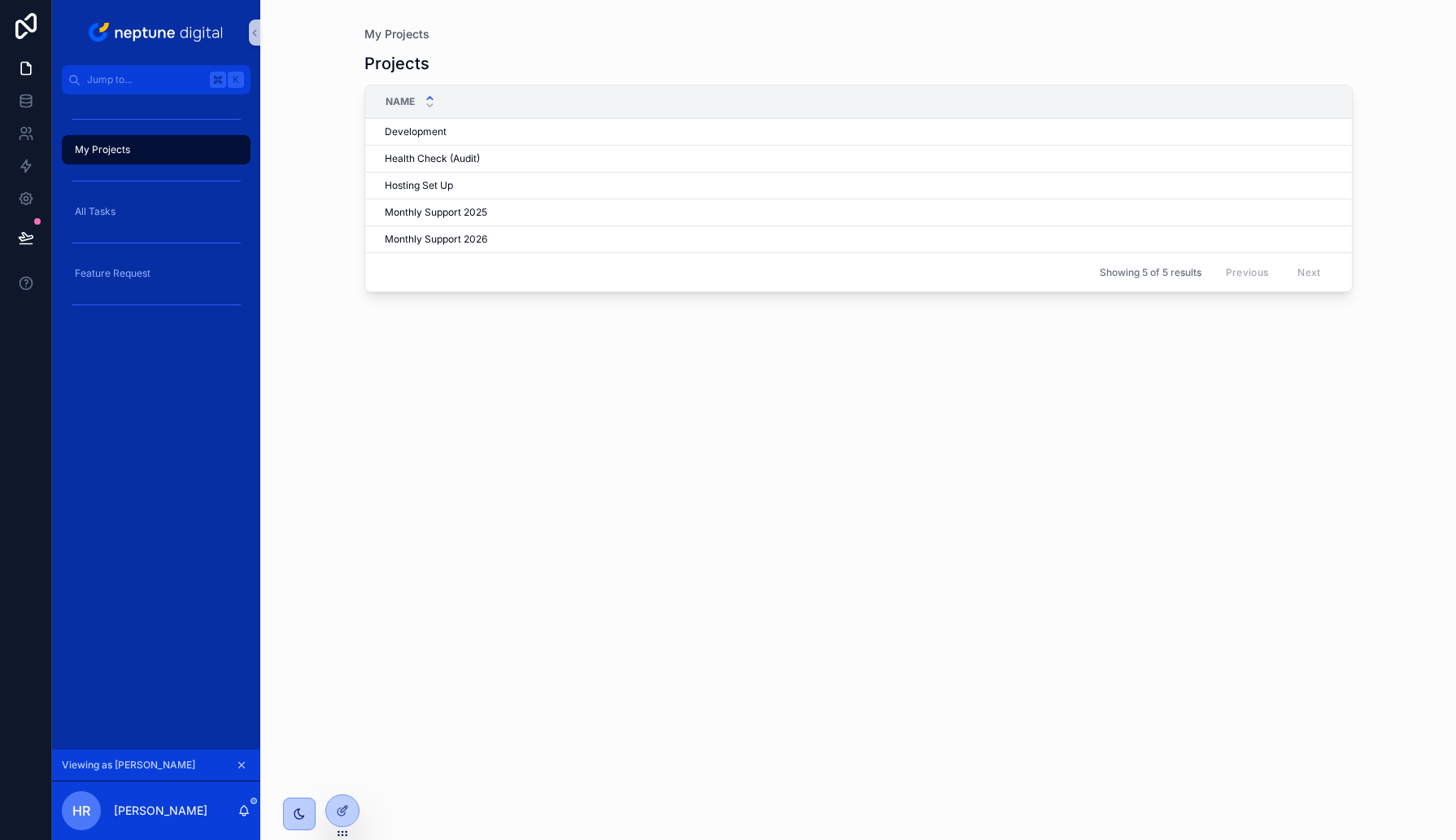
click at [354, 380] on div "My Projects Projects Name Development Development Health Check (Audit) Health C…" at bounding box center [858, 410] width 1040 height 820
